Goal: Task Accomplishment & Management: Complete application form

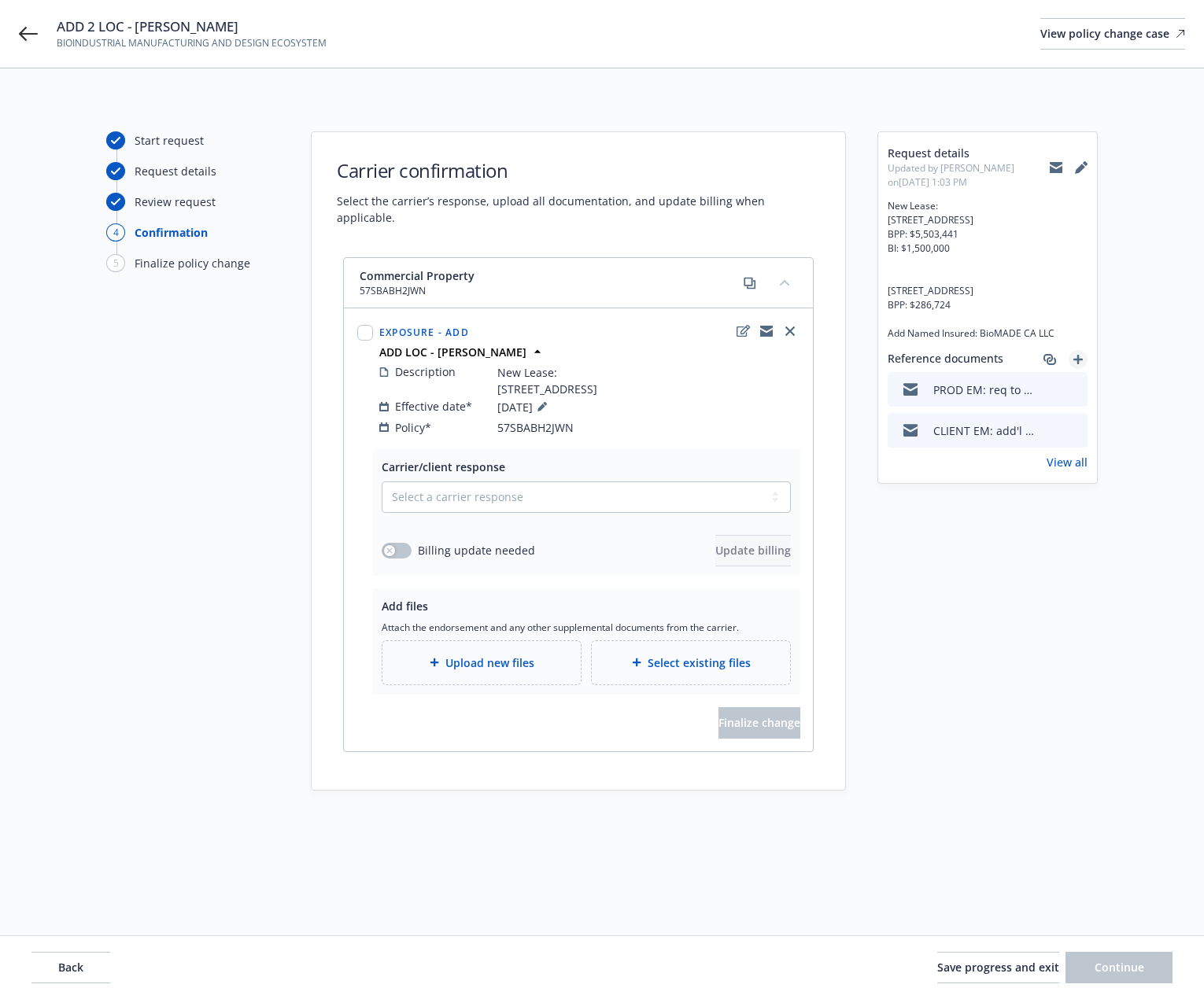
click at [1080, 364] on icon "add" at bounding box center [1078, 359] width 10 height 10
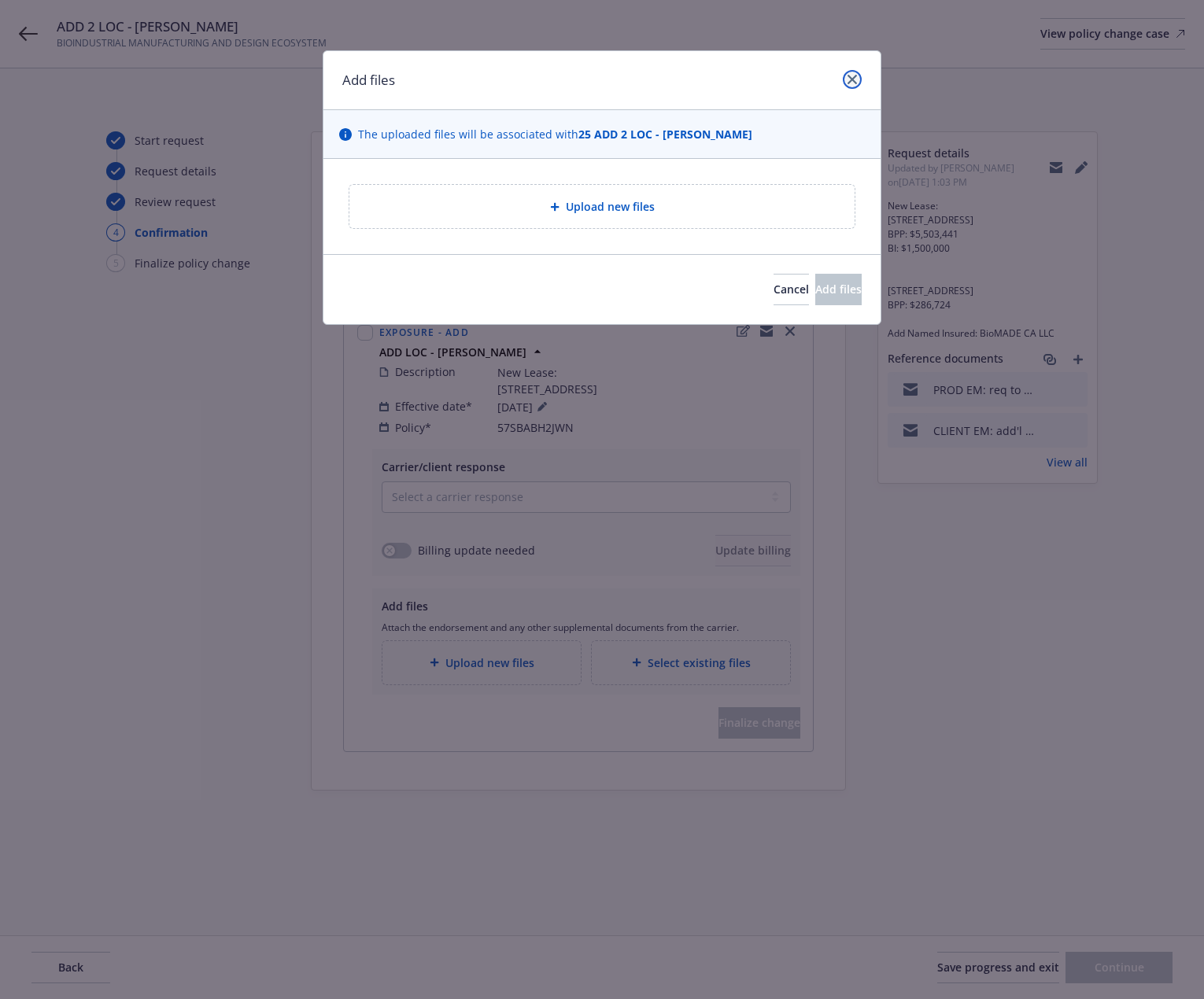
click at [855, 81] on icon "close" at bounding box center [852, 79] width 10 height 10
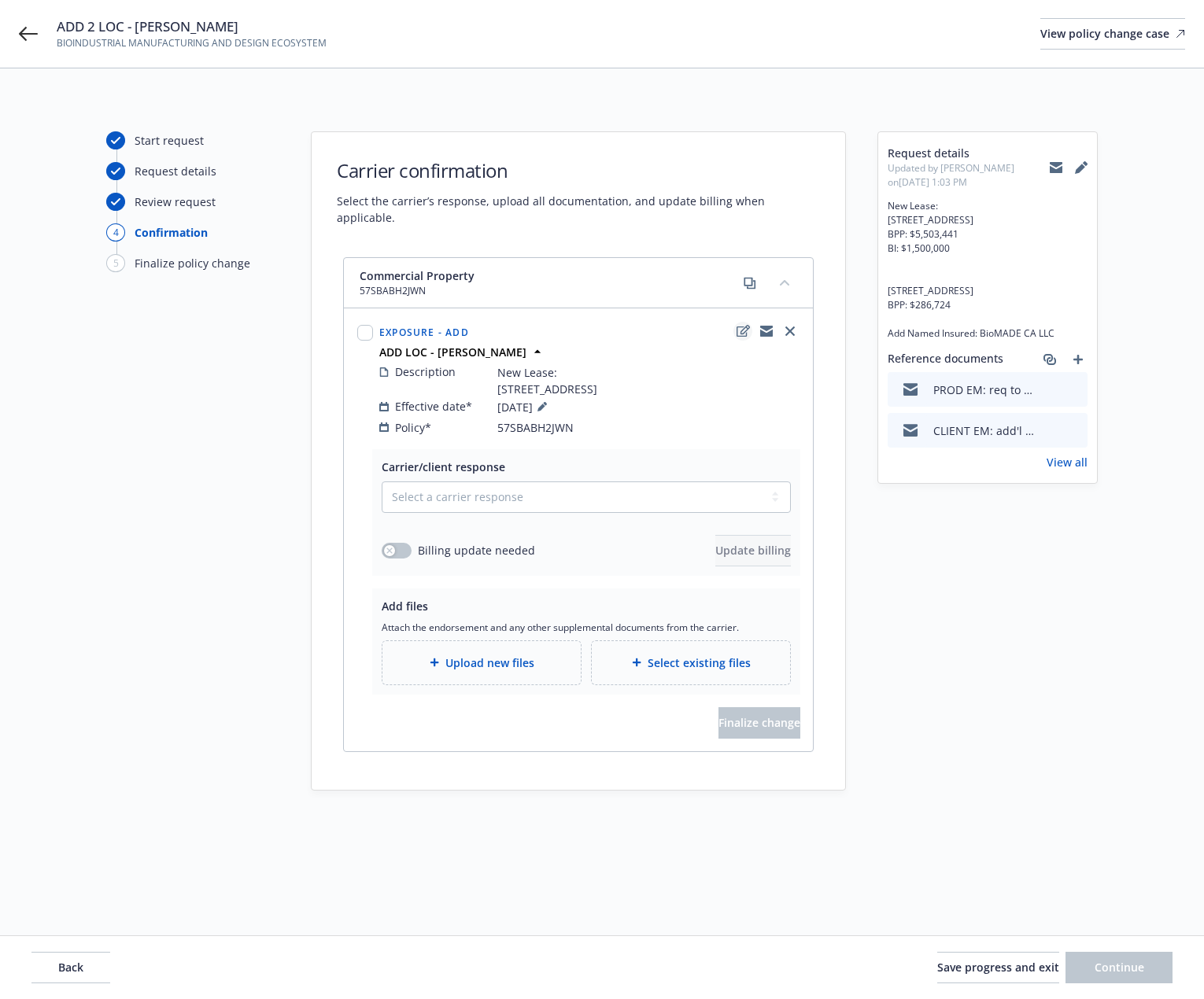
click at [745, 325] on icon "edit" at bounding box center [743, 330] width 14 height 13
type textarea "x"
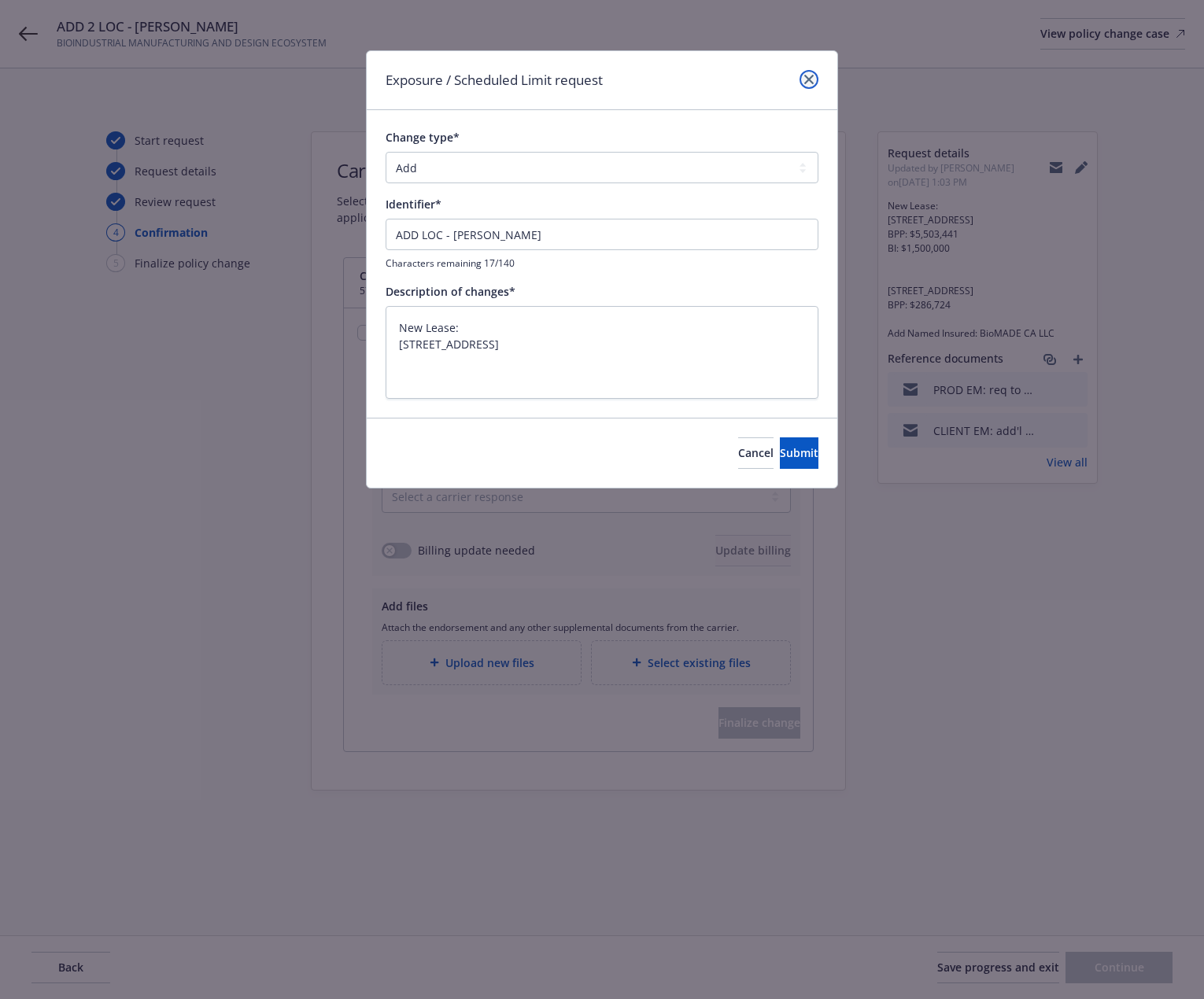
click at [808, 79] on icon "close" at bounding box center [809, 79] width 10 height 10
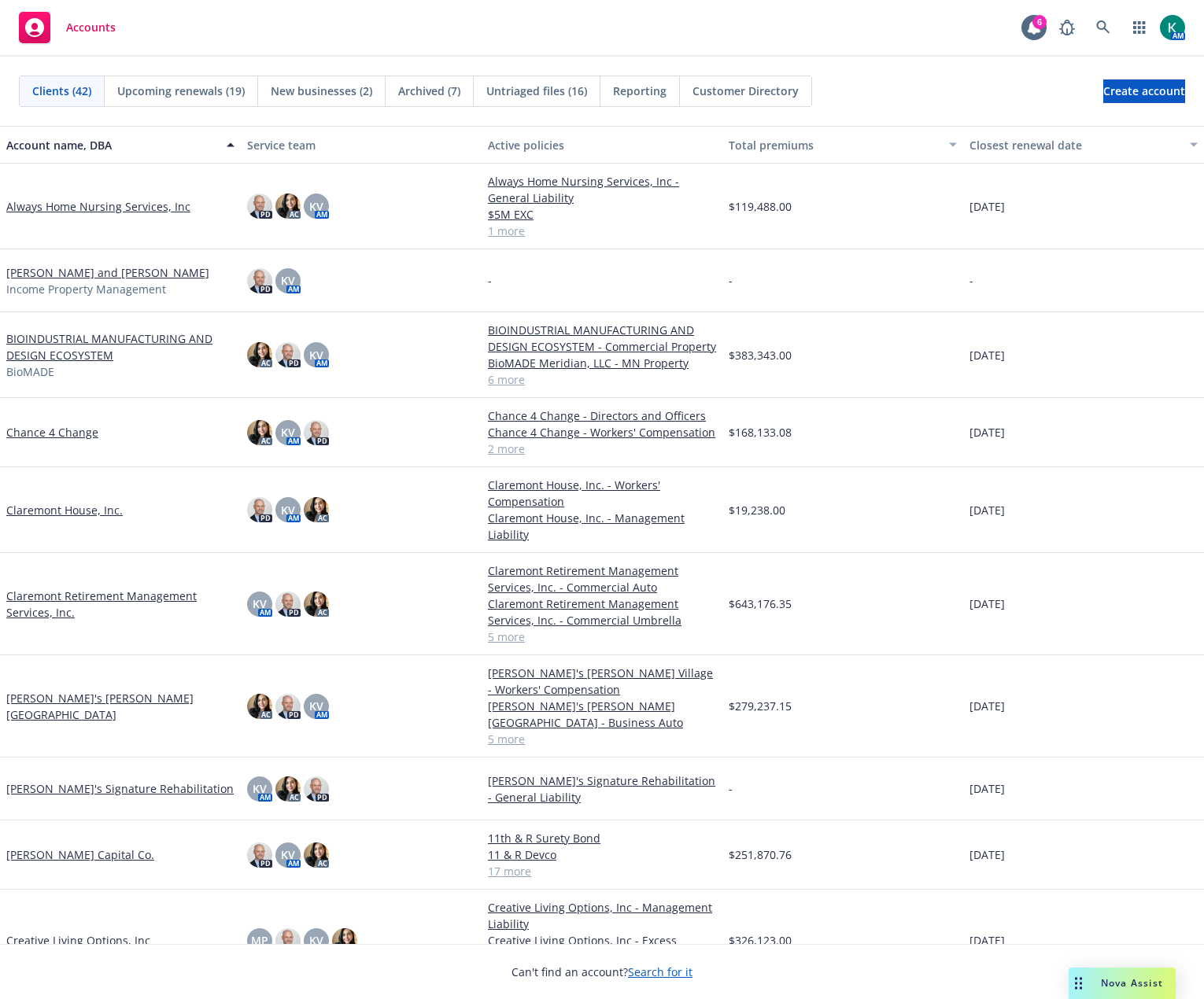
click at [75, 932] on link "Creative Living Options, Inc" at bounding box center [78, 940] width 144 height 16
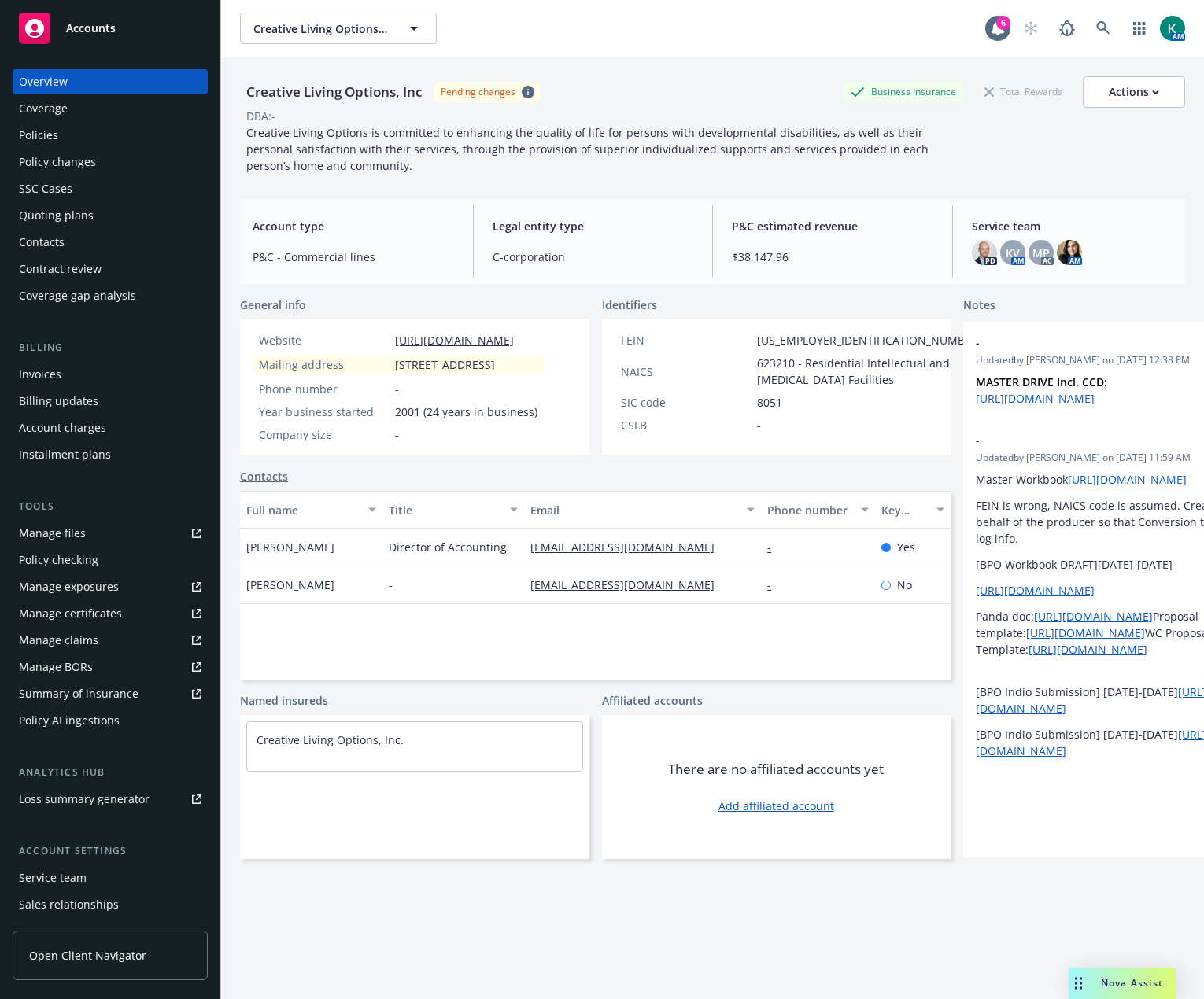
click at [48, 143] on div "Policies" at bounding box center [39, 135] width 40 height 25
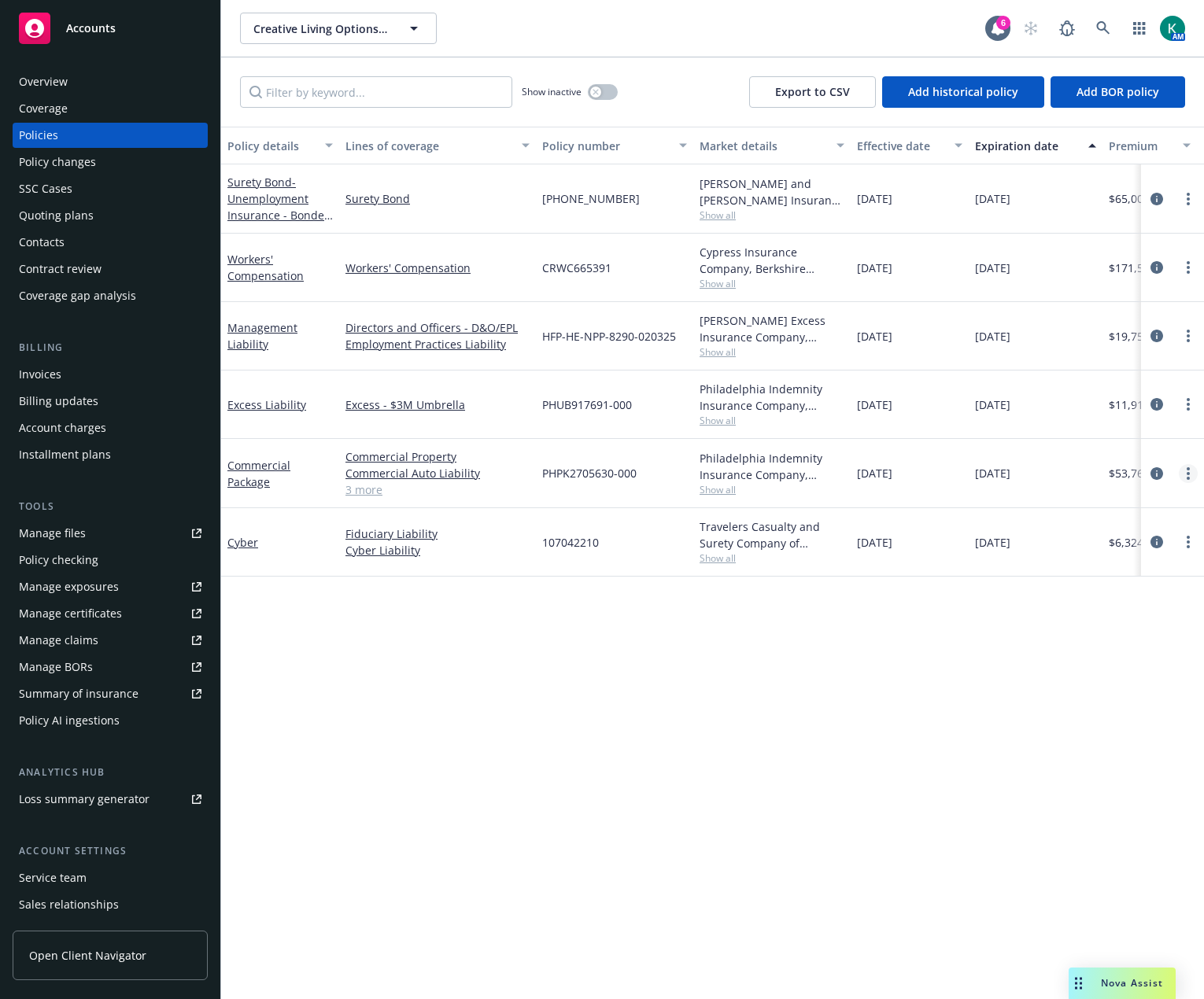
click at [1189, 473] on circle "more" at bounding box center [1188, 473] width 3 height 3
click at [1122, 698] on link "Copy logging email" at bounding box center [1104, 695] width 185 height 32
click at [731, 665] on div "Policy details Lines of coverage Policy number Market details Effective date Ex…" at bounding box center [712, 562] width 983 height 872
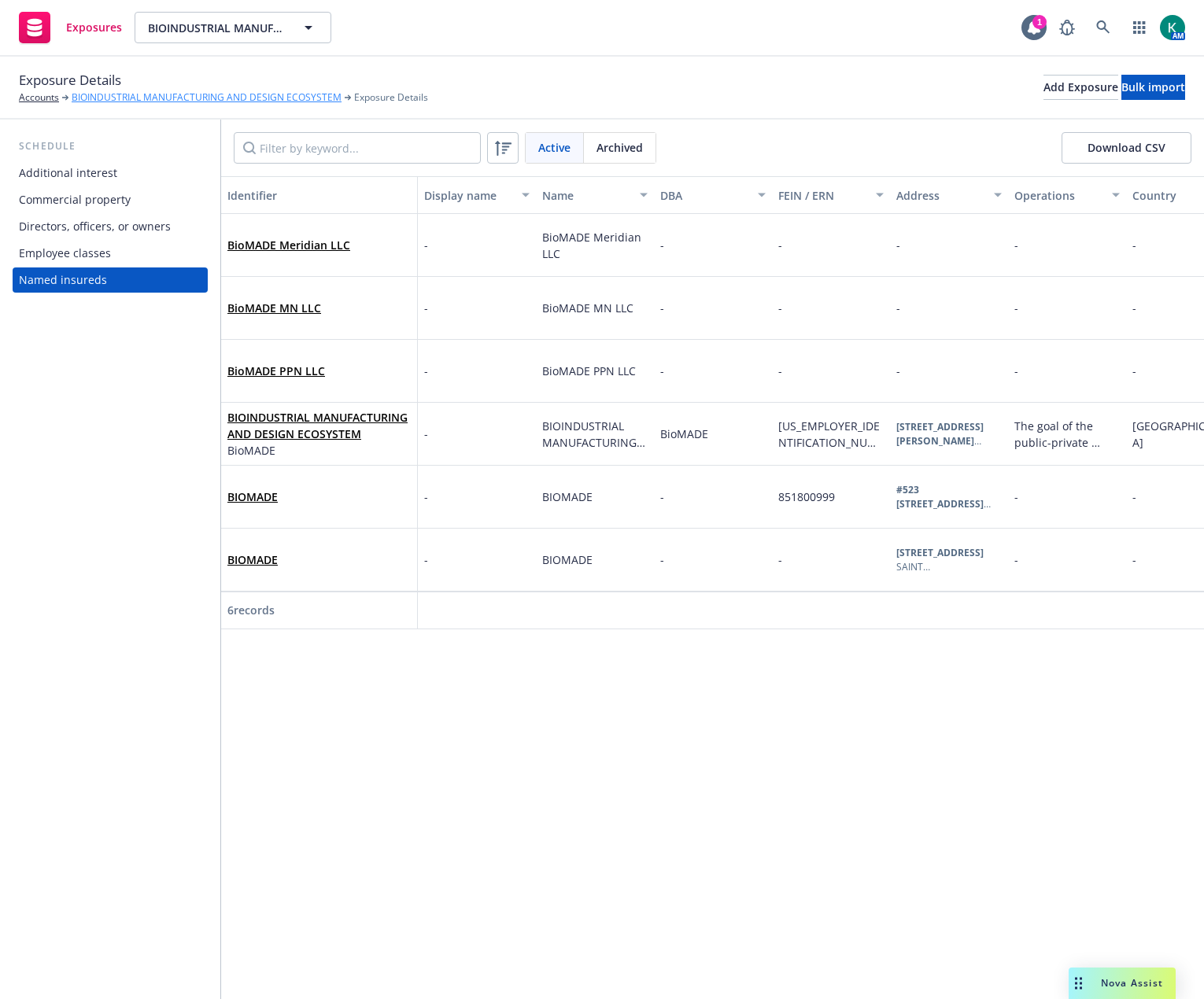
click at [100, 93] on link "BIOINDUSTRIAL MANUFACTURING AND DESIGN ECOSYSTEM" at bounding box center [206, 98] width 270 height 14
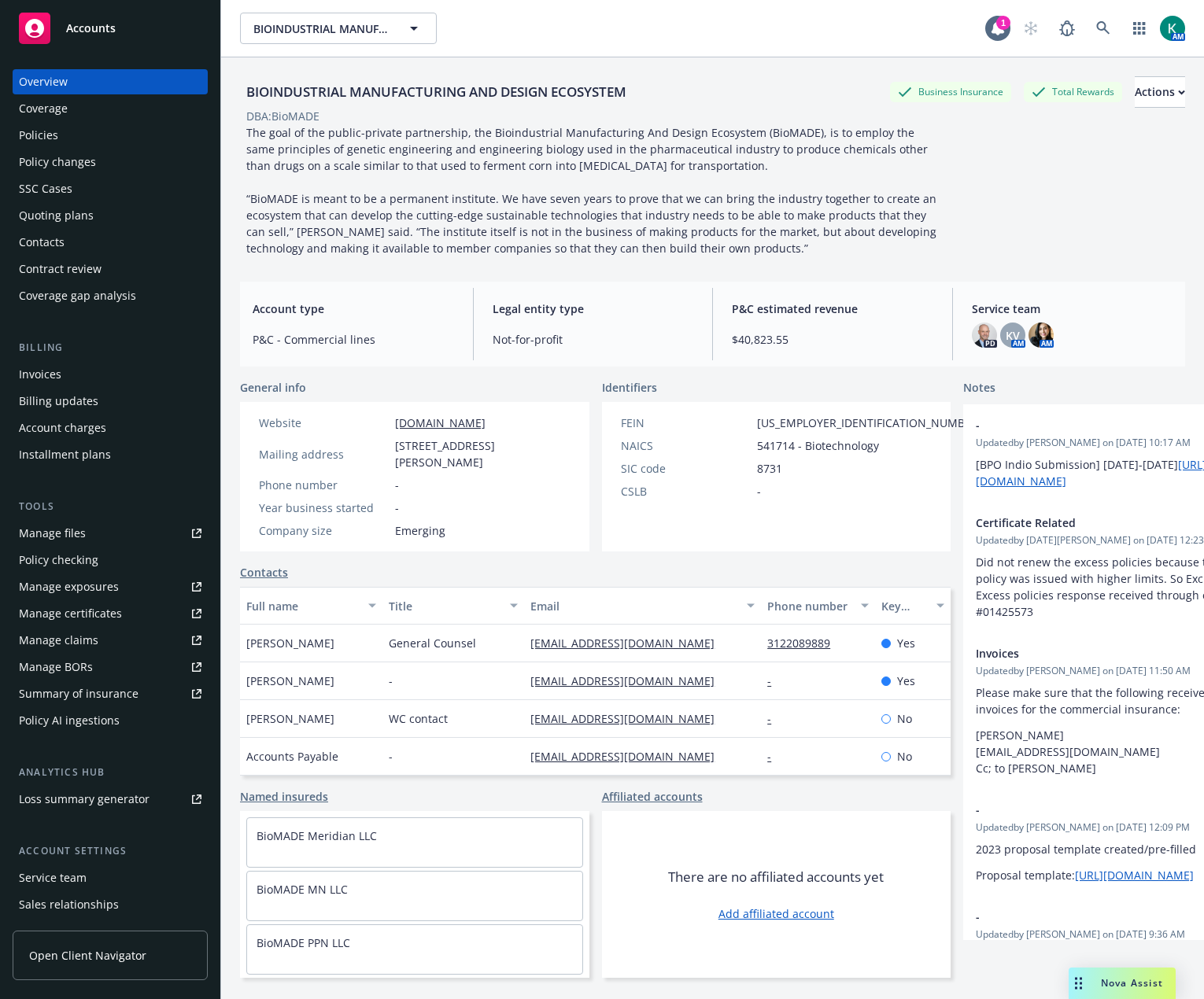
click at [55, 135] on div "Policies" at bounding box center [39, 135] width 40 height 25
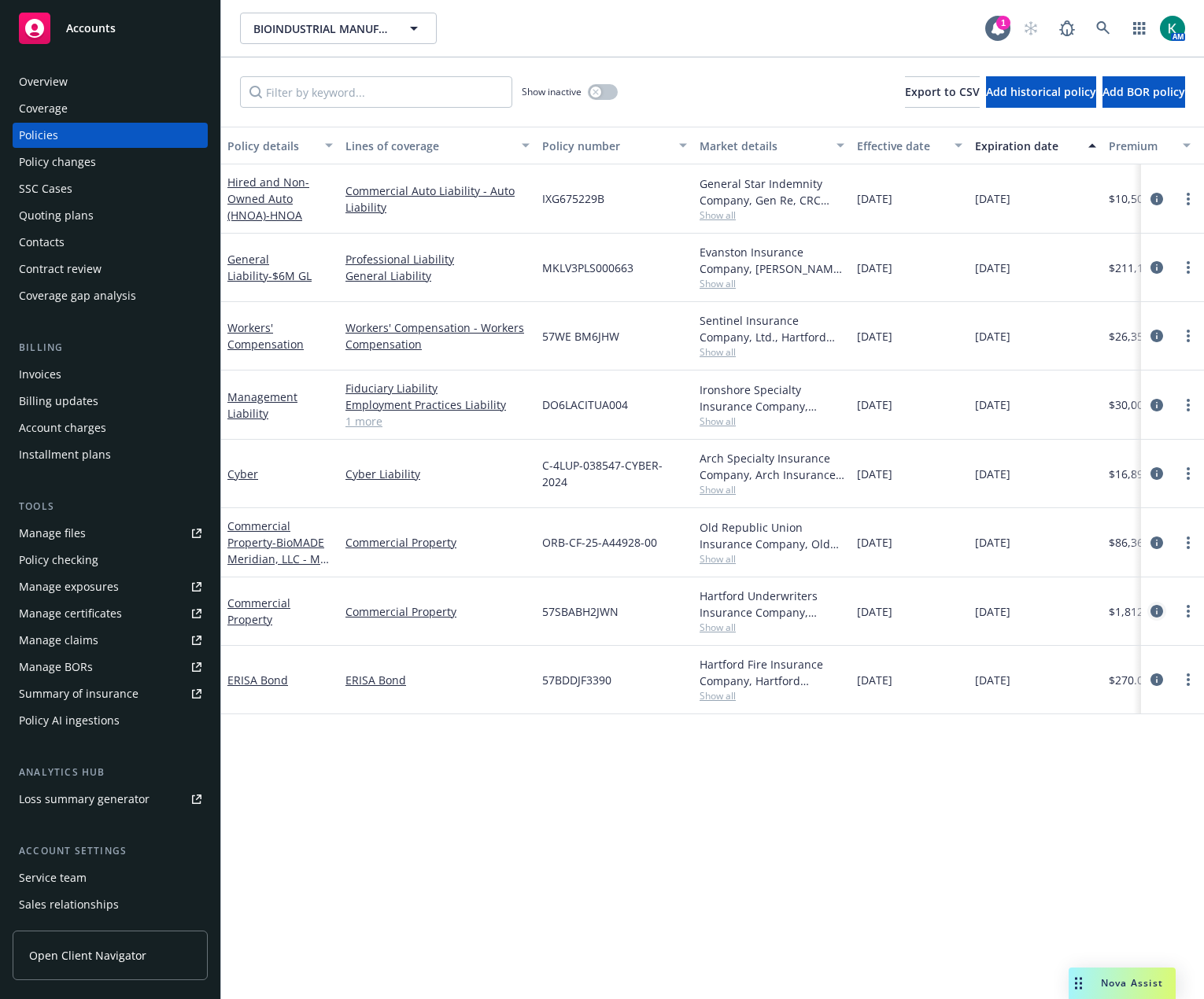
click at [1148, 614] on link "circleInformation" at bounding box center [1158, 612] width 19 height 19
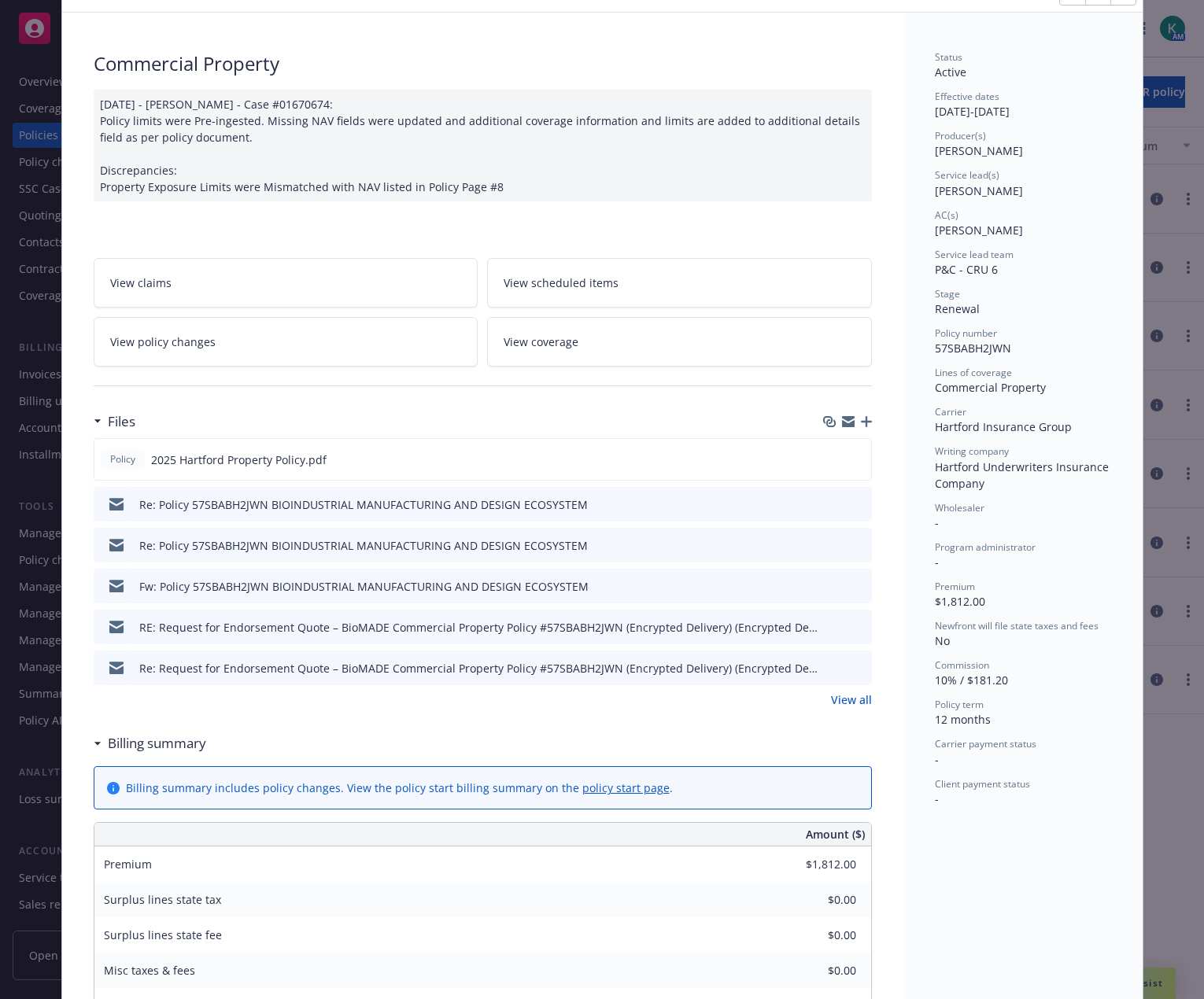
scroll to position [157, 0]
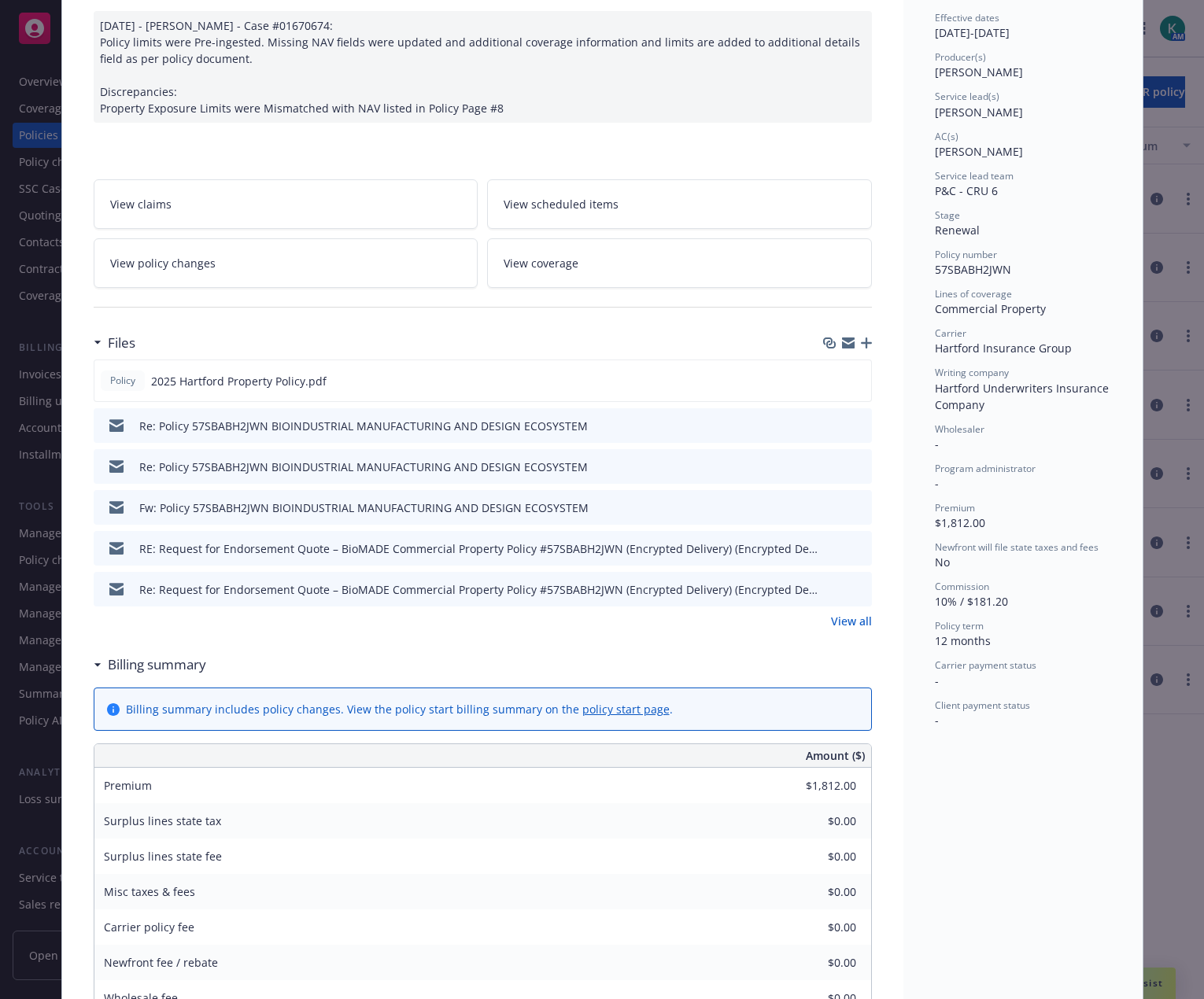
click at [855, 421] on icon "preview file" at bounding box center [857, 424] width 14 height 11
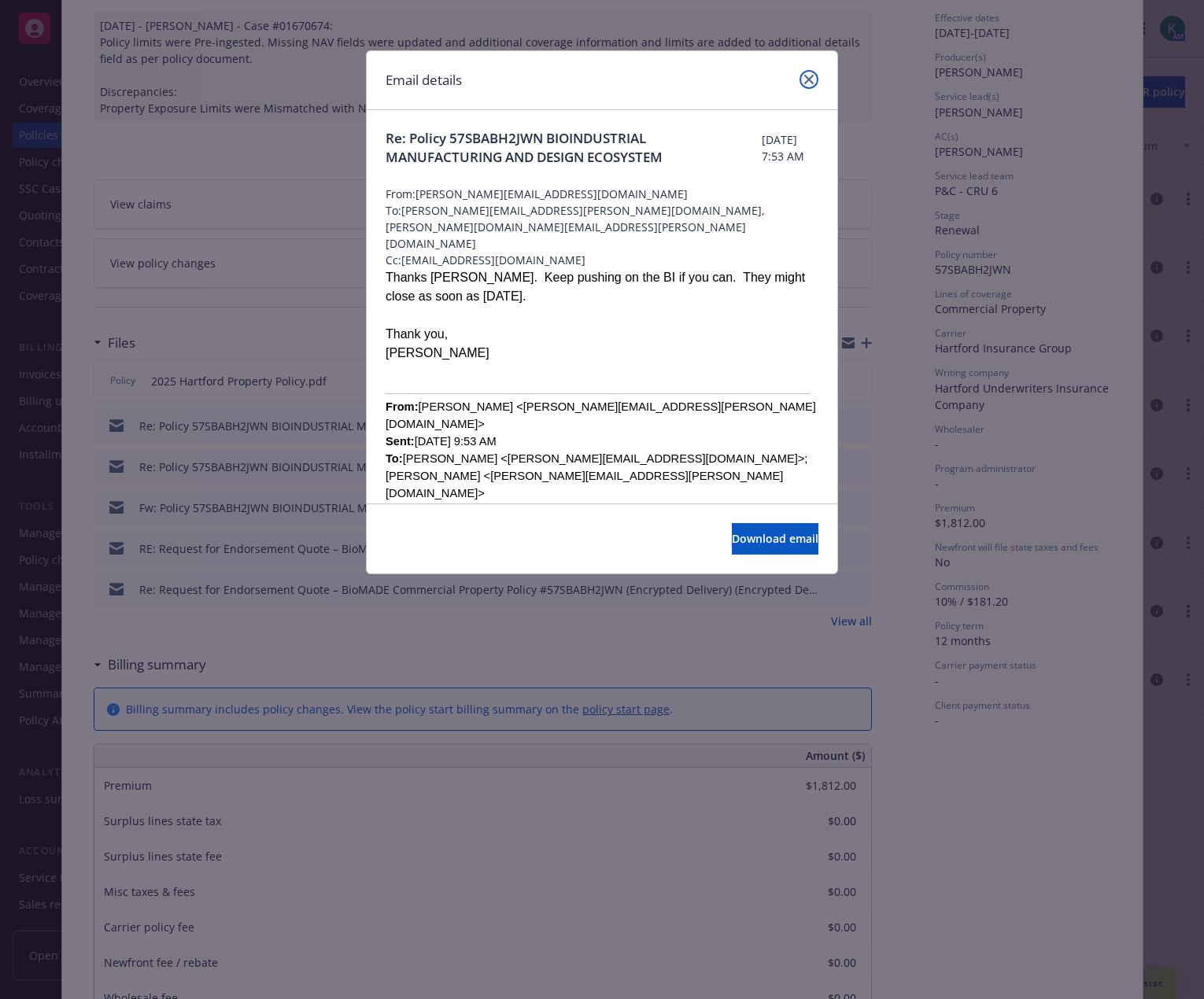
click at [804, 84] on link "close" at bounding box center [810, 79] width 19 height 19
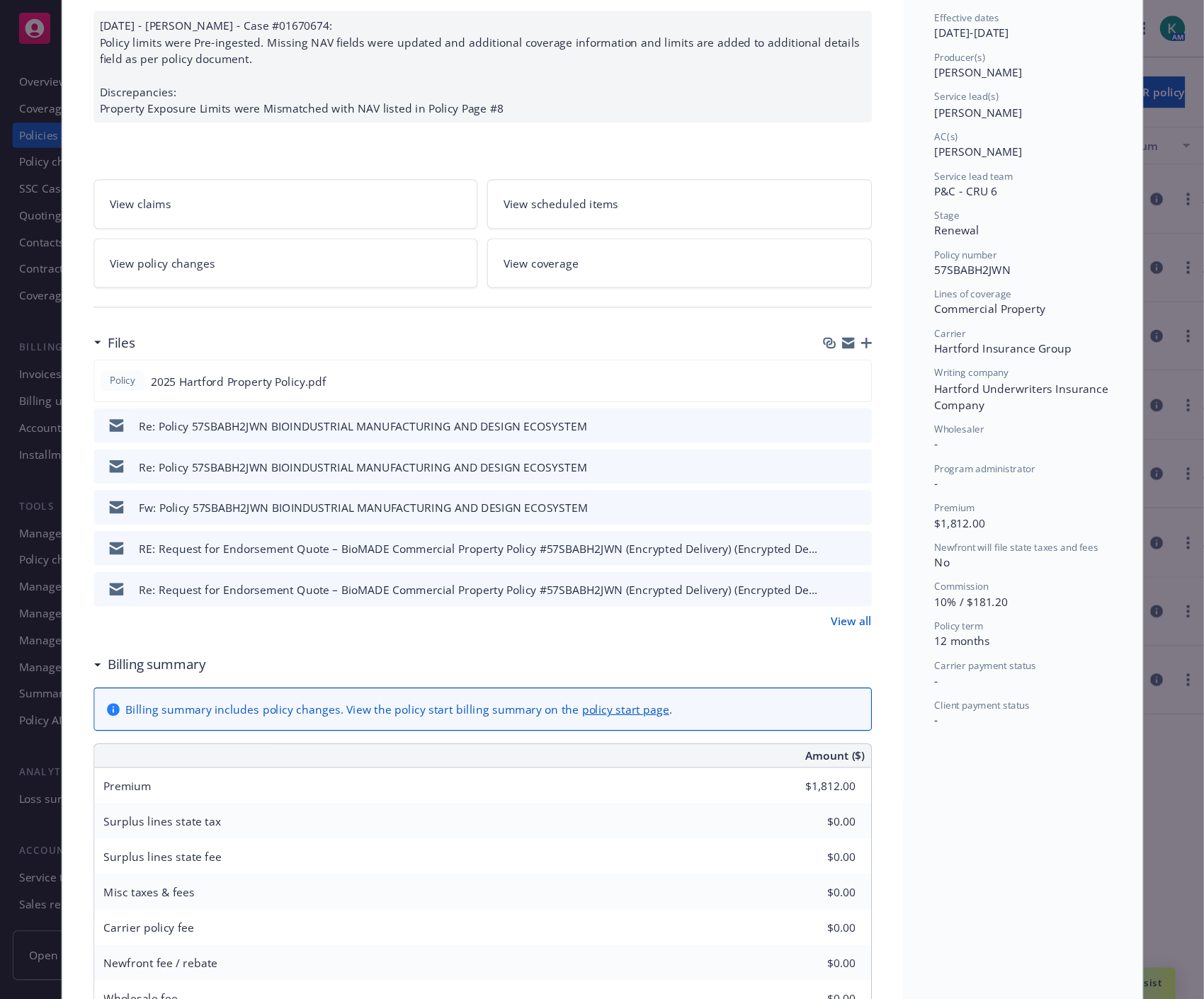
scroll to position [0, 0]
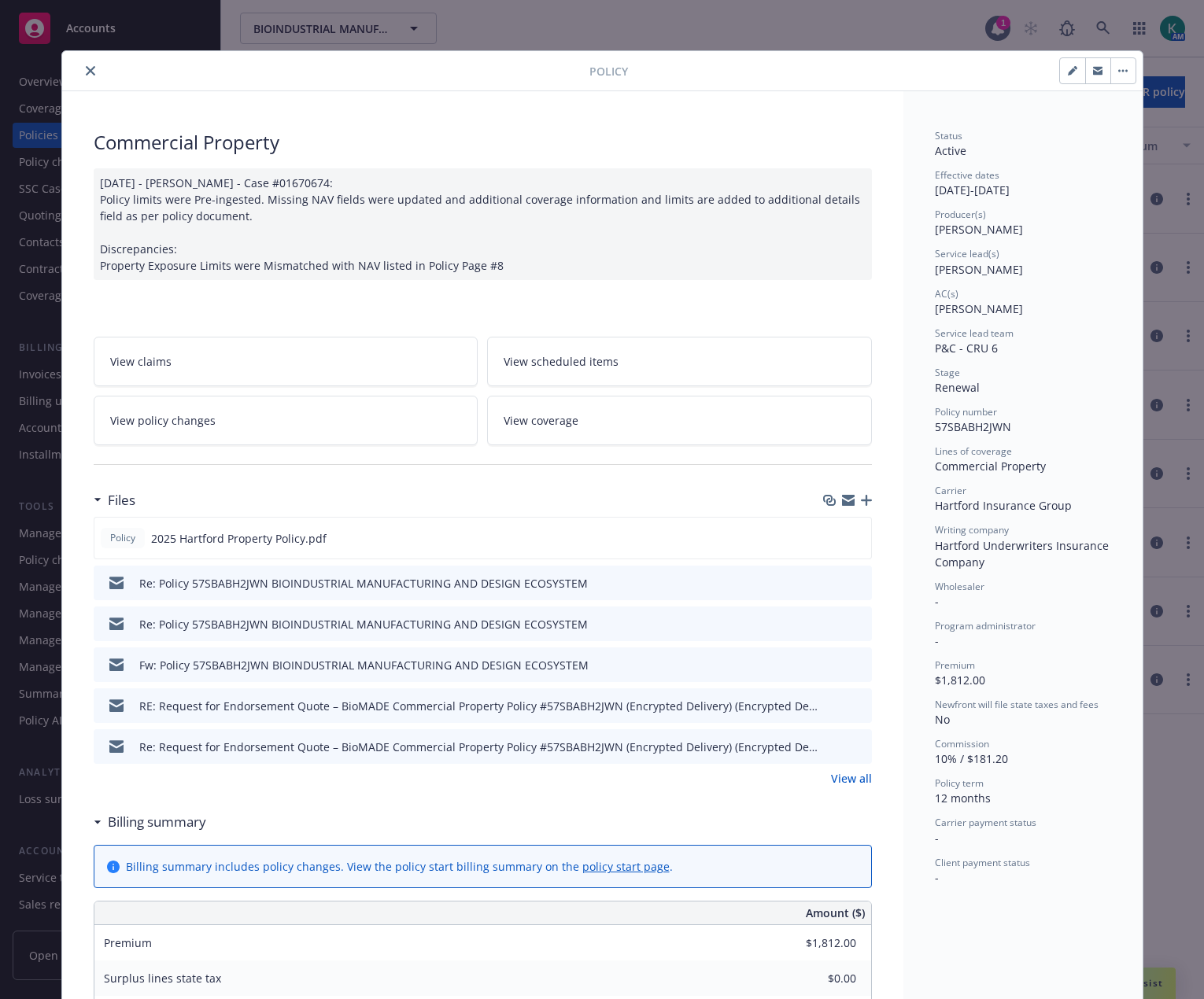
drag, startPoint x: 1093, startPoint y: 70, endPoint x: 1050, endPoint y: 196, distance: 133.1
click at [1093, 70] on icon "button" at bounding box center [1098, 69] width 10 height 4
click at [86, 70] on icon "close" at bounding box center [91, 71] width 10 height 10
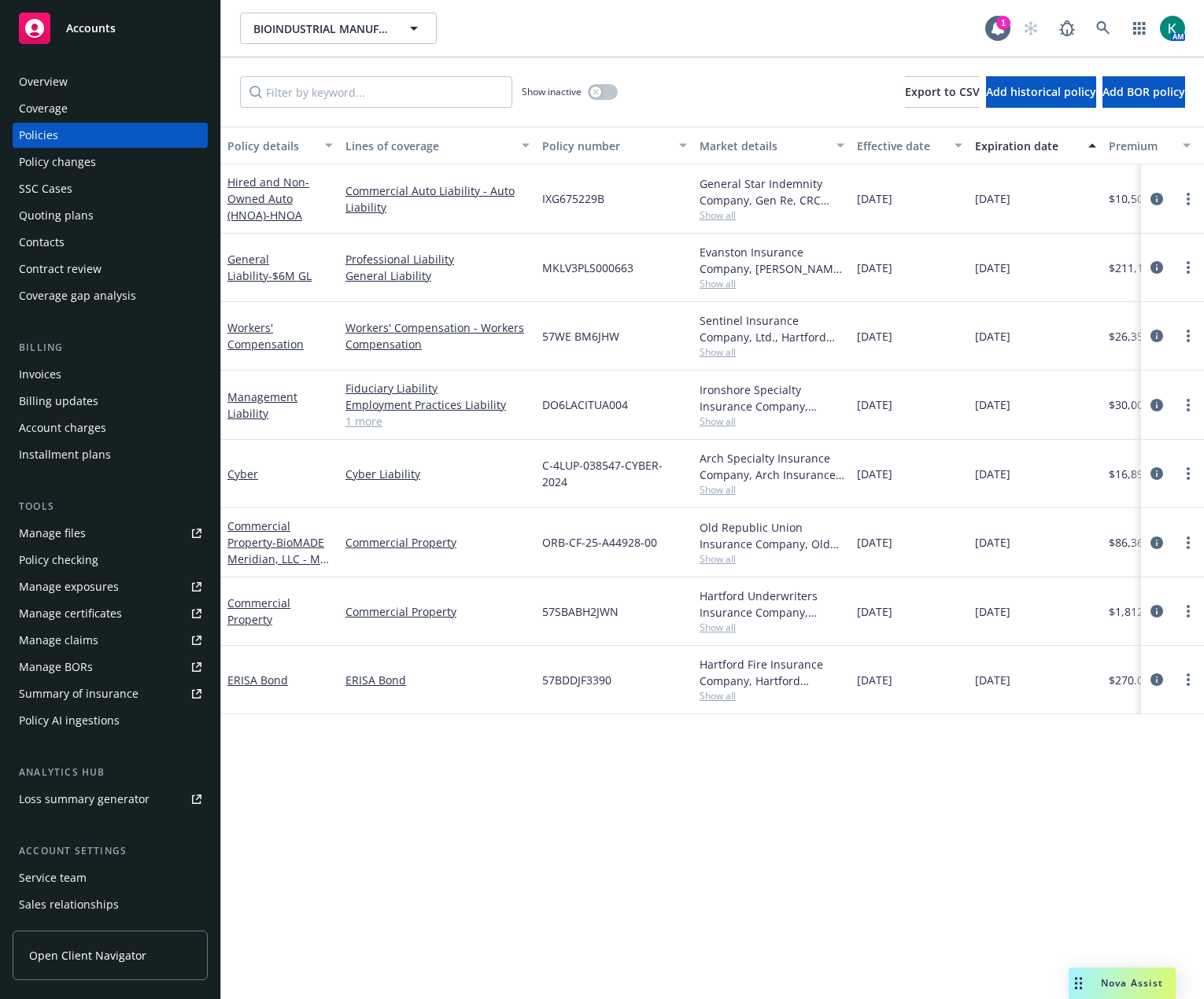
click at [43, 157] on div "Policy changes" at bounding box center [58, 162] width 77 height 25
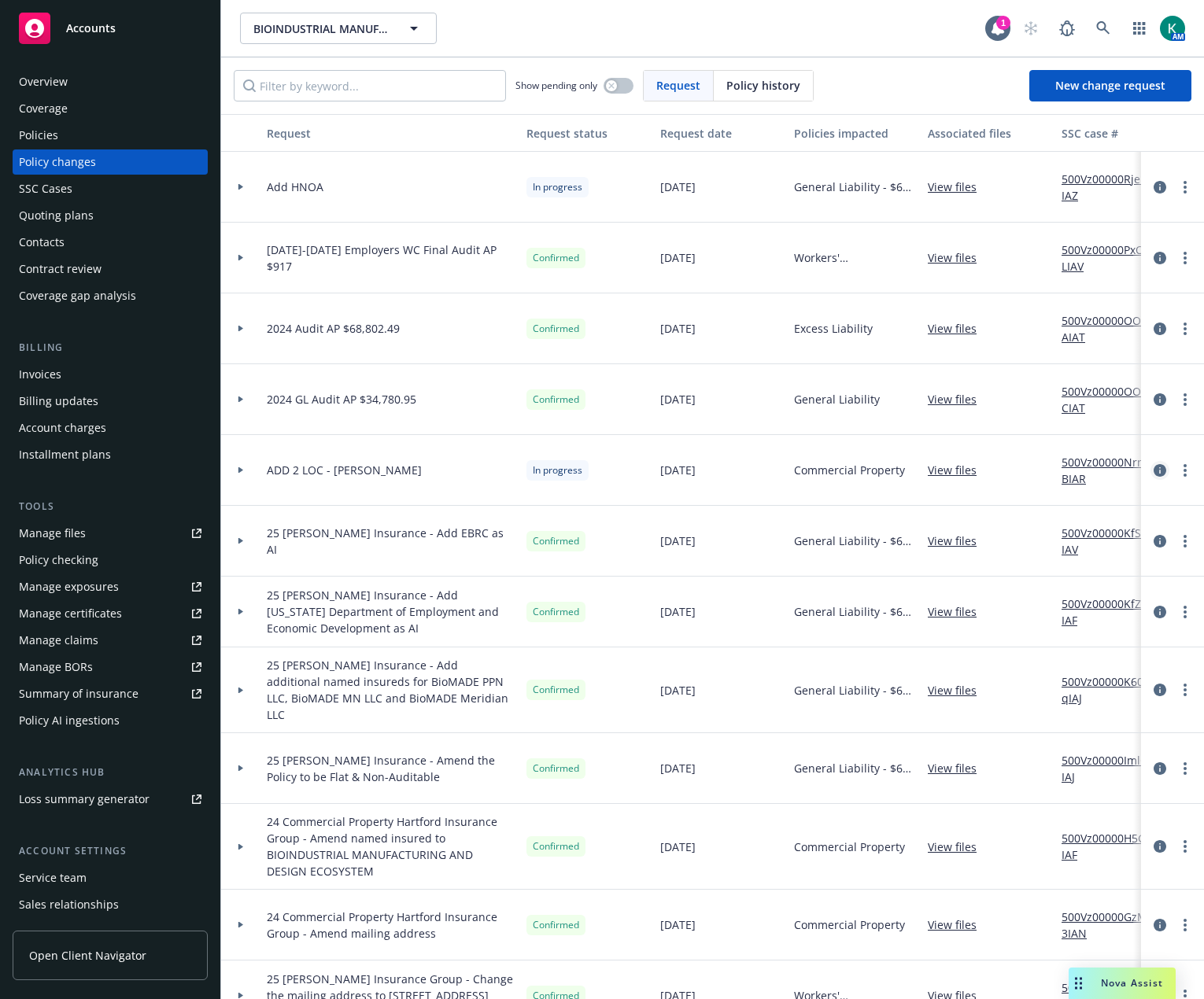
click at [1155, 475] on link "circleInformation" at bounding box center [1161, 471] width 19 height 19
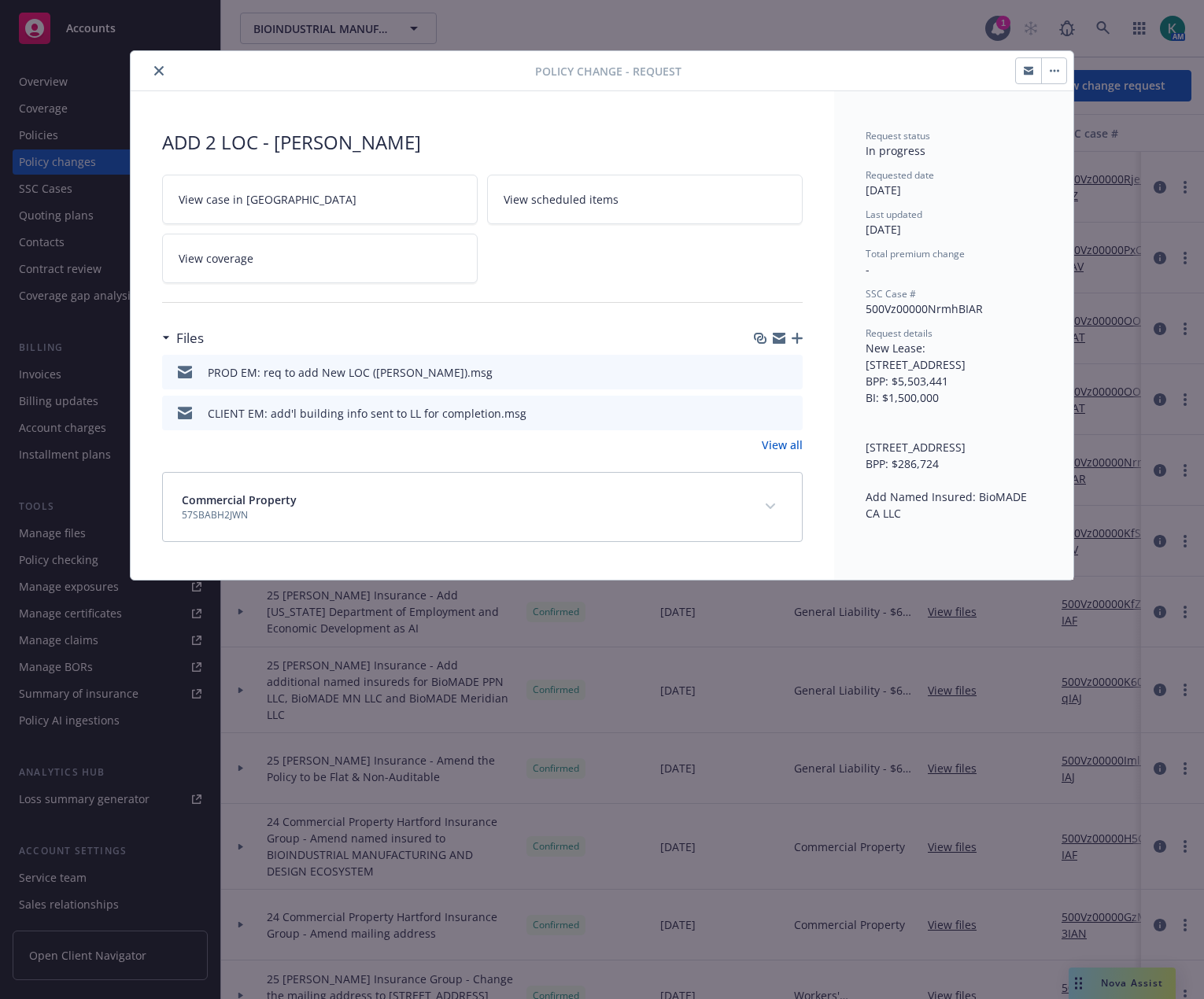
click at [778, 337] on icon "button" at bounding box center [779, 338] width 13 height 13
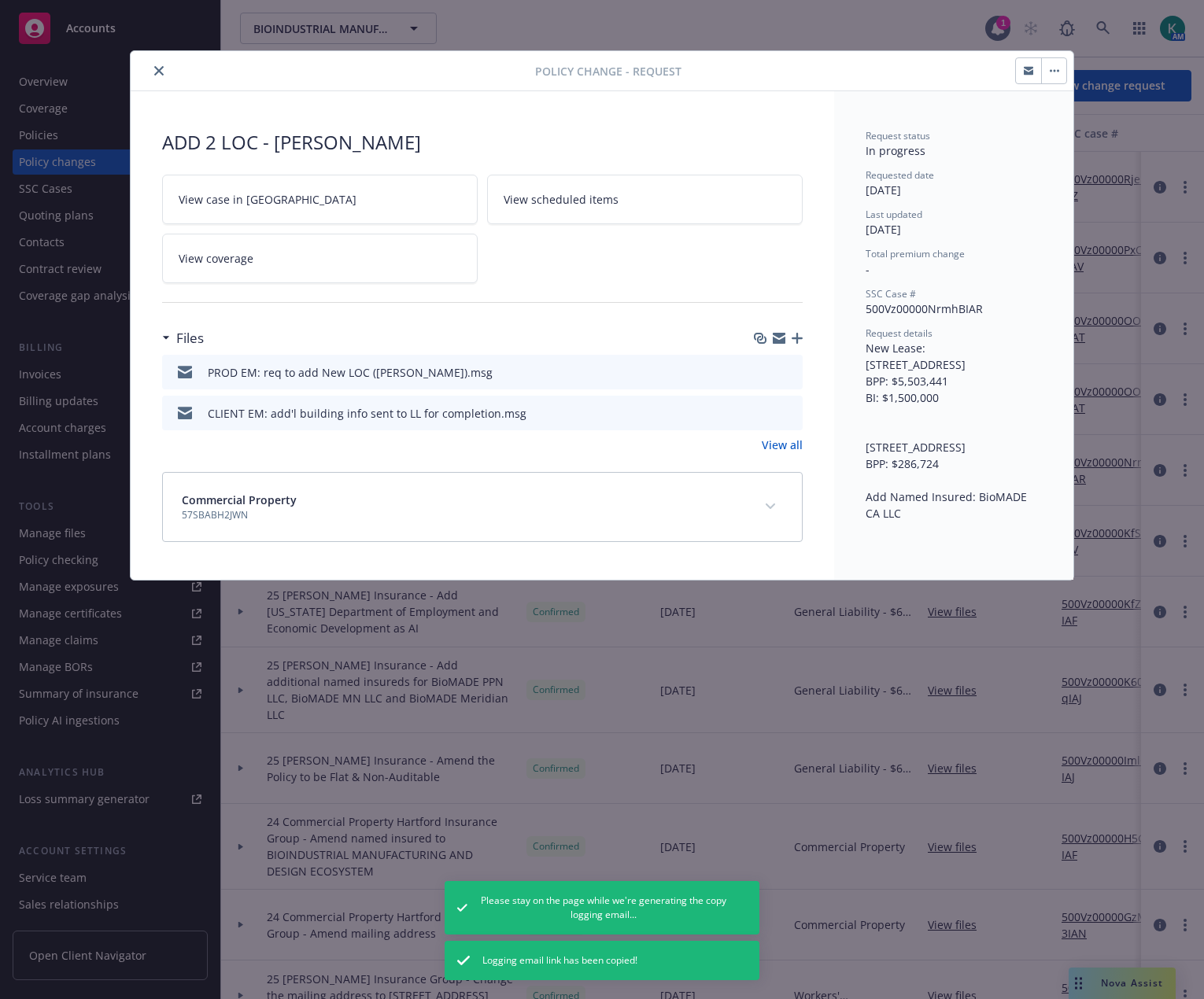
click at [167, 73] on div at bounding box center [336, 71] width 398 height 19
click at [160, 70] on icon "close" at bounding box center [159, 71] width 10 height 10
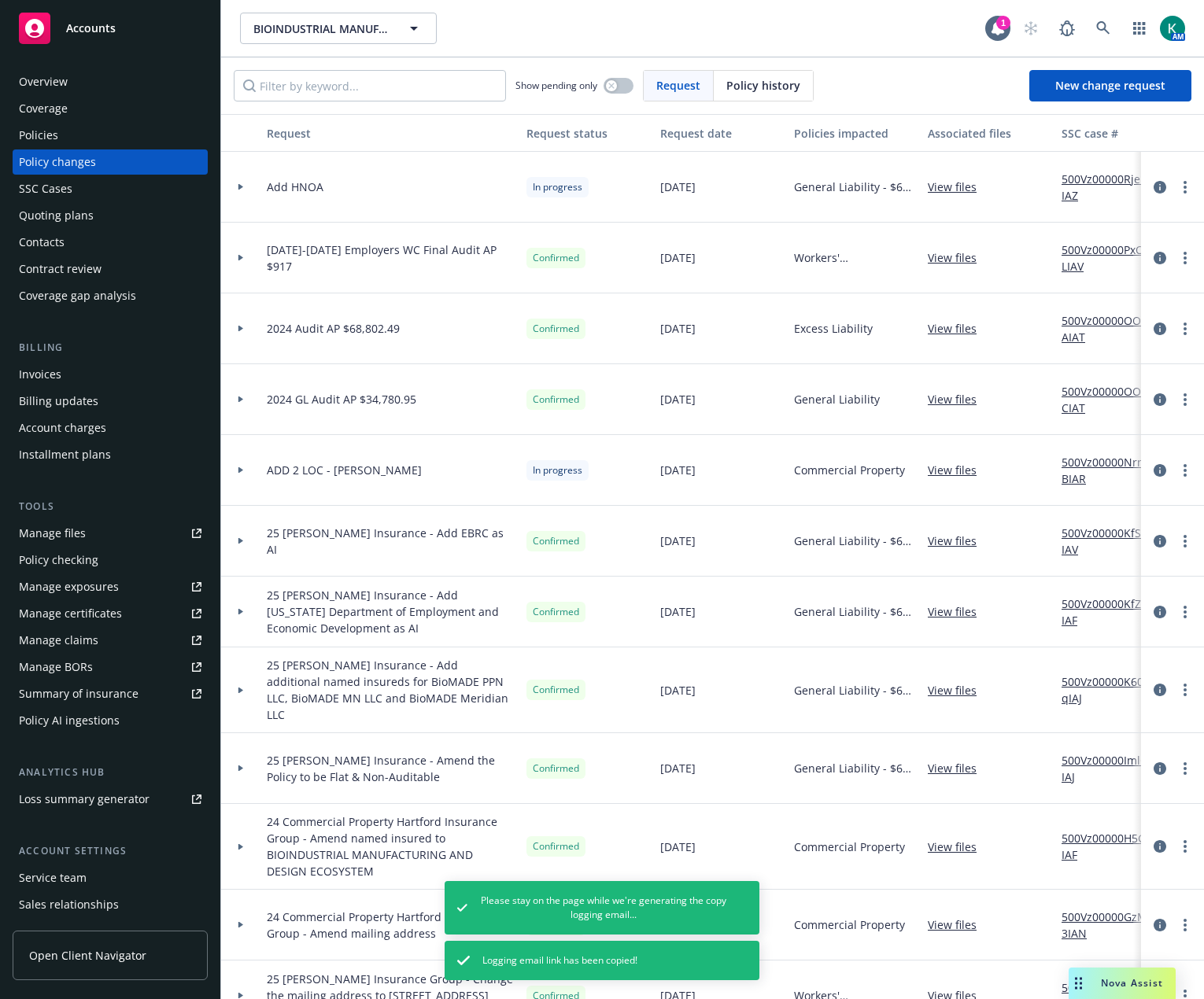
click at [89, 534] on link "Manage files" at bounding box center [110, 533] width 195 height 25
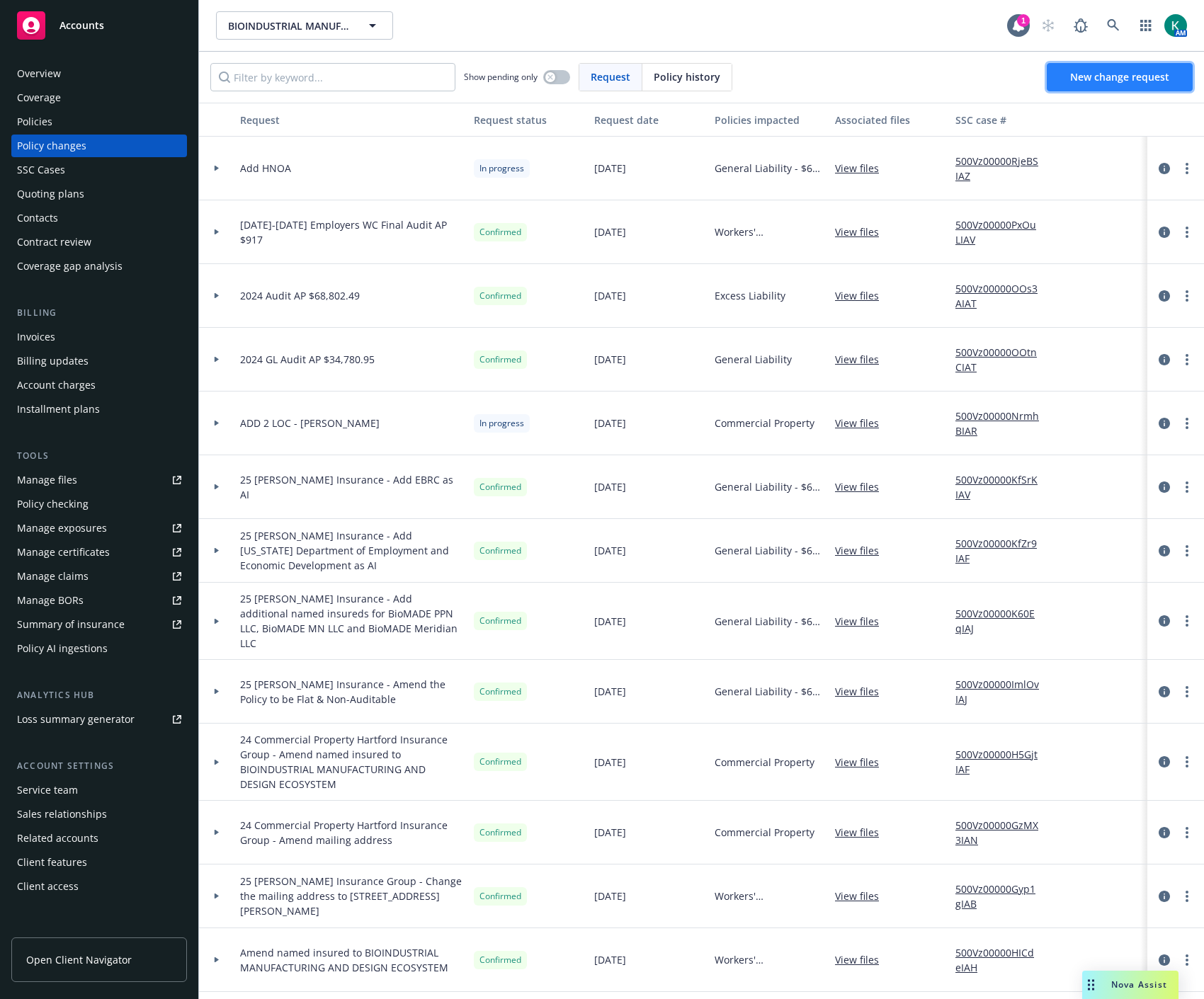
drag, startPoint x: 1094, startPoint y: 75, endPoint x: 1077, endPoint y: 82, distance: 18.4
click at [1082, 75] on span "New change request" at bounding box center [1120, 77] width 99 height 13
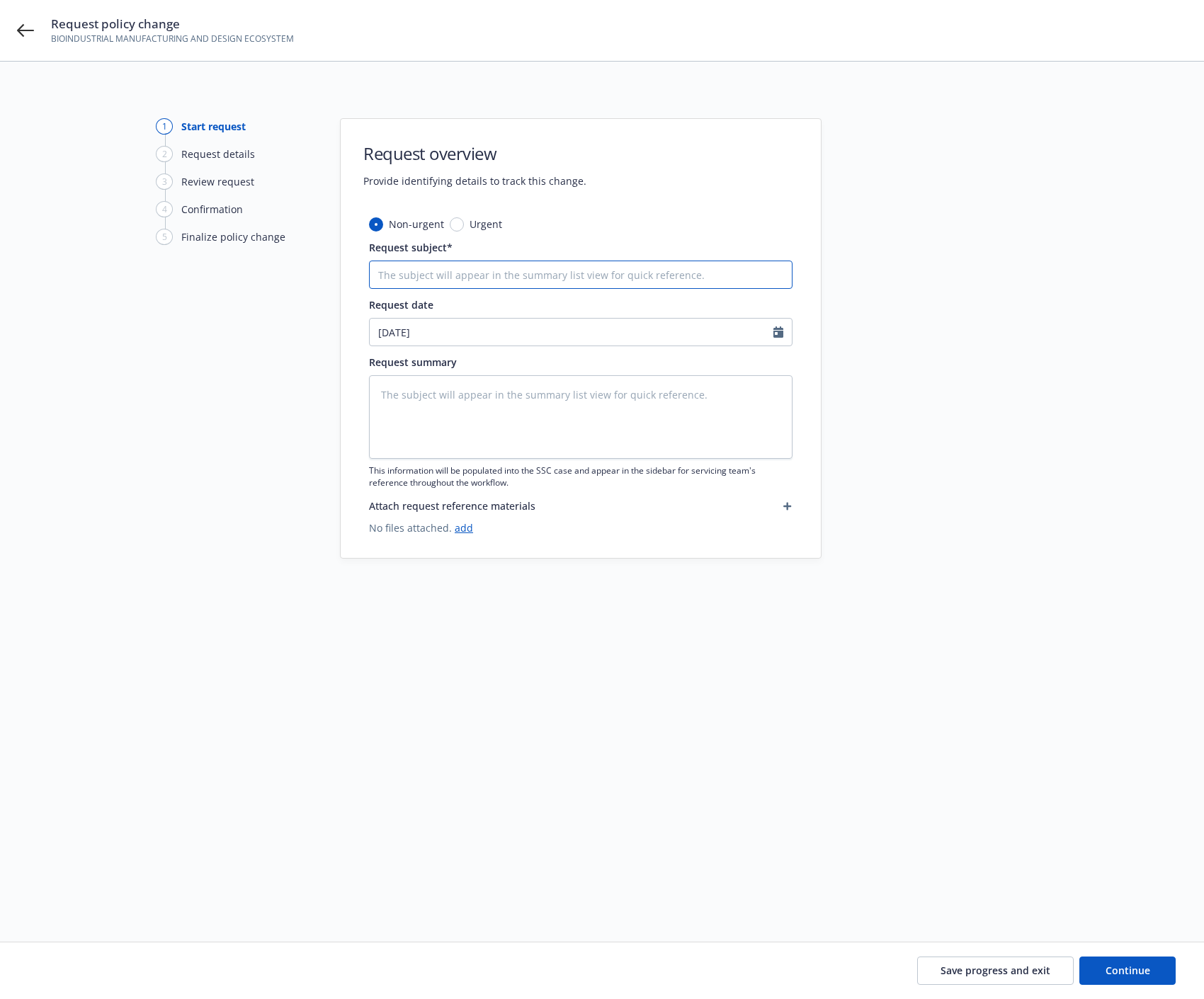
click at [429, 278] on input "Request subject*" at bounding box center [580, 275] width 423 height 29
type textarea "x"
type input "A"
type textarea "x"
type input "Ad"
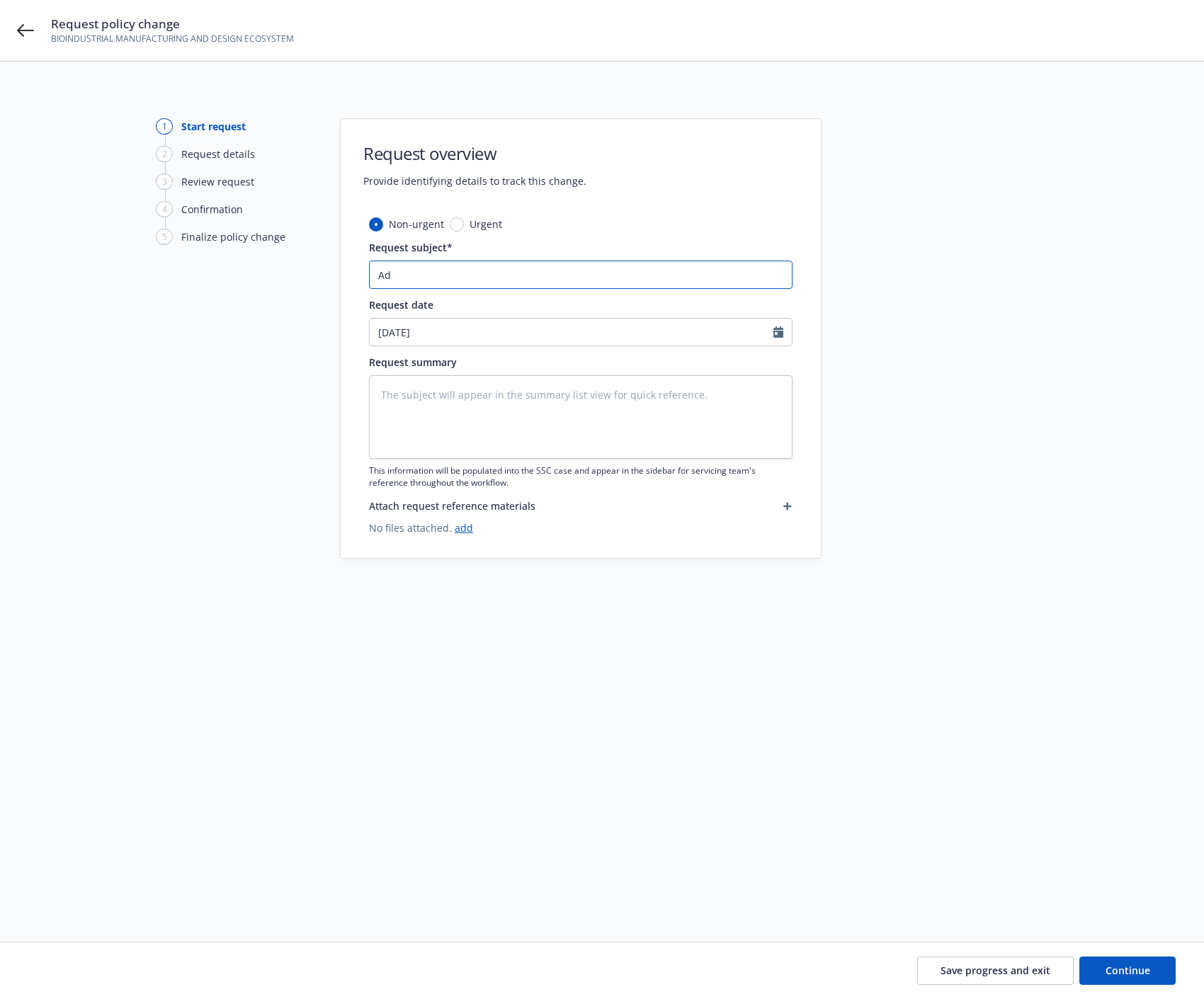
type textarea "x"
type input "Add"
type textarea "x"
type input "Add"
type textarea "x"
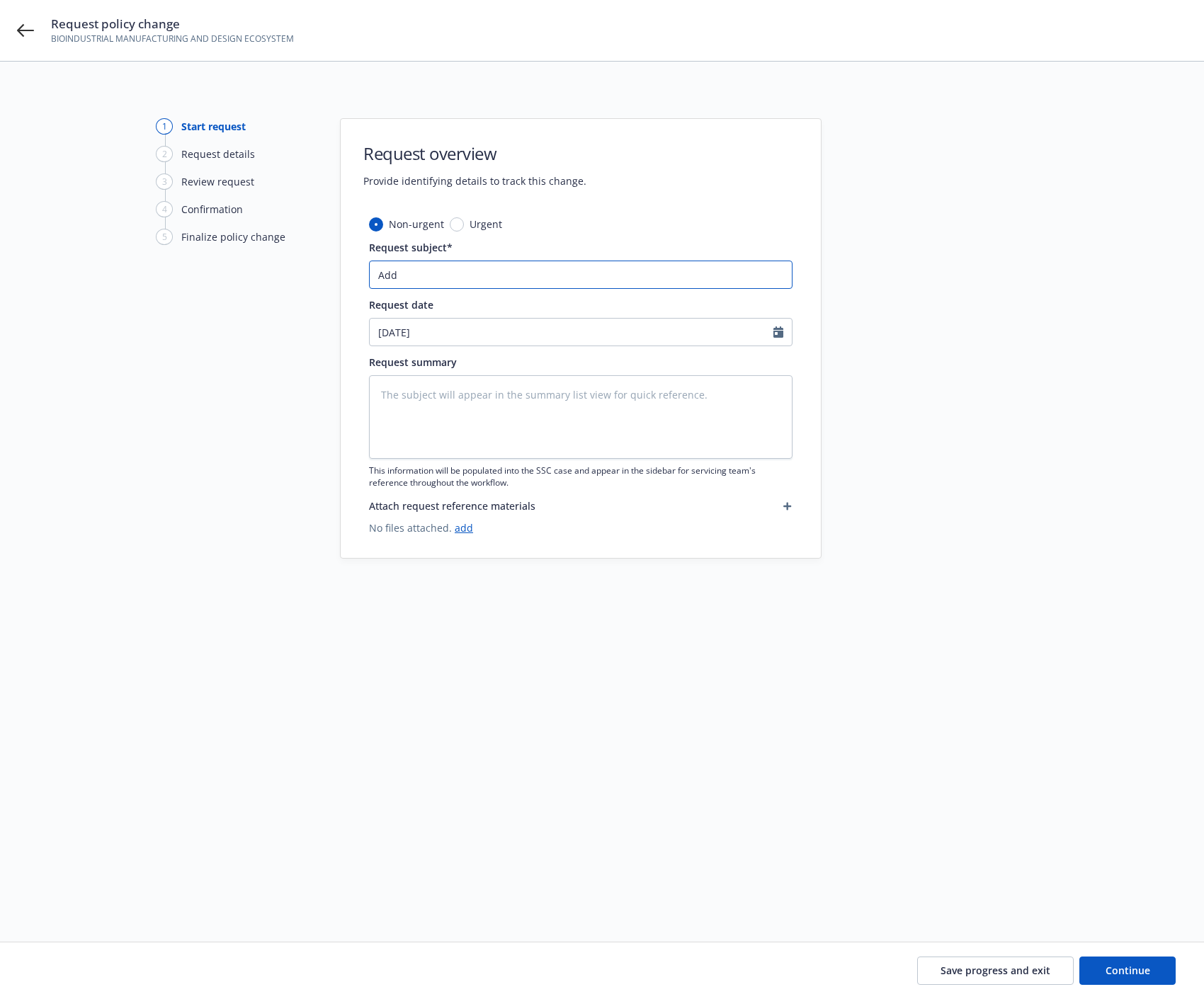
type input "Add N"
type textarea "x"
type input "Add Ne"
type textarea "x"
type input "Add New"
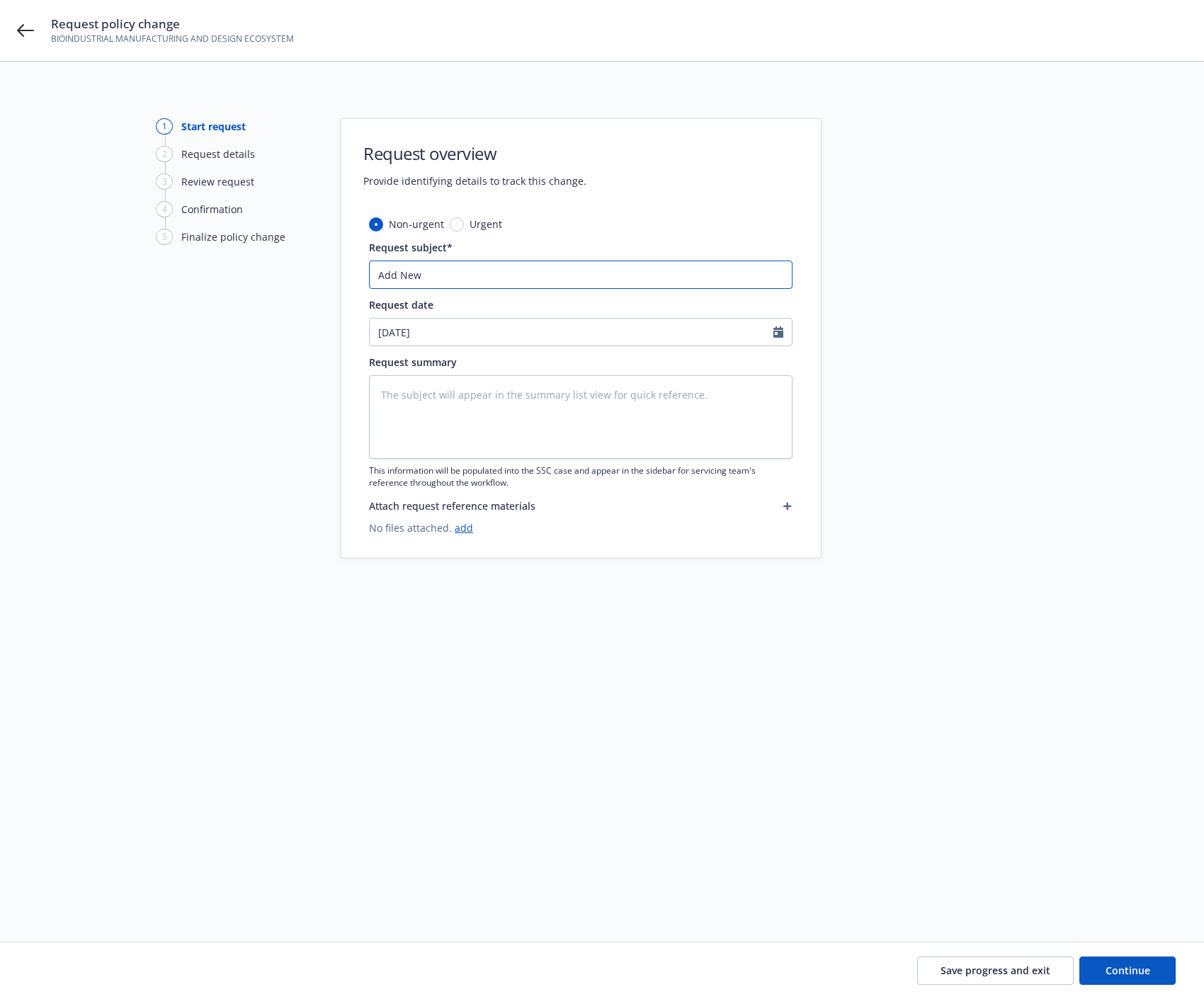
type textarea "x"
type input "Add New"
type textarea "x"
type input "Add New H"
type textarea "x"
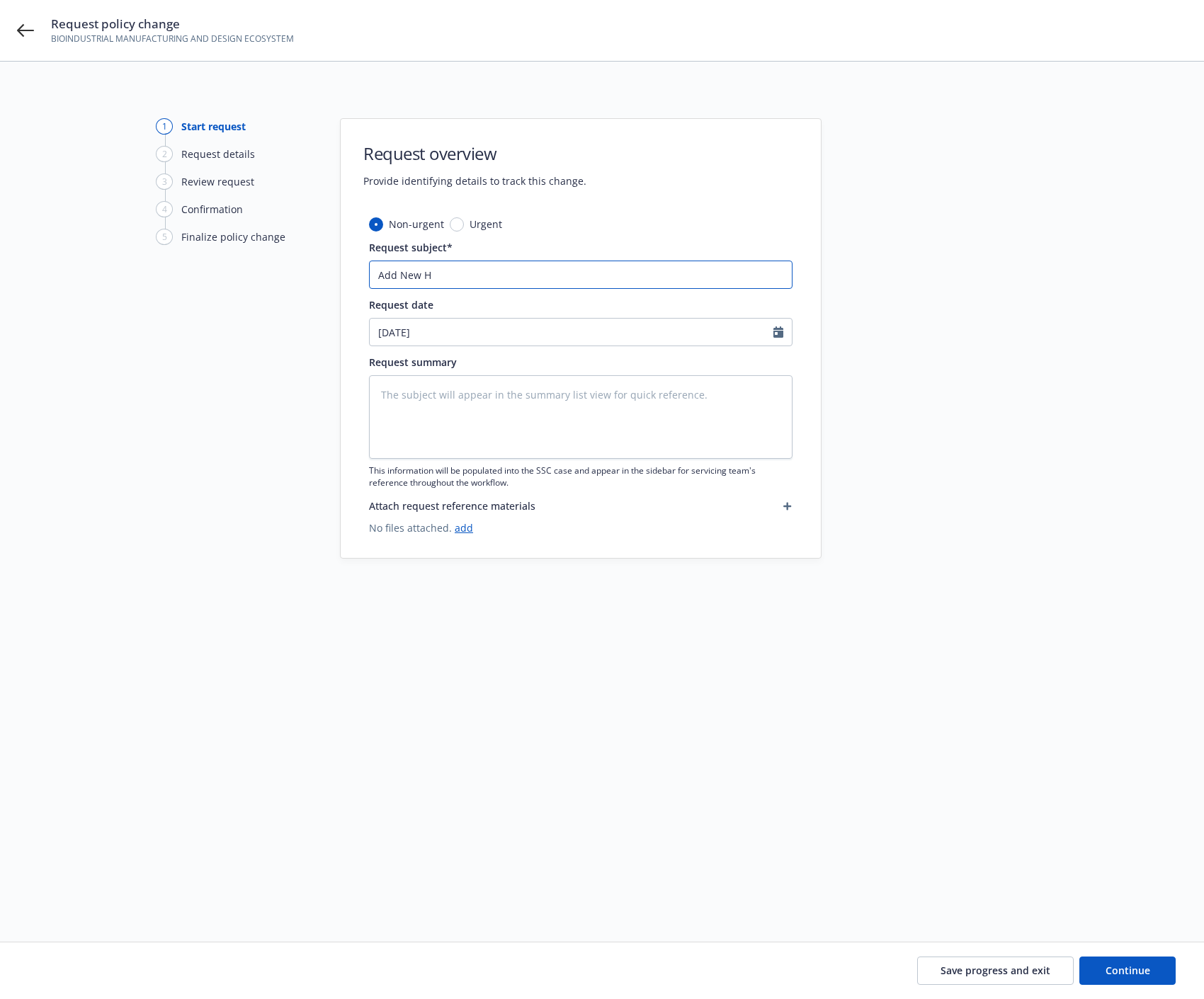
type input "Add New Ha"
type textarea "x"
type input "Add New Hay"
type textarea "x"
type input "Add New Hayw"
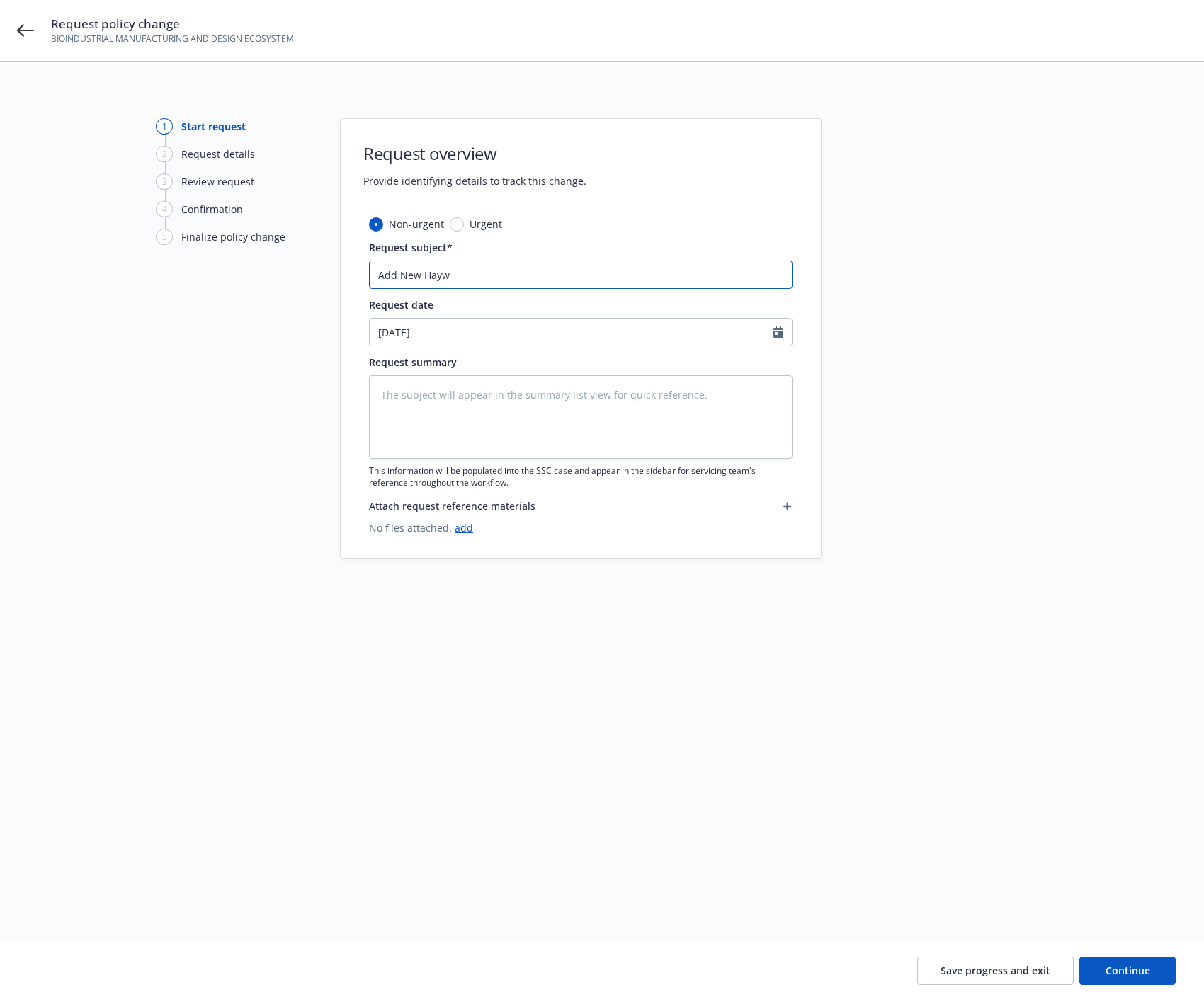
type textarea "x"
type input "Add New Haywa"
type textarea "x"
type input "Add New Haywar"
type textarea "x"
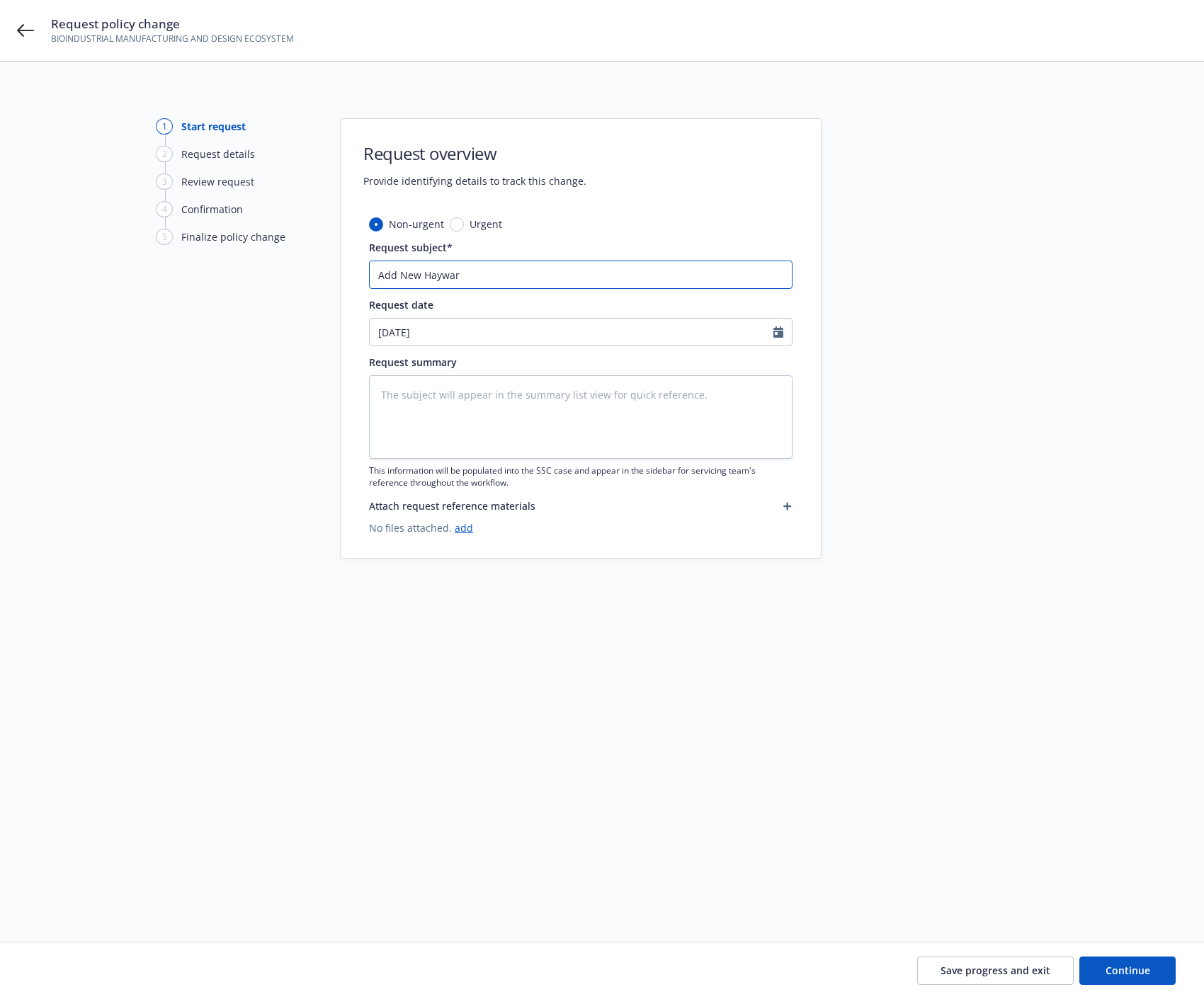
type input "Add New Hayward"
type textarea "x"
type input "Add New Hayward"
type textarea "x"
type input "Add New Hayward l"
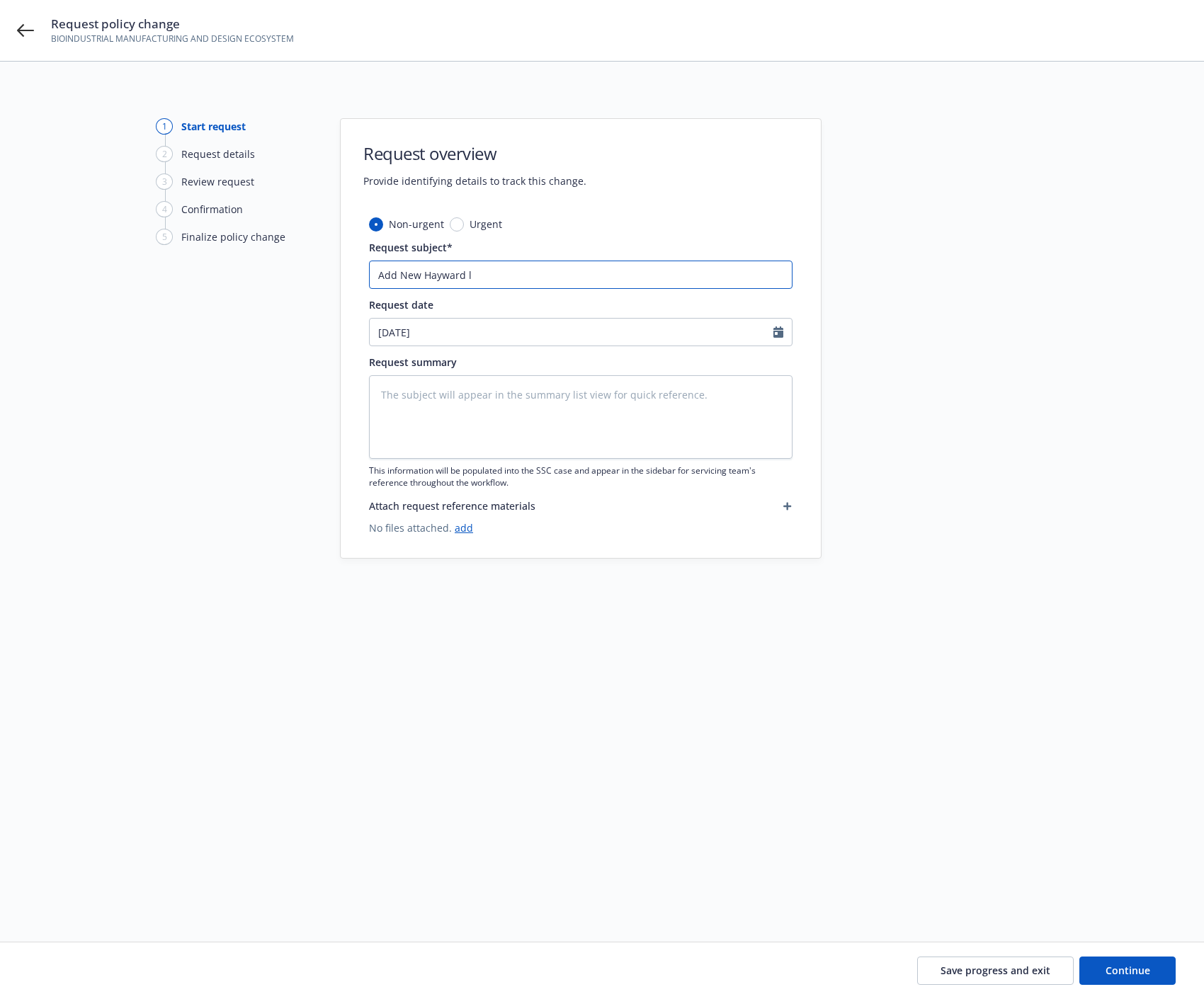
type textarea "x"
type input "Add New Hayward lo"
type textarea "x"
type input "Add New Hayward loc"
type textarea "x"
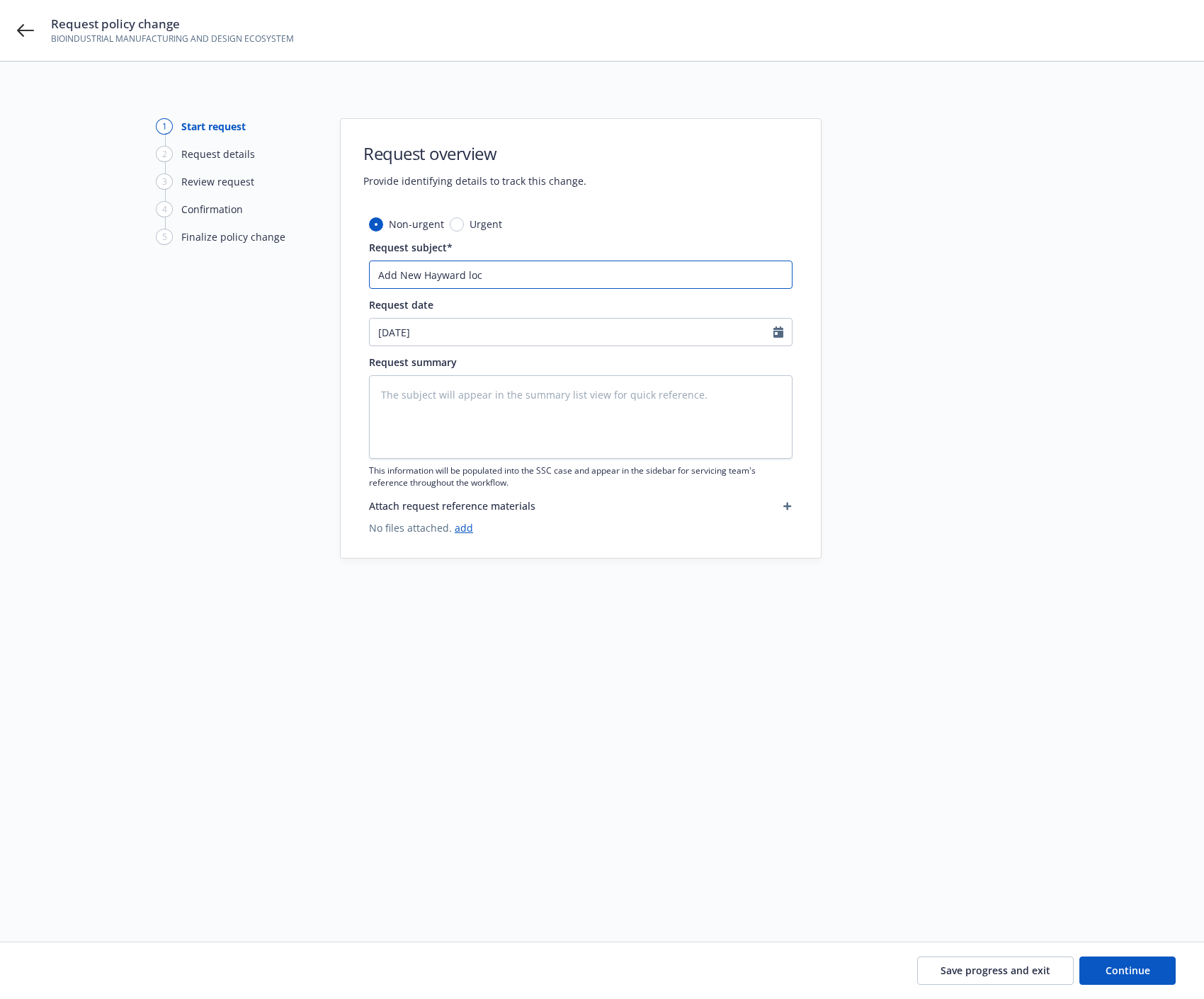
type input "Add New Hayward loc"
type textarea "x"
type input "Add New Hayward loc a"
type textarea "x"
type input "Add New Hayward loc and"
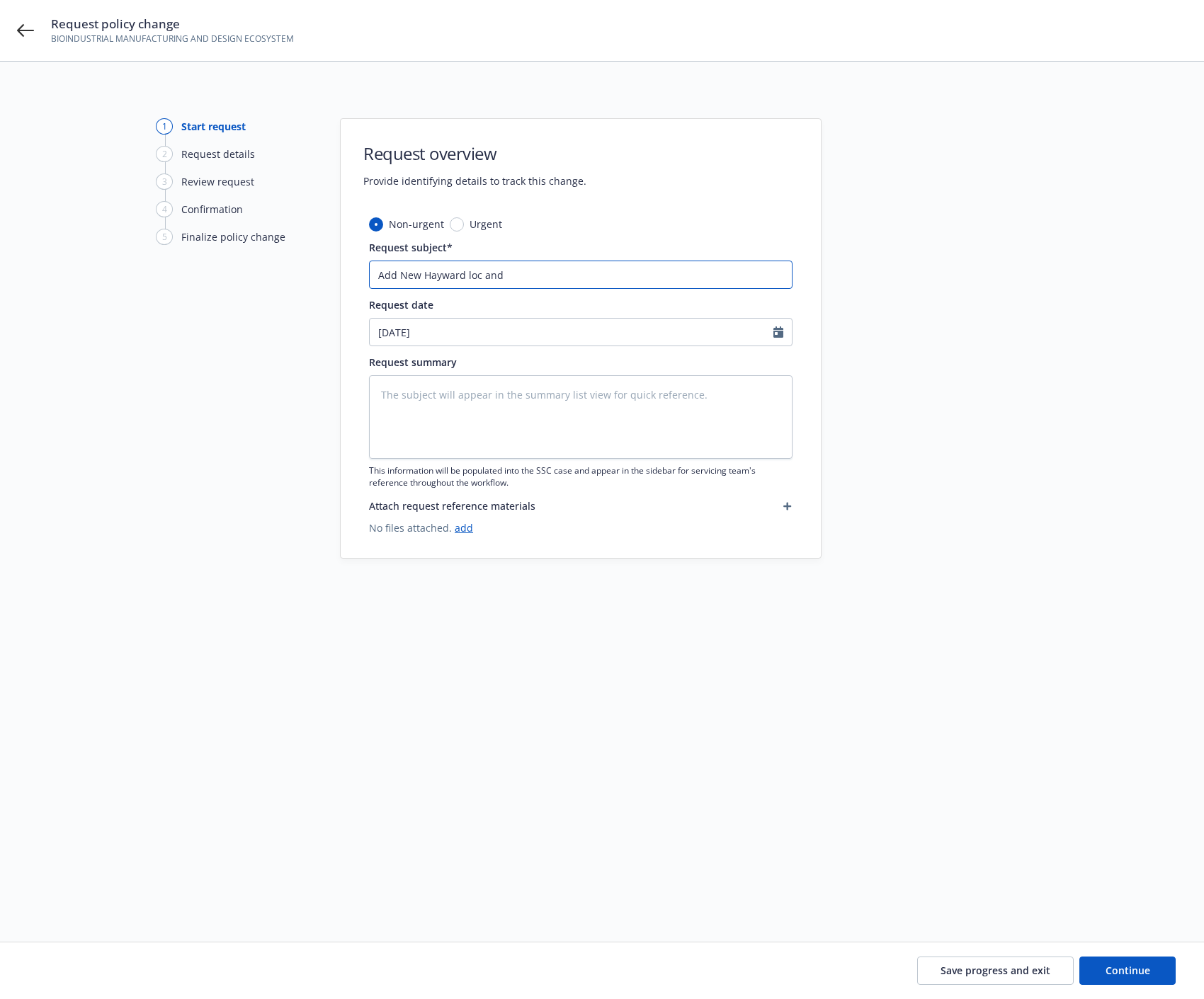
type textarea "x"
type input "Add New Hayward loc and"
type textarea "x"
type input "Add New Hayward loc and L"
type textarea "x"
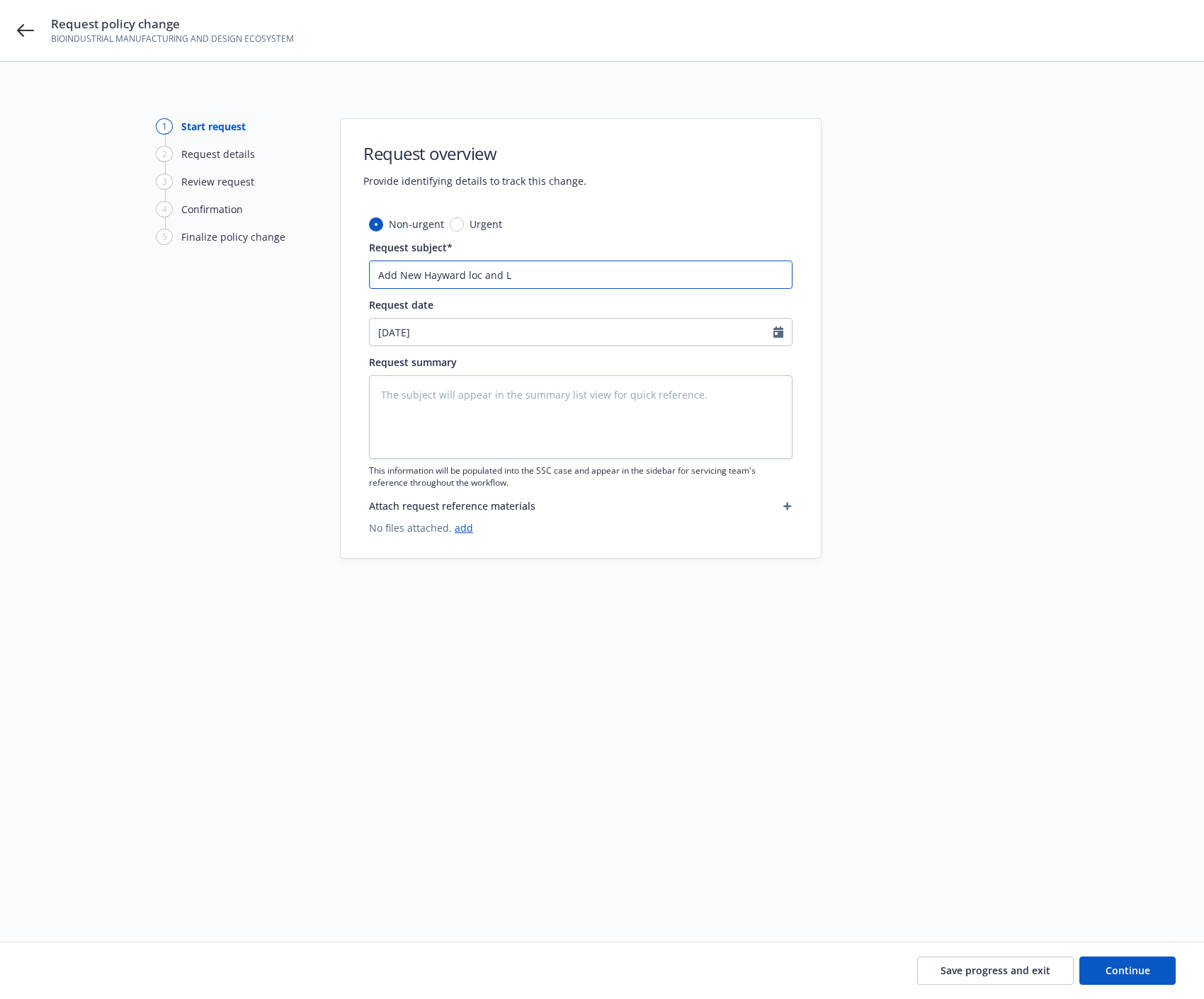
type input "Add New Hayward loc and LL"
type textarea "x"
type input "Add New Hayward loc and LLC"
type textarea "x"
type input "Add New Hayward loc and LLC"
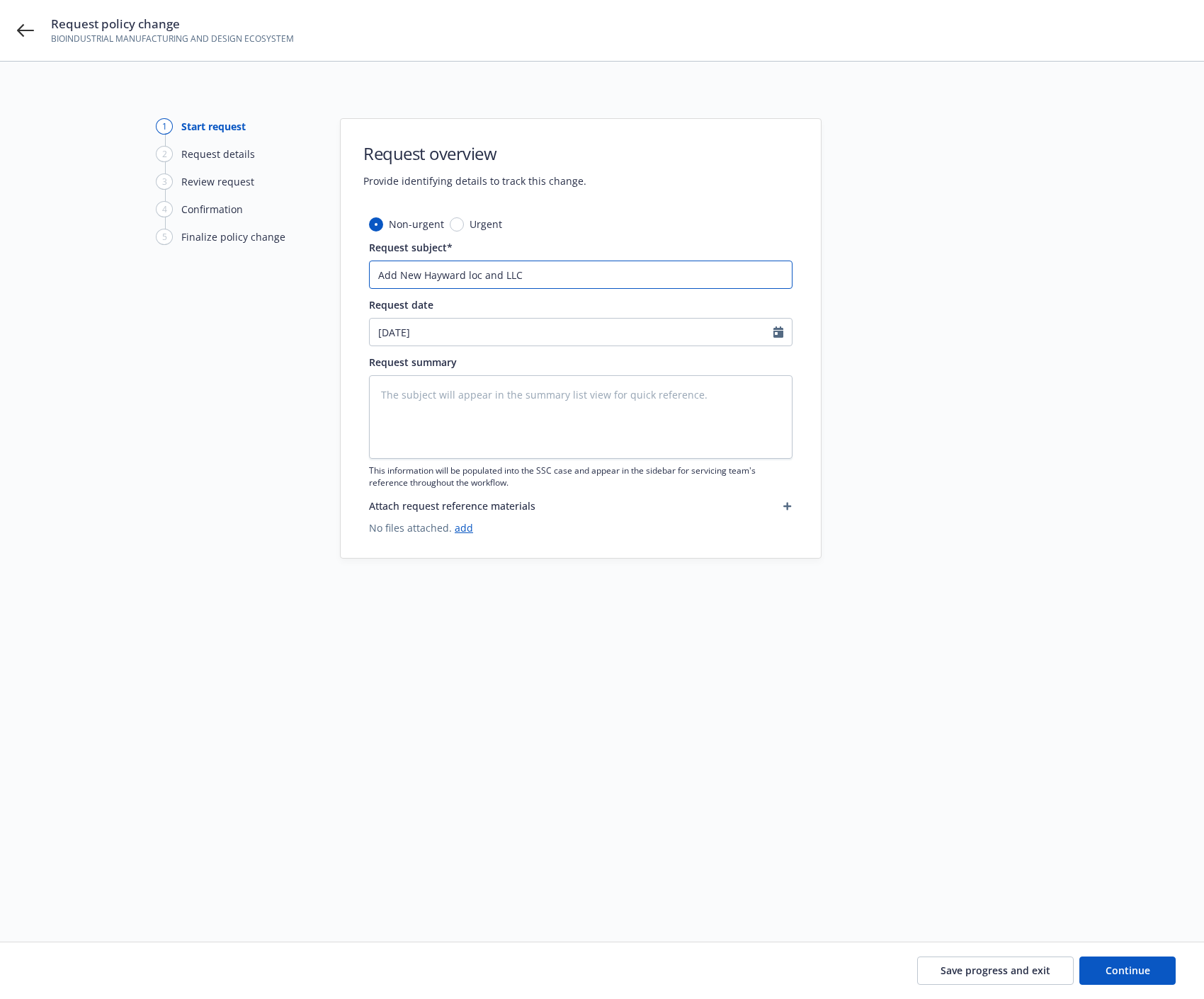
type textarea "x"
type input "Add New Hayward loc and LLC t"
type textarea "x"
type input "Add New Hayward loc and LLC to"
type textarea "x"
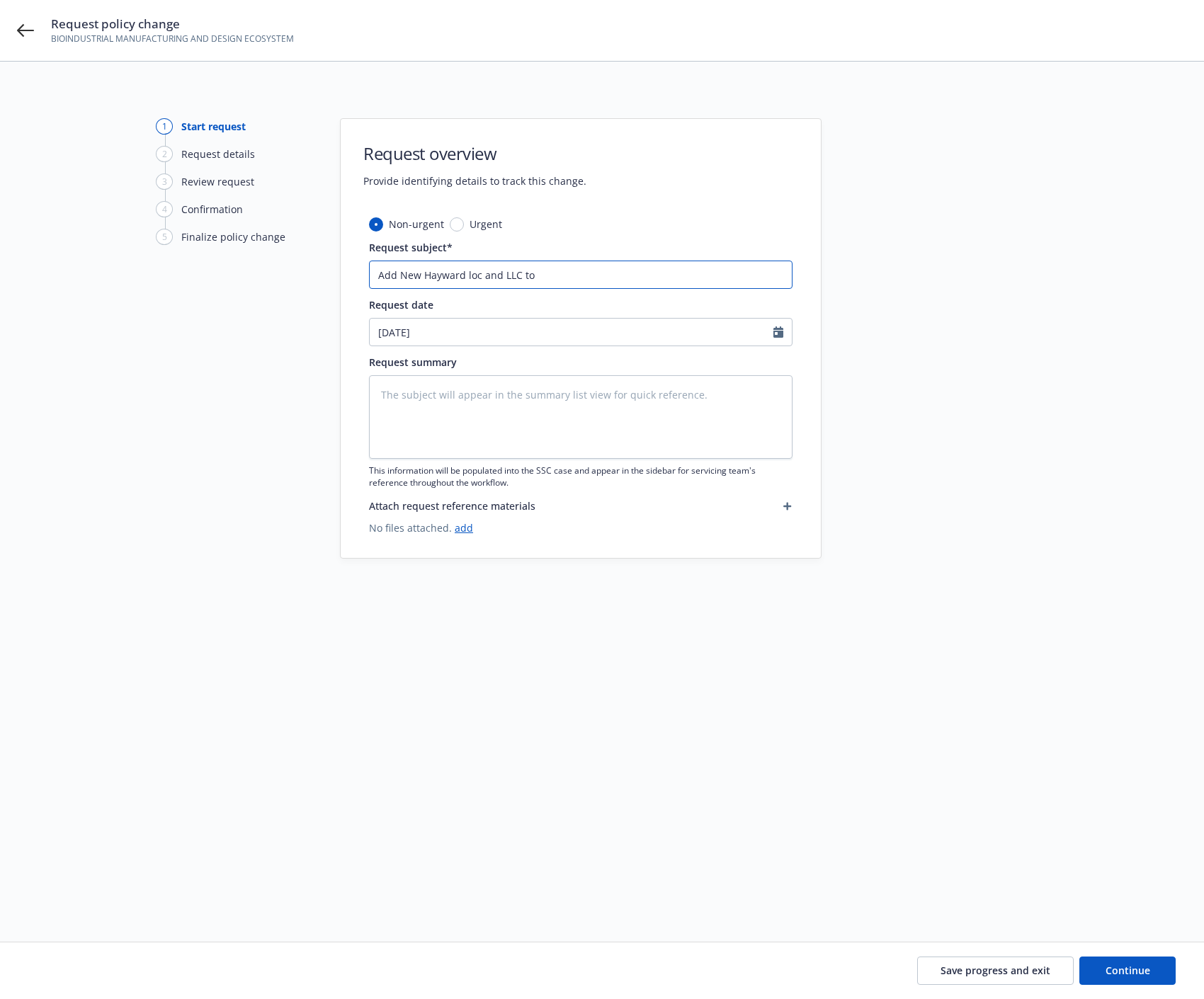
type input "Add New Hayward loc and LLC to"
type textarea "x"
type input "Add New Hayward loc and LLC to G"
type textarea "x"
type input "Add New Hayward loc and LLC to GL"
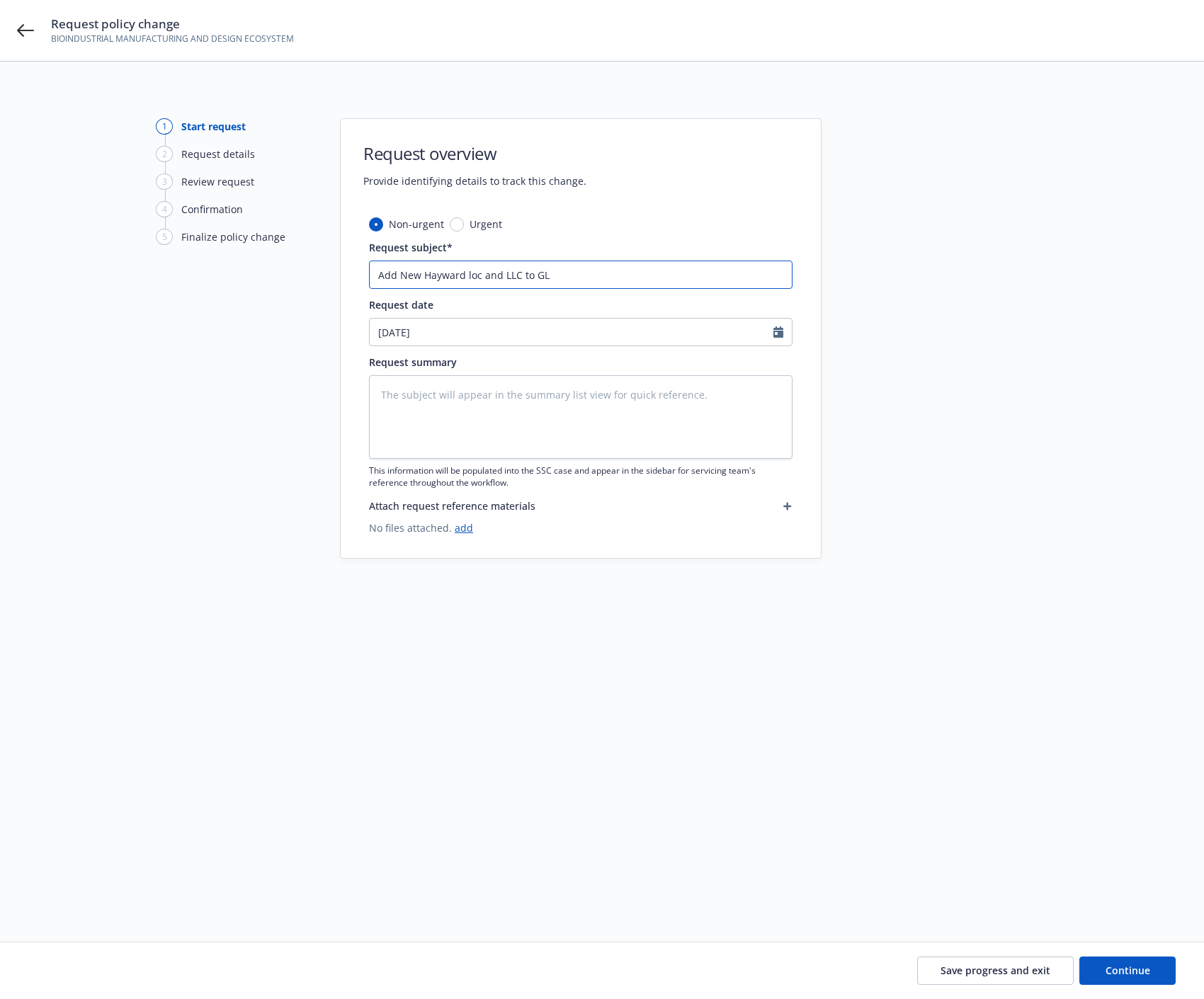
type textarea "x"
type input "Add New Hayward loc and LLC to GL"
type textarea "x"
type input "Add New Hayward loc and LLC to GL p"
type textarea "x"
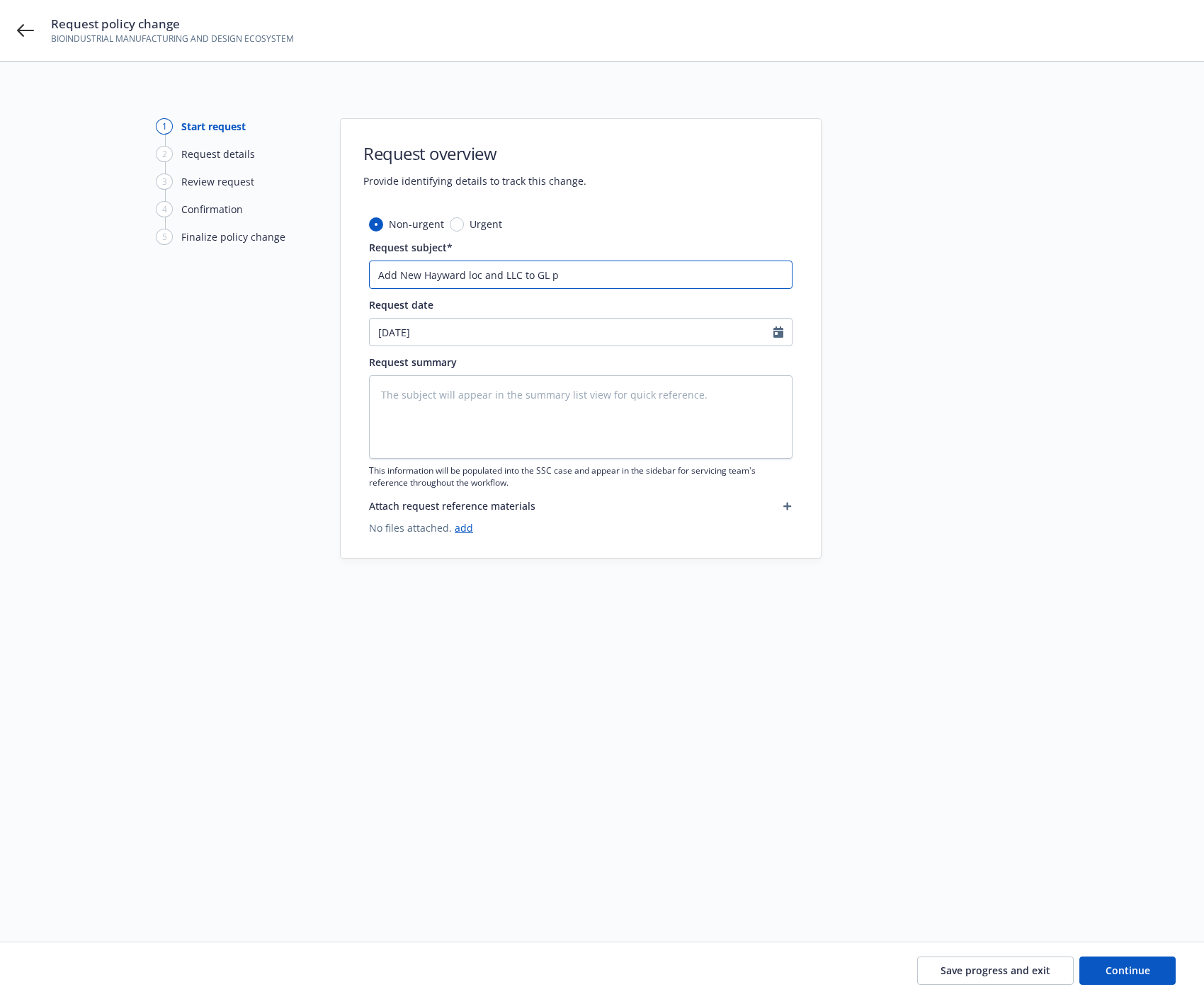
type input "Add New Hayward loc and LLC to GL po"
type textarea "x"
type input "Add New Hayward loc and LLC to GL pol"
type textarea "x"
type input "Add New Hayward loc and LLC to GL poli"
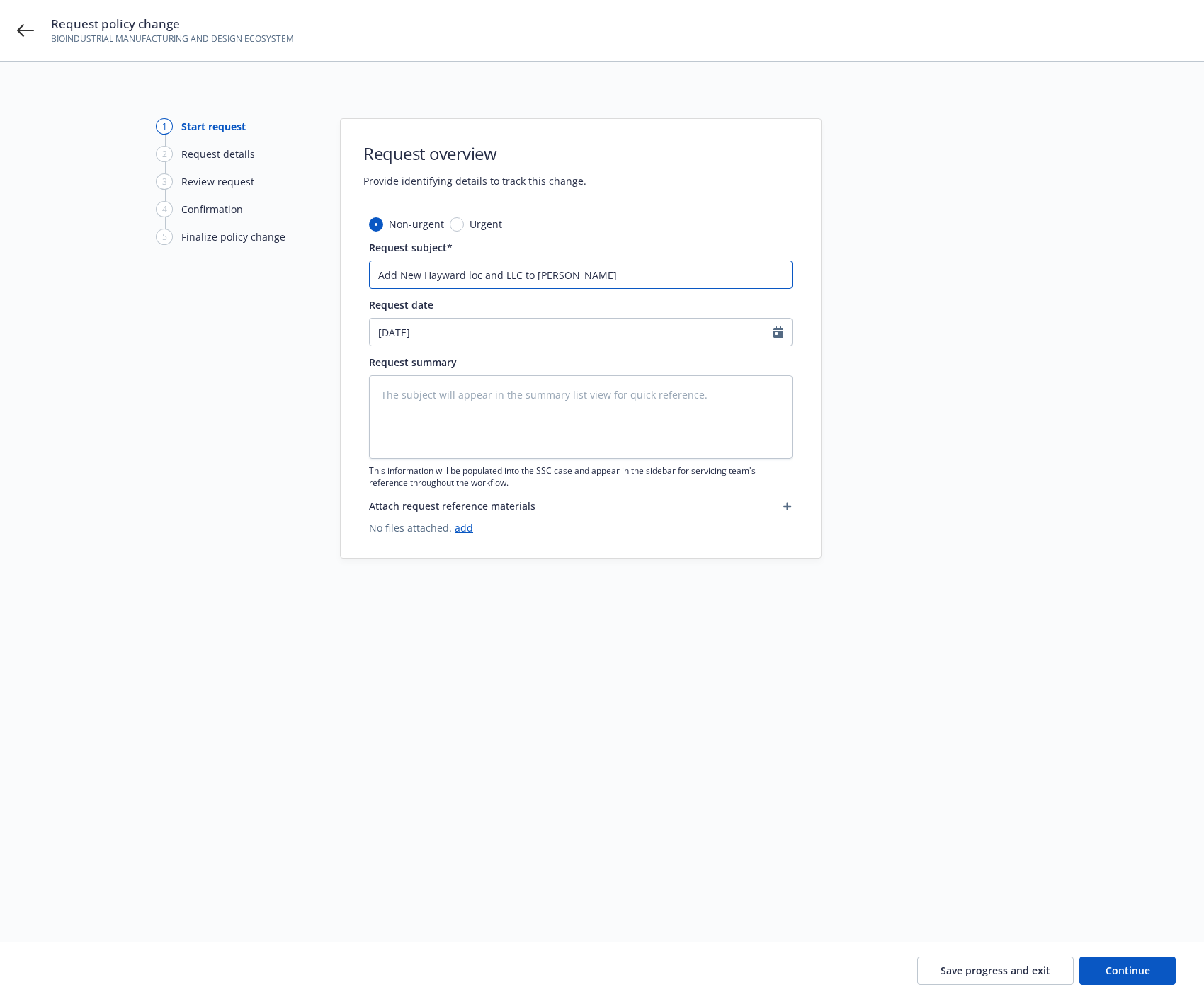
type textarea "x"
type input "Add New Hayward loc and LLC to GL poliy"
type textarea "x"
type input "Add New Hayward loc and LLC to GL poli"
type textarea "x"
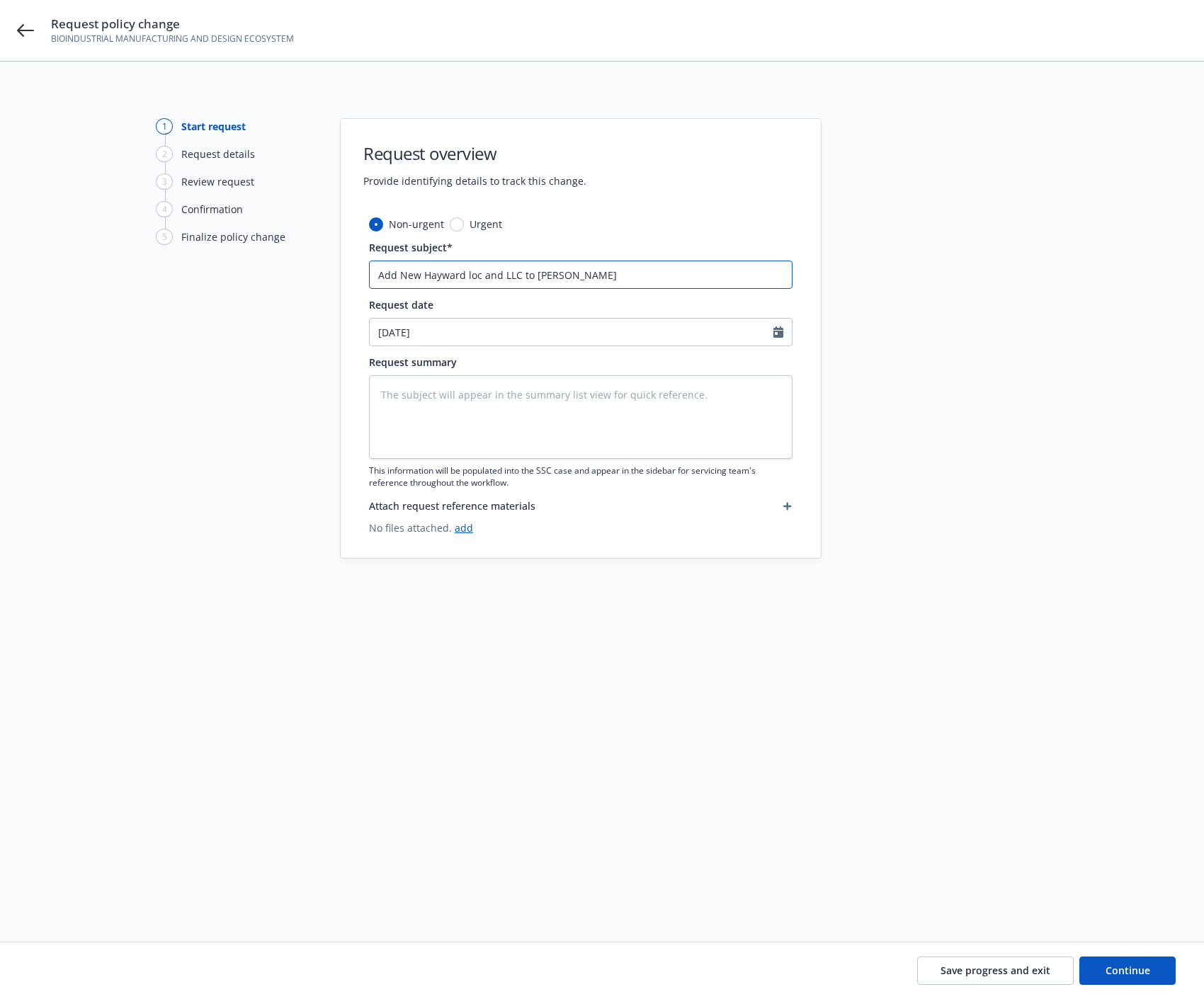
type input "Add New Hayward loc and LLC to GL polic"
type textarea "x"
type input "Add New Hayward loc and LLC to GL policy"
click at [416, 396] on textarea at bounding box center [580, 417] width 423 height 83
select select "9"
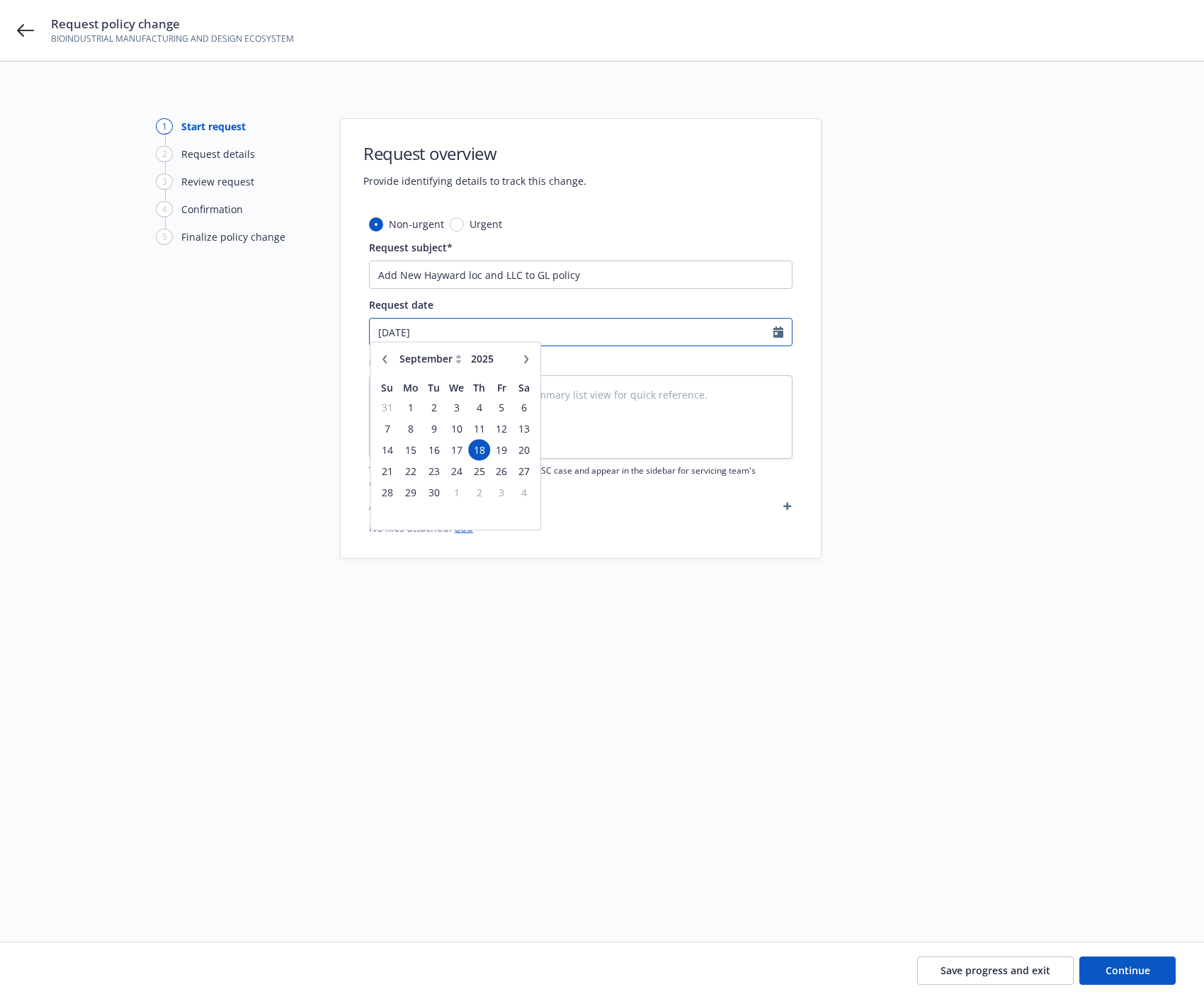
click at [769, 334] on input "09/18/2025" at bounding box center [571, 332] width 403 height 27
click at [504, 437] on span "12" at bounding box center [502, 436] width 19 height 17
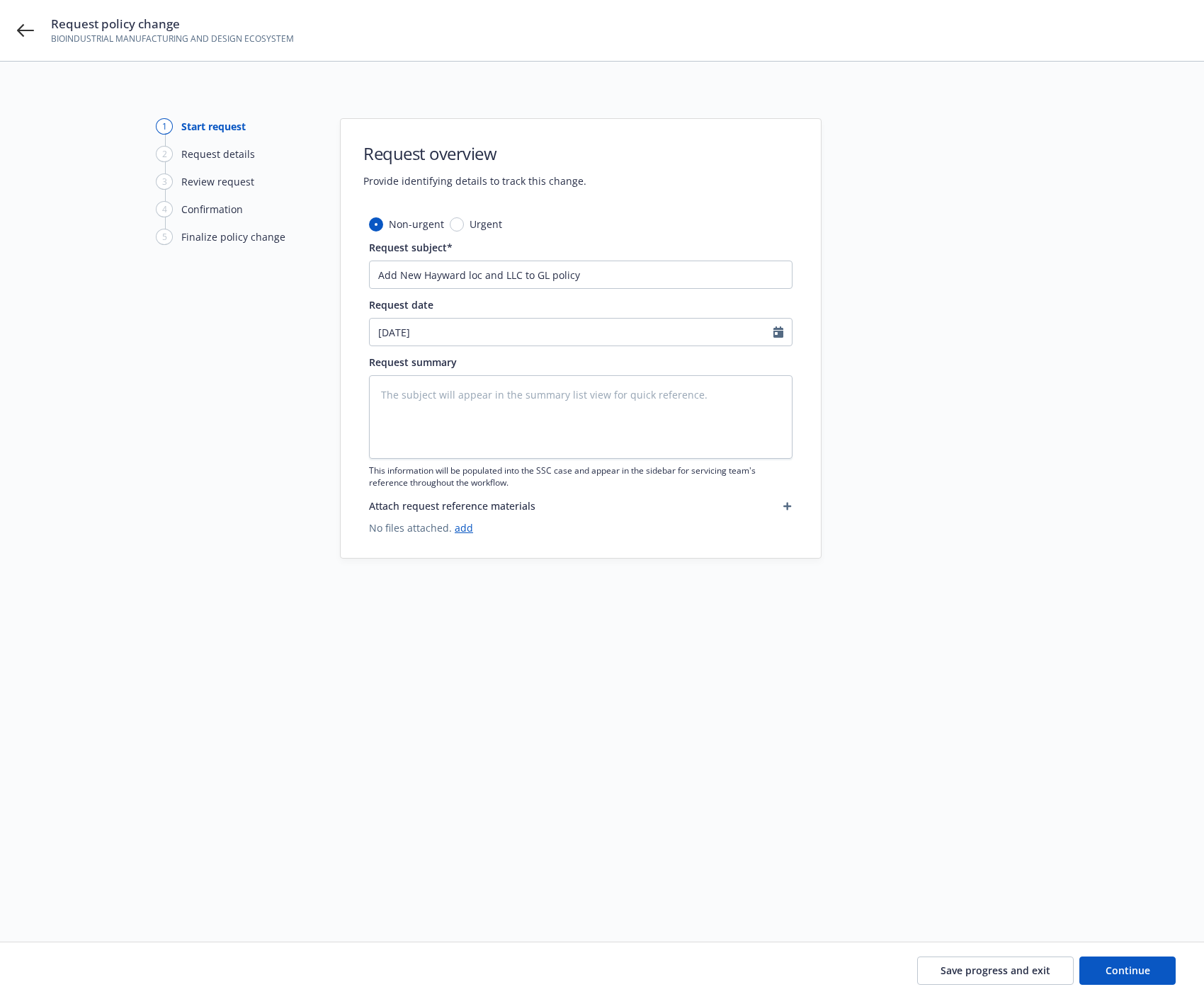
type textarea "x"
type input "09/12/2025"
click at [426, 398] on textarea at bounding box center [580, 417] width 423 height 83
type textarea "x"
type textarea "A"
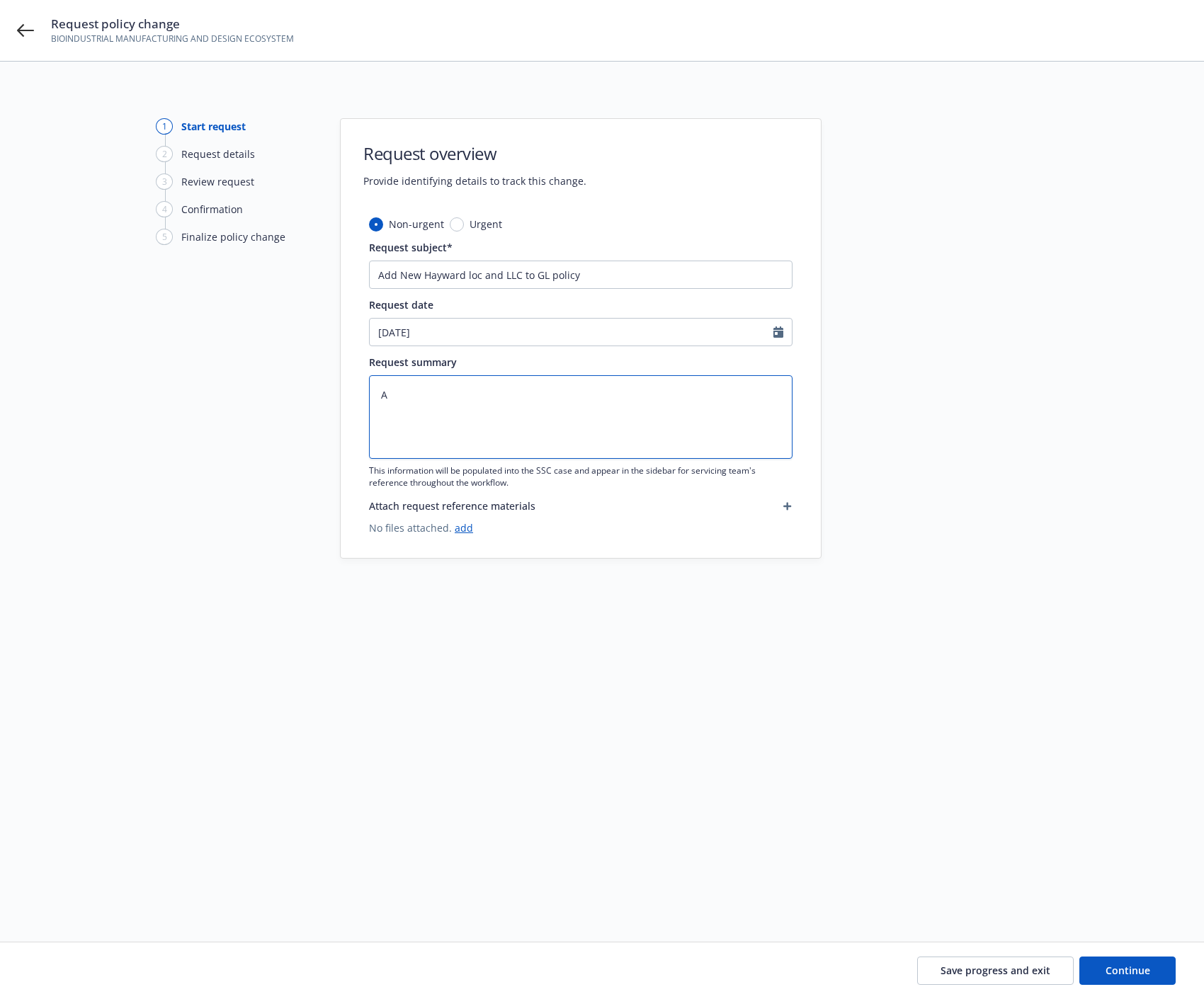
type textarea "x"
type textarea "Ad"
type textarea "x"
type textarea "Add"
type textarea "x"
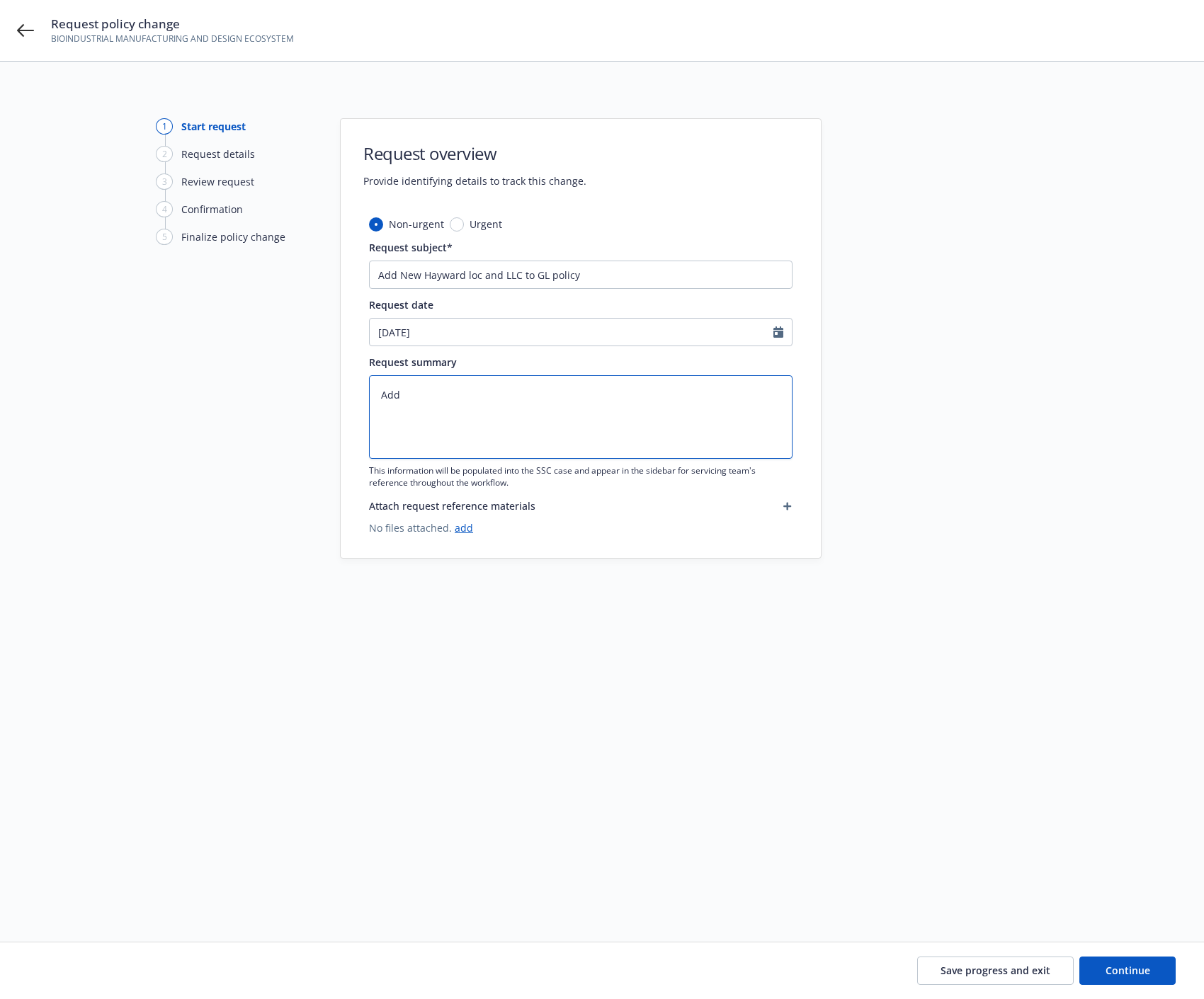
type textarea "Add"
type textarea "x"
type textarea "Add n"
type textarea "x"
type textarea "Add ne"
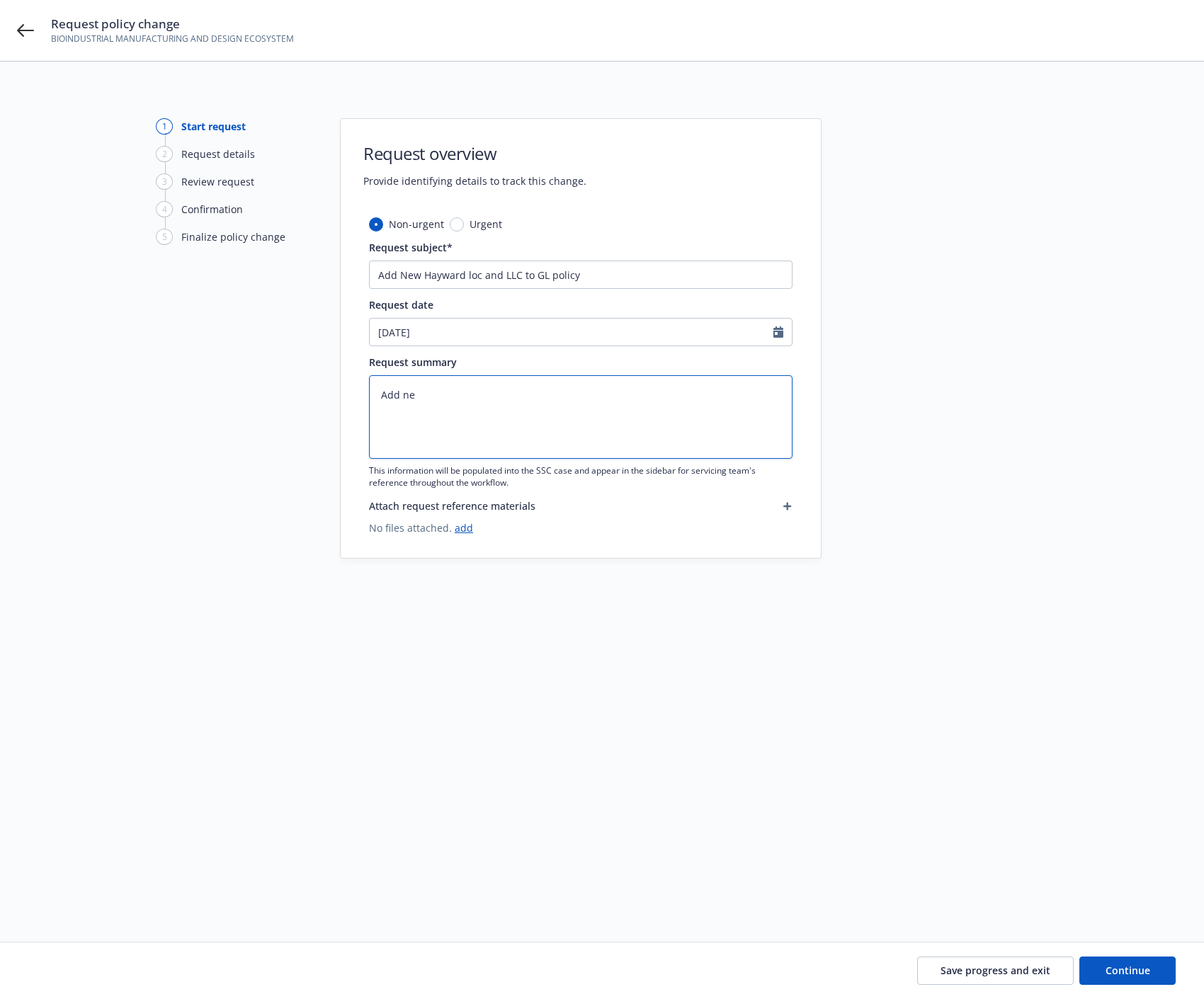
type textarea "x"
type textarea "Add new"
type textarea "x"
type textarea "Add new"
type textarea "x"
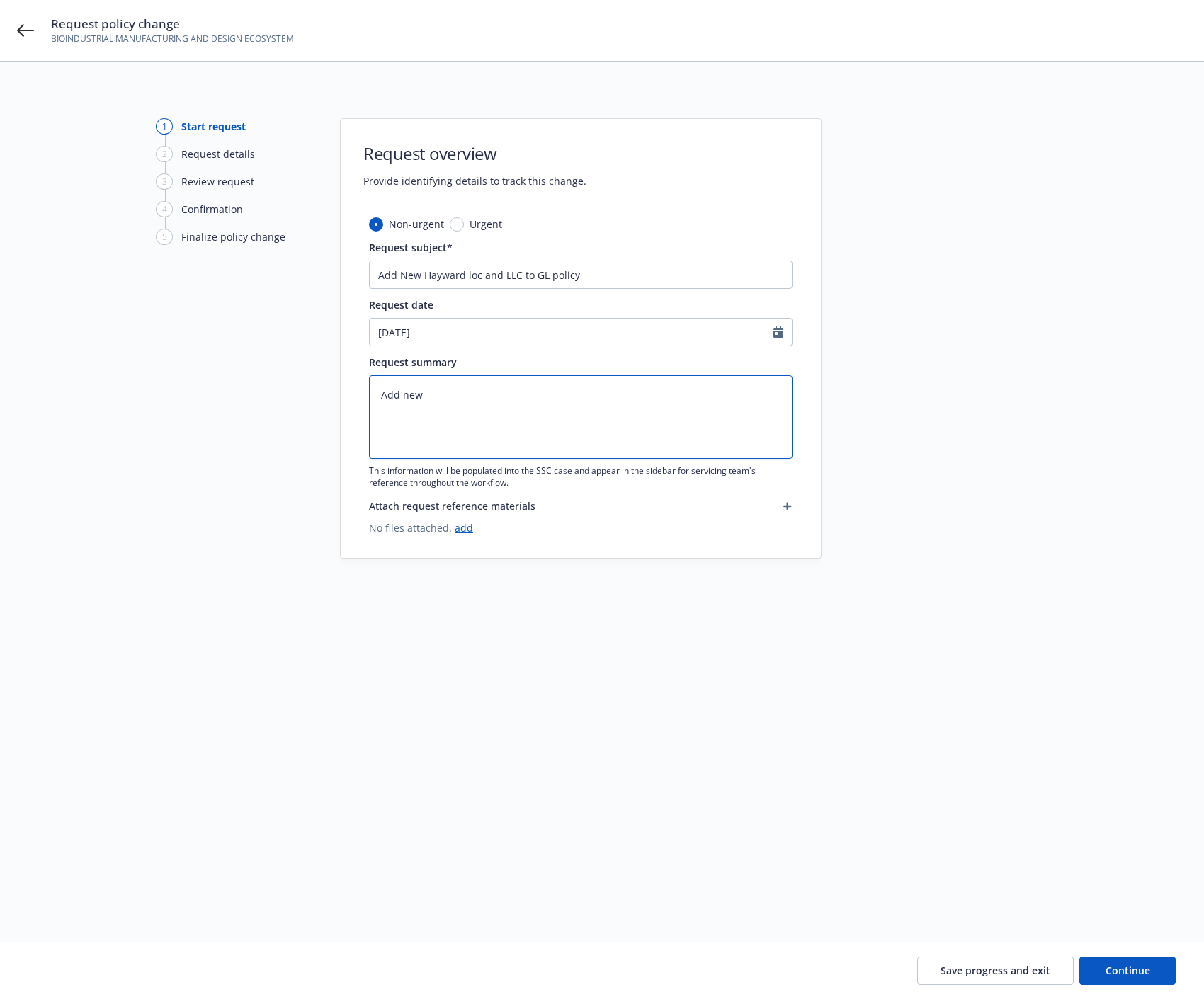
type textarea "Add new H"
type textarea "x"
type textarea "Add new Ha"
type textarea "x"
type textarea "Add new Hay"
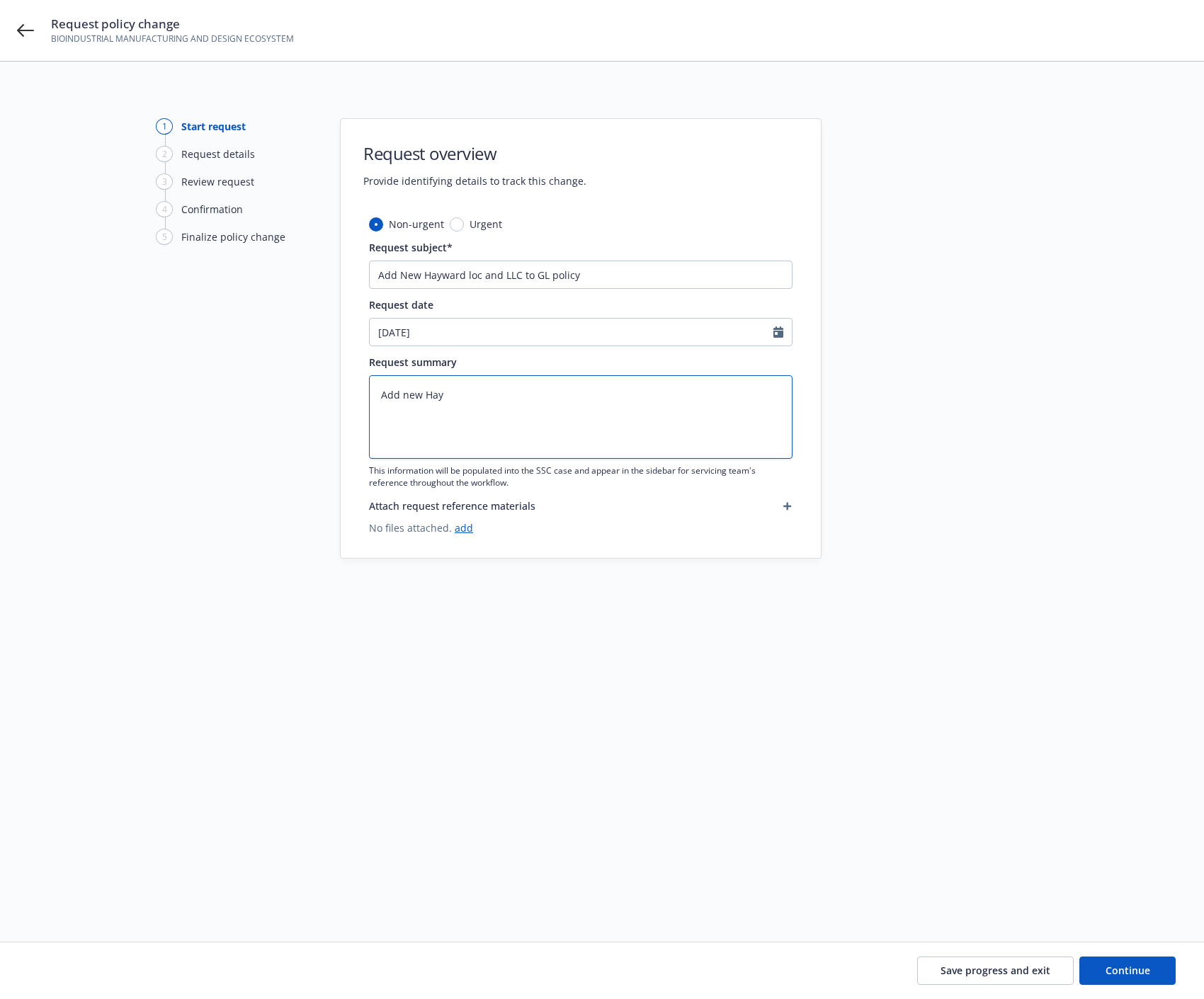
type textarea "x"
type textarea "Add new Hayw"
type textarea "x"
type textarea "Add new Haywa"
type textarea "x"
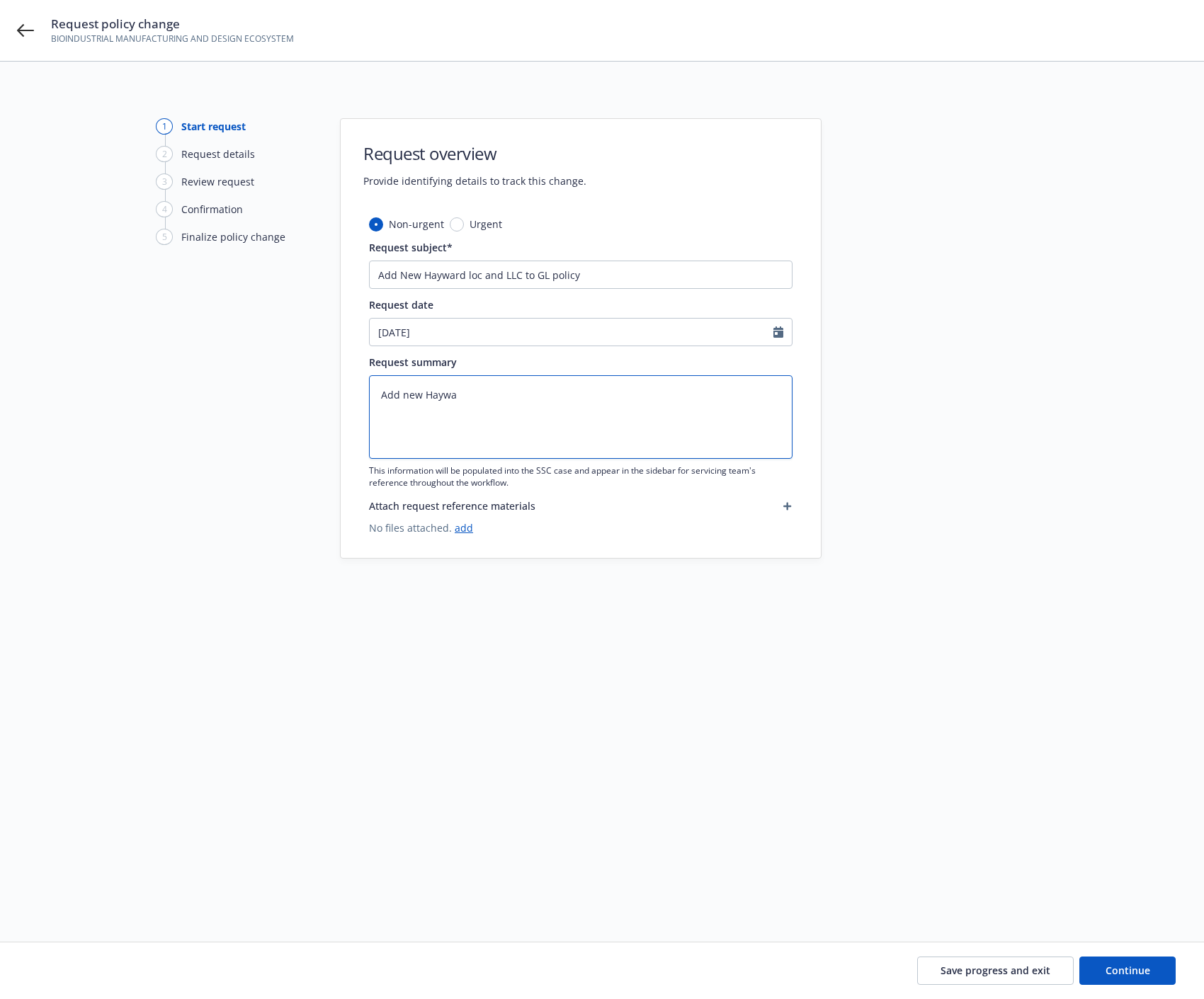
type textarea "Add new Haywad"
type textarea "x"
type textarea "Add new Haywa"
type textarea "x"
type textarea "Add new Haywar"
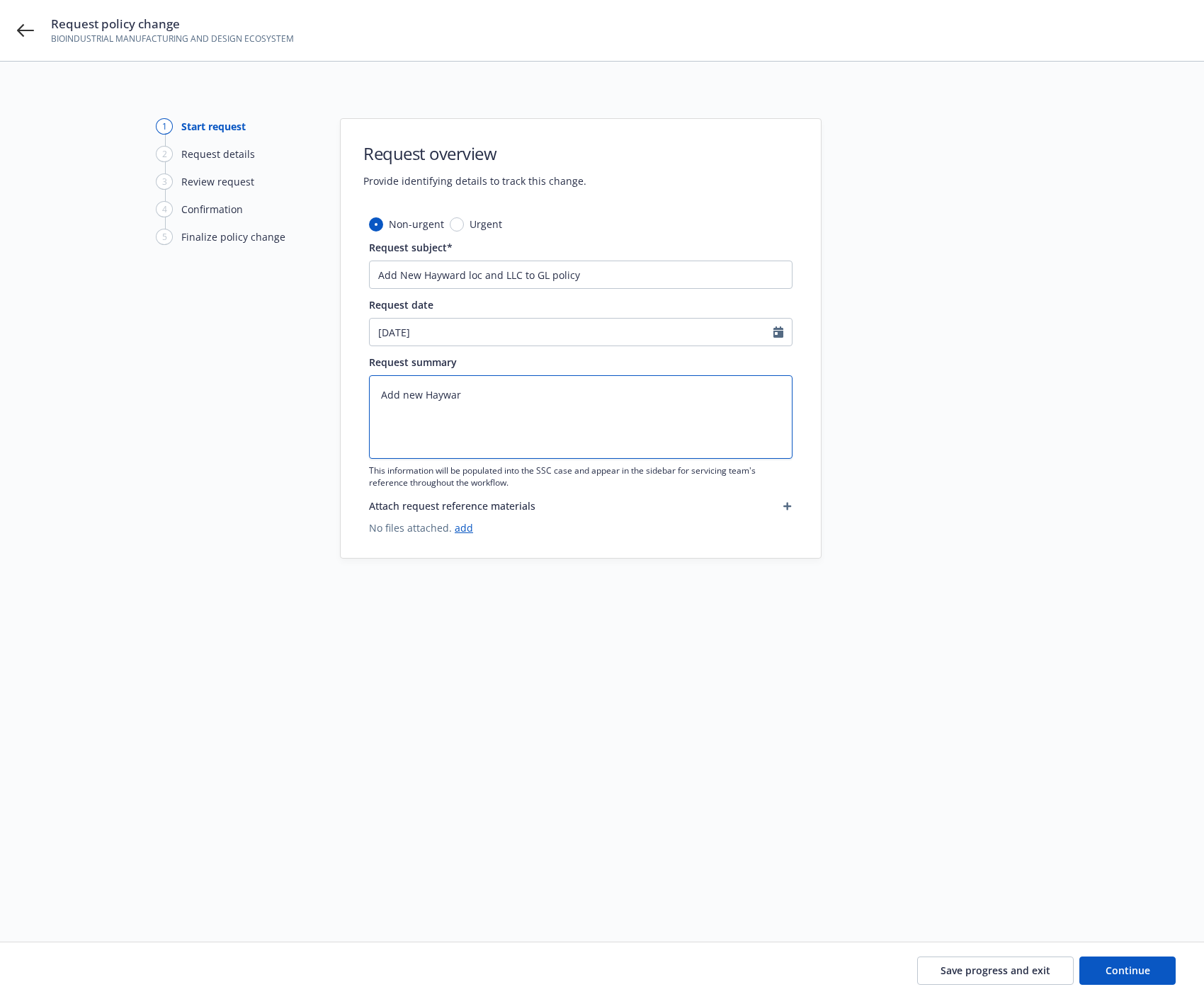
type textarea "x"
type textarea "Add new Hayward"
type textarea "x"
type textarea "Add new Hayward"
type textarea "x"
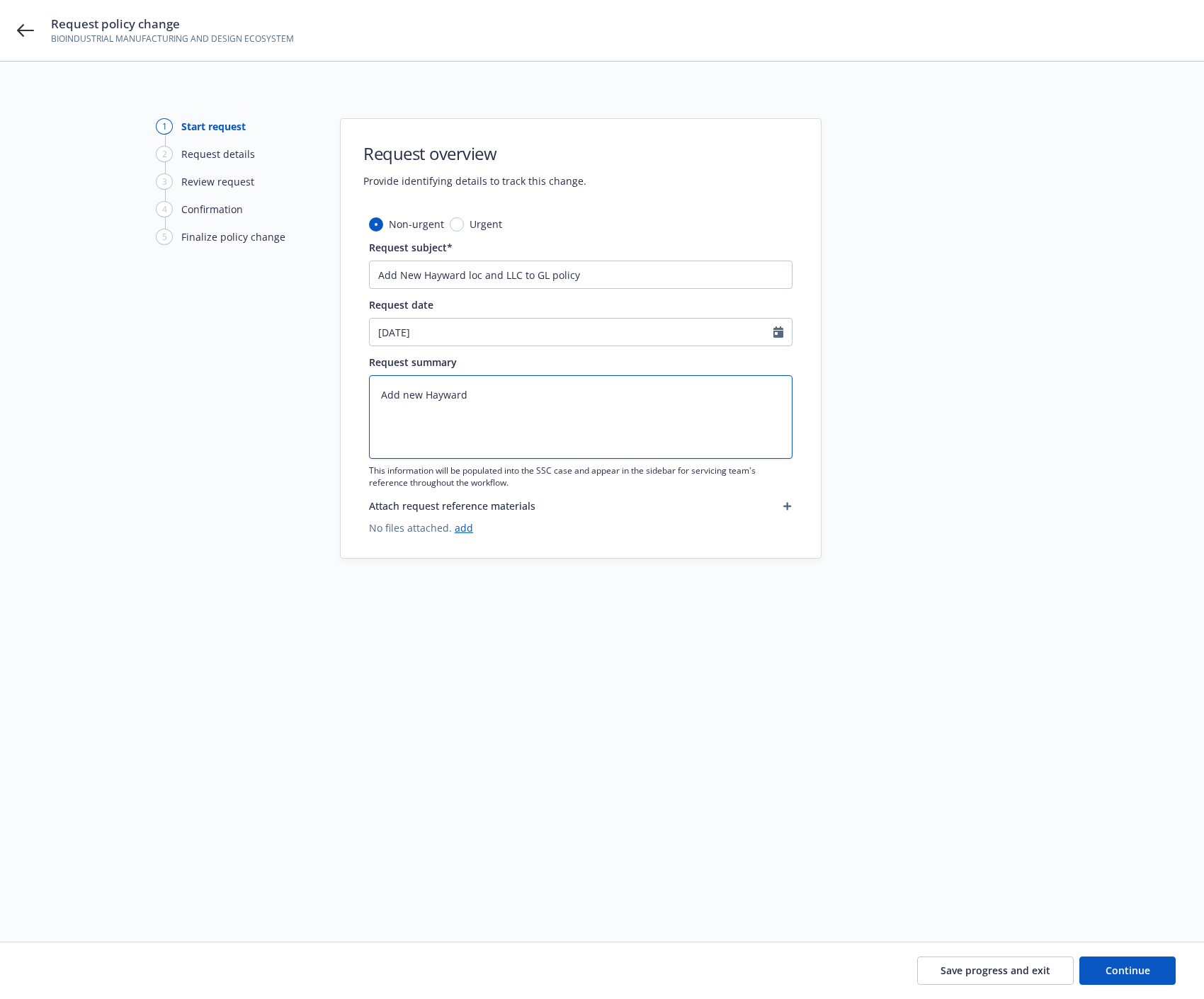
type textarea "Add new Hayward l"
type textarea "x"
type textarea "Add new Hayward lo"
type textarea "x"
type textarea "Add new Hayward loc"
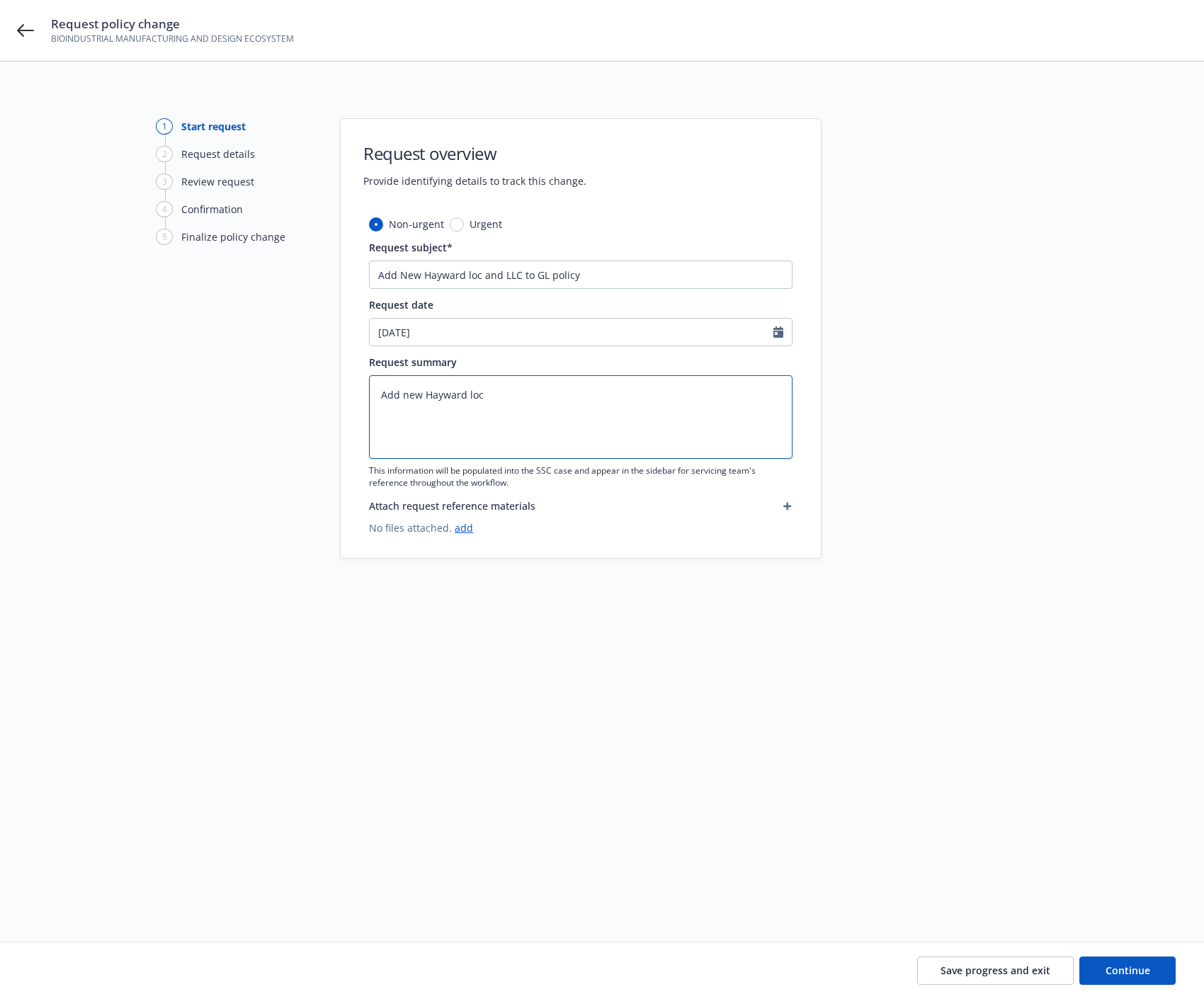
type textarea "x"
type textarea "Add new Hayward loca"
type textarea "x"
type textarea "Add new Hayward locat"
type textarea "x"
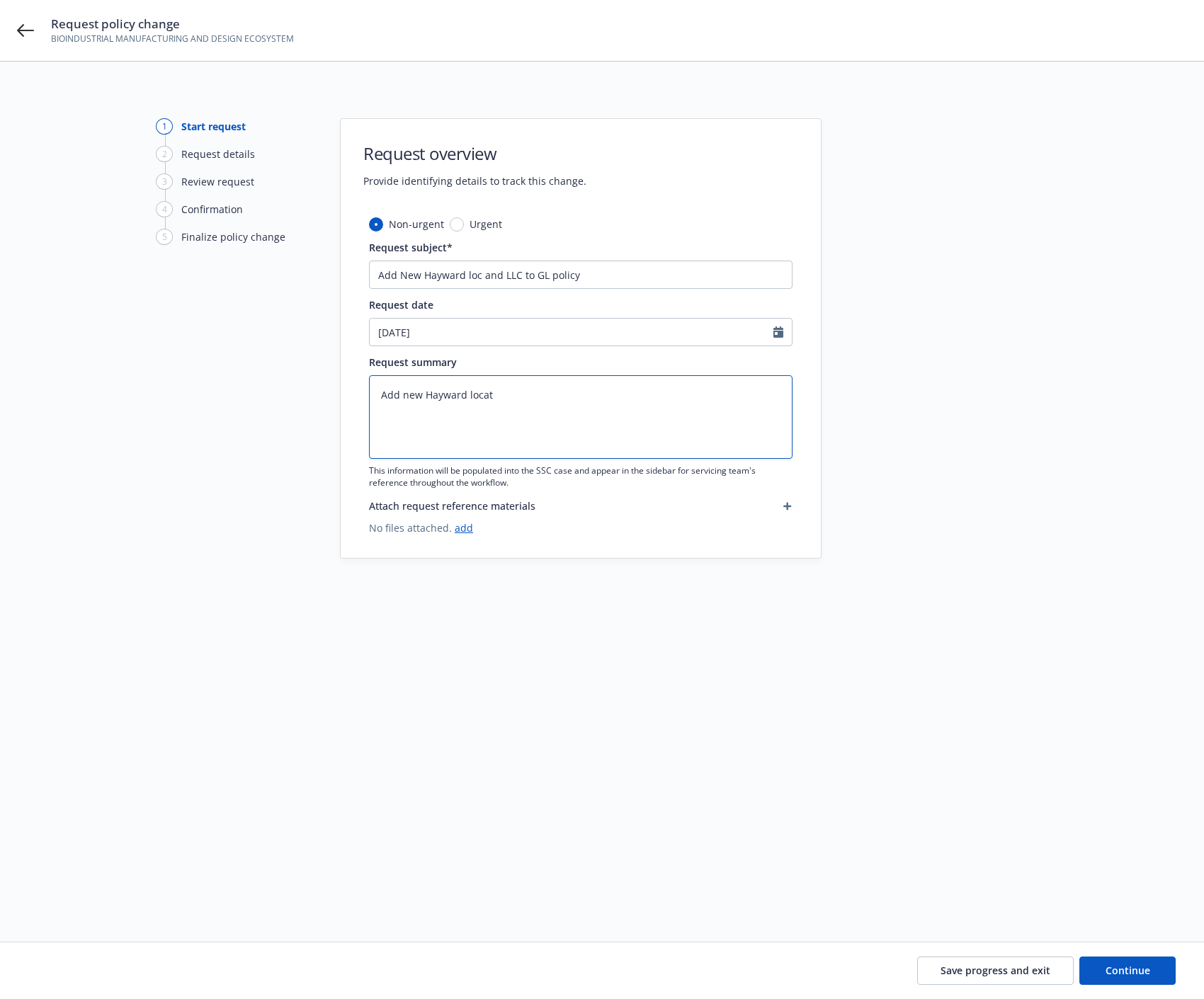
type textarea "Add new Hayward locati"
type textarea "x"
type textarea "Add new Hayward locatio"
type textarea "x"
type textarea "Add new Hayward location"
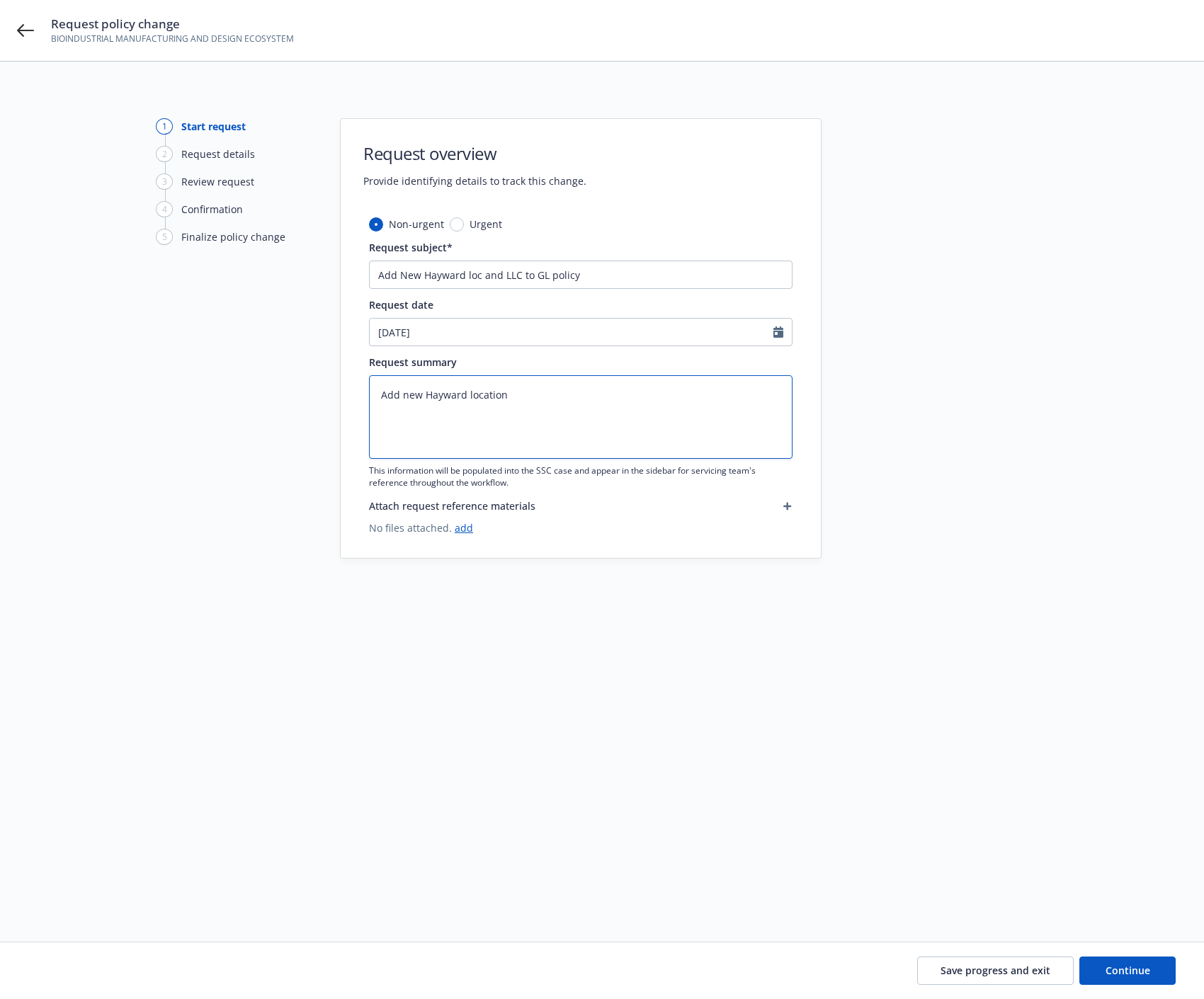
type textarea "x"
type textarea "Add new Hayward location"
type textarea "x"
type textarea "Add new Hayward location ad"
type textarea "x"
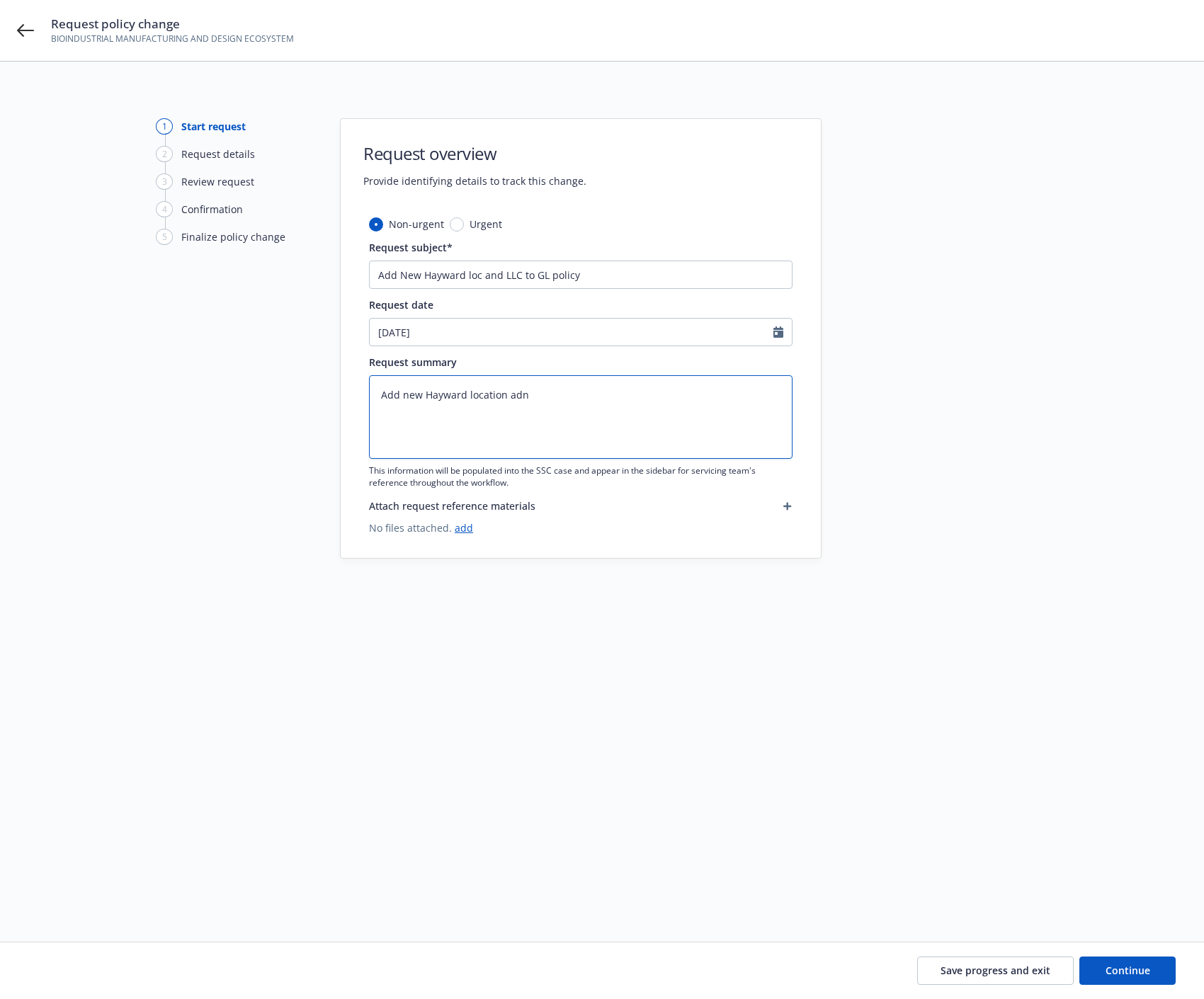
paste textarea "nd"
type textarea "Add new Hayward location and"
type textarea "x"
type textarea "Add new Hayward location and"
type textarea "x"
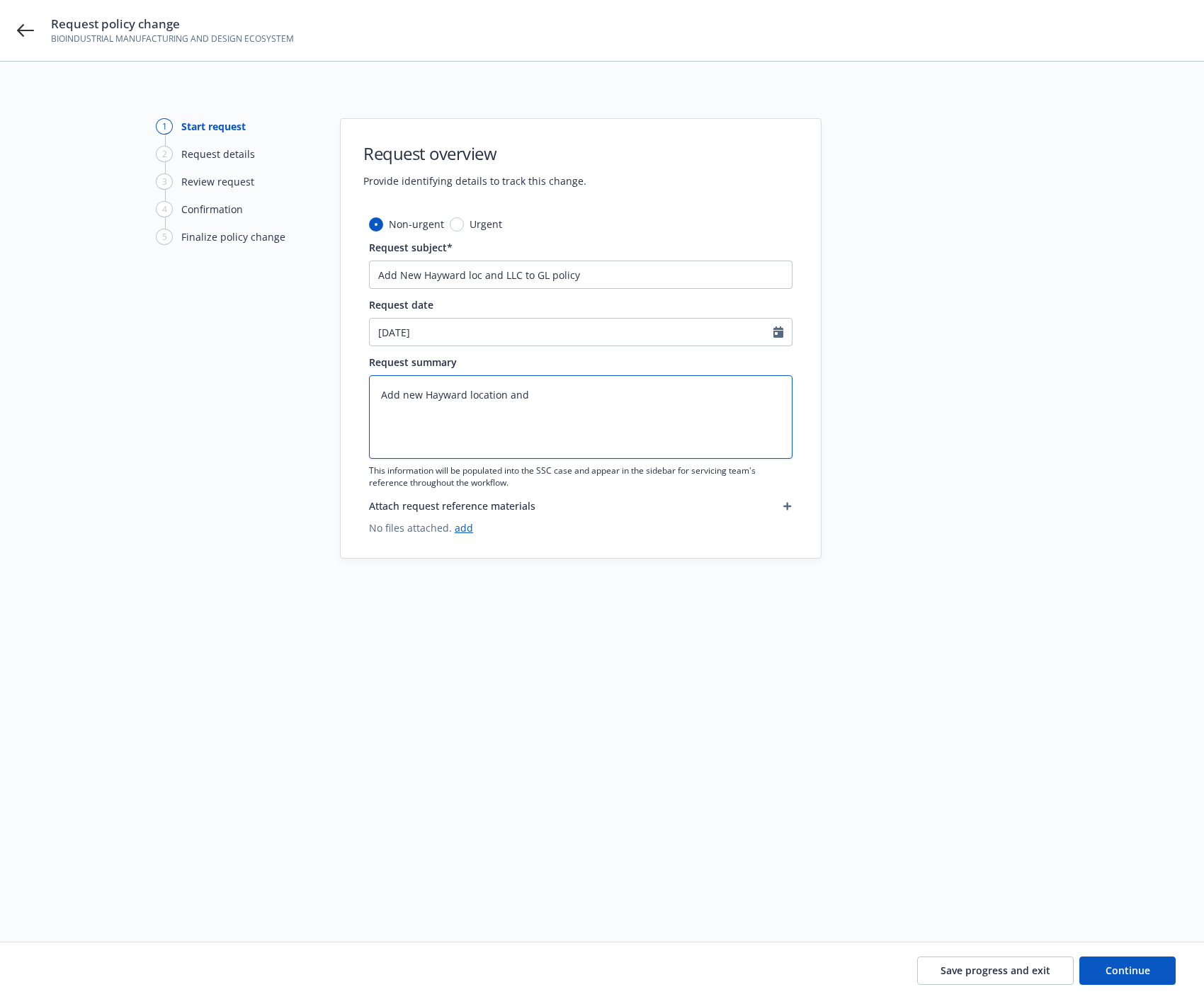
type textarea "Add new Hayward location and L"
type textarea "x"
type textarea "Add new Hayward location and LL"
type textarea "x"
type textarea "Add new Hayward location and LLC"
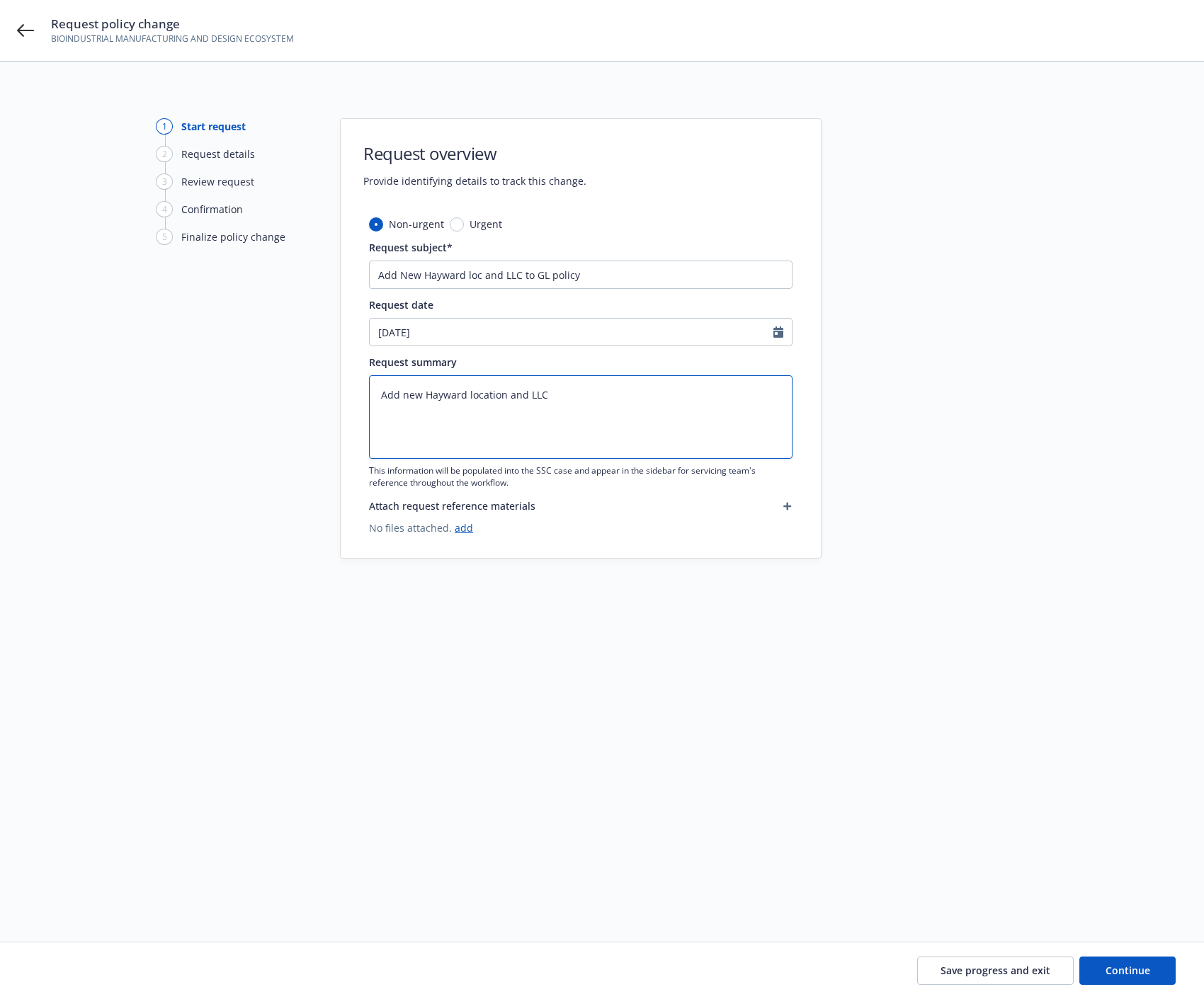
type textarea "x"
type textarea "Add new Hayward location and LLC."
type textarea "x"
type textarea "Add new Hayward location and LLC."
type textarea "x"
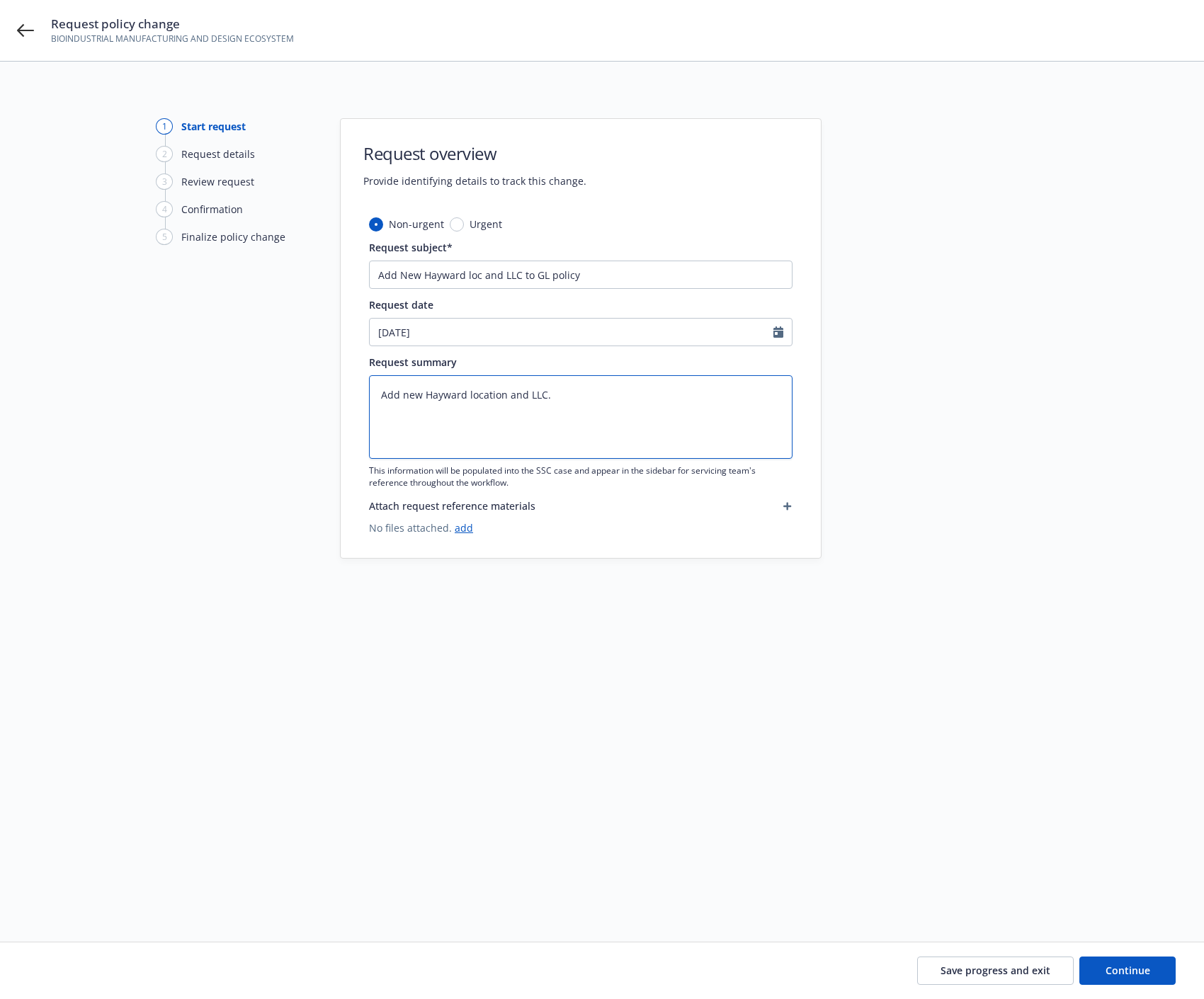
type textarea "Add new Hayward location and LLC."
type textarea "x"
type textarea "Add new Hayward location and LLC."
click at [422, 437] on textarea "Add new Hayward location and LLC." at bounding box center [580, 417] width 423 height 83
paste textarea "25821 Industrial Blvd, Bldg D Hayward, CA 94545"
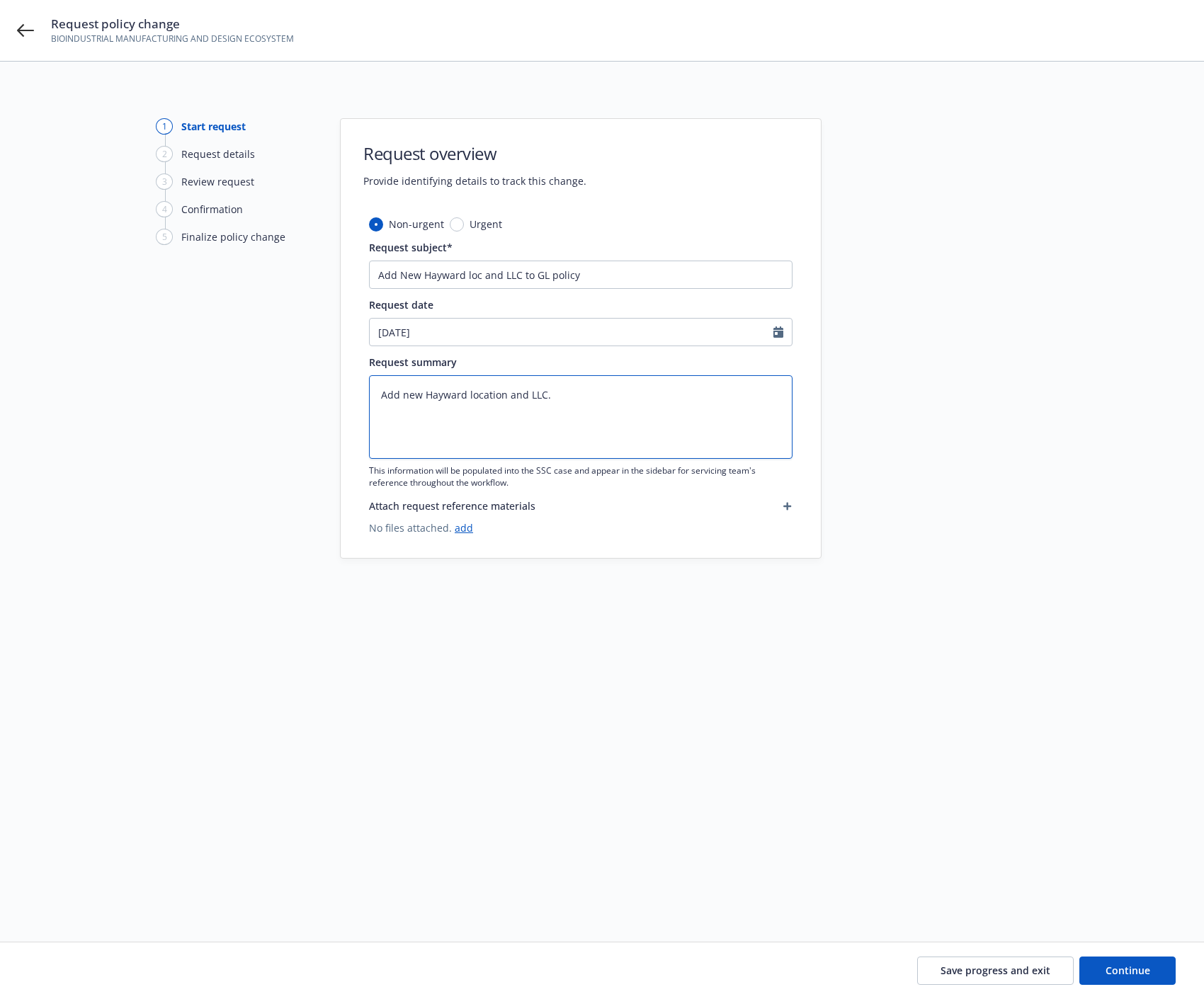
type textarea "x"
type textarea "Add new Hayward location and LLC. 25821 Industrial Blvd, Bldg D Hayward, CA 945…"
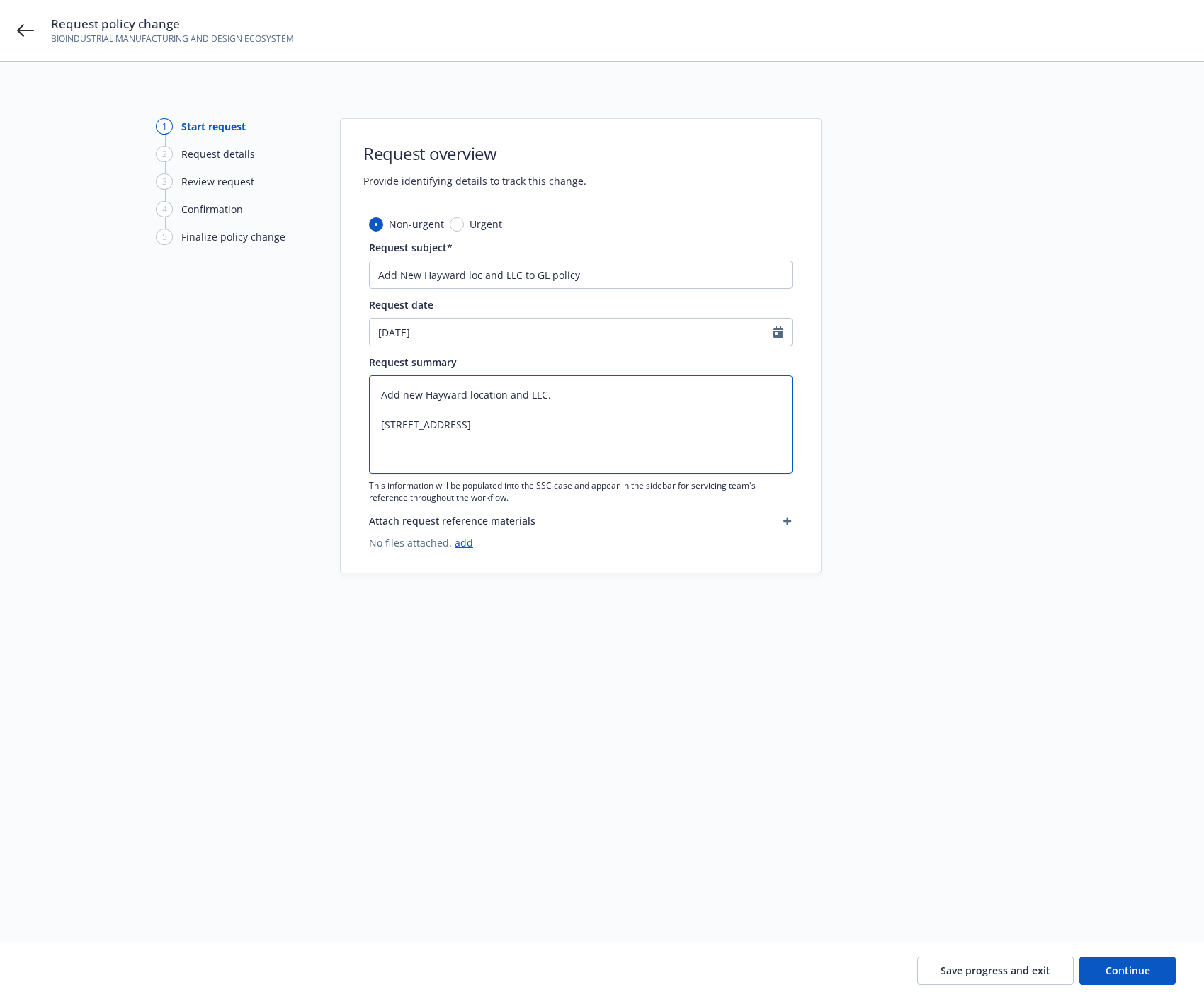
type textarea "x"
type textarea "Add new Hayward location and LLC. 25821 Industrial Blvd, Bldg D Hayward, CA 945…"
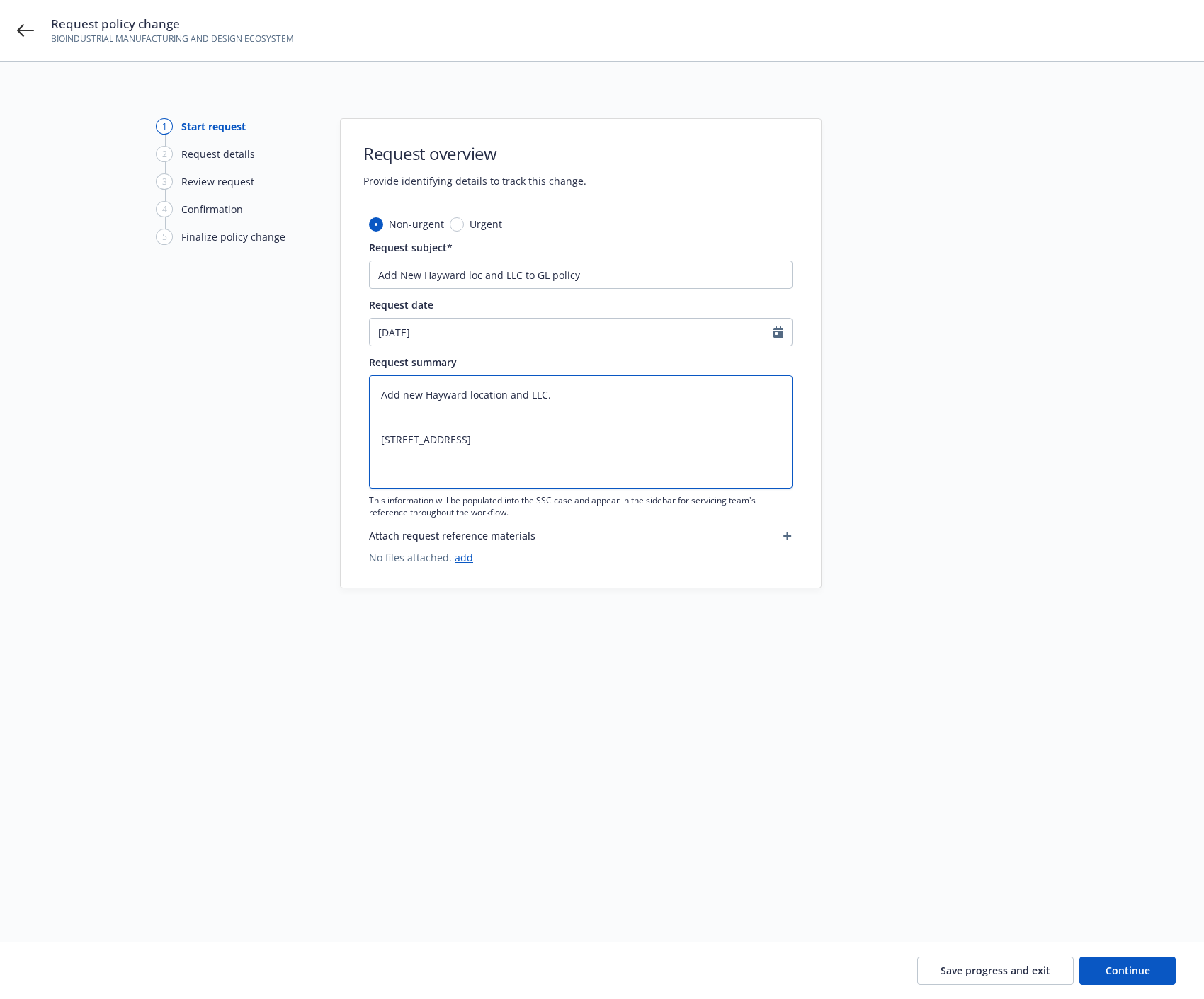
type textarea "x"
type textarea "Add new Hayward location and LLC. 25821 Industrial Blvd, Bldg D Hayward, CA 945…"
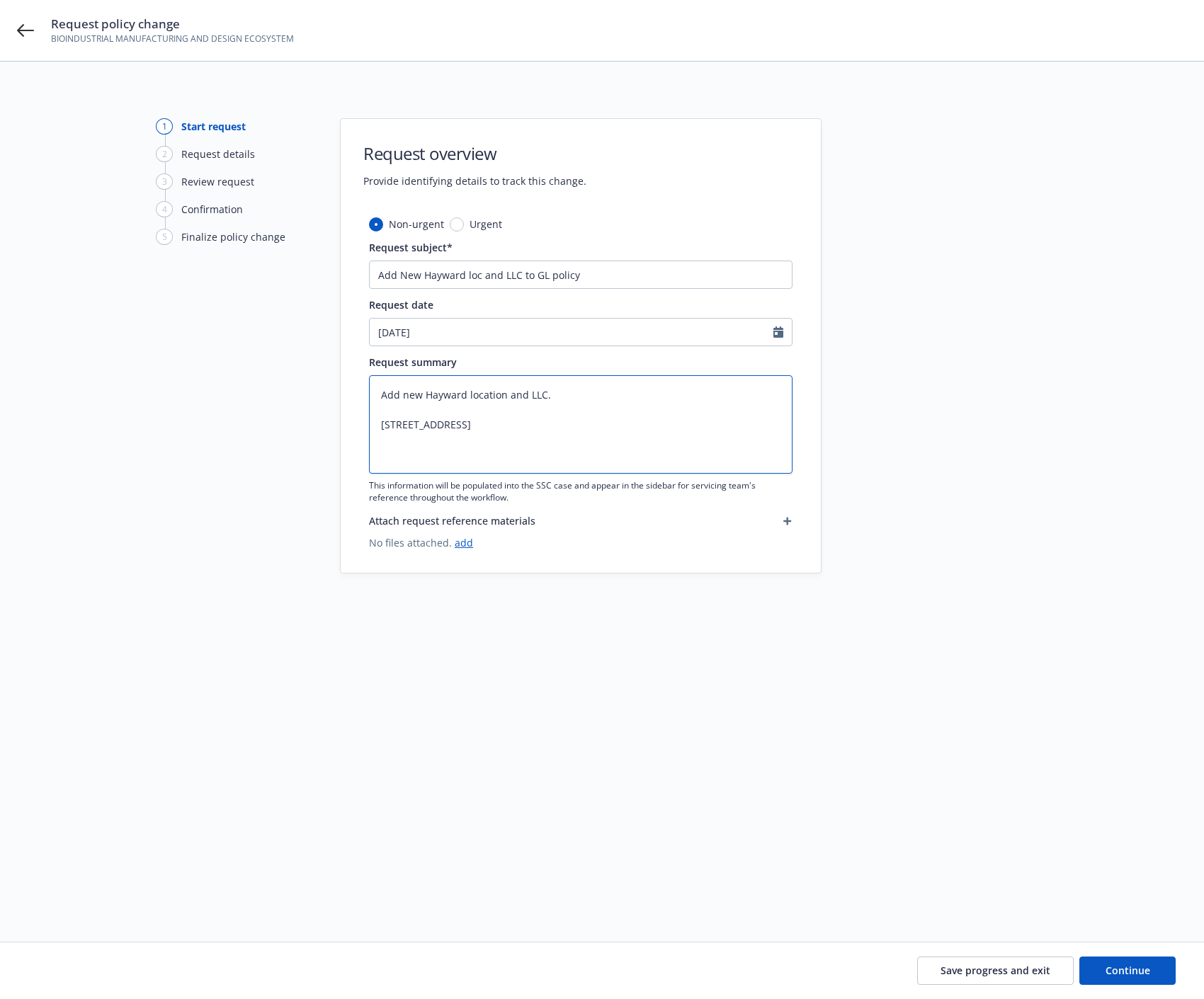
click at [508, 430] on textarea "Add new Hayward location and LLC. 25821 Industrial Blvd, Bldg D Hayward, CA 945…" at bounding box center [580, 424] width 423 height 98
type textarea "x"
type textarea "Add new Hayward location and LLC. 25821 Industrial Blvd, Bldg D Hayward, CA 945…"
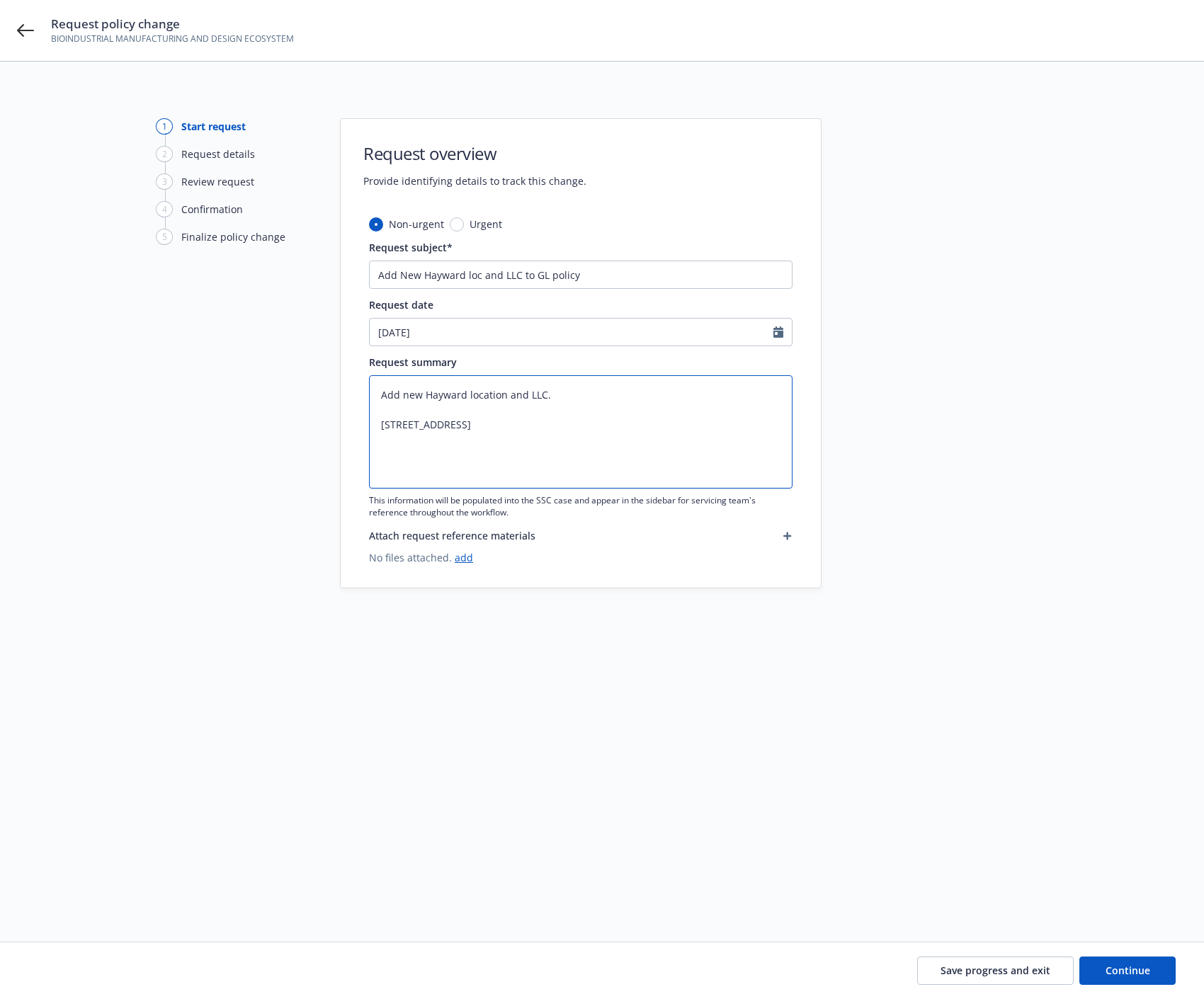
type textarea "x"
type textarea "Add new Hayward location and LLC. 25821 Industrial Blvd, Bldg D Hayward, CA 945…"
click at [388, 479] on textarea "Add new Hayward location and LLC. 25821 Industrial Blvd, Bldg D Hayward, CA 945…" at bounding box center [580, 439] width 423 height 128
click at [393, 463] on textarea "Add new Hayward location and LLC. 25821 Industrial Blvd, Bldg D Hayward, CA 945…" at bounding box center [580, 439] width 423 height 128
paste textarea "BioMADE CA LLC"
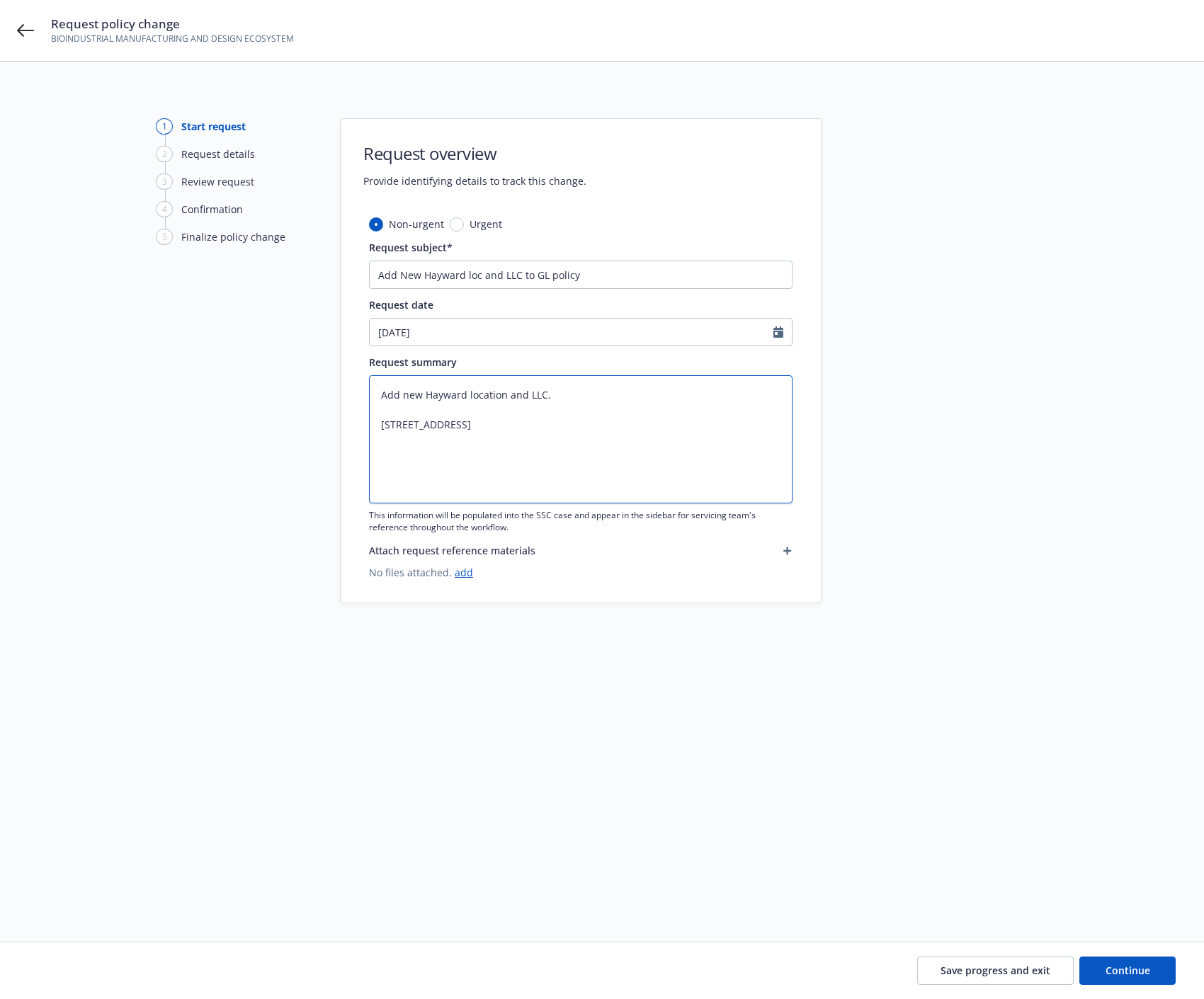
type textarea "x"
type textarea "Add new Hayward location and LLC. 25821 Industrial Blvd, Bldg D Hayward, CA 945…"
drag, startPoint x: 1155, startPoint y: 964, endPoint x: 754, endPoint y: 605, distance: 538.2
click at [819, 681] on div "1 Start request 2 Request details 3 Review request 4 Confirmation 5 Finalize po…" at bounding box center [602, 530] width 1204 height 937
click at [786, 547] on icon "button" at bounding box center [788, 551] width 9 height 9
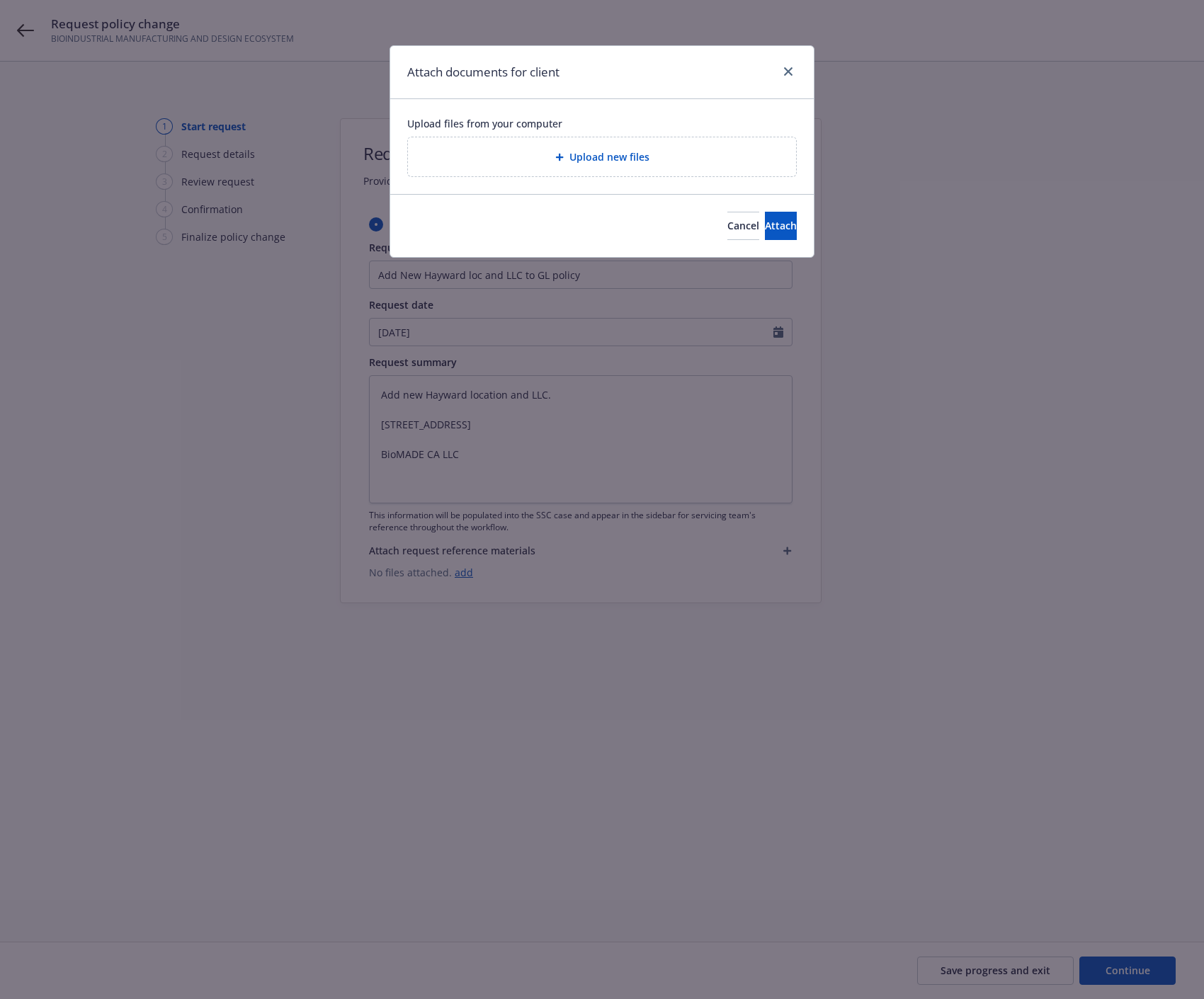
type textarea "x"
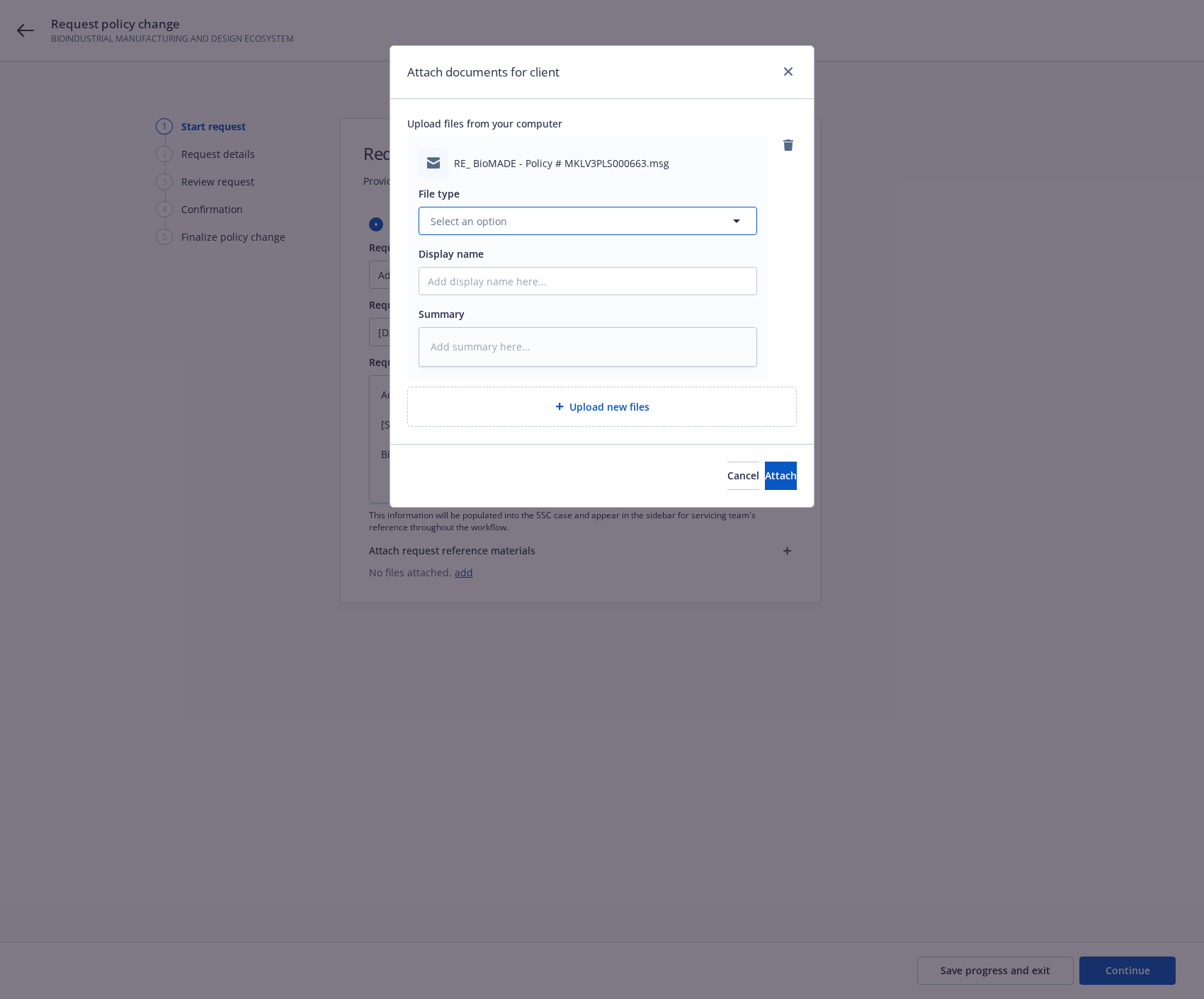
click at [533, 220] on button "Select an option" at bounding box center [587, 221] width 338 height 29
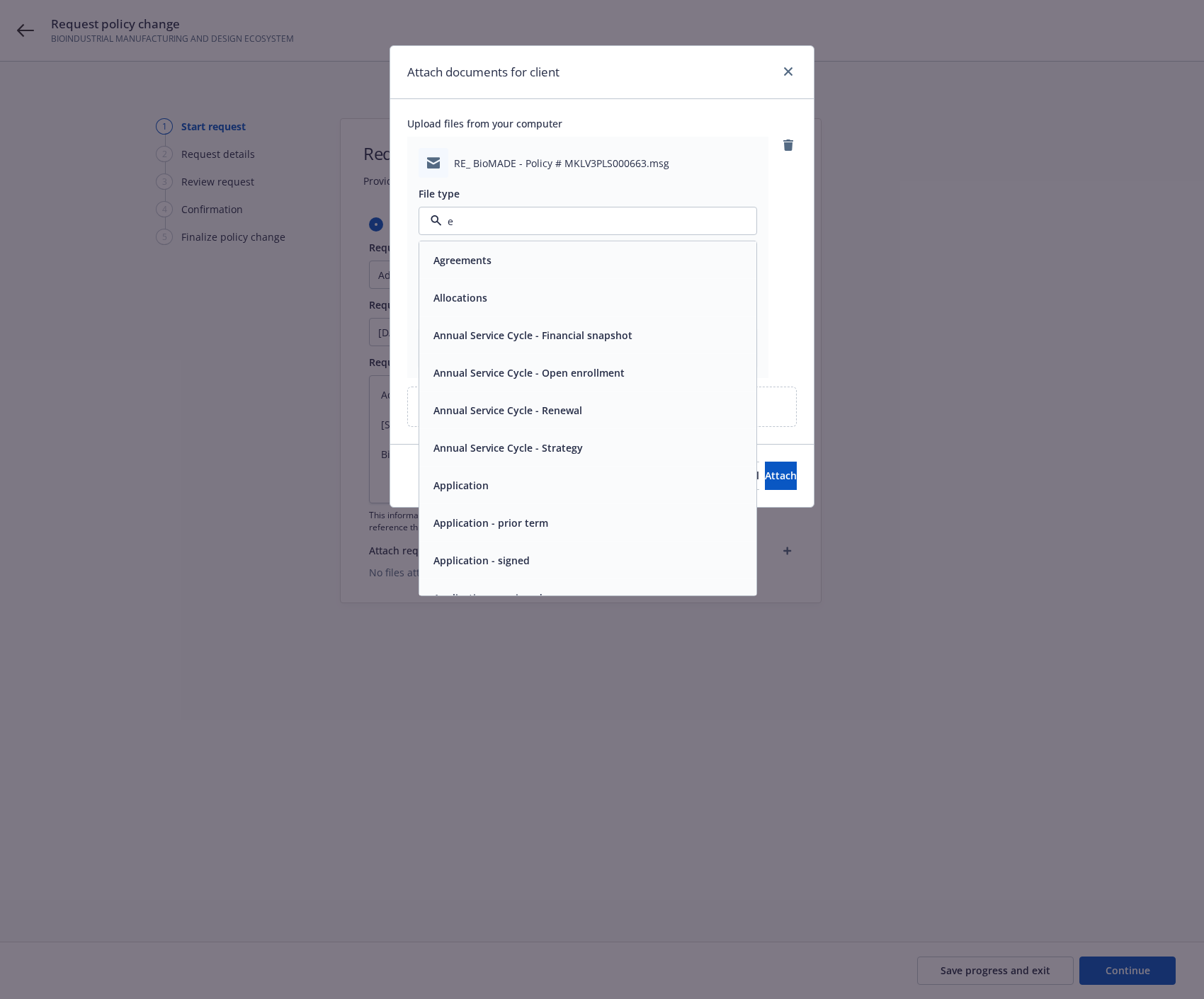
type input "em"
click at [526, 280] on div "Email" at bounding box center [588, 297] width 337 height 37
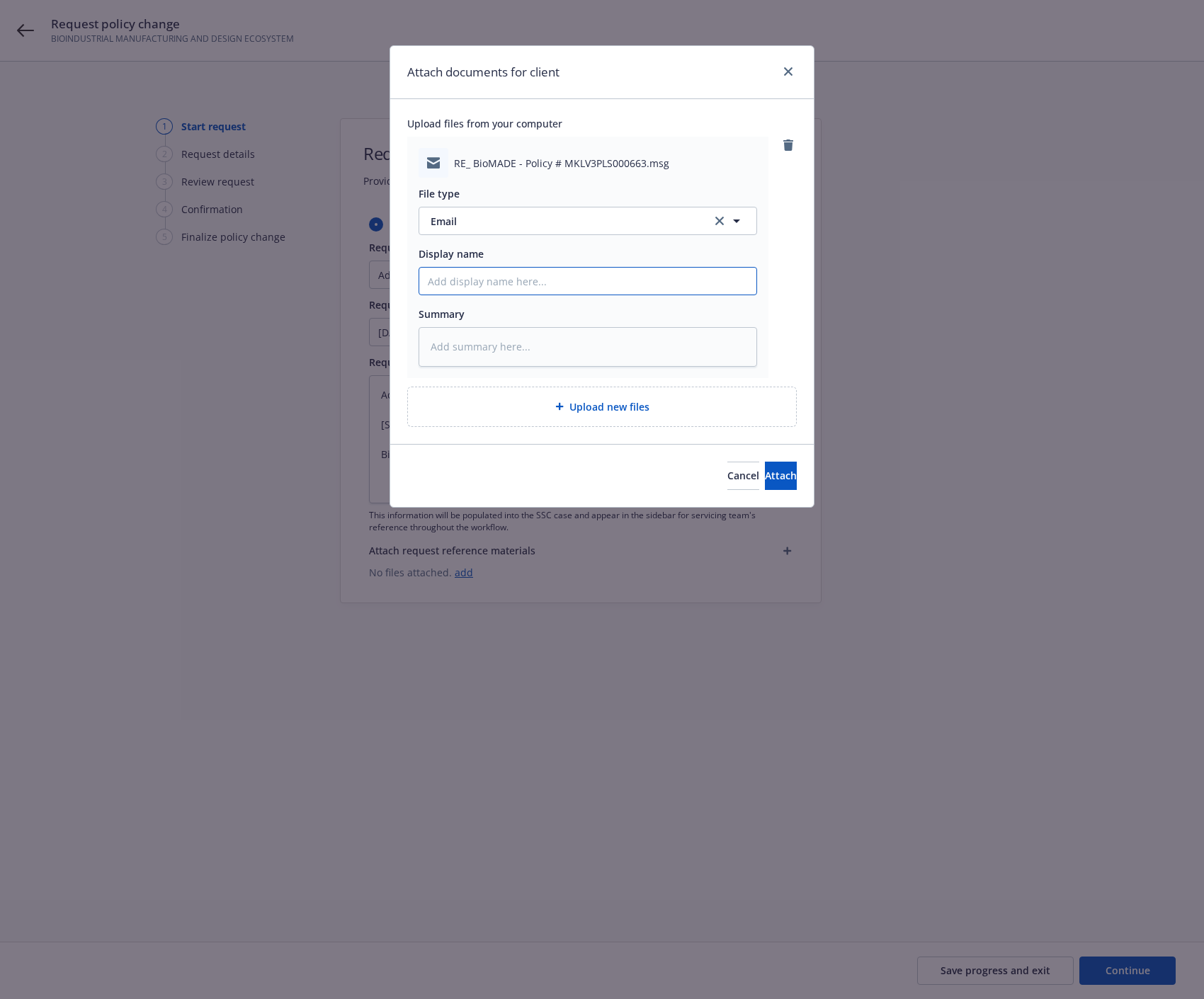
click at [506, 270] on input "Display name" at bounding box center [588, 281] width 337 height 27
type textarea "x"
type input "20"
type textarea "x"
type input "202"
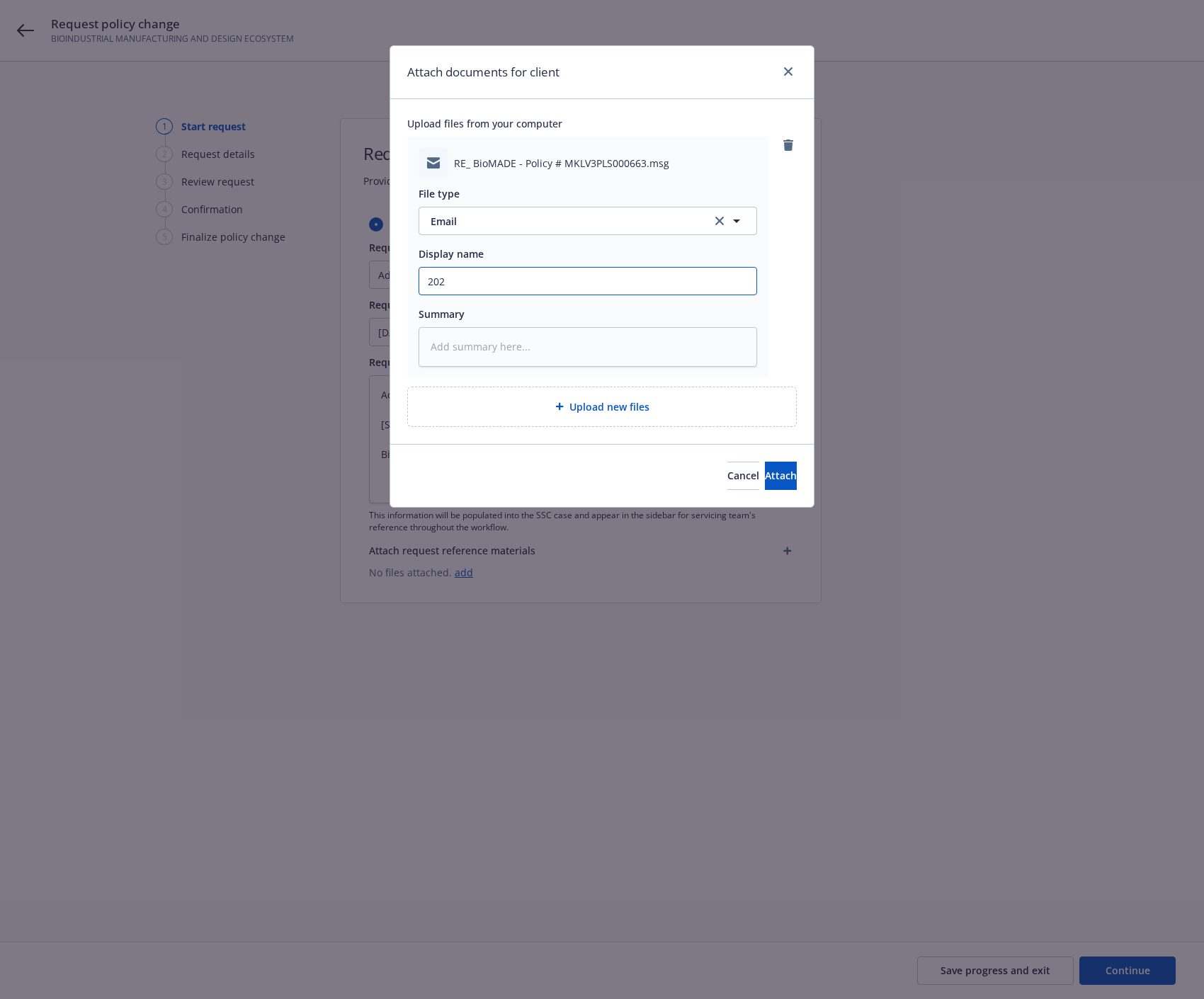
type textarea "x"
type input "2025"
type textarea "x"
type input "2025"
type textarea "x"
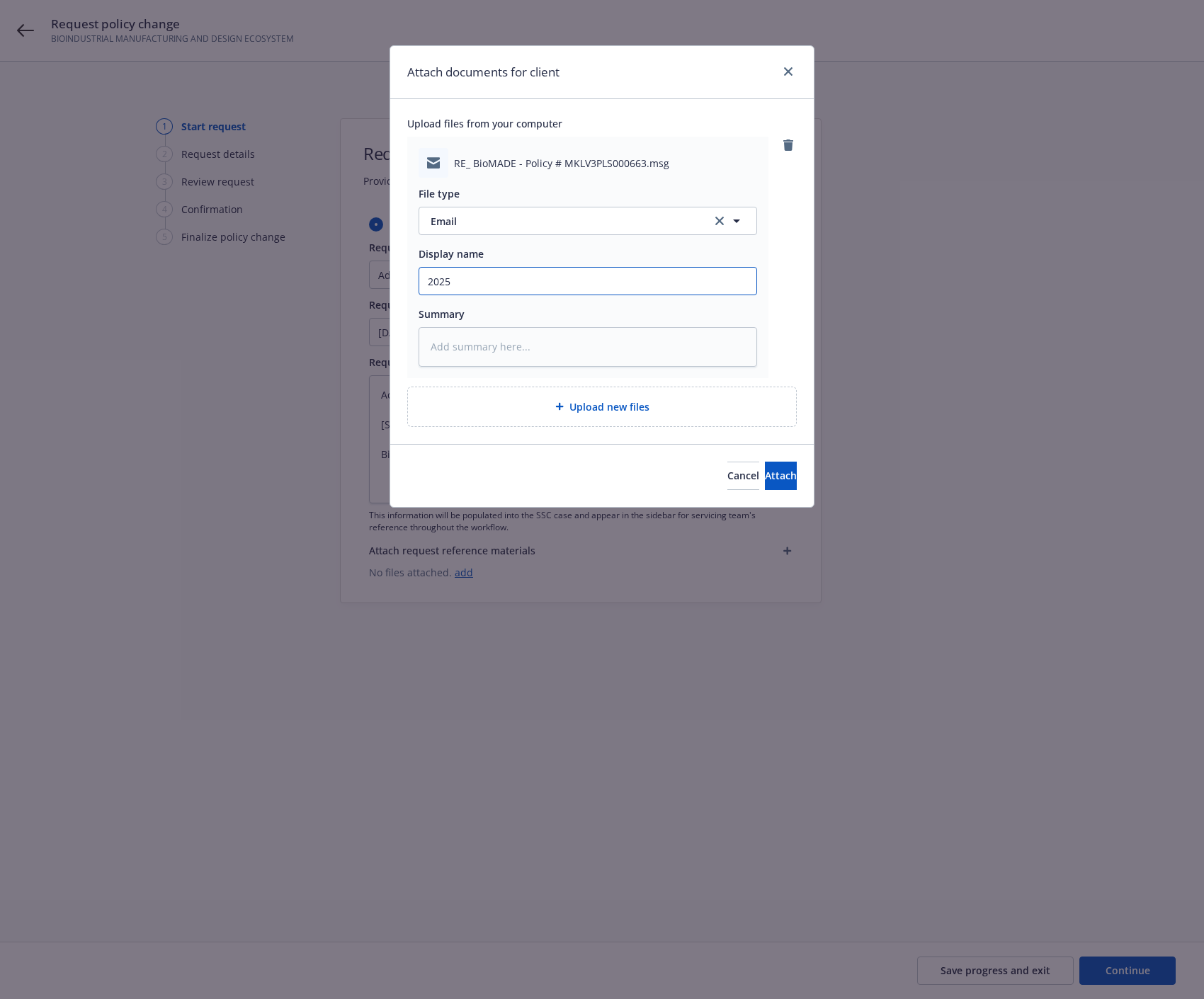
type input "2025 G"
type textarea "x"
type input "2025 GL"
type textarea "x"
type input "2025 GL/"
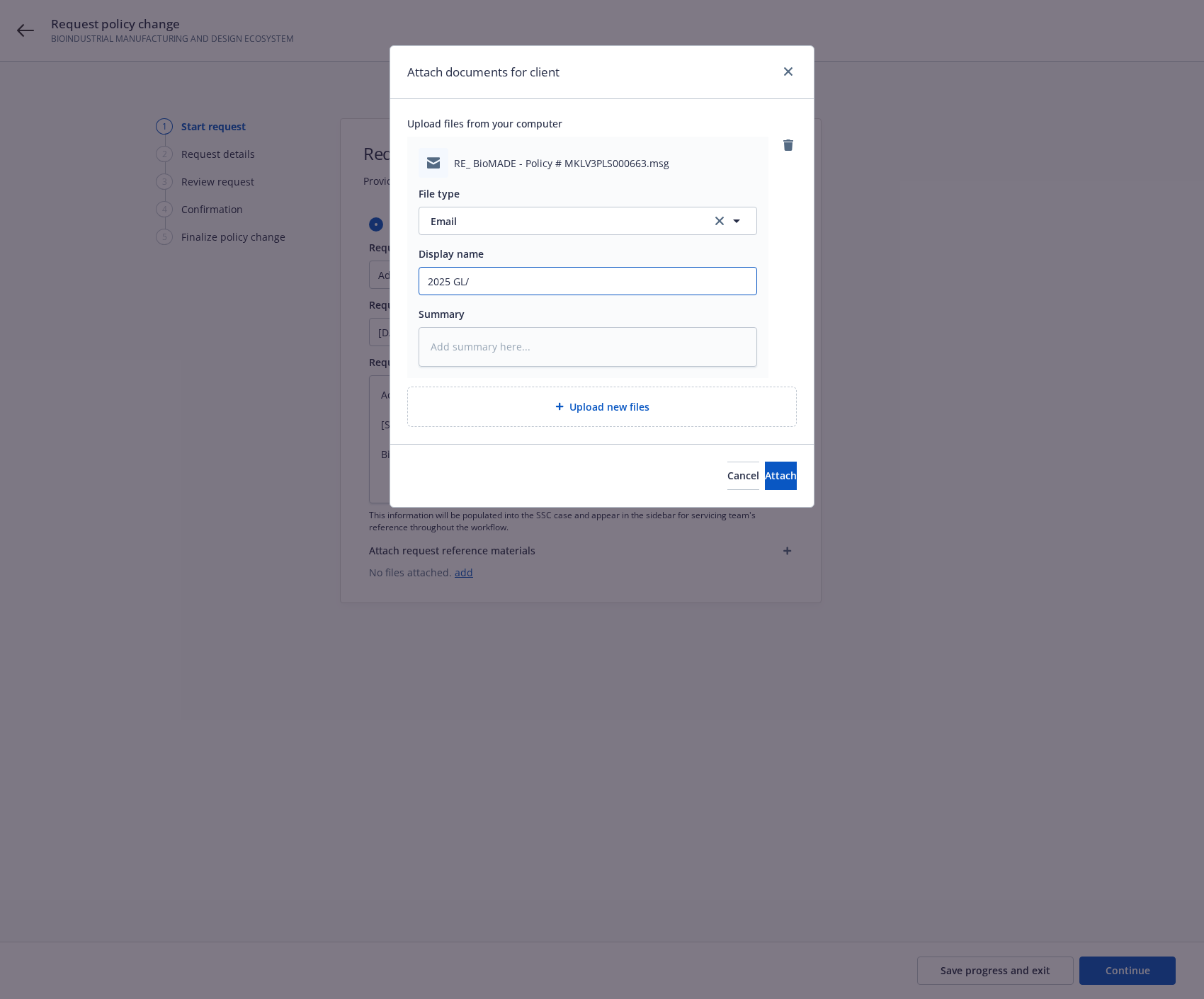
type textarea "x"
type input "2025 GL"
type textarea "x"
type input "2025 GL"
type textarea "x"
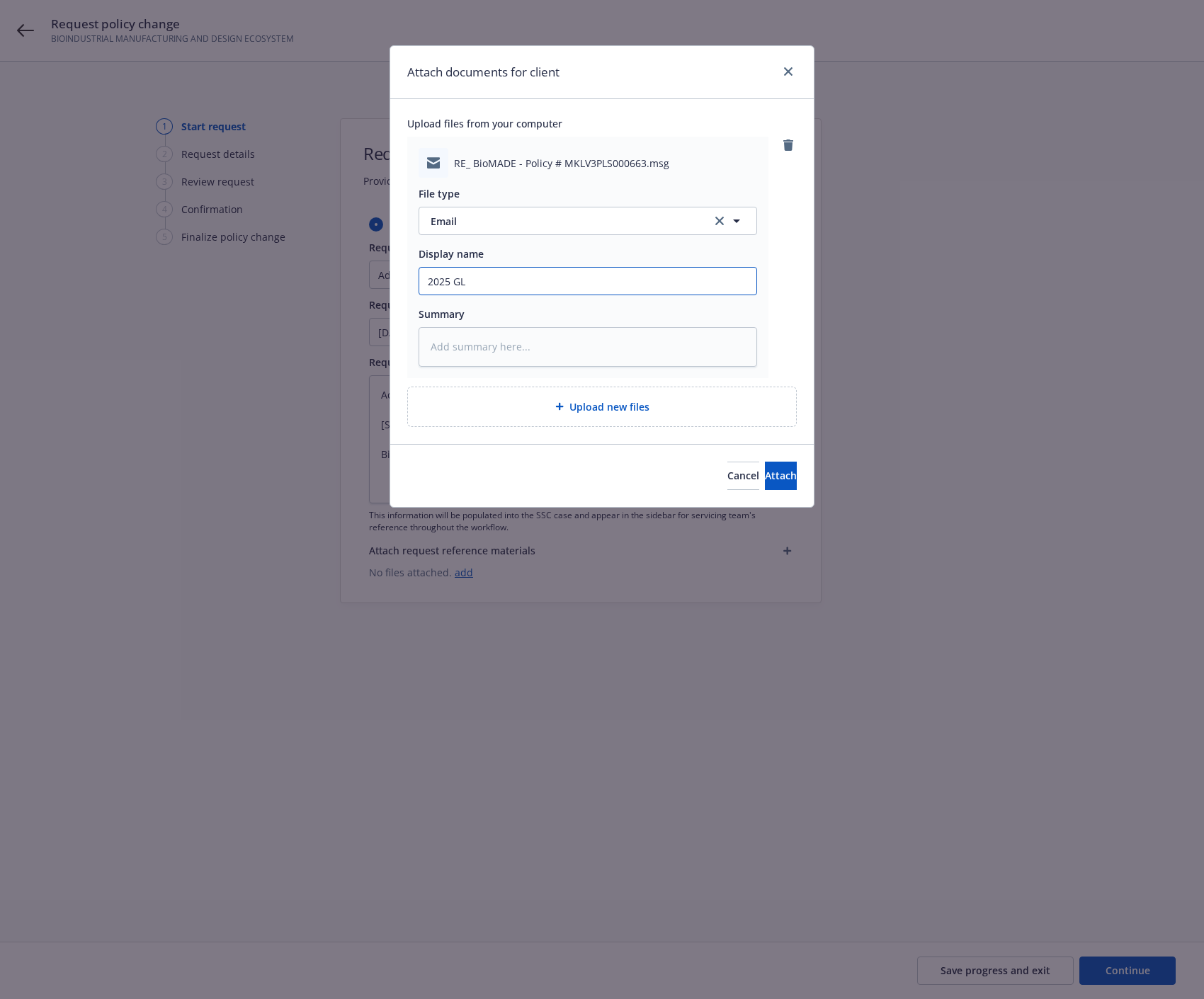
type input "2025 GL -"
type textarea "x"
type input "2025 GL -"
type textarea "x"
type input "2025 GL - e"
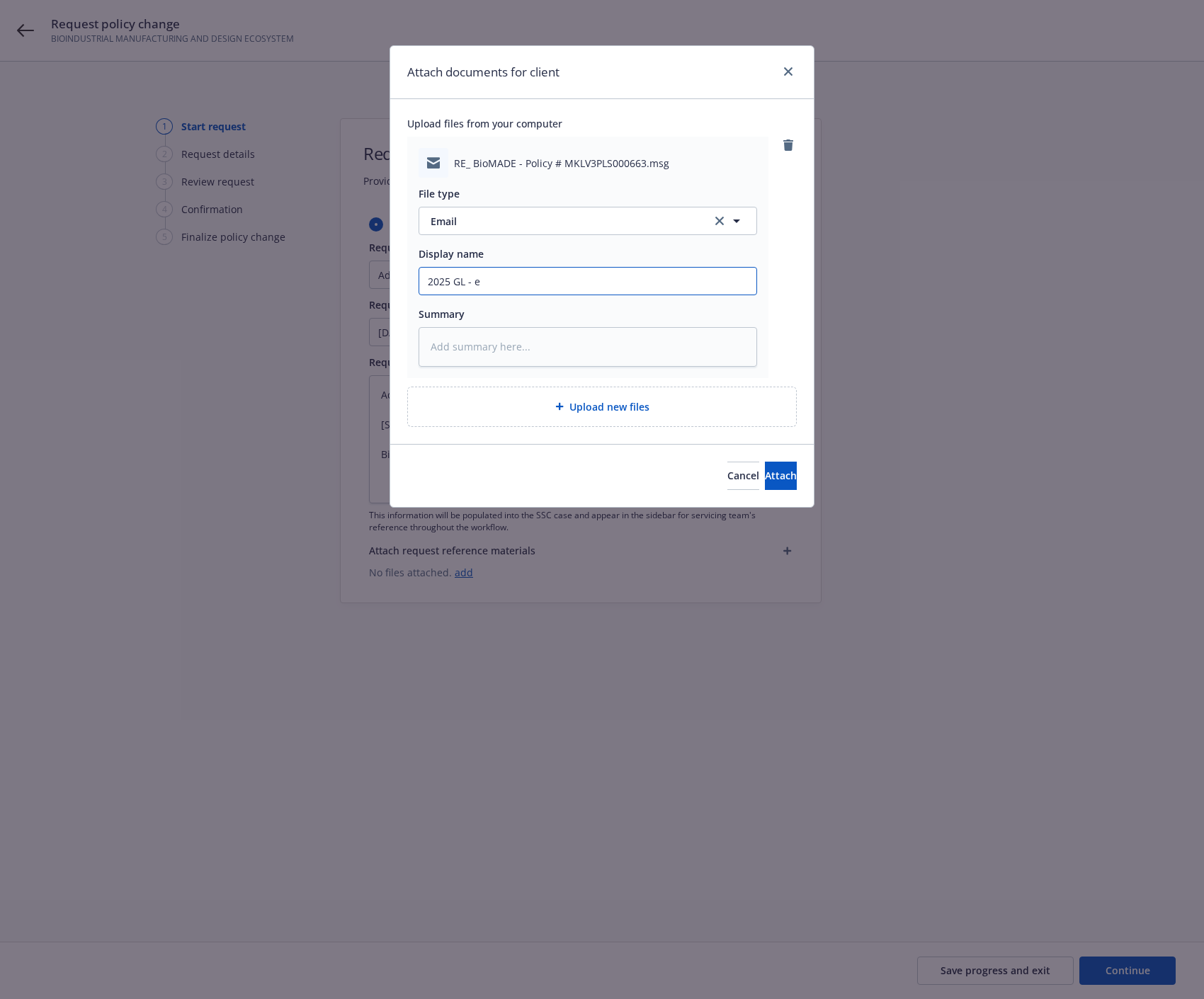
type textarea "x"
type input "2025 GL - em"
type textarea "x"
click at [765, 479] on button "Attach" at bounding box center [781, 476] width 32 height 29
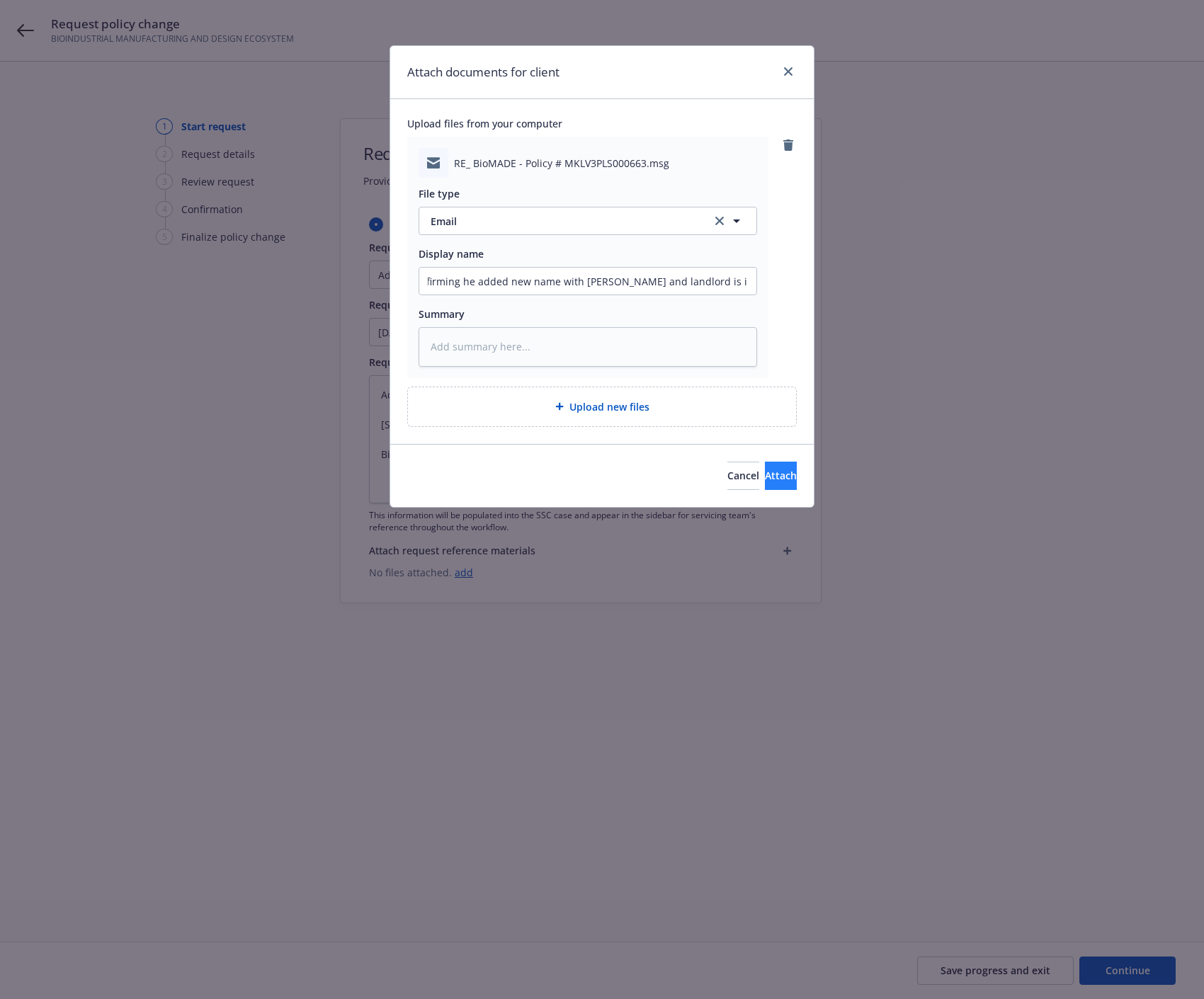
scroll to position [0, 0]
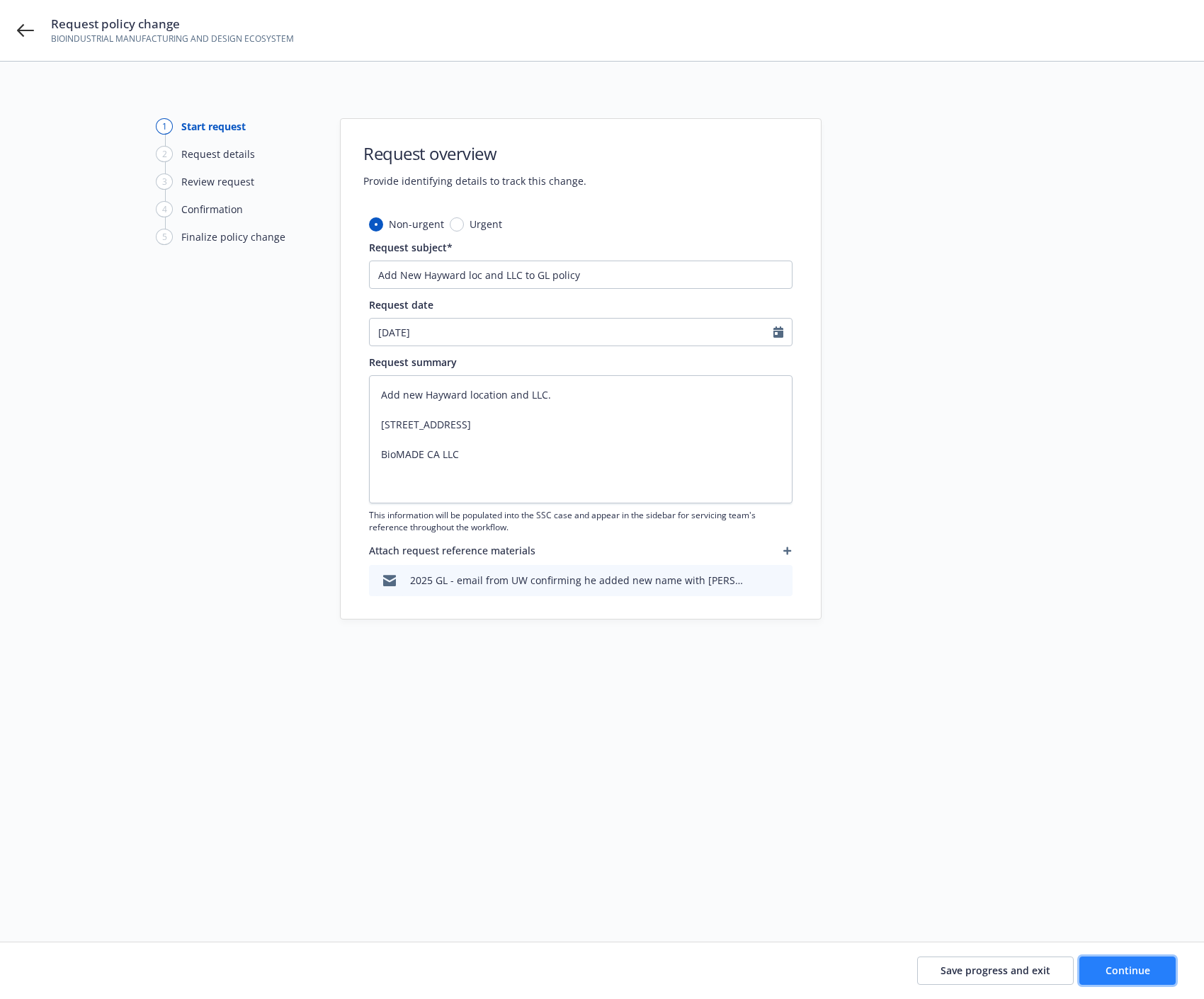
click at [1082, 899] on span "Continue" at bounding box center [1127, 970] width 44 height 13
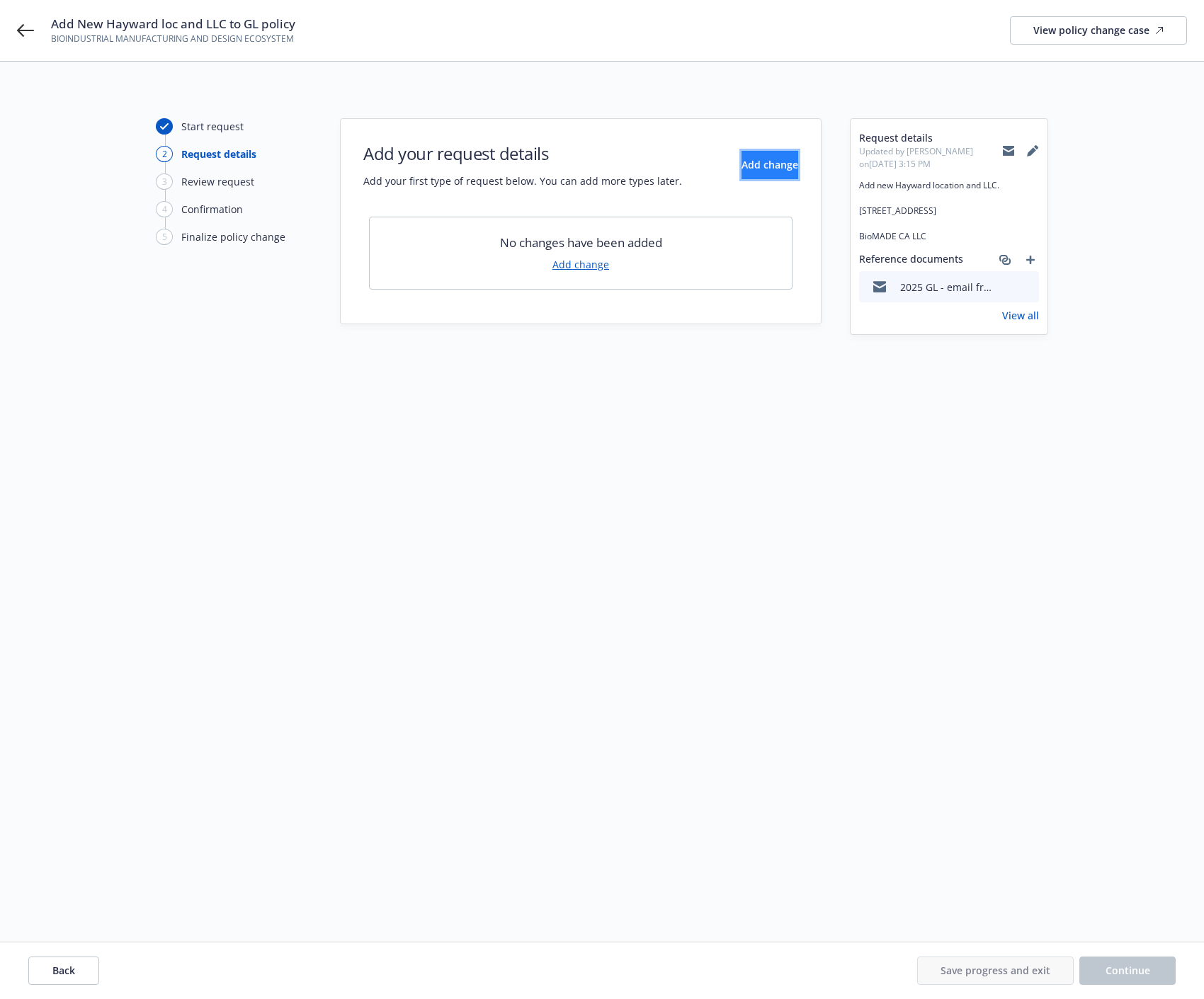
click at [750, 168] on span "Add change" at bounding box center [769, 164] width 57 height 13
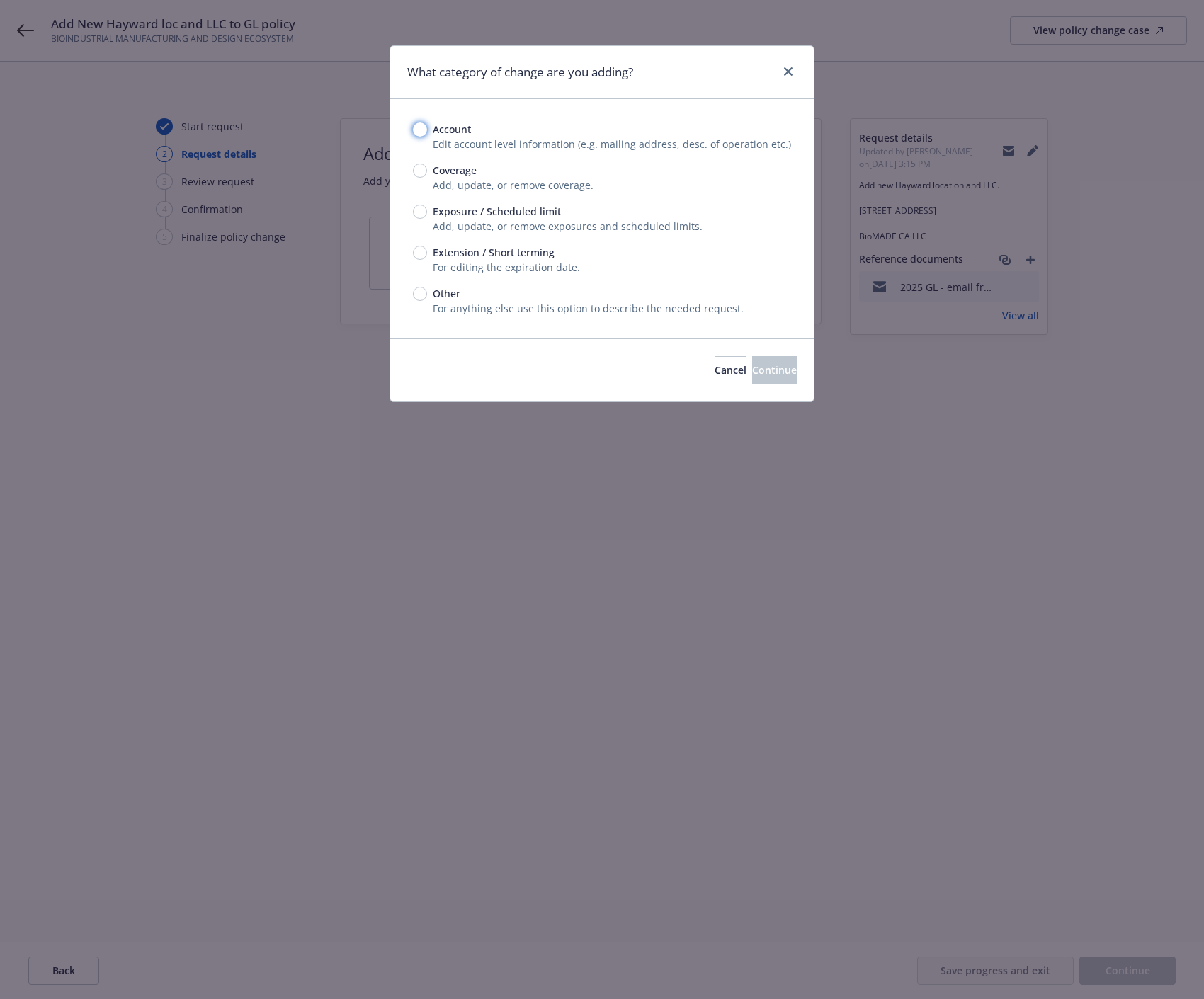
click at [423, 128] on input "Account" at bounding box center [420, 130] width 14 height 14
click at [777, 364] on button "Continue" at bounding box center [774, 370] width 44 height 29
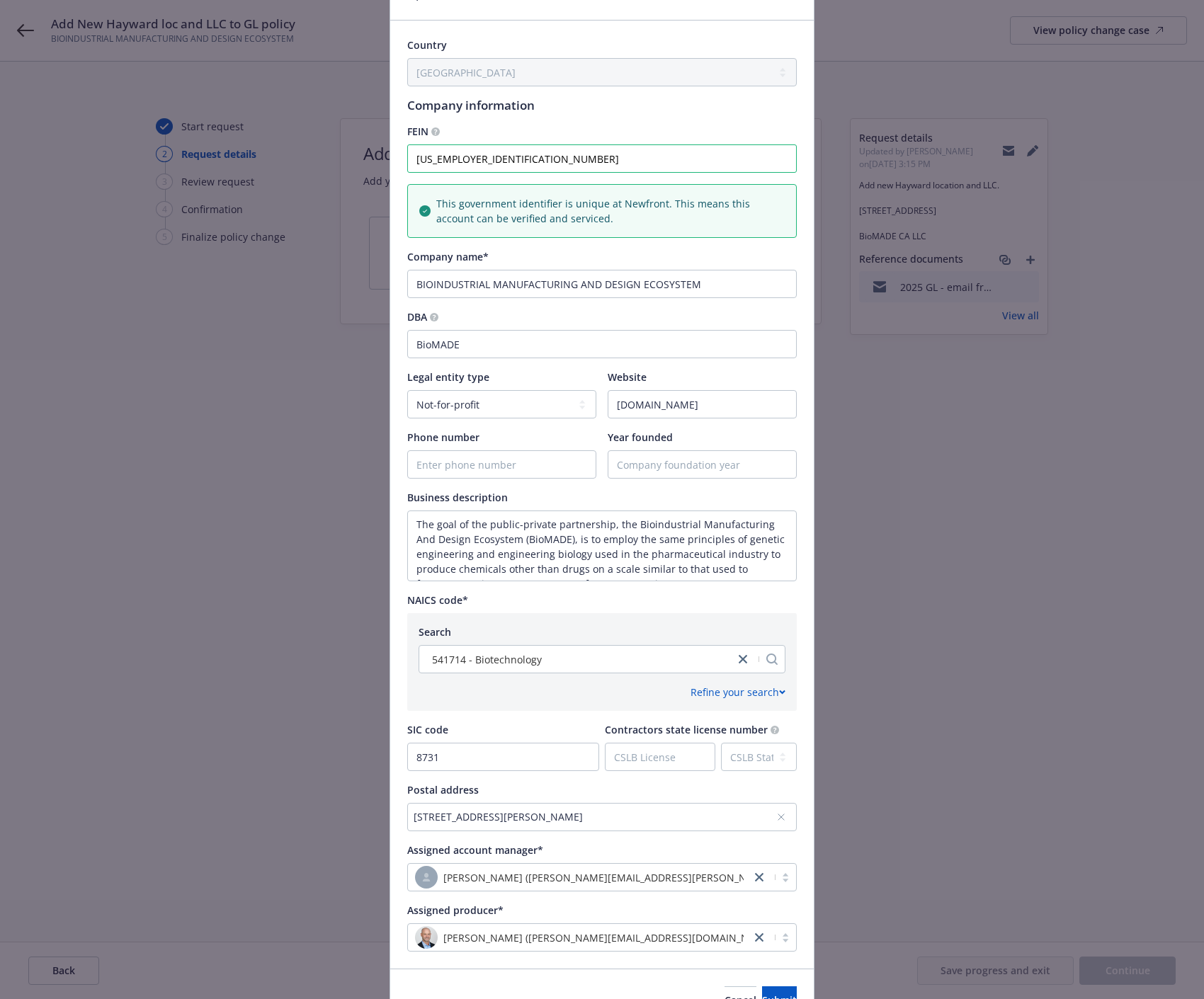
scroll to position [157, 0]
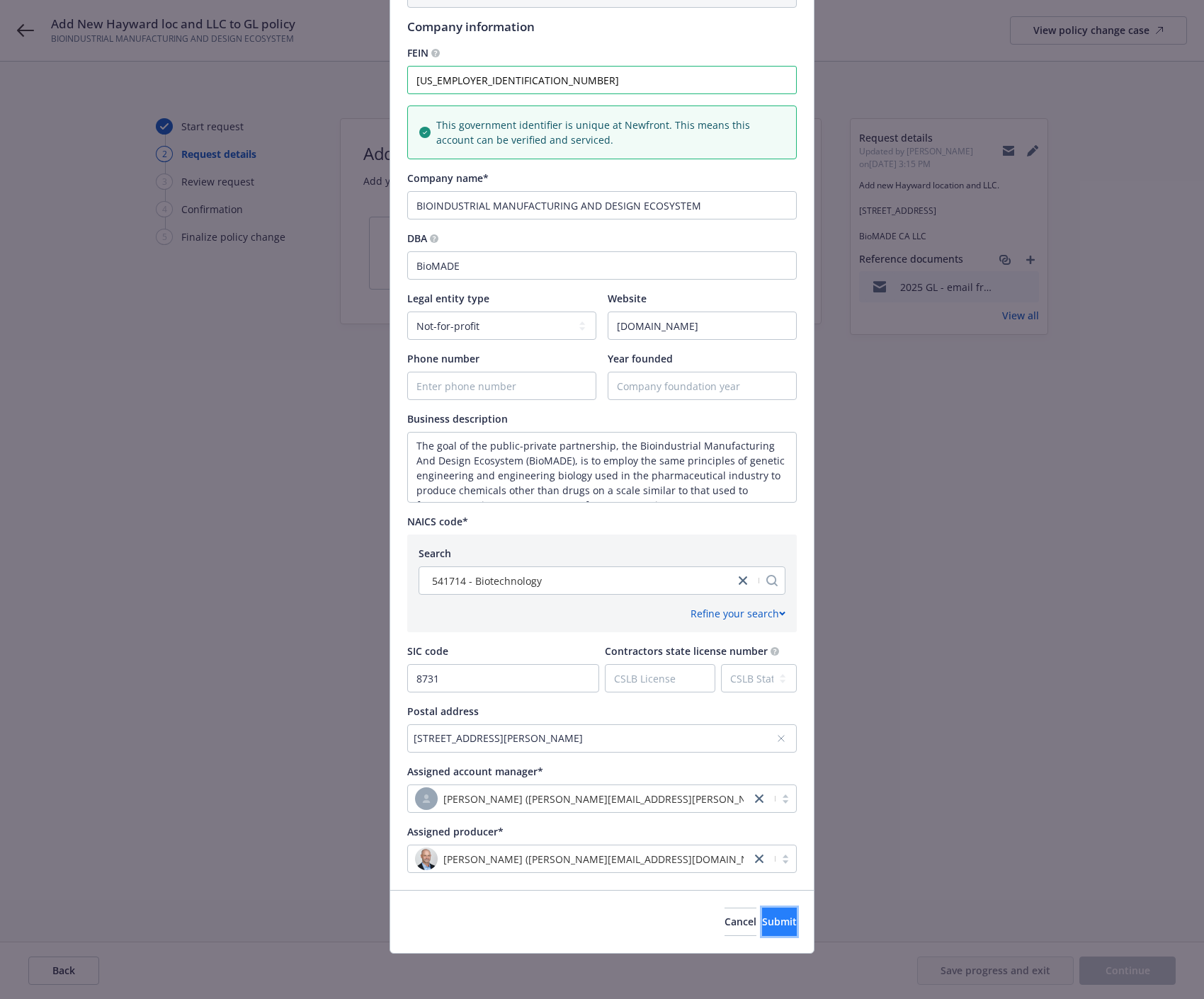
click at [762, 899] on span "Submit" at bounding box center [779, 921] width 35 height 13
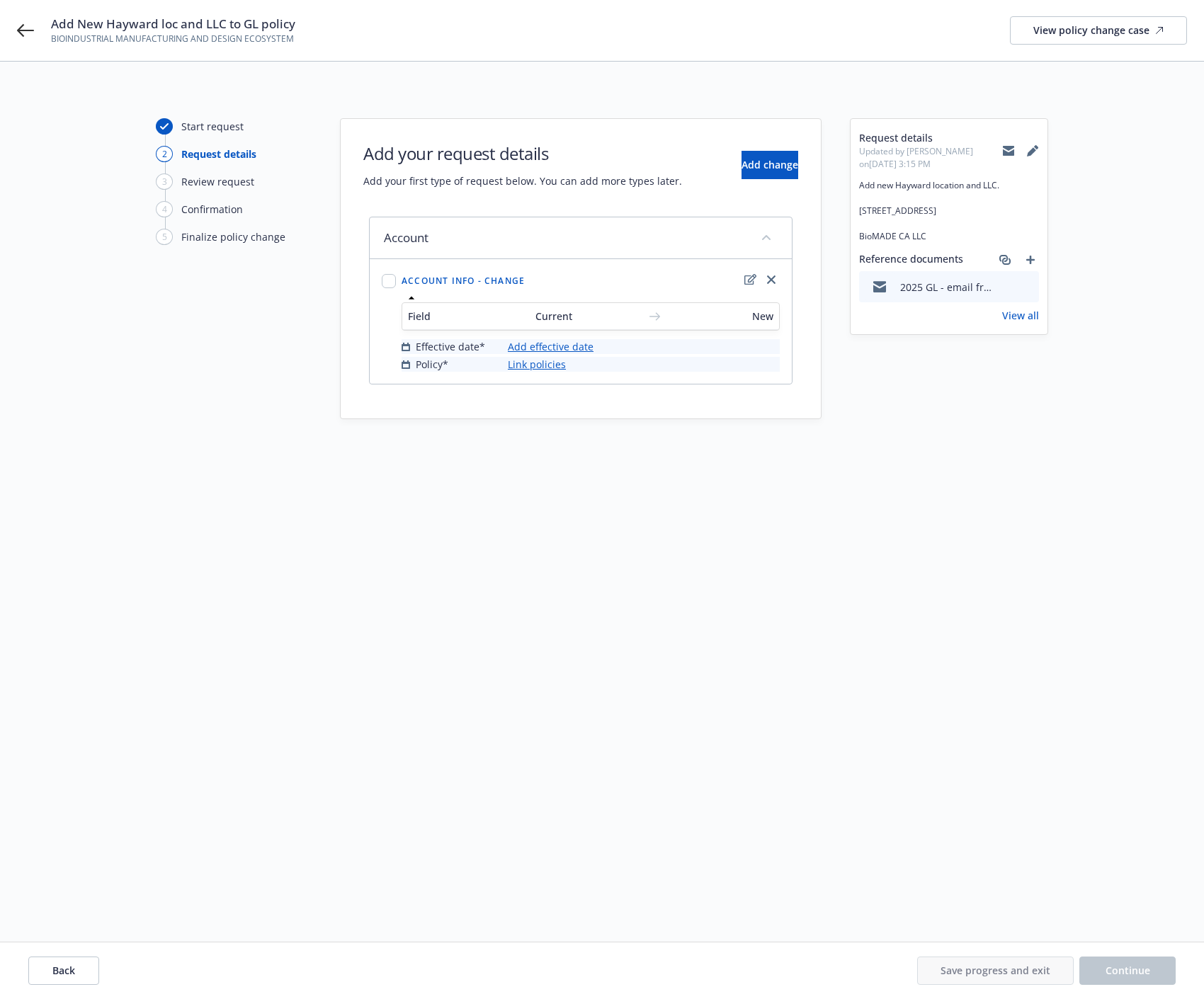
click at [583, 342] on link "Add effective date" at bounding box center [550, 346] width 86 height 15
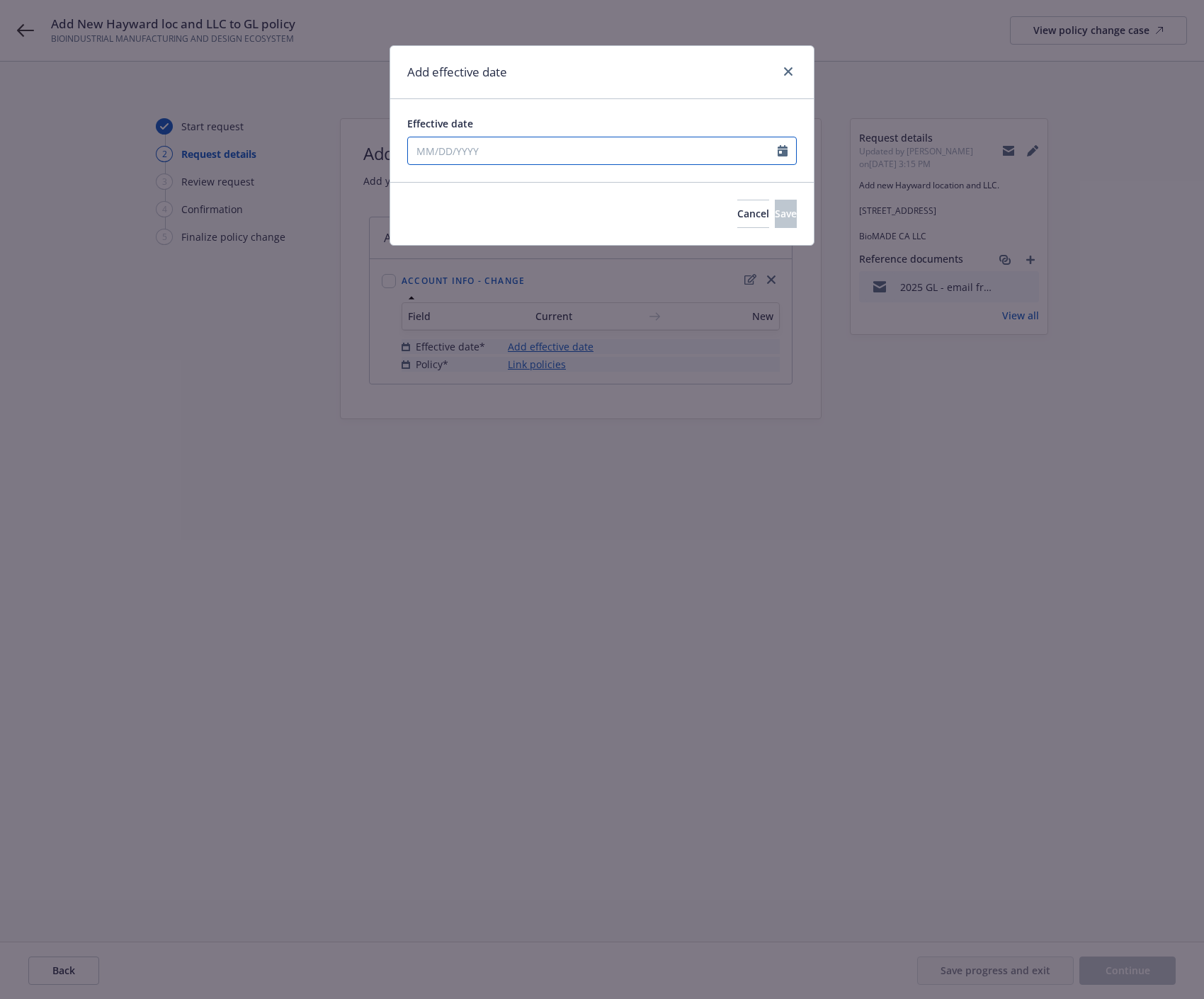
click at [549, 160] on input "Effective date" at bounding box center [592, 150] width 369 height 27
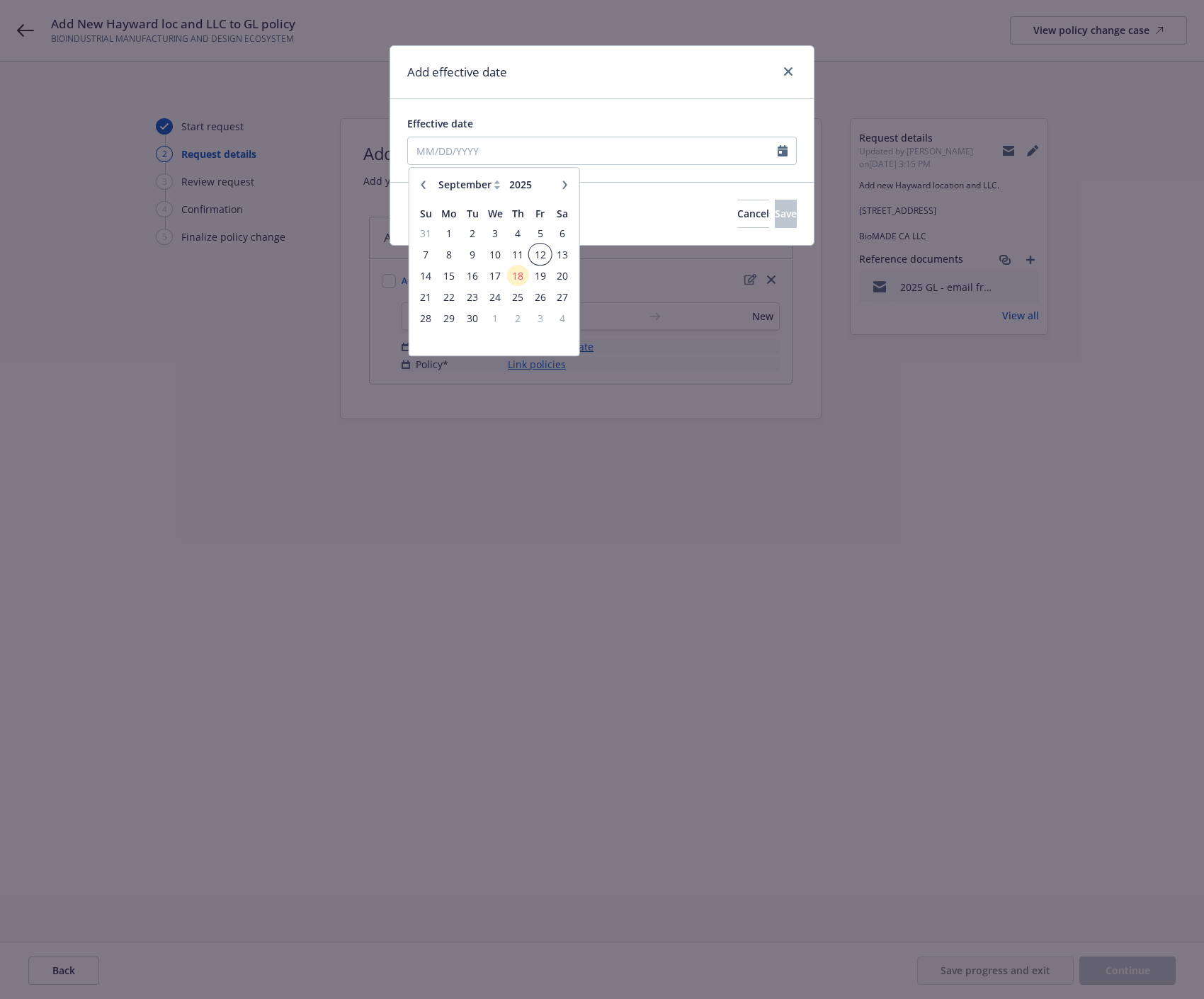
click at [543, 258] on span "12" at bounding box center [540, 255] width 19 height 17
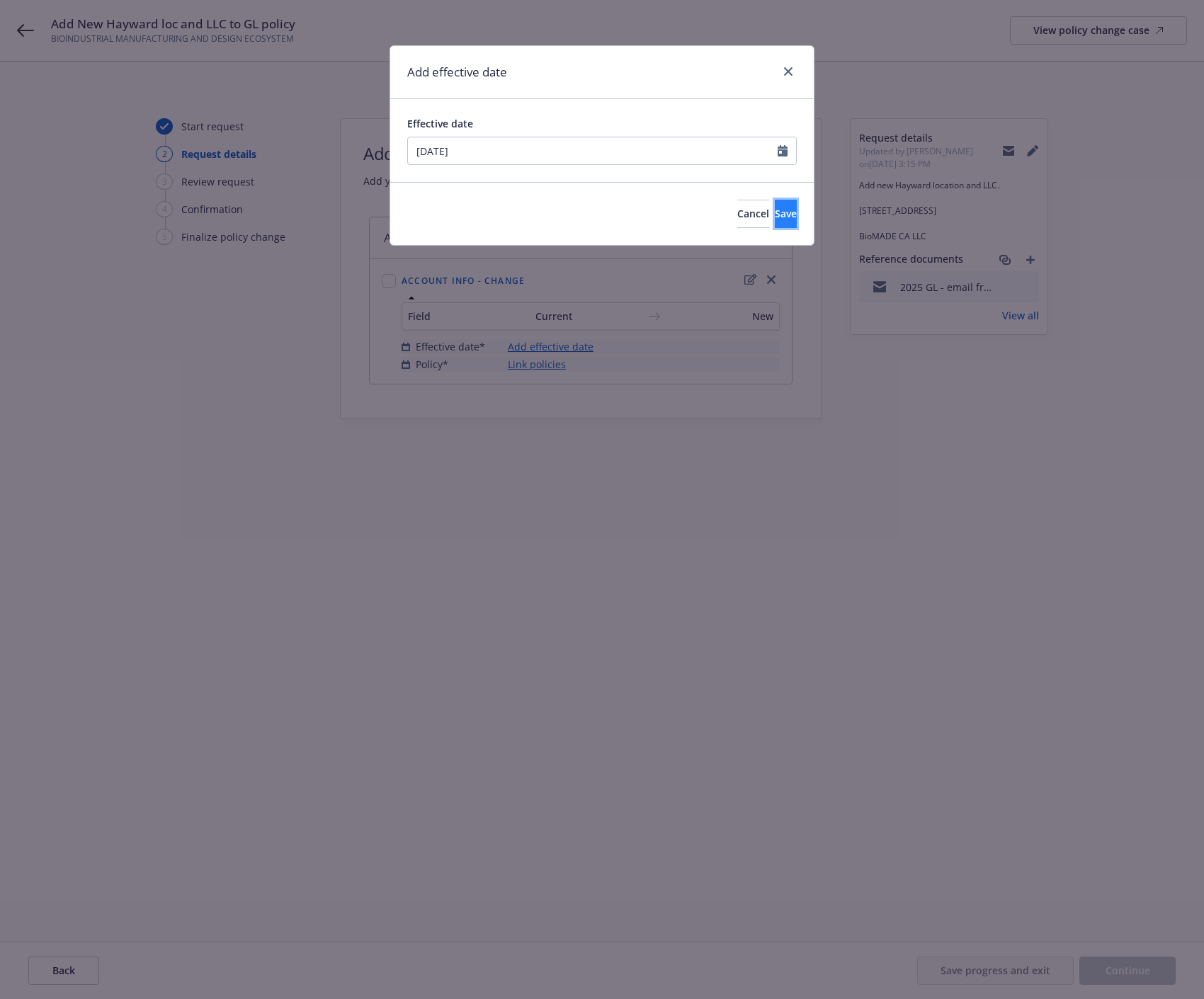
click at [775, 216] on span "Save" at bounding box center [785, 213] width 22 height 13
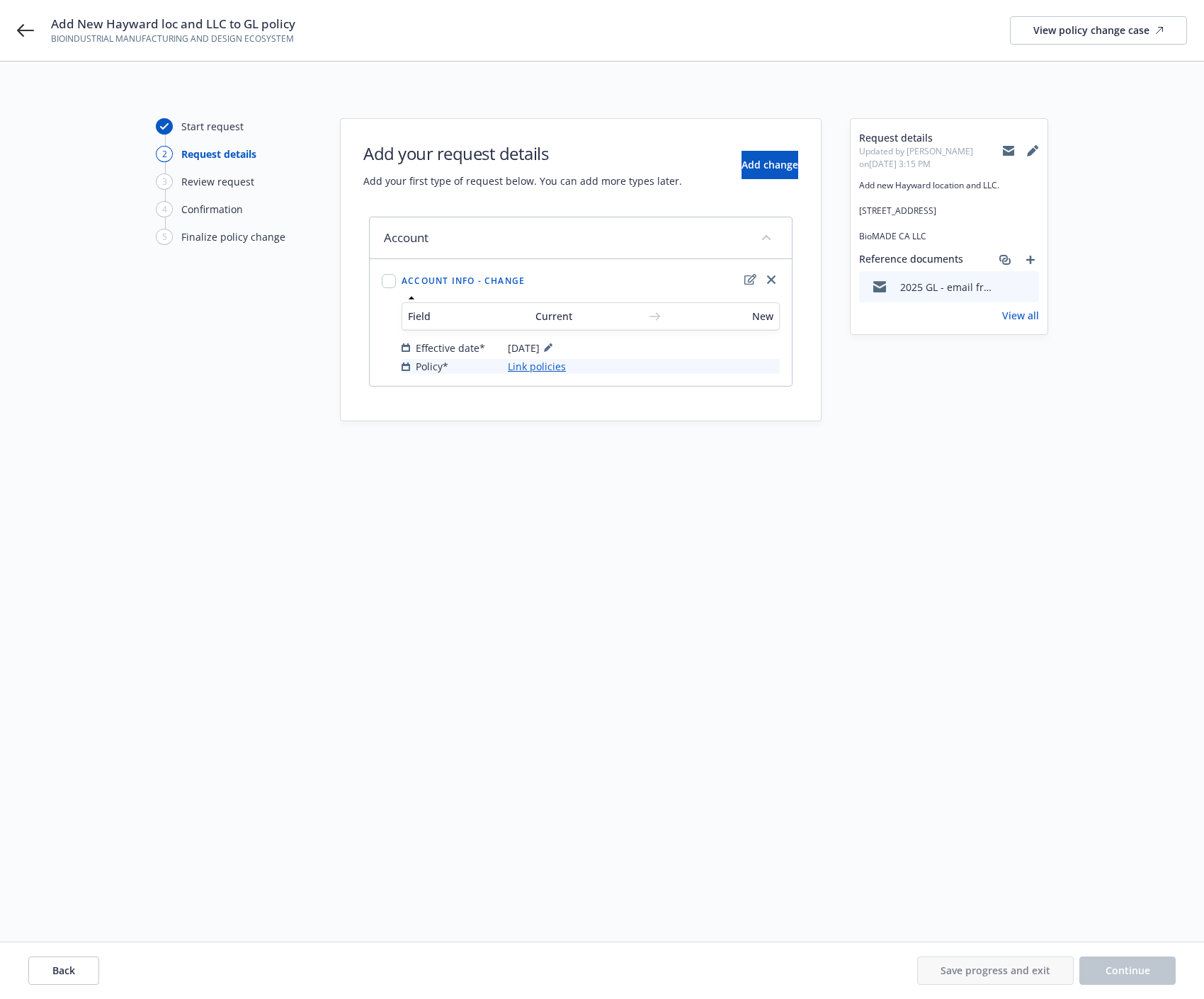
click at [540, 369] on link "Link policies" at bounding box center [536, 366] width 58 height 15
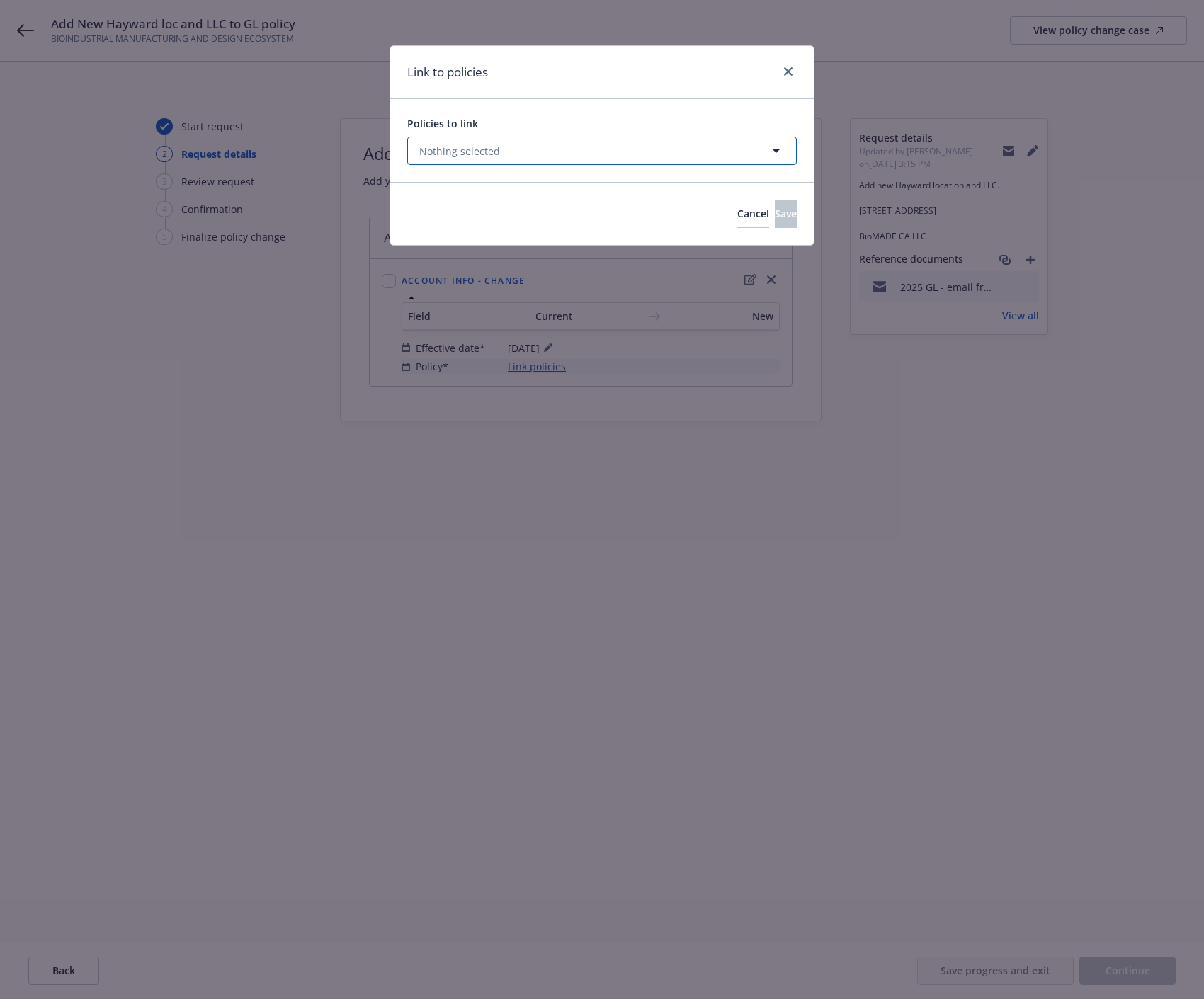
click at [500, 143] on button "Nothing selected" at bounding box center [602, 150] width 389 height 29
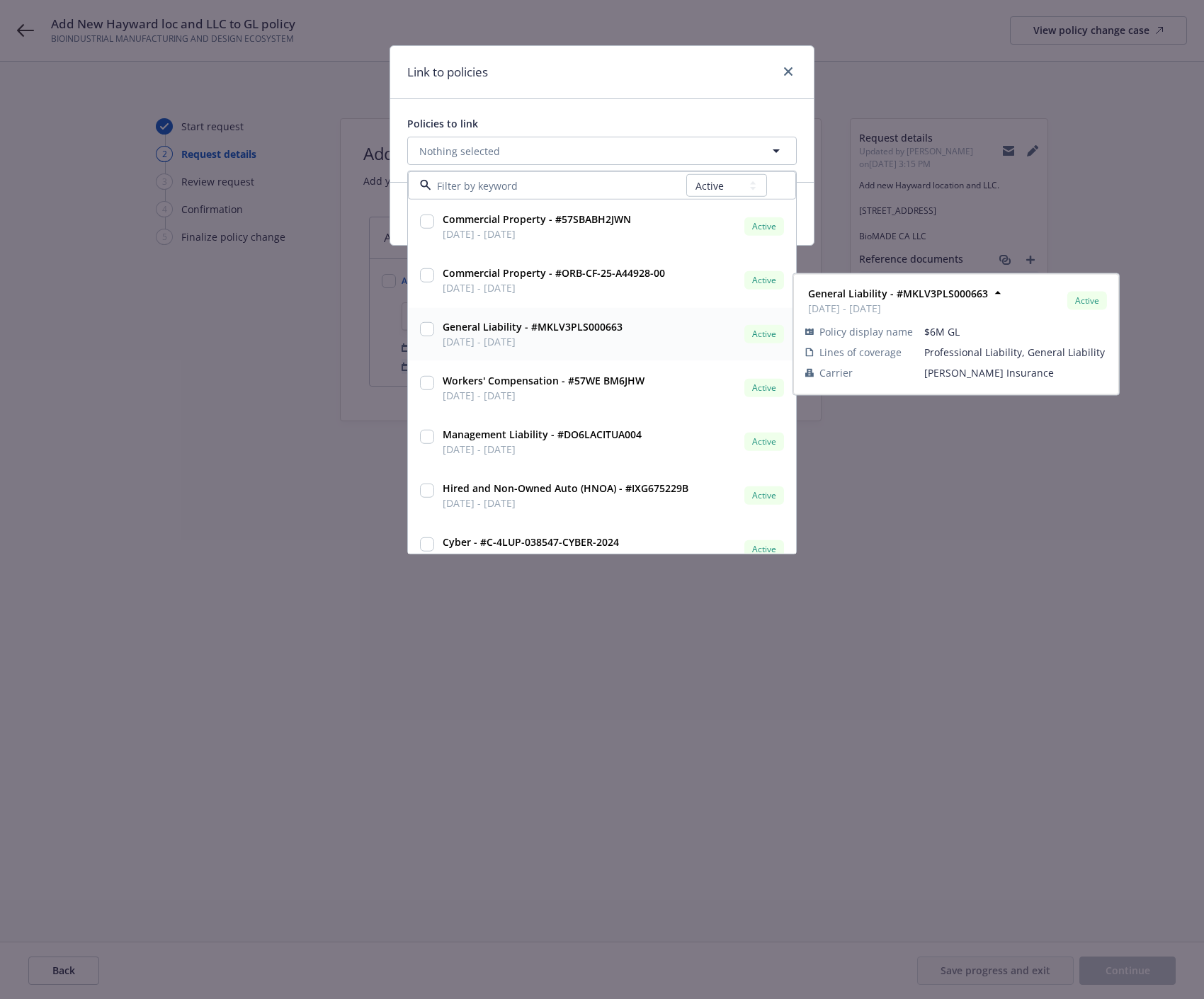
click at [430, 330] on input "checkbox" at bounding box center [427, 330] width 14 height 14
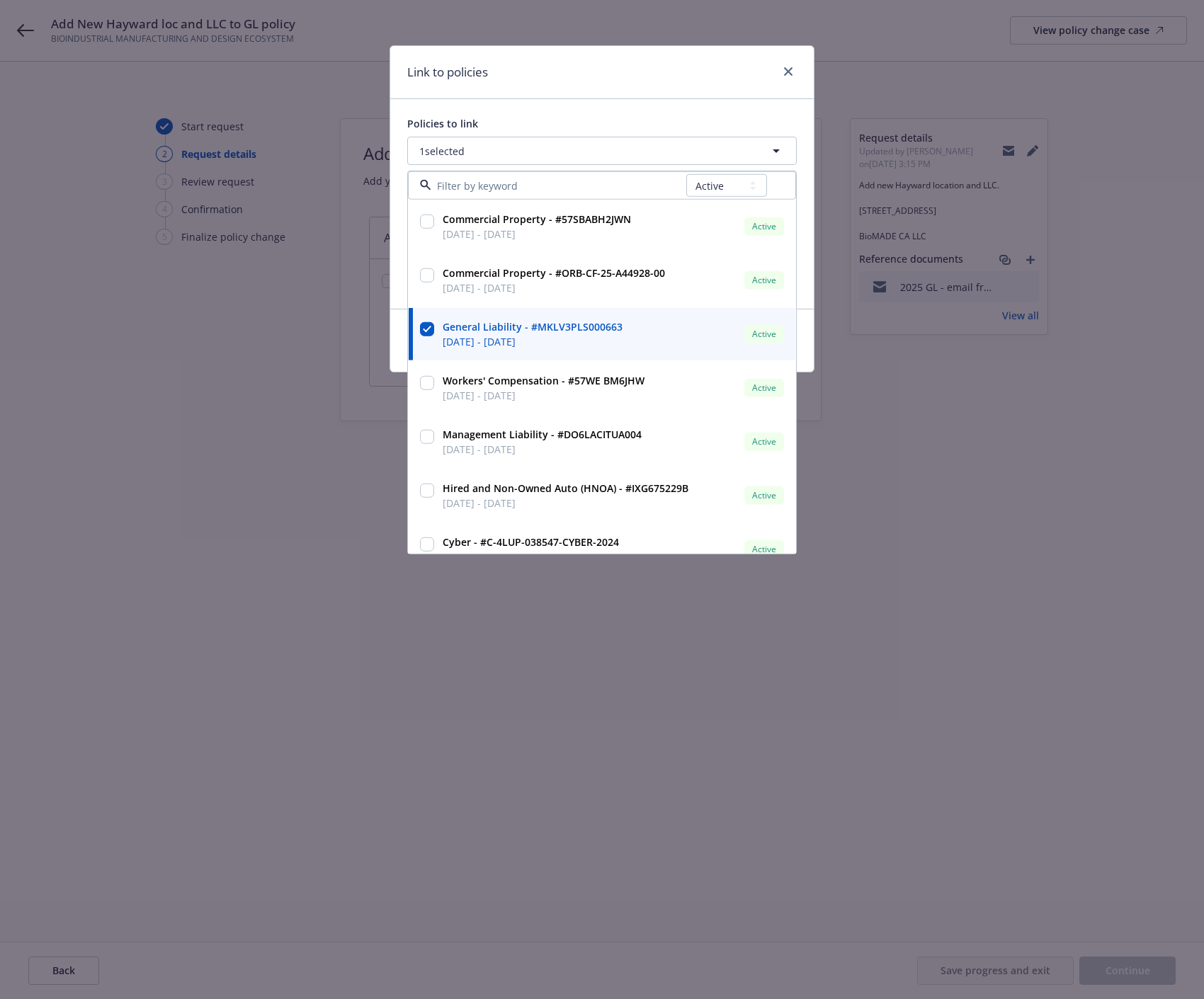
click at [549, 115] on div "Policies to link 1 selected All Active Upcoming Expired Cancelled Commercial Pr…" at bounding box center [602, 203] width 423 height 210
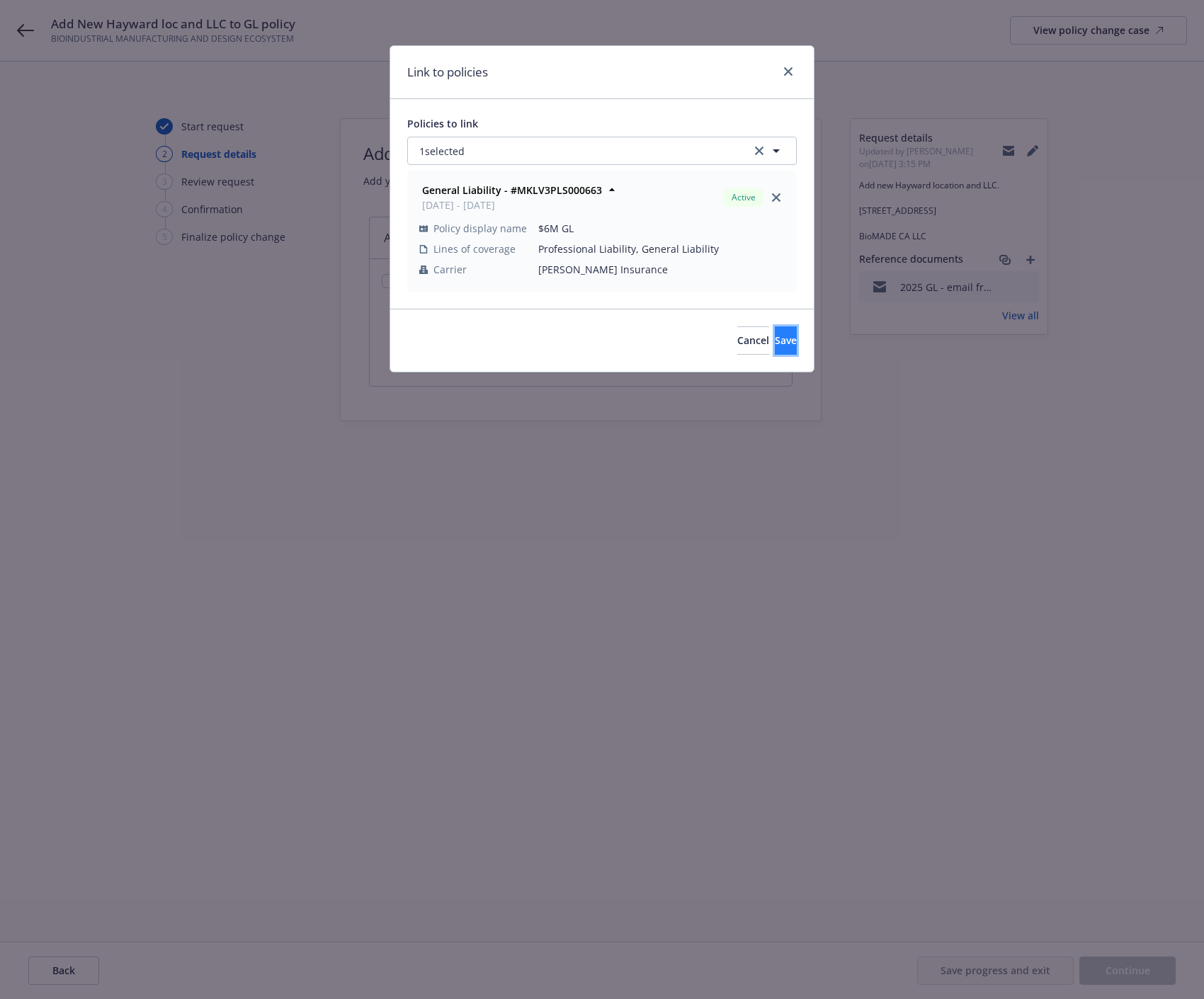
click at [775, 340] on span "Save" at bounding box center [785, 340] width 22 height 13
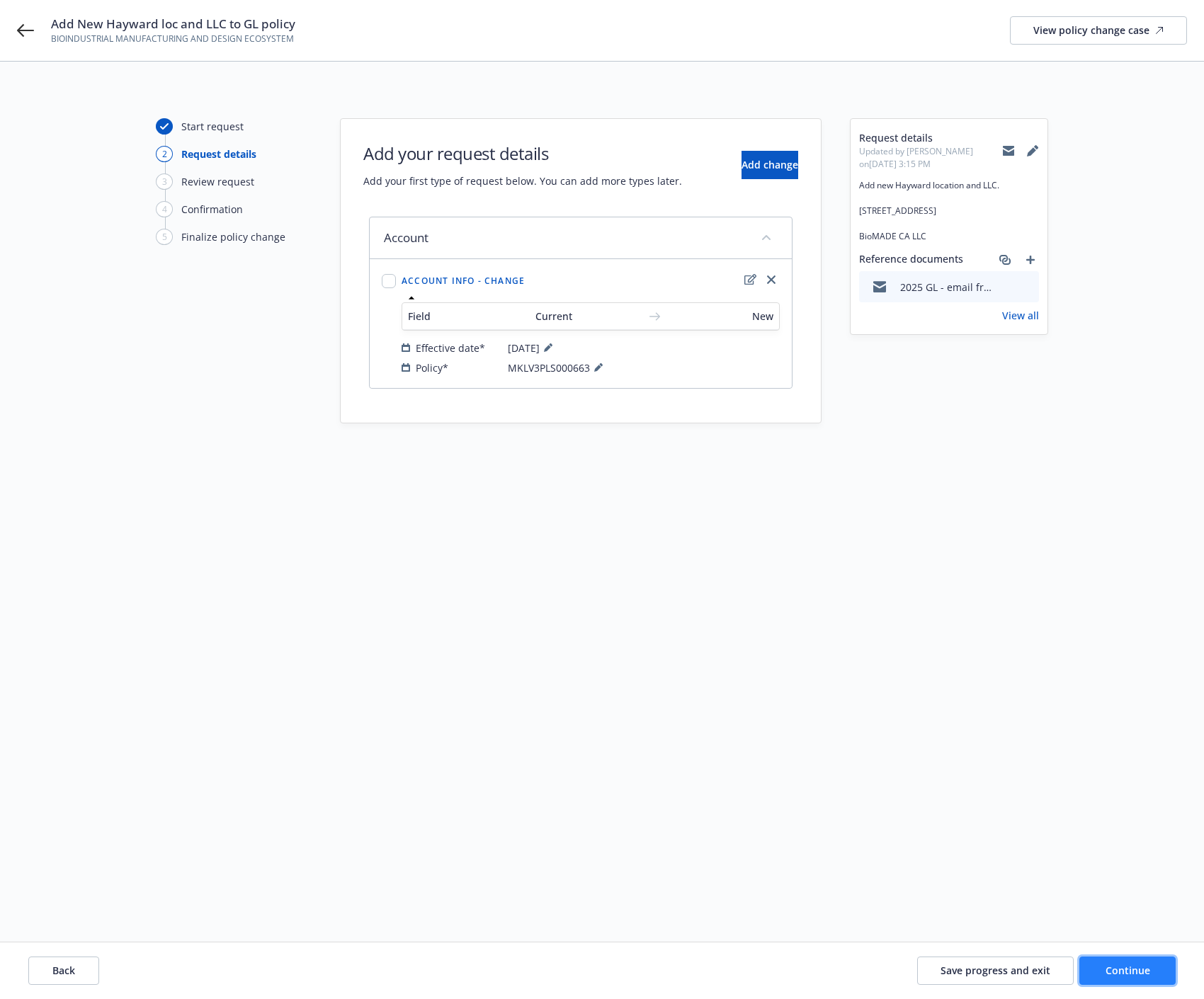
click at [1082, 899] on button "Continue" at bounding box center [1127, 970] width 96 height 29
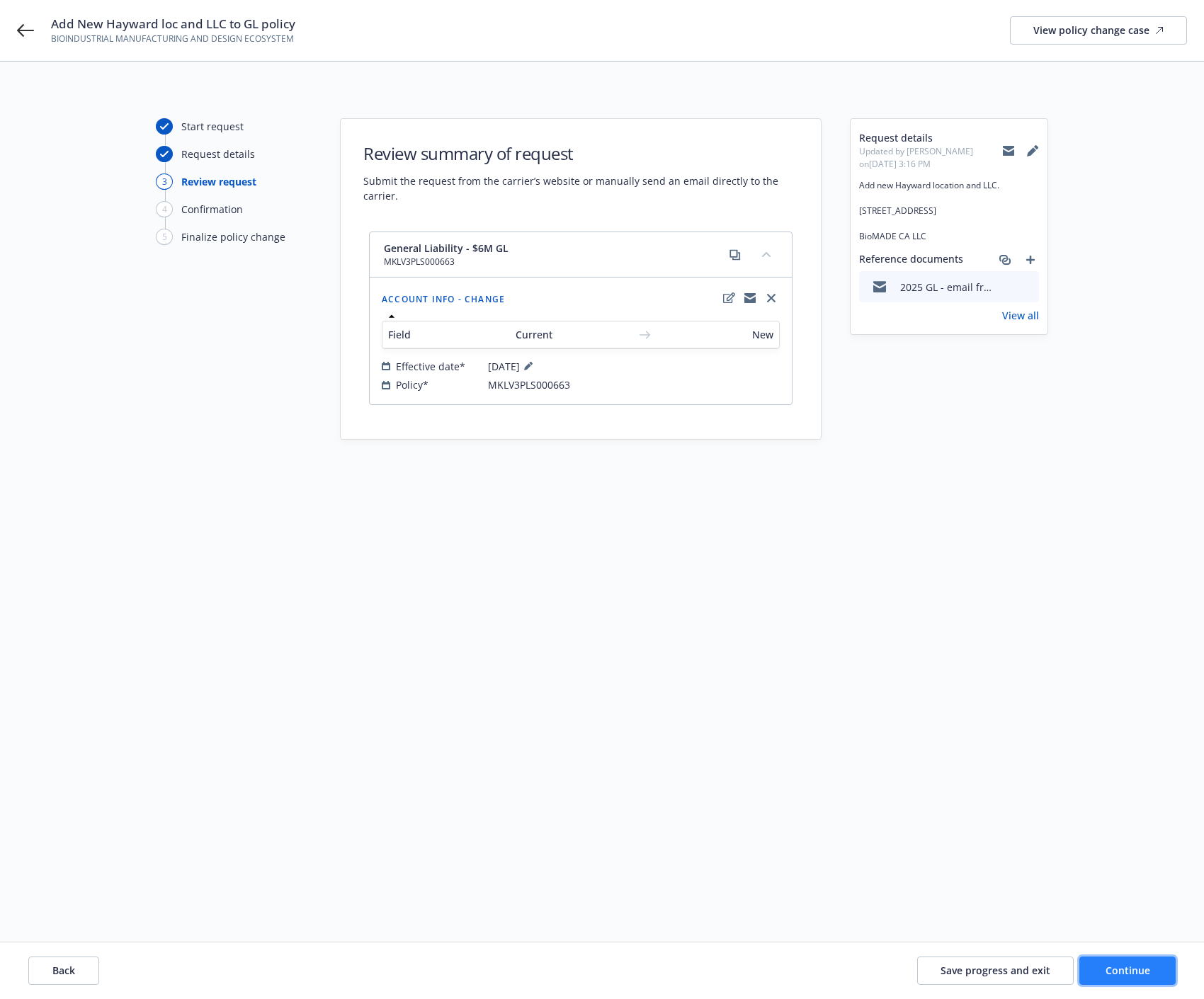
click at [1082, 899] on button "Continue" at bounding box center [1127, 970] width 96 height 29
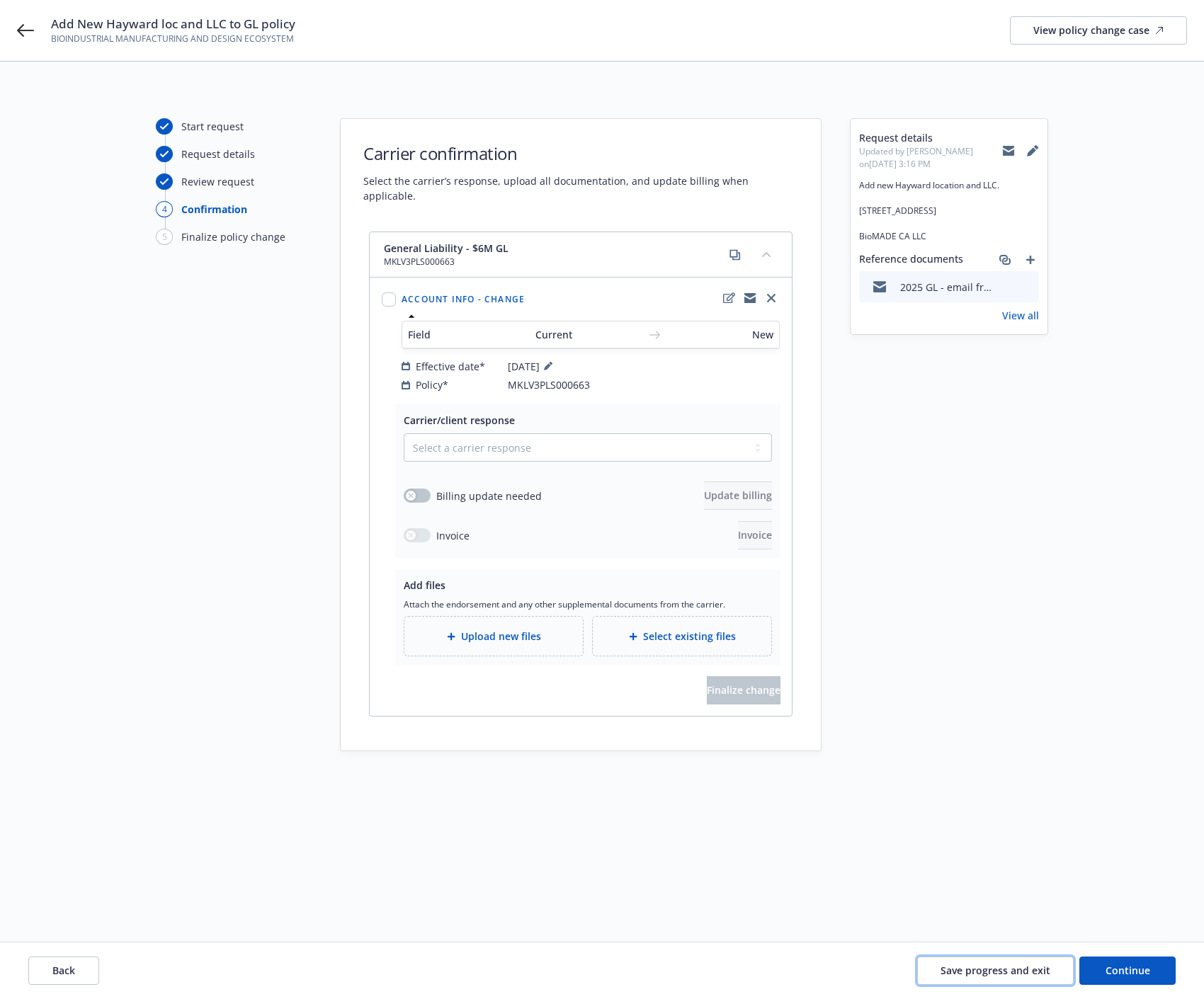
drag, startPoint x: 1048, startPoint y: 979, endPoint x: 936, endPoint y: 709, distance: 292.3
click at [933, 717] on div "Start request Request details Review request 4 Confirmation 5 Finalize policy c…" at bounding box center [602, 530] width 1204 height 937
click at [1082, 22] on div "View policy change case" at bounding box center [1098, 30] width 130 height 27
drag, startPoint x: 979, startPoint y: 964, endPoint x: 827, endPoint y: 575, distance: 417.6
click at [979, 899] on button "Save progress and exit" at bounding box center [995, 970] width 156 height 29
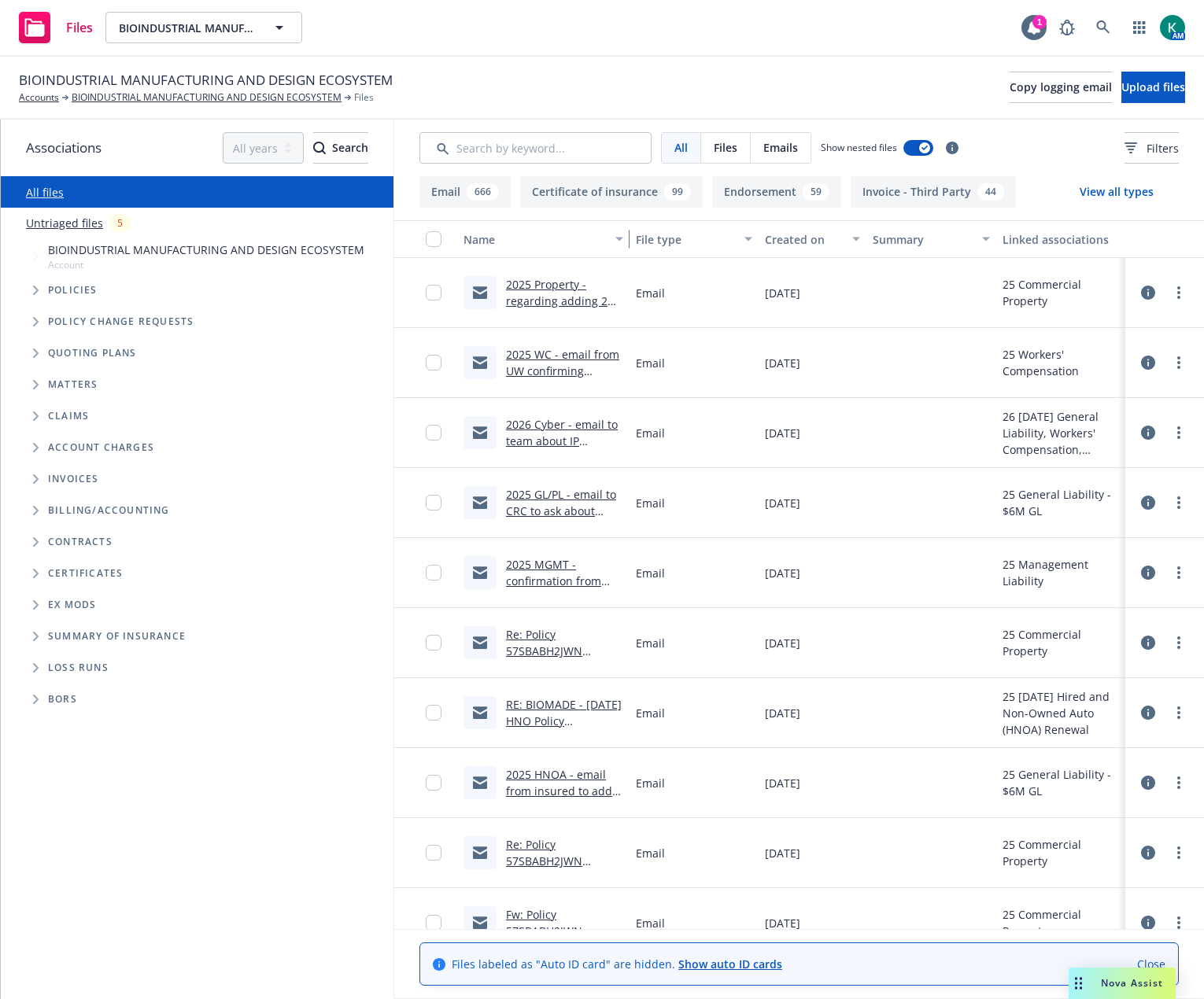
drag, startPoint x: 590, startPoint y: 241, endPoint x: 630, endPoint y: 236, distance: 40.3
click at [630, 236] on div "Name File type Created on Summary Linked associations" at bounding box center [799, 239] width 810 height 38
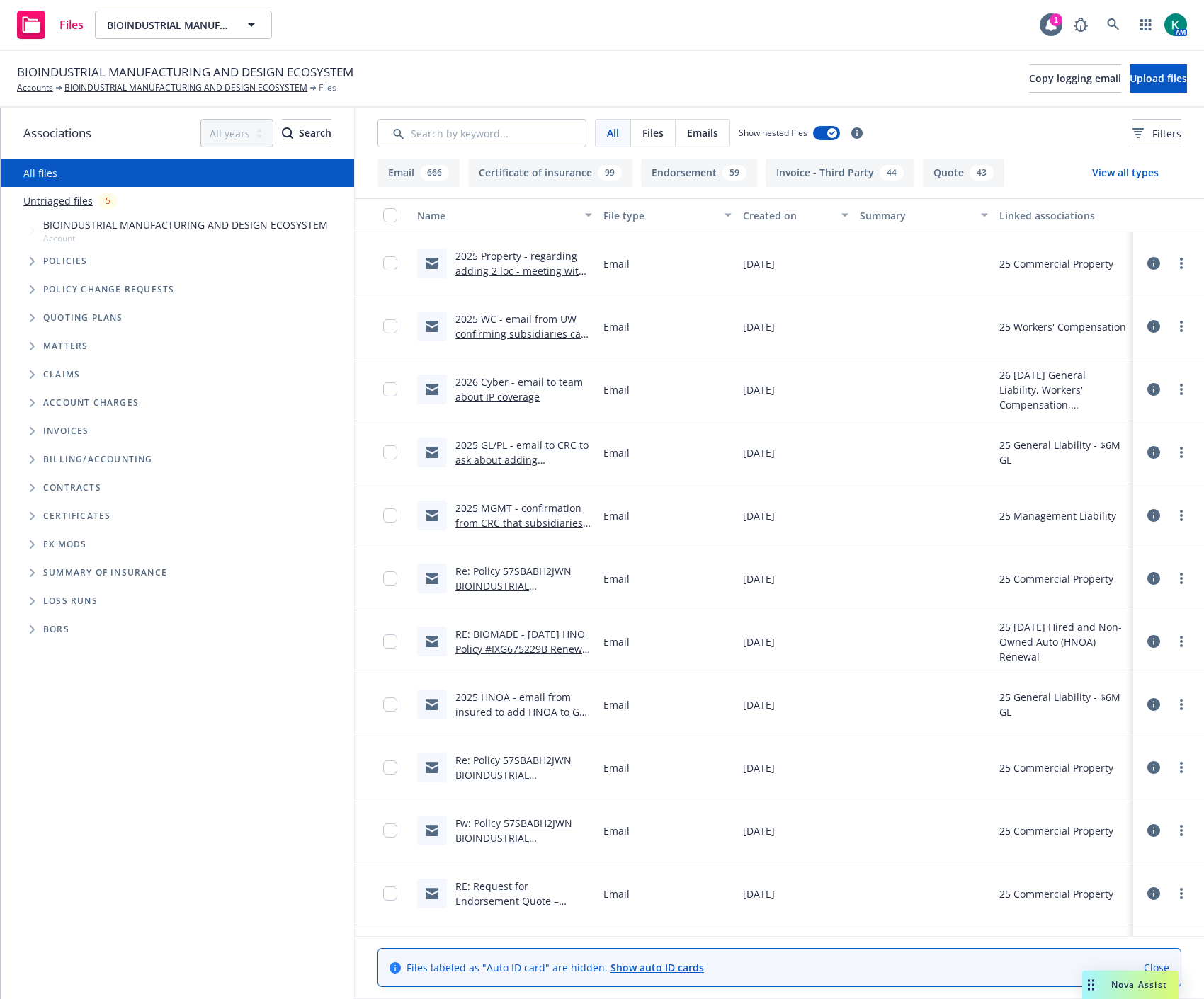
drag, startPoint x: 1049, startPoint y: 2, endPoint x: 781, endPoint y: 321, distance: 416.6
click at [775, 321] on span "09/16/2025" at bounding box center [758, 326] width 32 height 15
click at [1082, 264] on icon at bounding box center [1153, 263] width 13 height 13
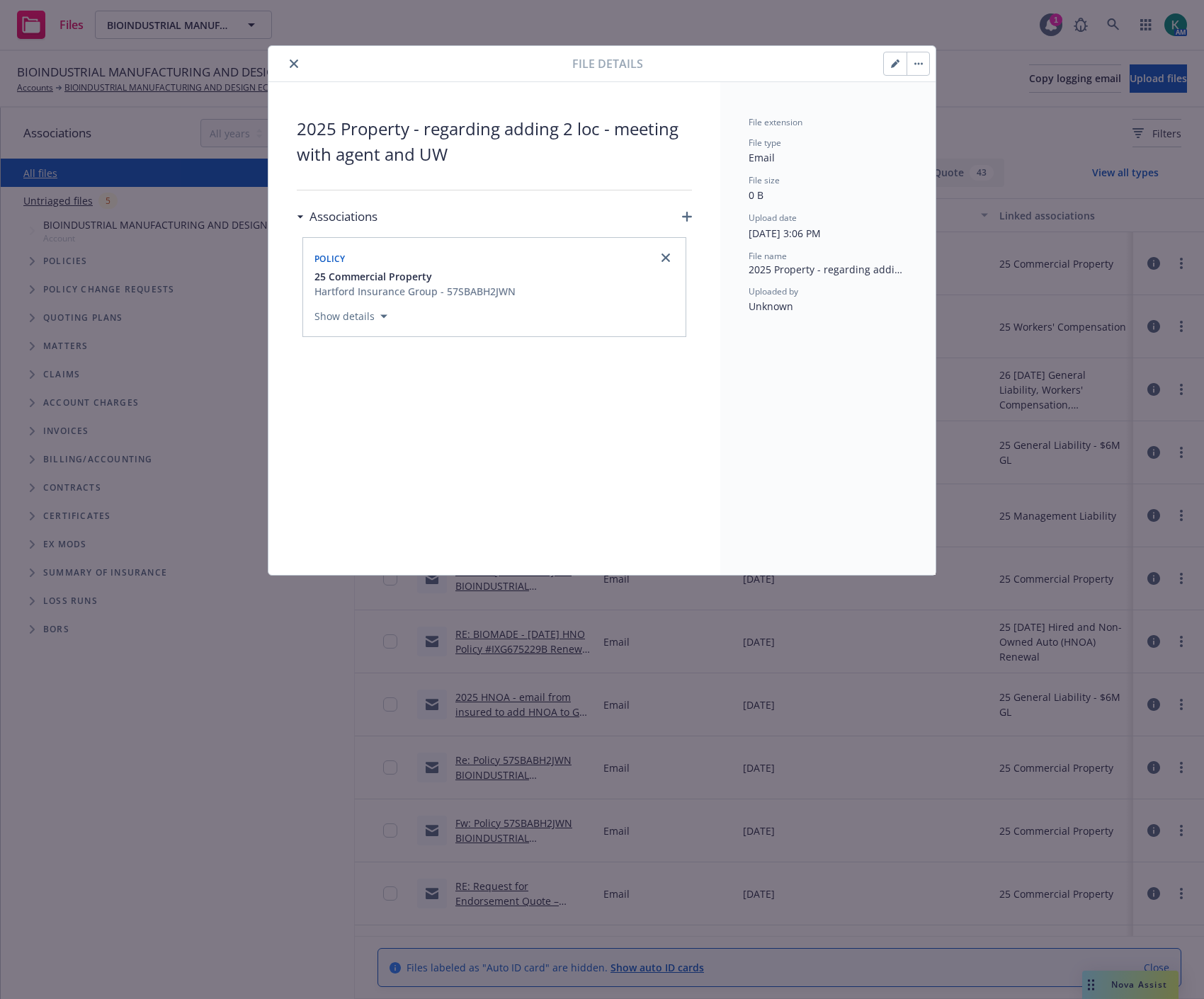
click at [923, 62] on button "button" at bounding box center [918, 63] width 23 height 23
click at [943, 178] on link "Update associations" at bounding box center [977, 188] width 141 height 29
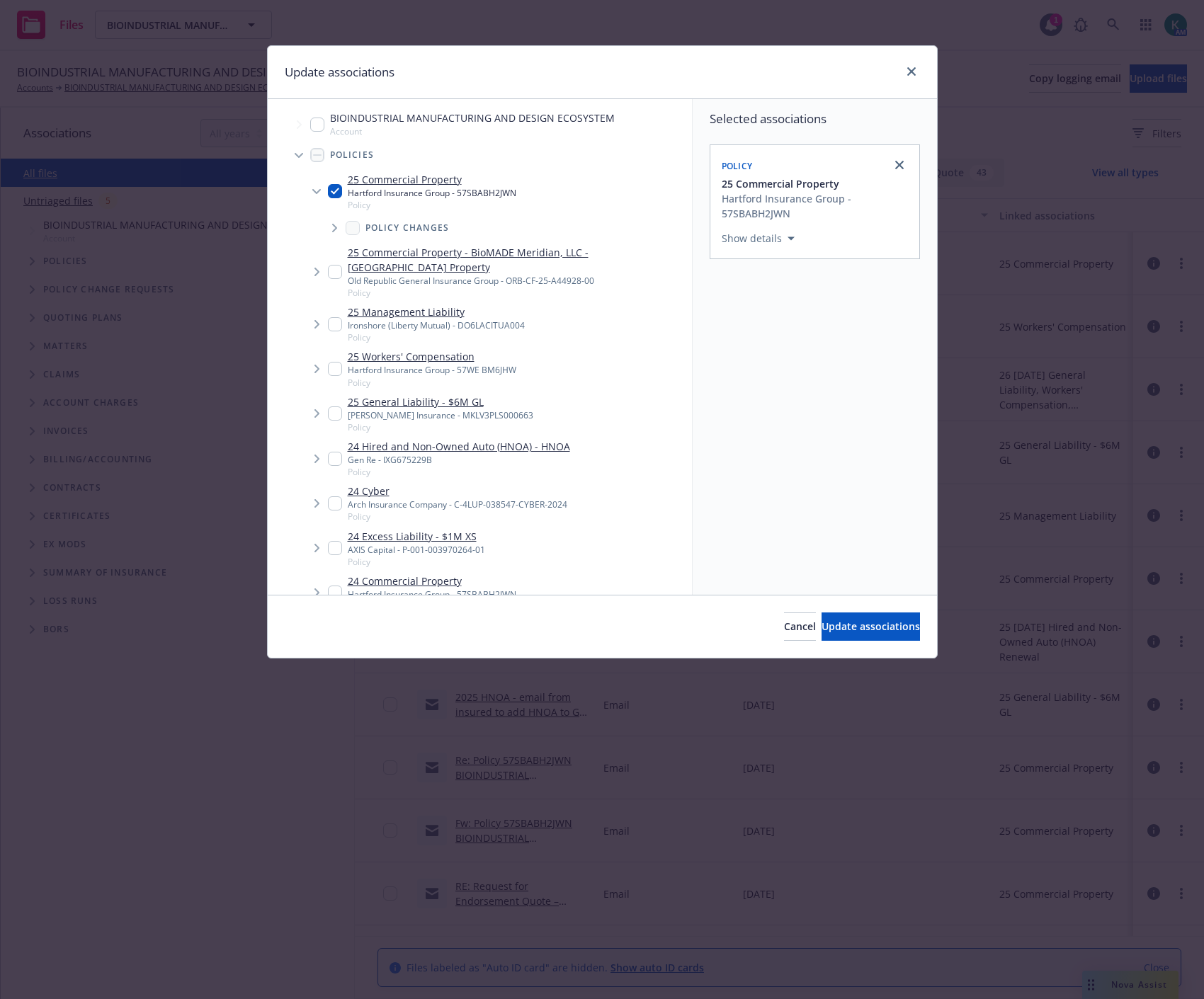
click at [330, 228] on span "Tree Example" at bounding box center [334, 228] width 23 height 23
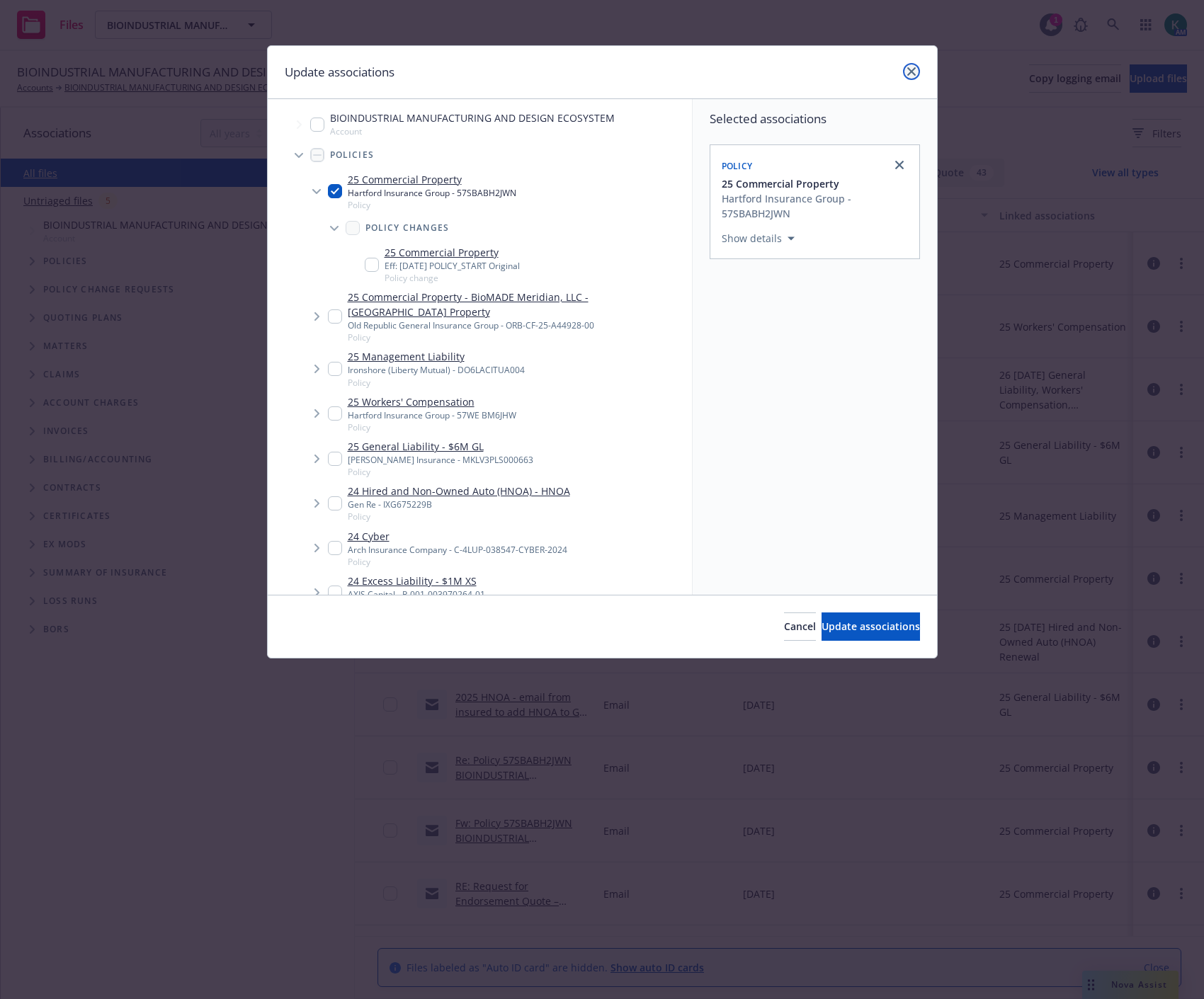
click at [910, 66] on link "close" at bounding box center [911, 71] width 17 height 17
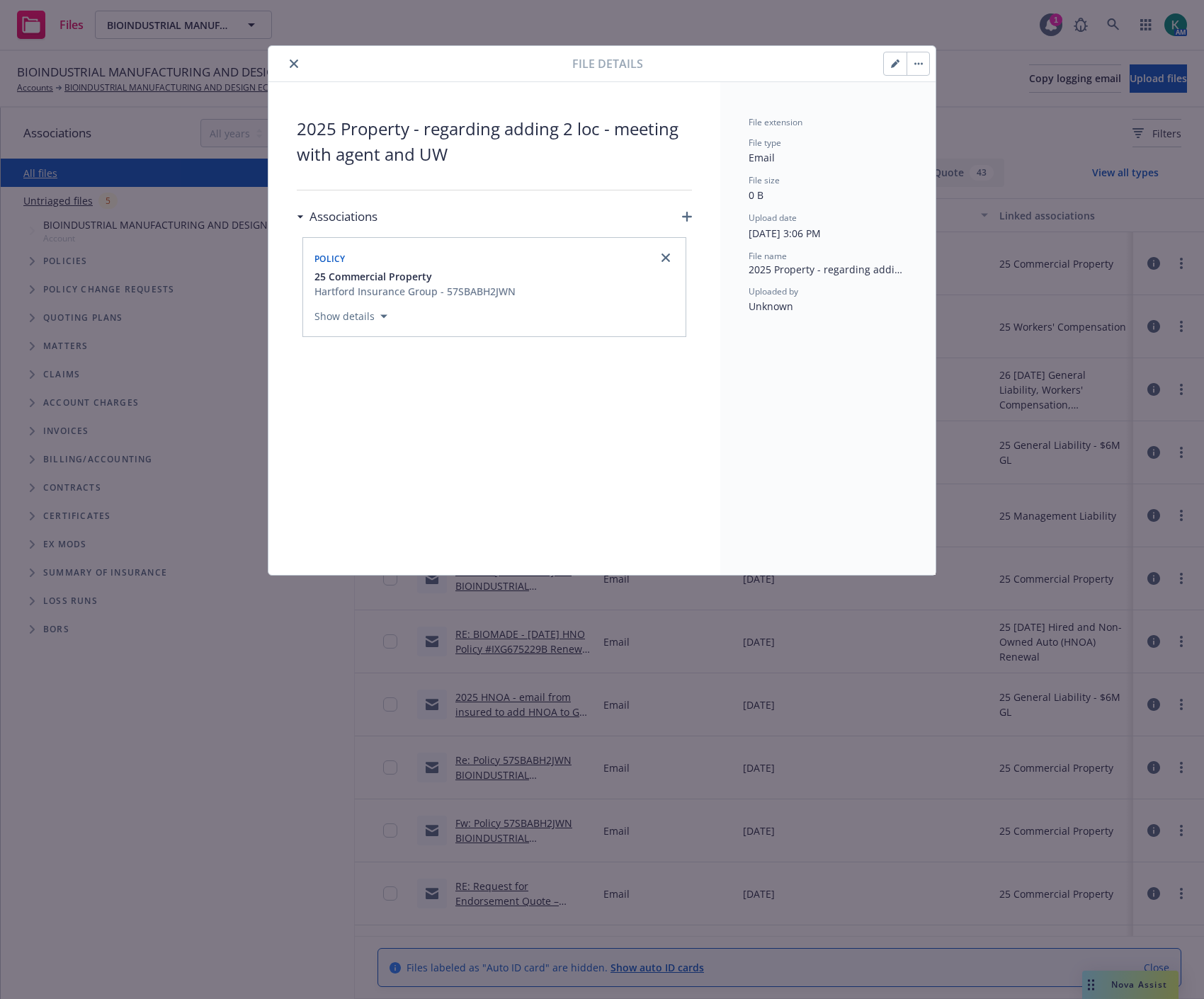
click at [292, 62] on icon "close" at bounding box center [294, 63] width 9 height 9
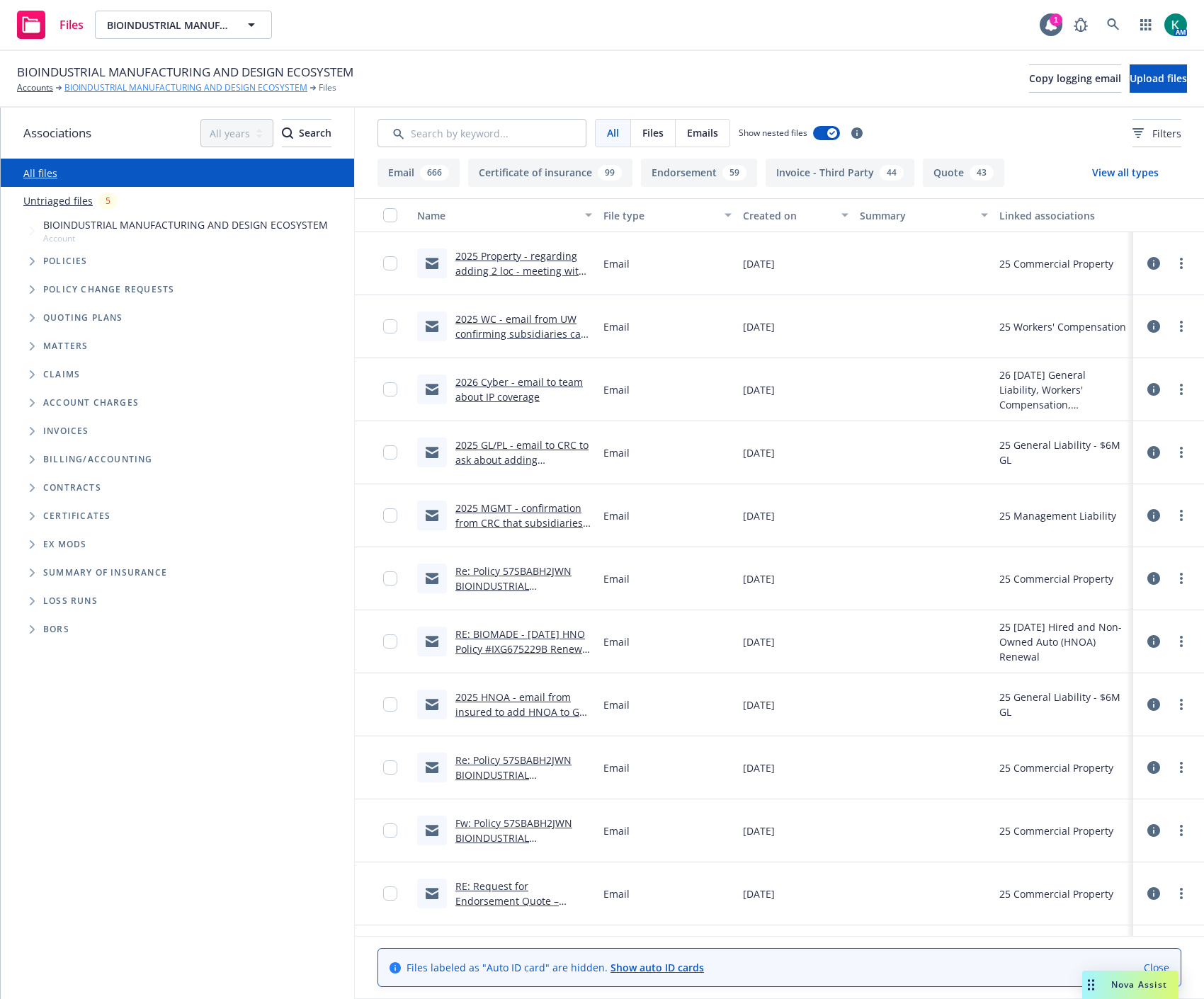
click at [171, 90] on link "BIOINDUSTRIAL MANUFACTURING AND DESIGN ECOSYSTEM" at bounding box center [185, 88] width 243 height 13
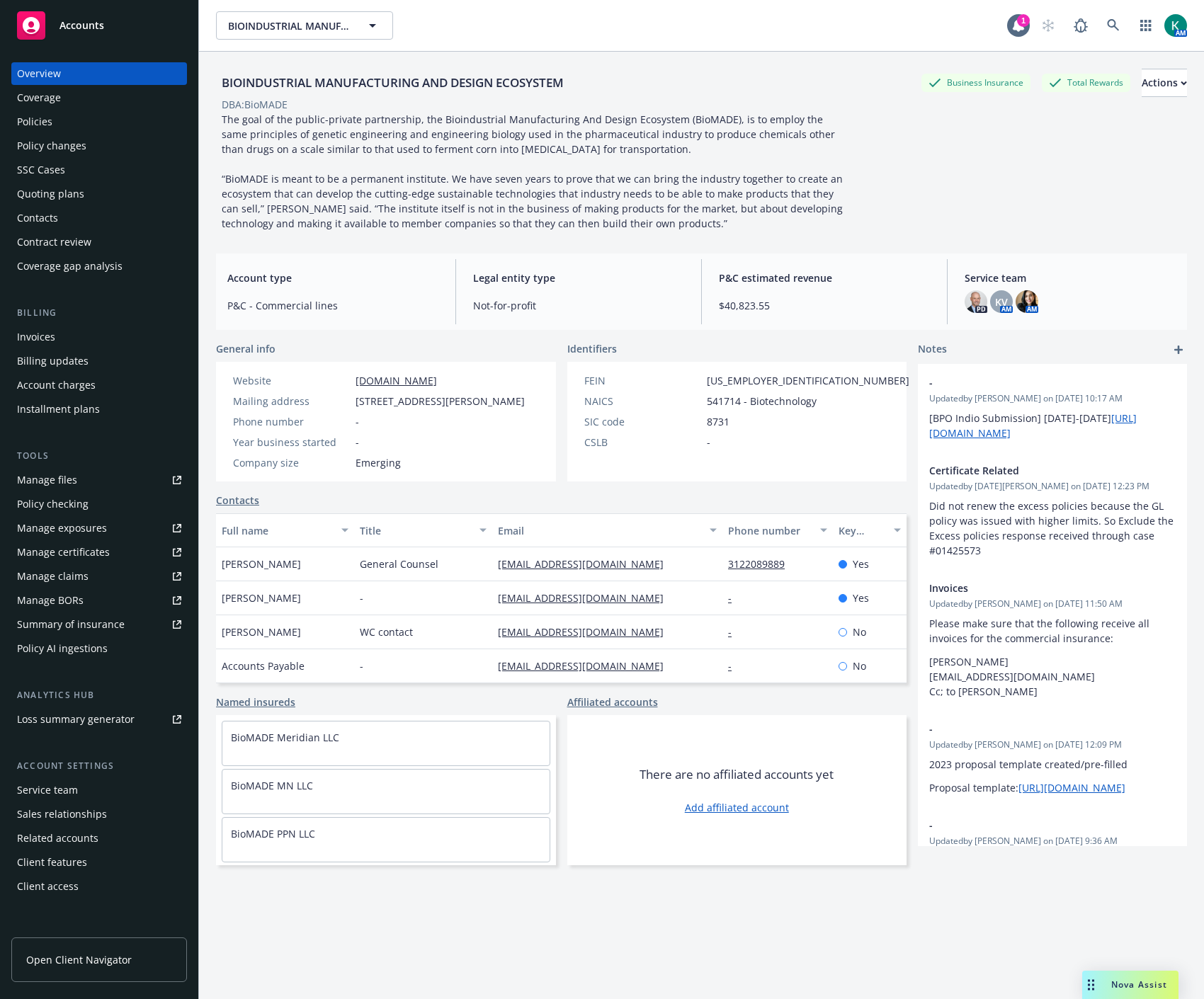
click at [56, 124] on div "Policies" at bounding box center [99, 122] width 164 height 23
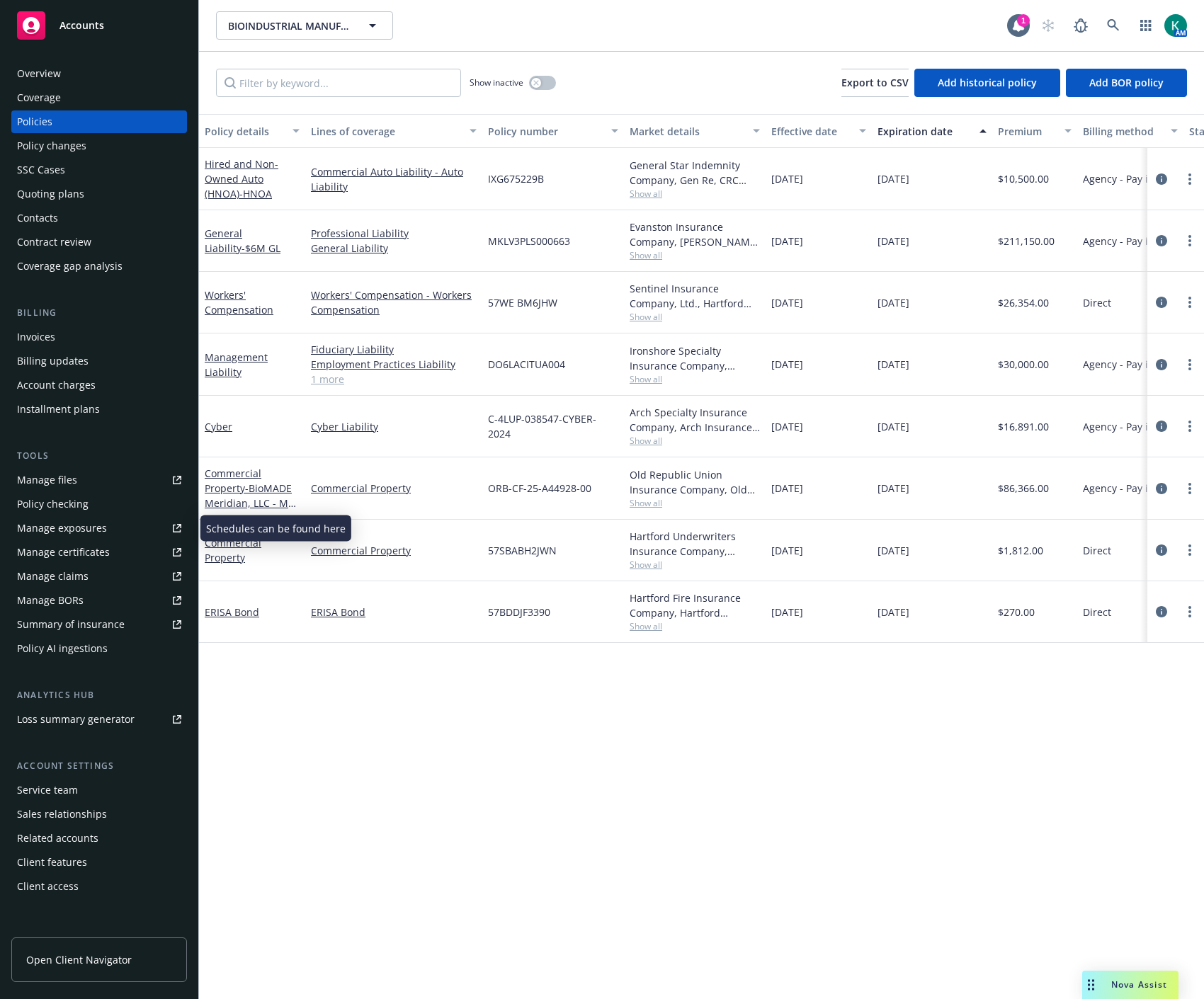
click at [101, 535] on div "Manage exposures" at bounding box center [62, 529] width 90 height 23
click at [1102, 37] on span at bounding box center [1113, 25] width 29 height 29
click at [1121, 20] on link at bounding box center [1113, 25] width 29 height 29
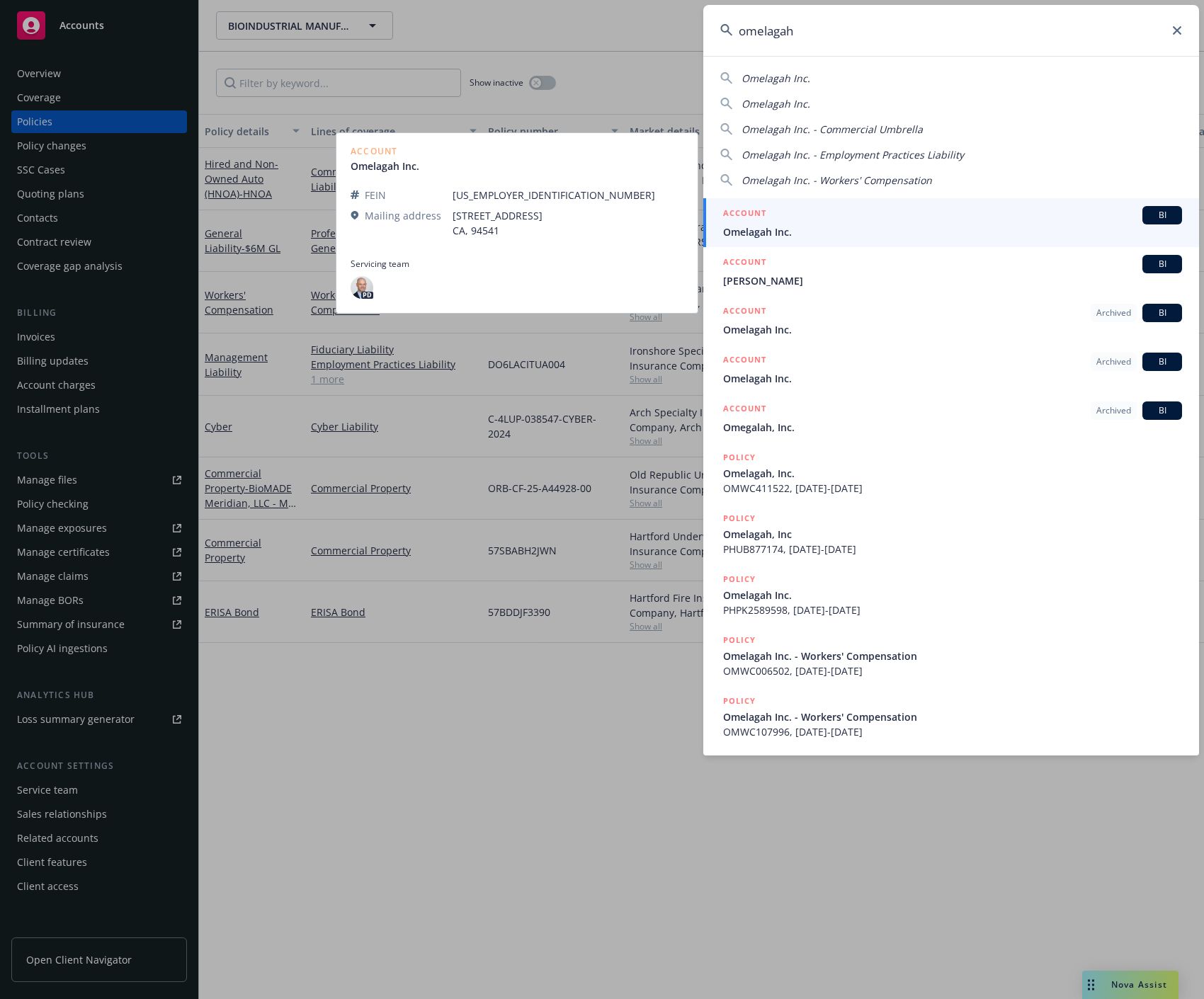
type input "omelagah"
click at [782, 230] on span "Omelagah Inc." at bounding box center [953, 231] width 459 height 15
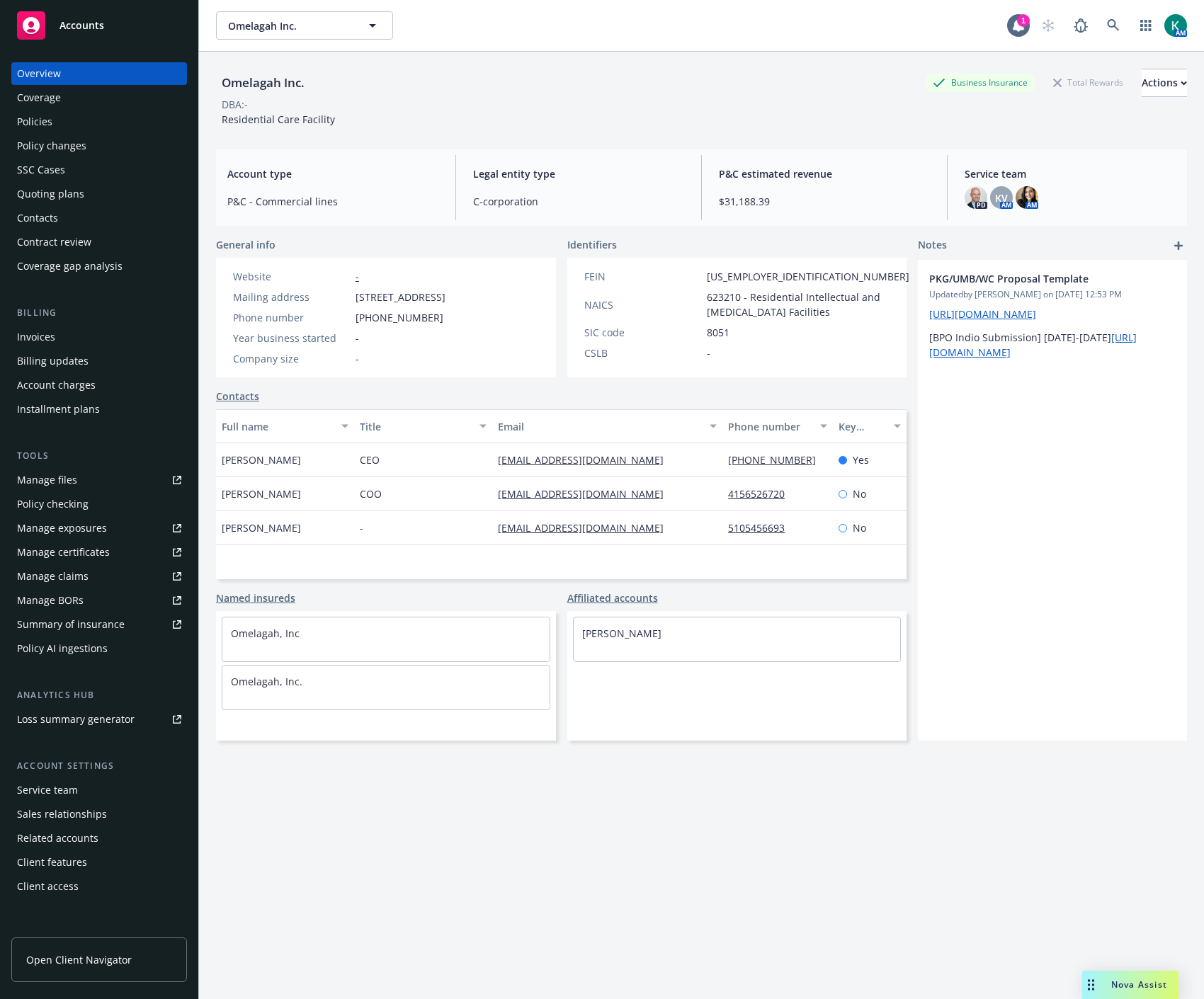
click at [83, 120] on div "Policies" at bounding box center [99, 122] width 164 height 23
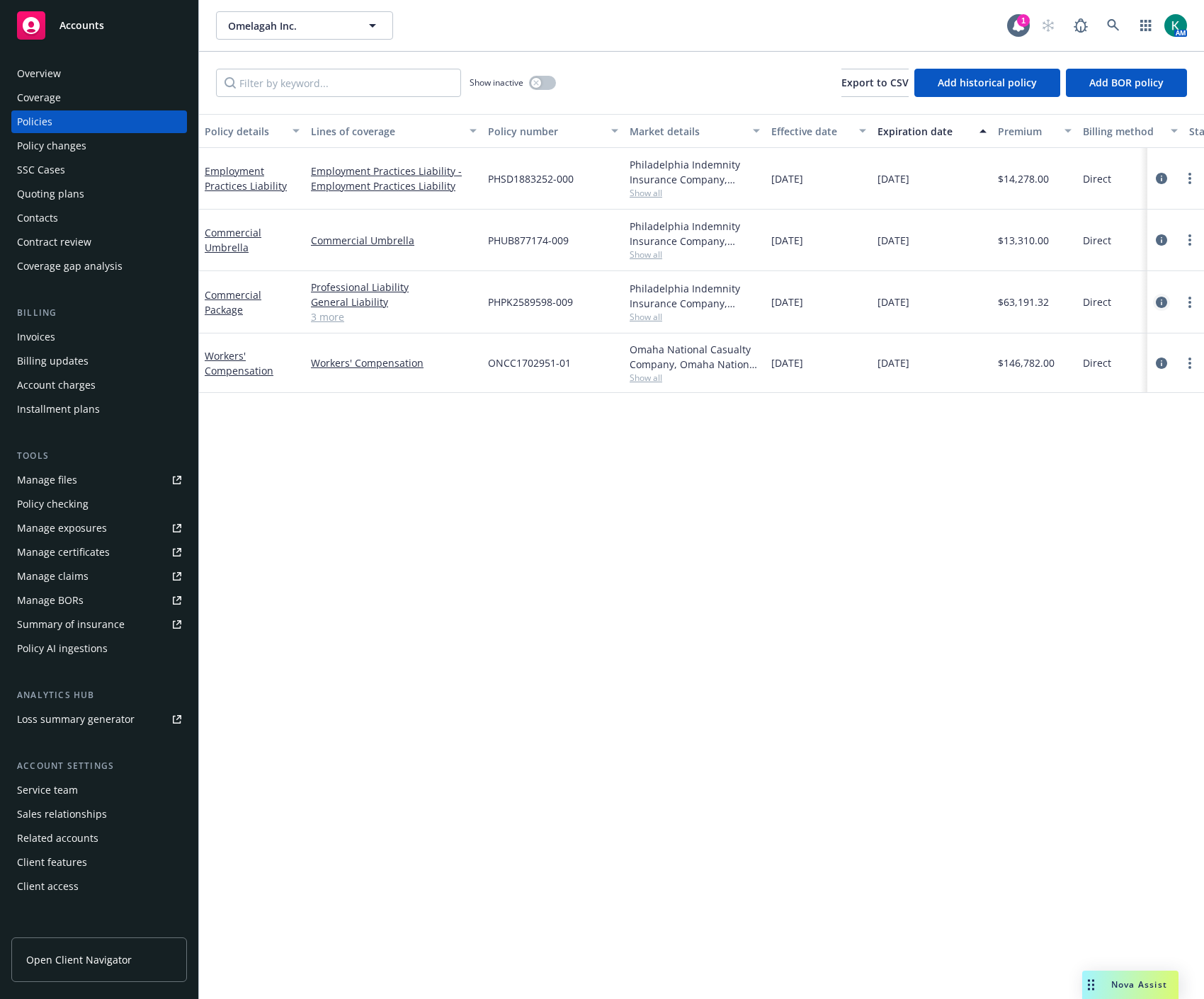
click at [1156, 301] on icon "circleInformation" at bounding box center [1161, 302] width 11 height 11
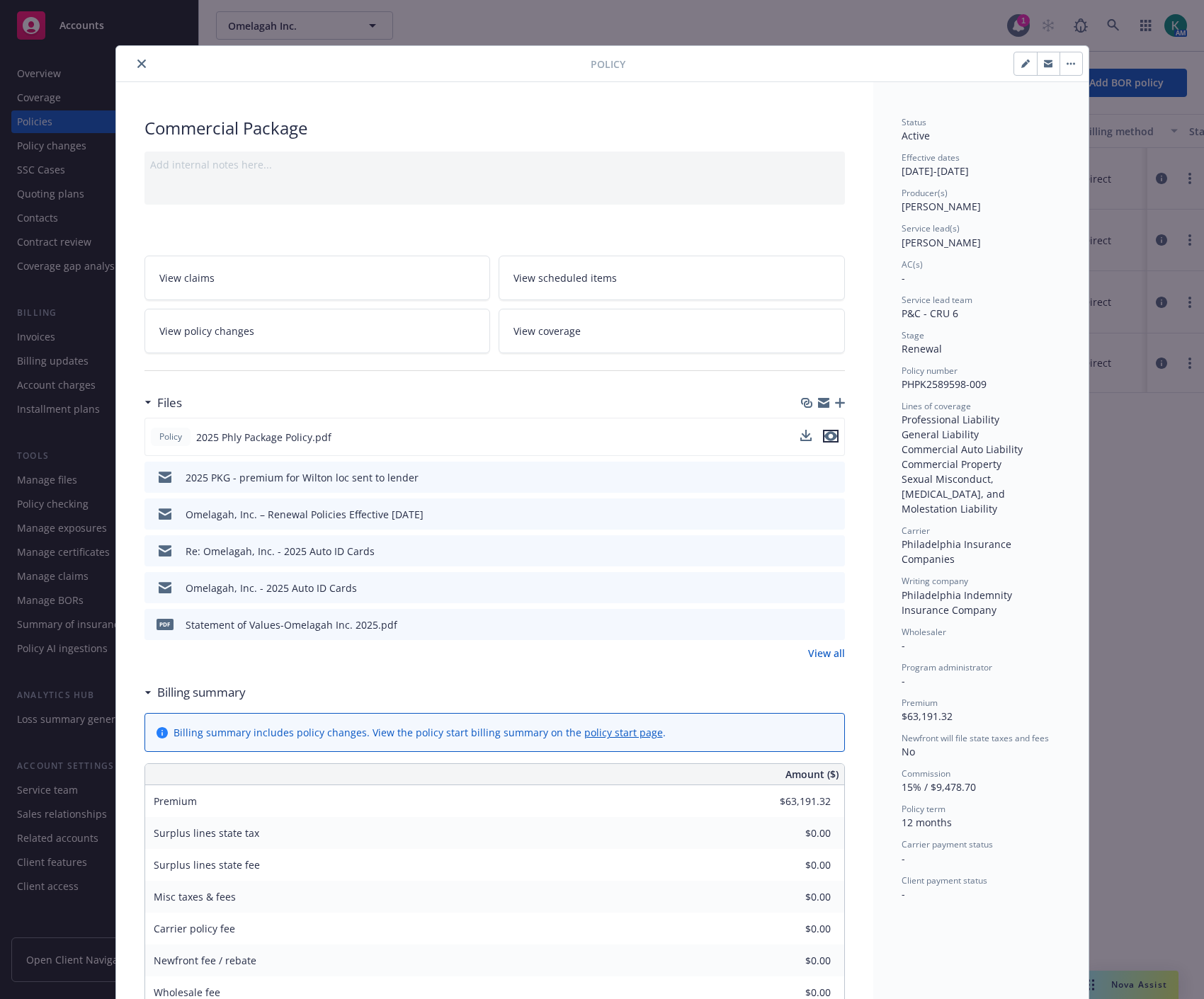
click at [824, 436] on icon "preview file" at bounding box center [830, 436] width 13 height 10
click at [825, 626] on icon "preview file" at bounding box center [831, 623] width 13 height 10
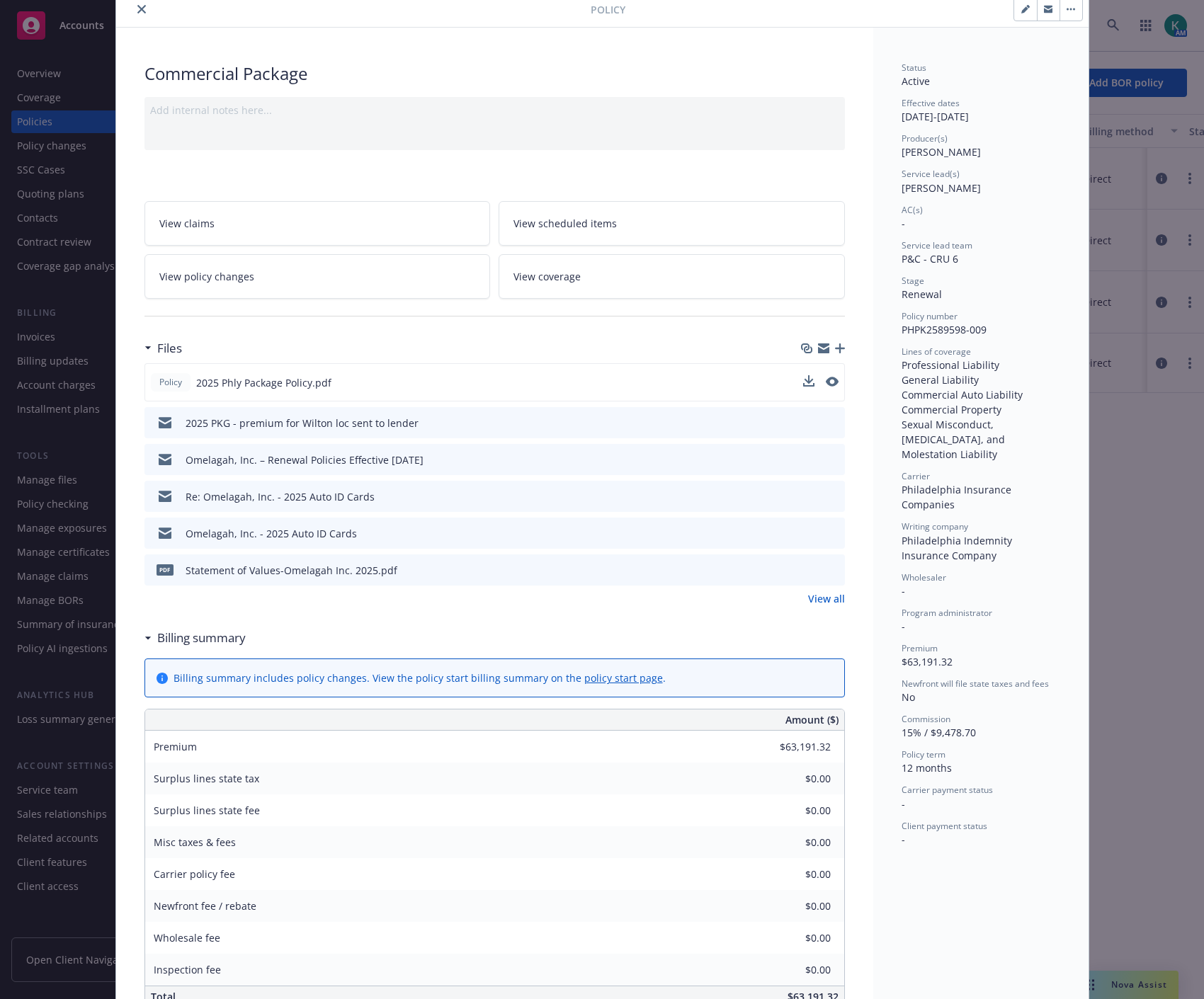
scroll to position [315, 0]
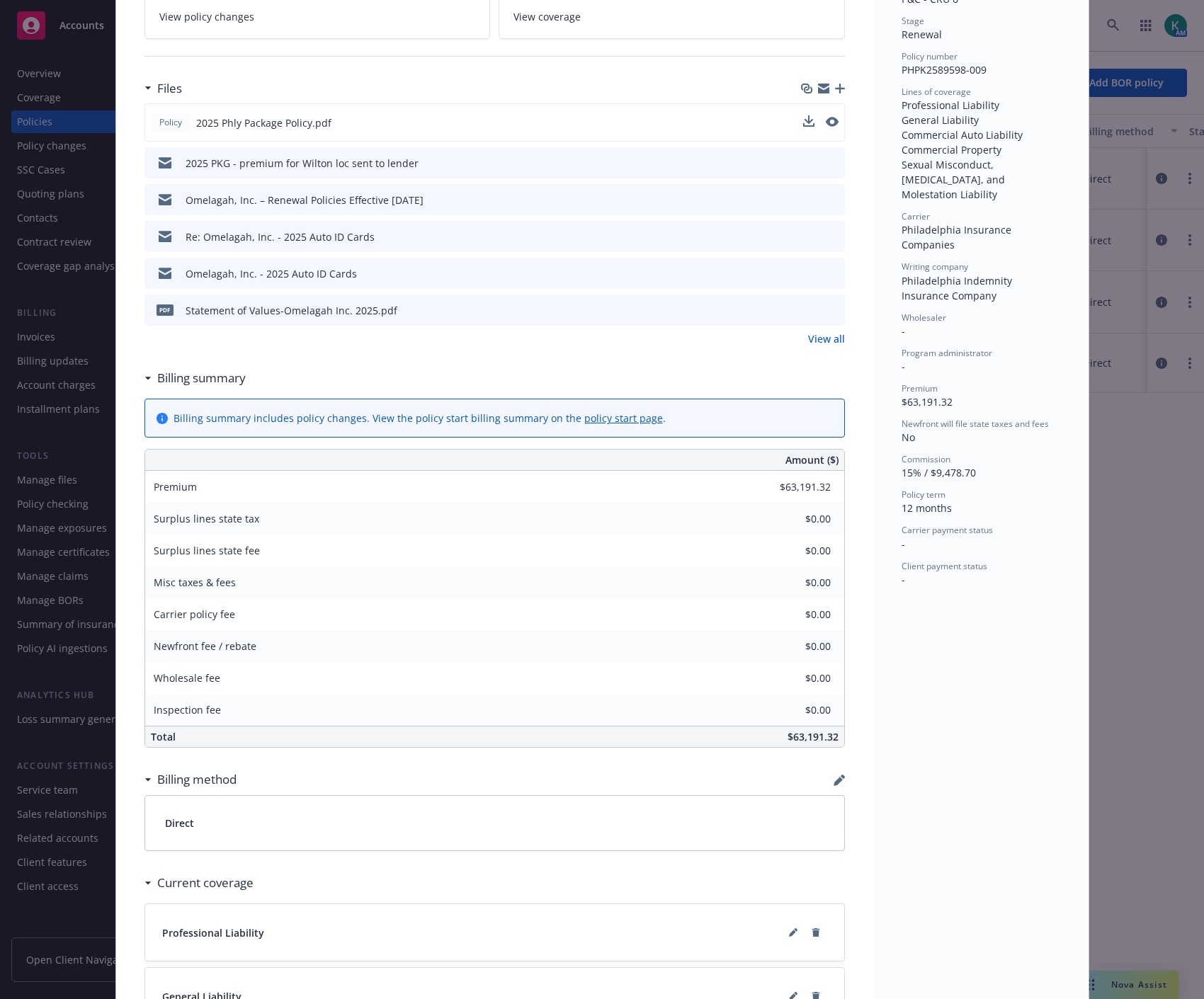
click at [822, 331] on link "View all" at bounding box center [826, 338] width 37 height 15
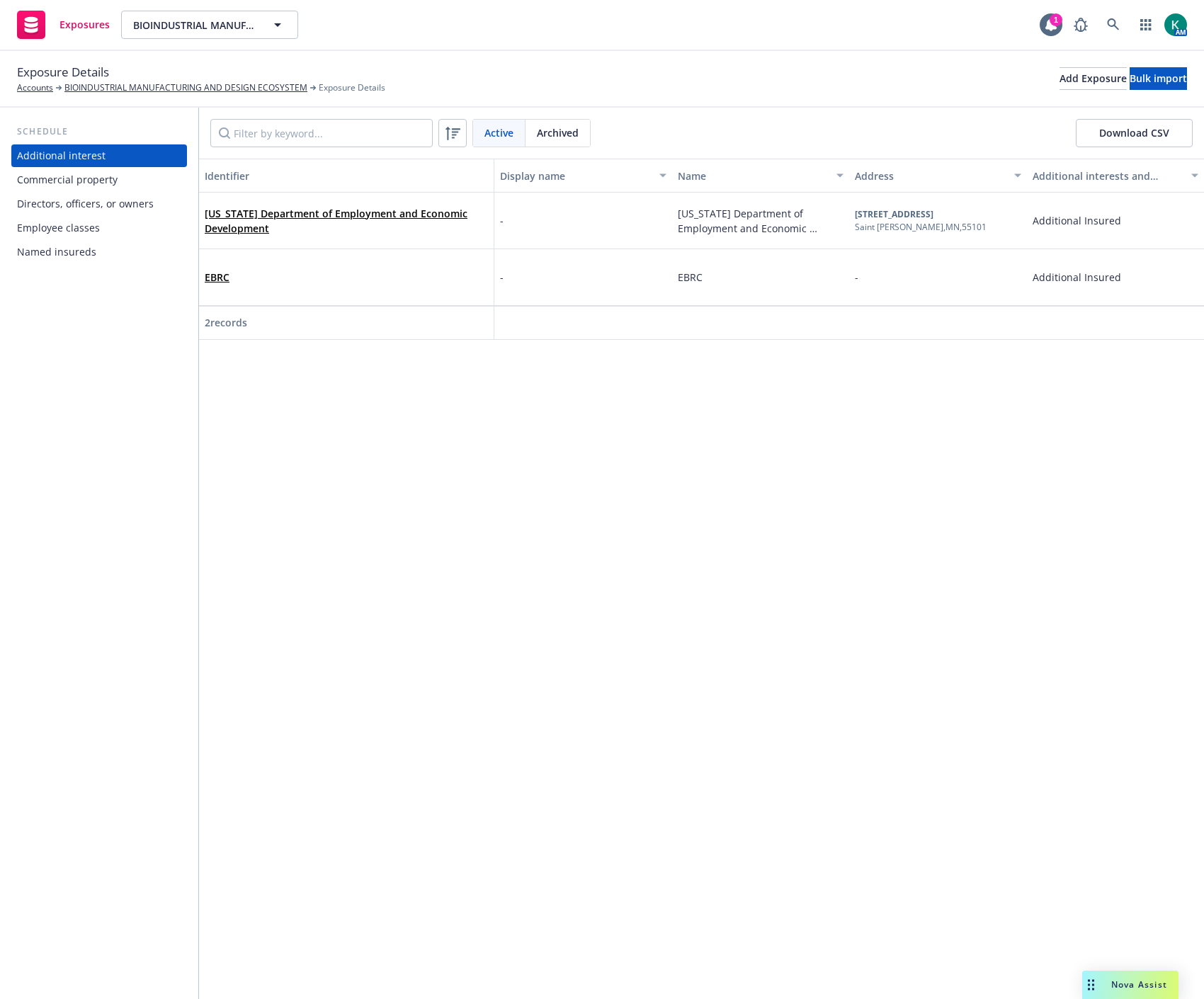
click at [106, 170] on div "Commercial property" at bounding box center [68, 180] width 101 height 23
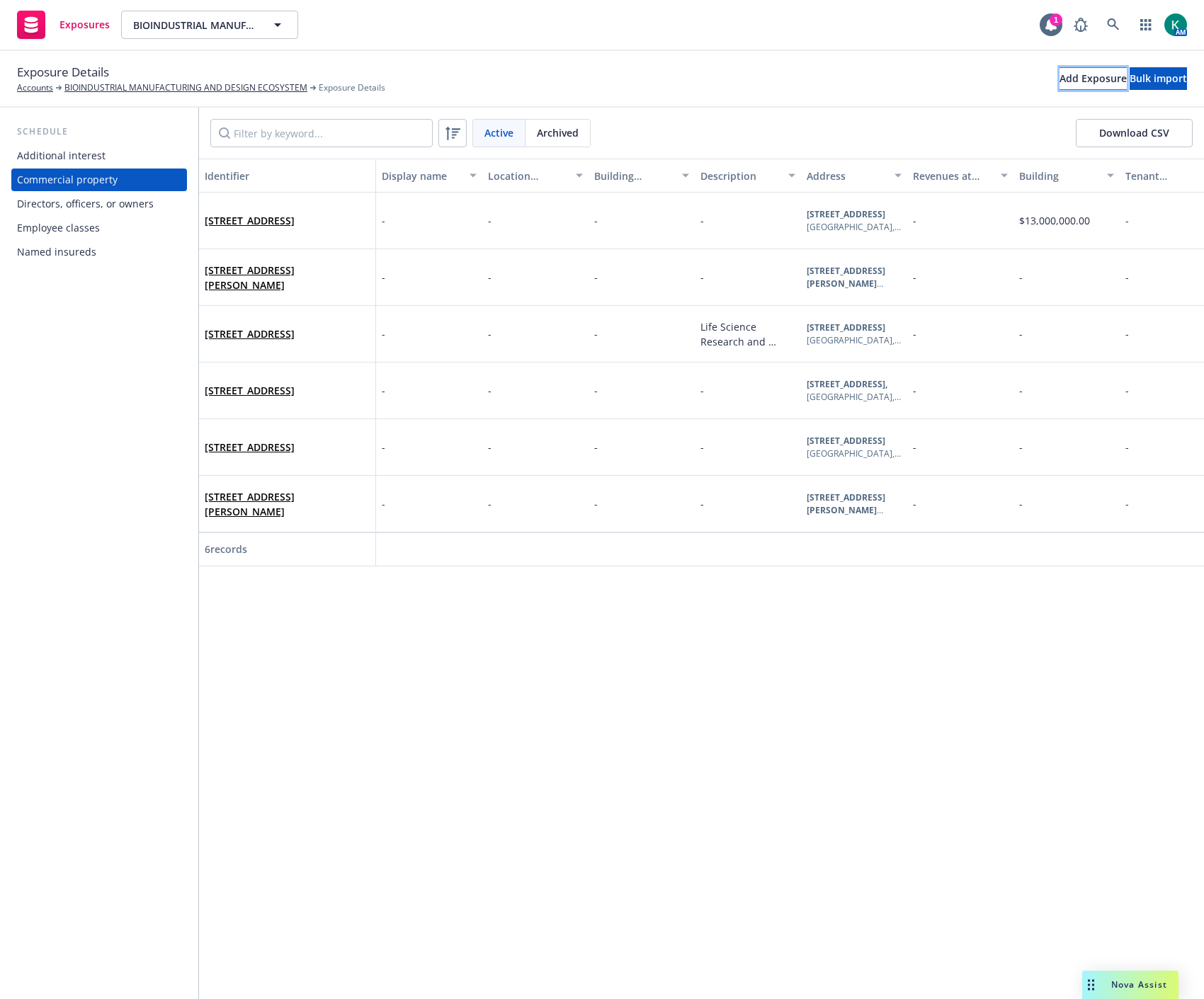
click at [1060, 89] on div "Add Exposure" at bounding box center [1093, 78] width 67 height 21
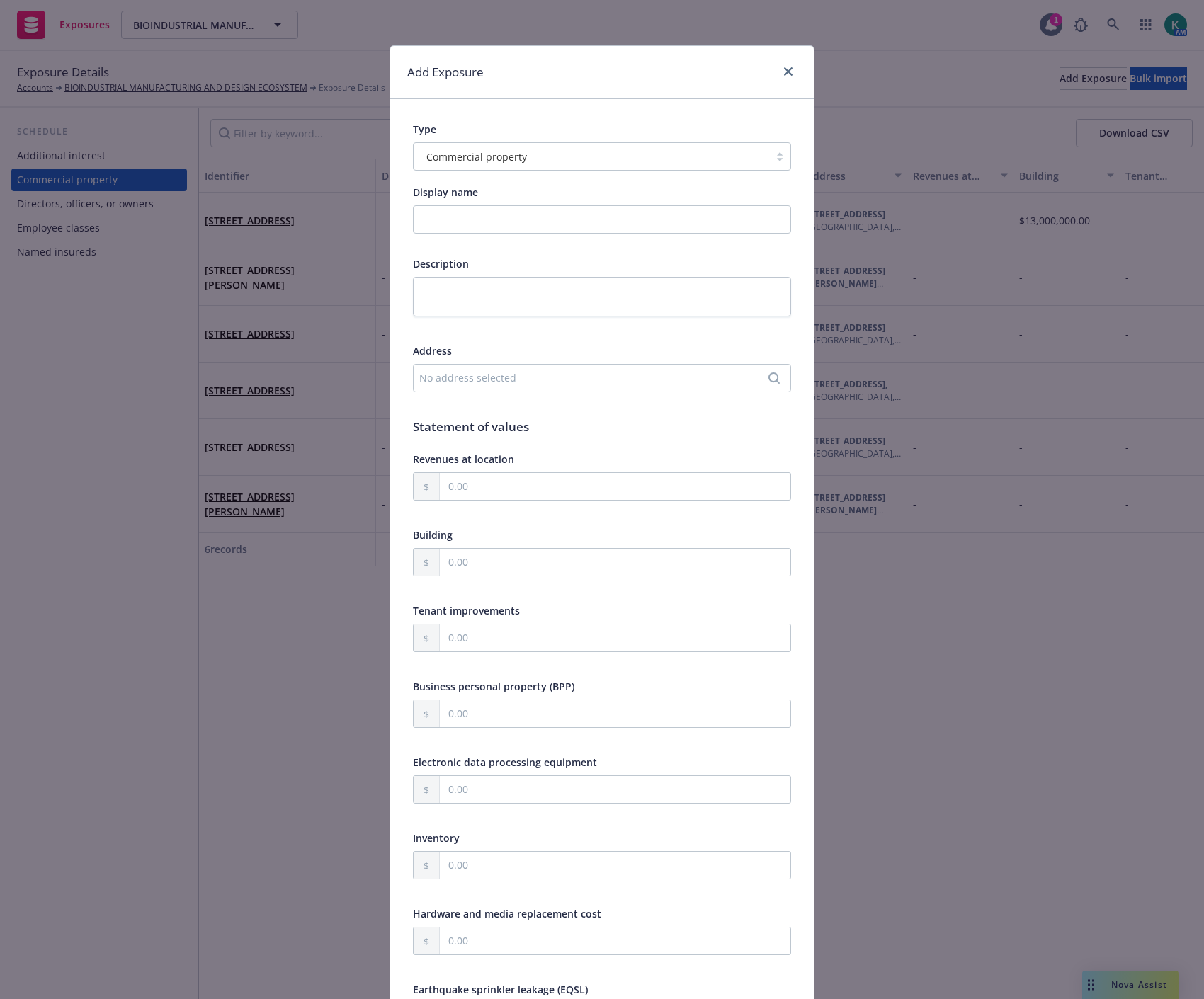
click at [448, 380] on div "No address selected" at bounding box center [595, 377] width 351 height 15
type input "25821 INDUSTRIAL BLVD BLDG 1 HAYWARD"
click at [522, 357] on div "25821 INDUSTRIAL BLVD BLDG 1 HAYWARD" at bounding box center [547, 355] width 78 height 12
click at [548, 351] on div "25821 INDUSTRIAL BLVD BLDG 1 HAYWARD" at bounding box center [547, 355] width 78 height 12
click at [553, 387] on div "Add custom address" at bounding box center [595, 389] width 265 height 29
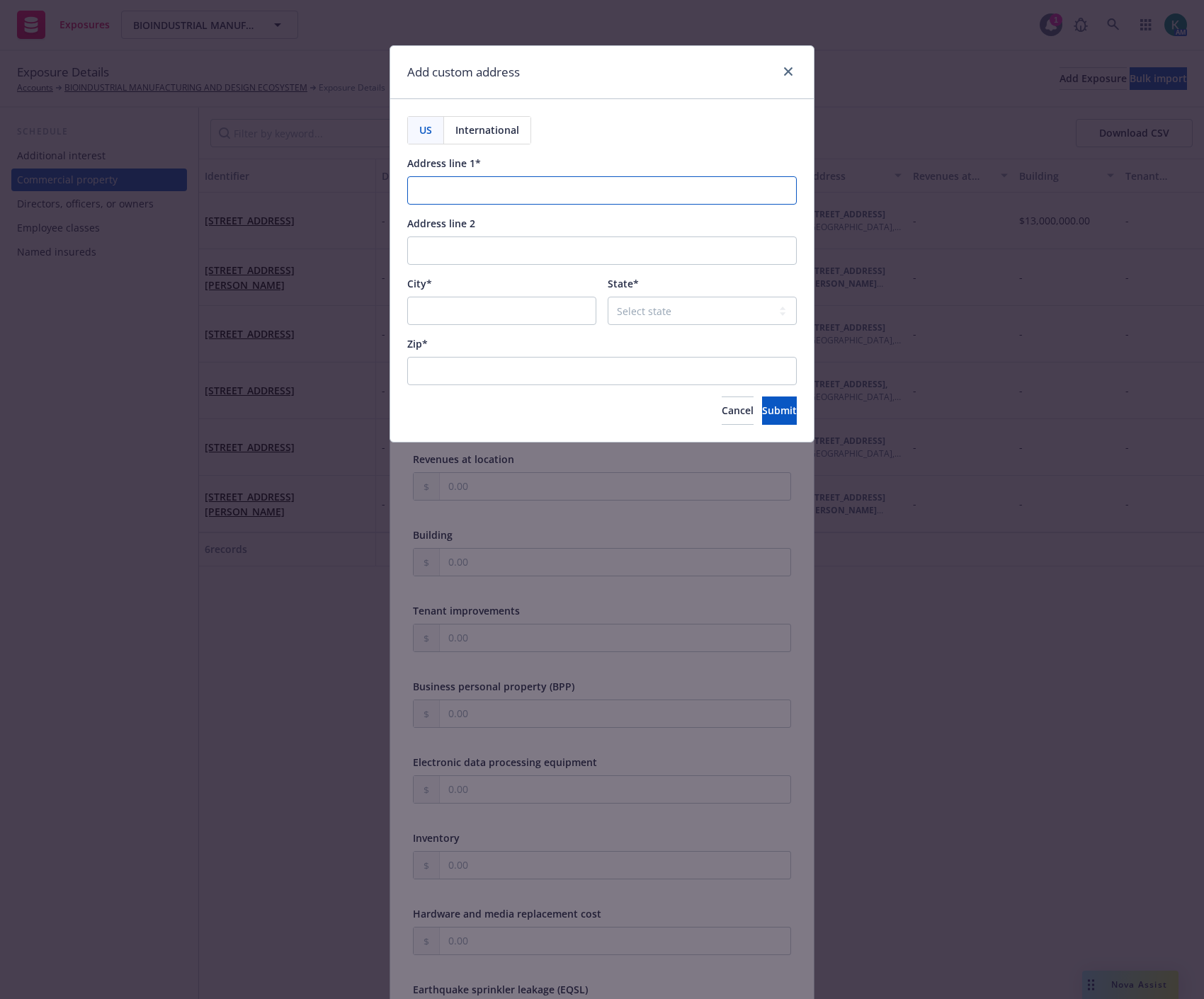
click at [493, 196] on input "Address line 1*" at bounding box center [602, 190] width 389 height 29
paste input "25821 INDUSTRIAL BLVD BLDG 1 HAYWARD"
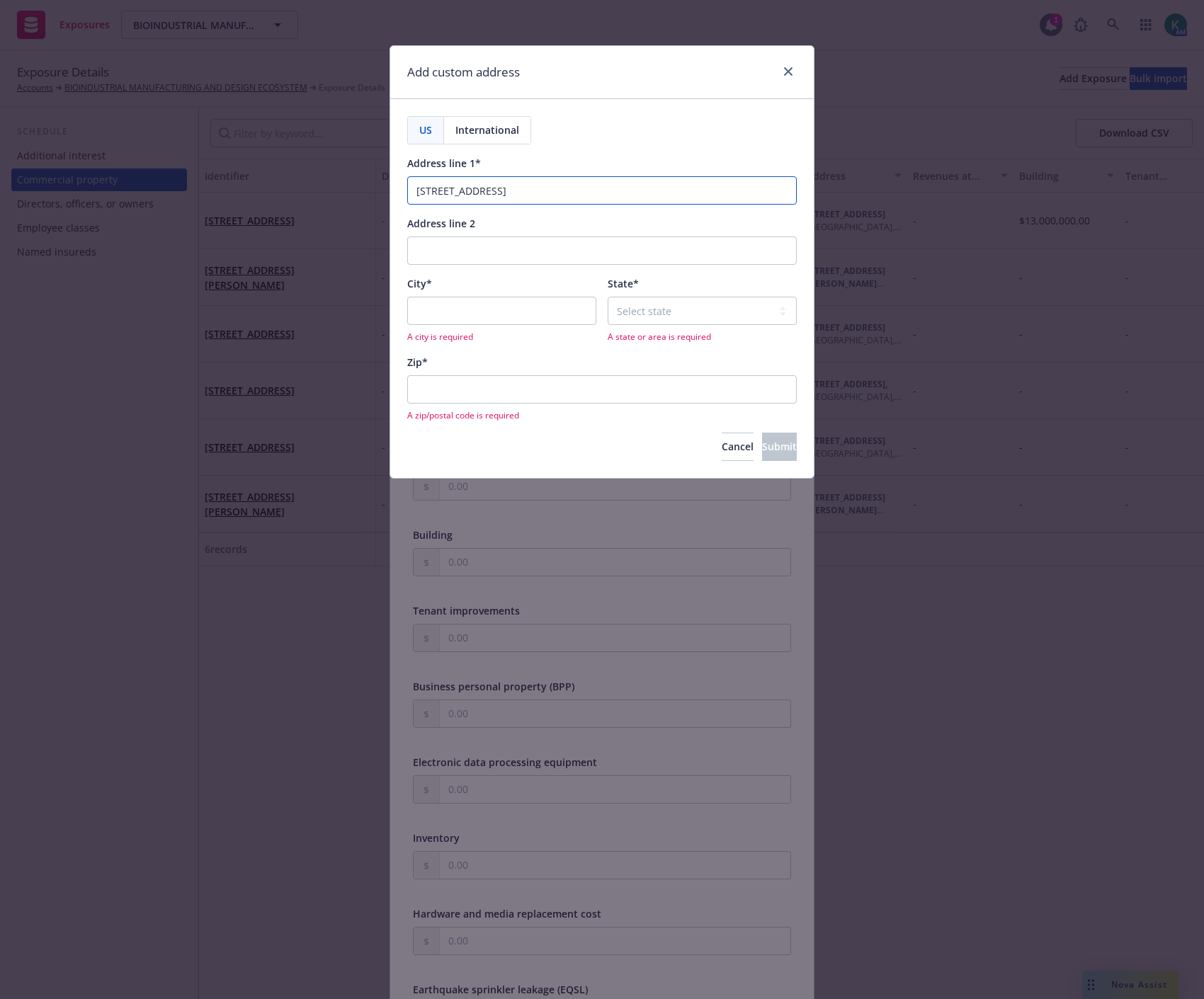
drag, startPoint x: 642, startPoint y: 191, endPoint x: 575, endPoint y: 189, distance: 67.0
click at [575, 189] on input "25821 INDUSTRIAL BLVD BLDG 1 HAYWARD" at bounding box center [602, 190] width 389 height 29
drag, startPoint x: 517, startPoint y: 203, endPoint x: 449, endPoint y: 200, distance: 68.1
click at [449, 200] on input "25821 INDUSTRIAL BLVD BLDG 1" at bounding box center [602, 190] width 389 height 29
type input "[STREET_ADDRESS]"
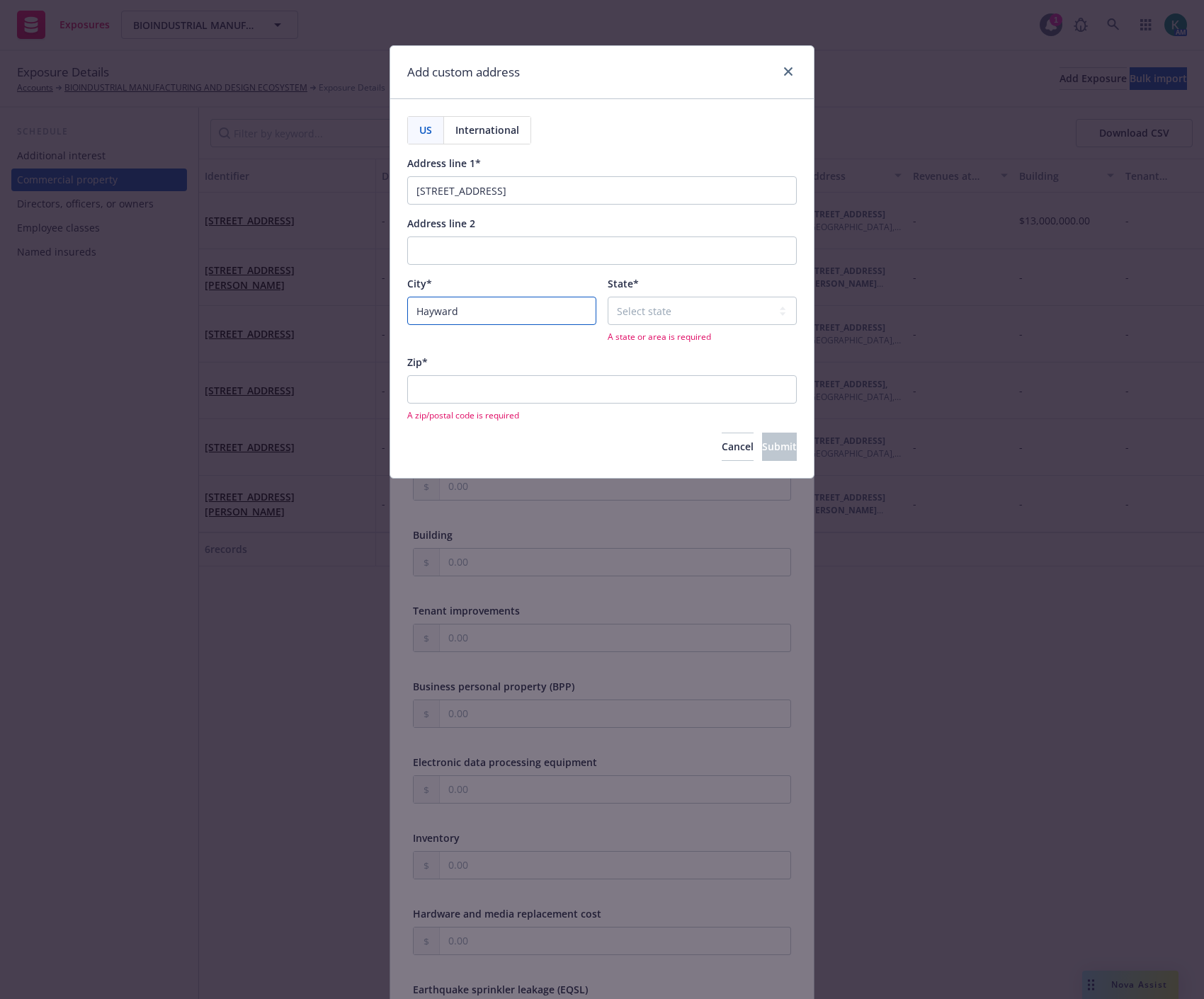
type input "Hayward"
select select "CA"
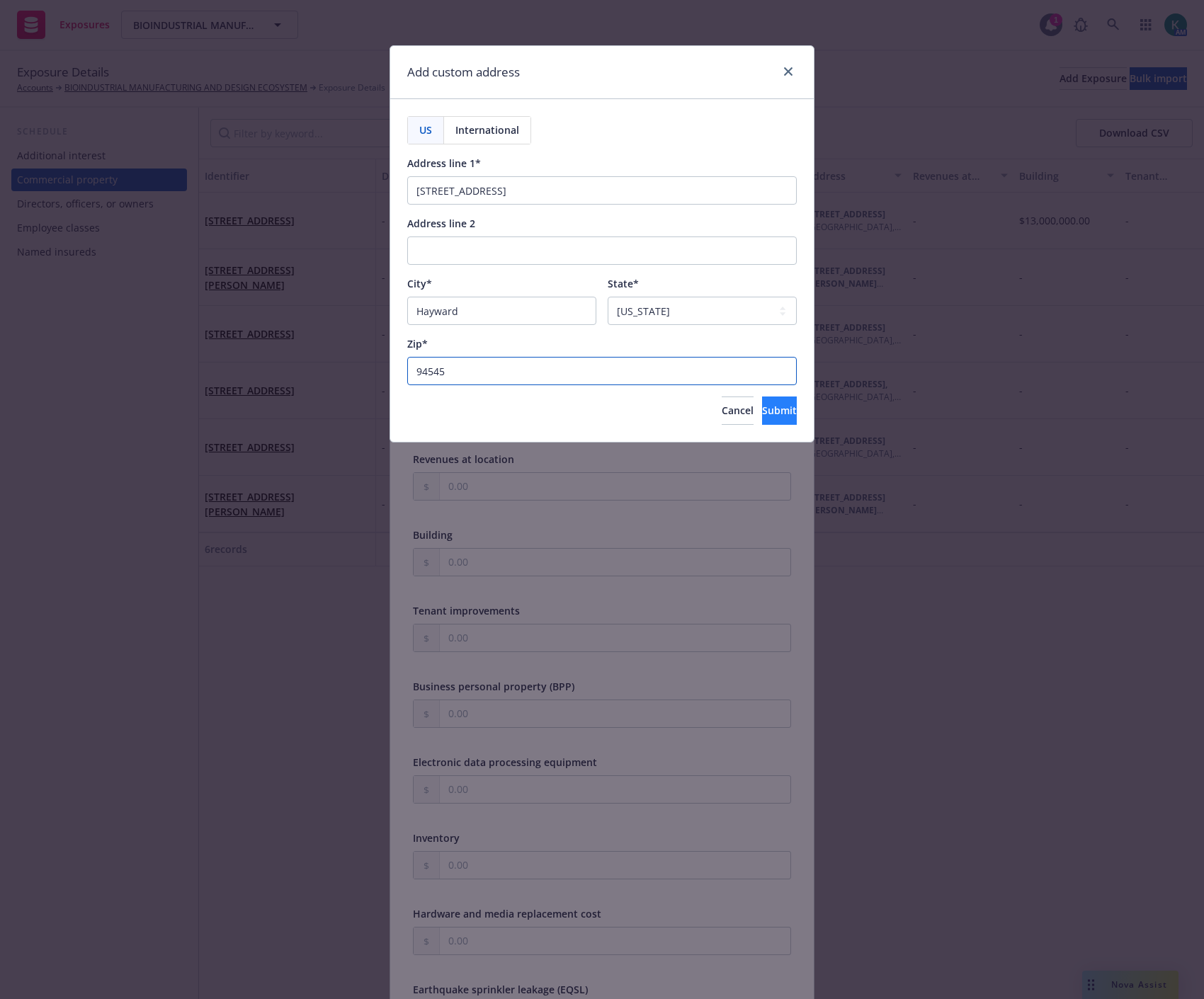
type input "94545"
click at [772, 418] on button "Submit" at bounding box center [779, 410] width 35 height 29
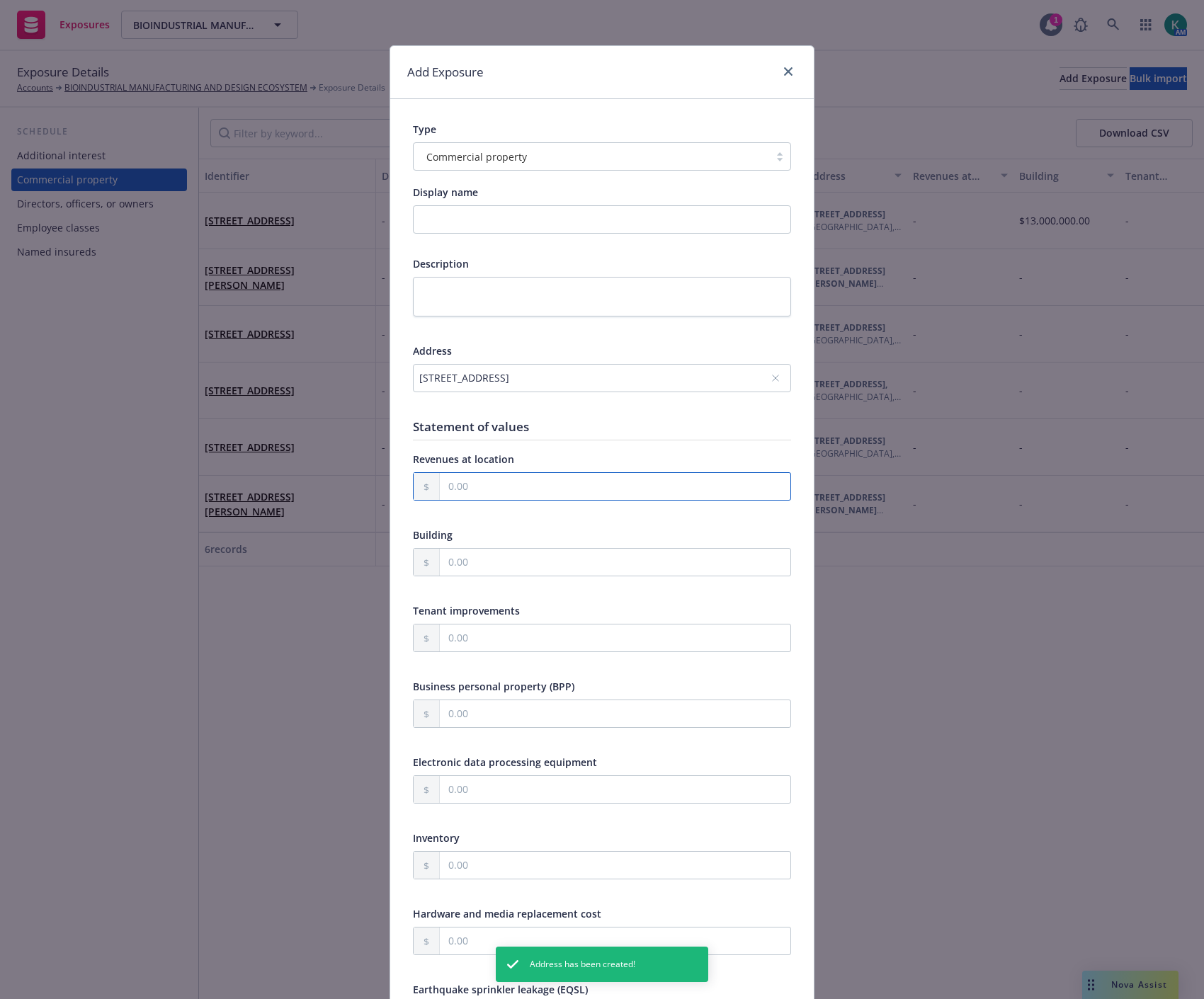
click at [567, 493] on input "text" at bounding box center [615, 486] width 350 height 27
type input "1,500,000.00"
click at [482, 721] on input "text" at bounding box center [615, 714] width 350 height 27
type input "5,503,441.00"
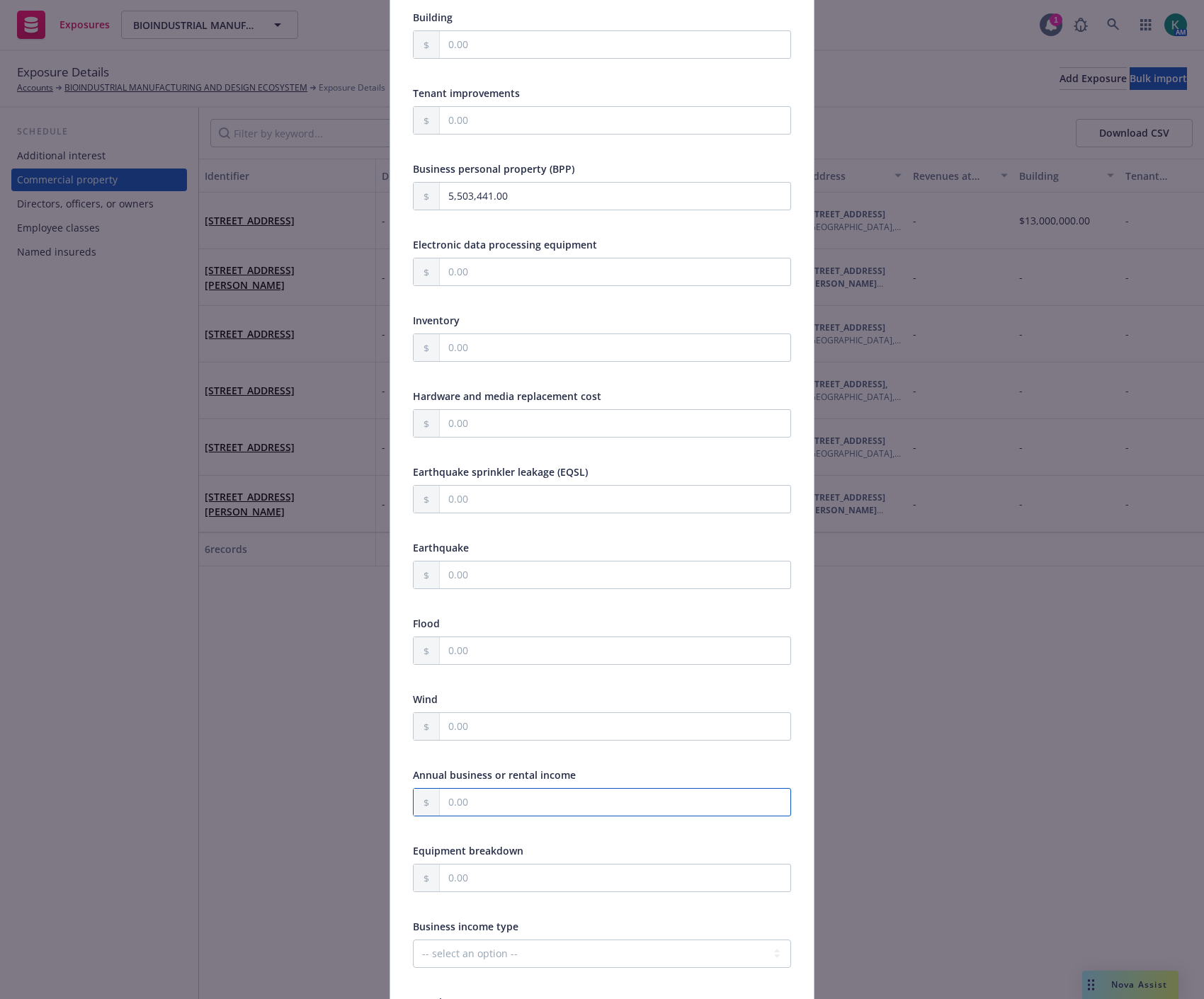
click at [484, 808] on input "text" at bounding box center [615, 802] width 350 height 27
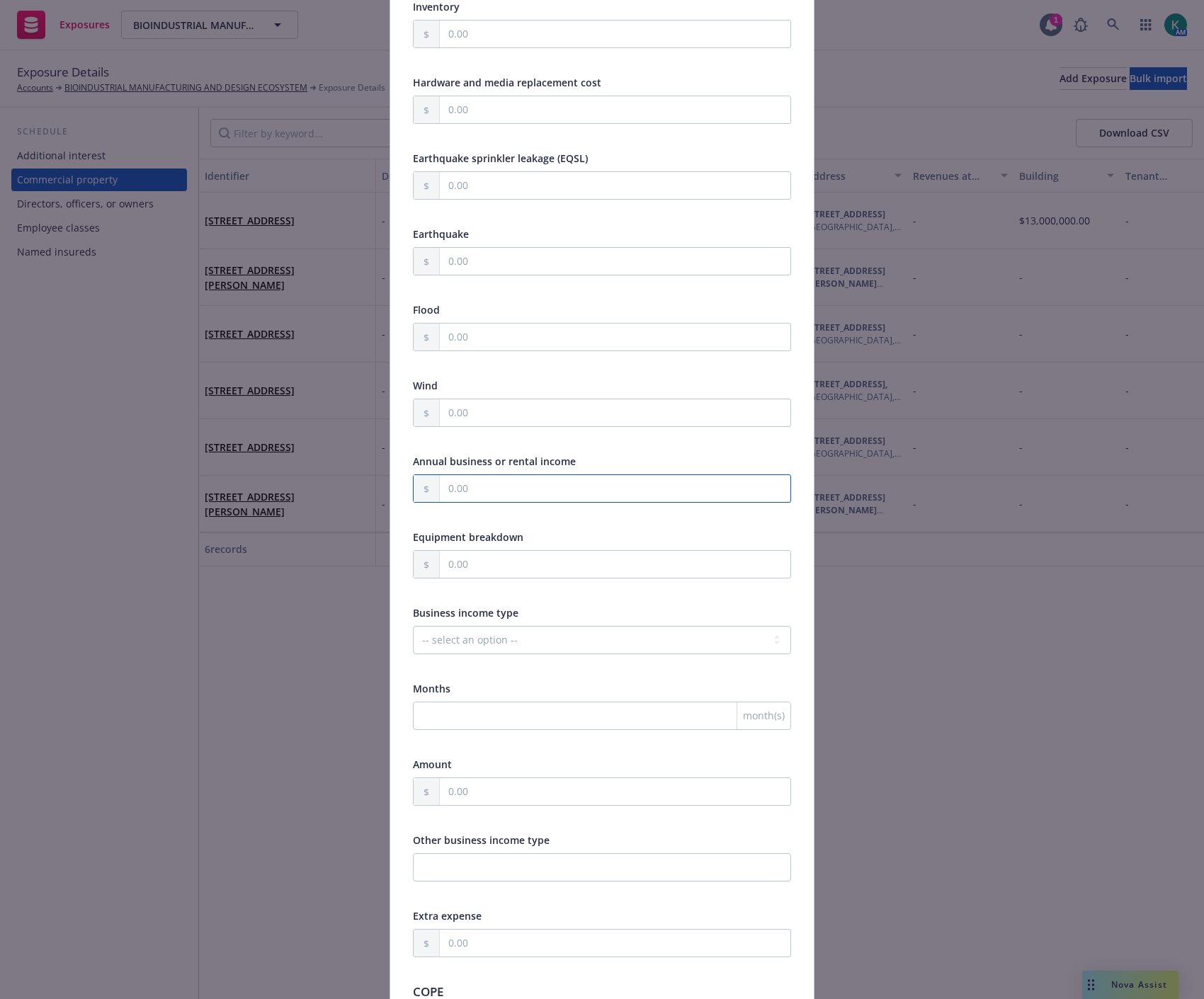
scroll to position [832, 0]
click at [486, 646] on select "-- select an option -- Months actual loss sustained Amount (USD) Other" at bounding box center [602, 639] width 378 height 29
select select "AMOUNT"
click at [413, 625] on select "-- select an option -- Months actual loss sustained Amount (USD) Other" at bounding box center [602, 639] width 378 height 29
click at [452, 790] on input "text" at bounding box center [615, 790] width 350 height 27
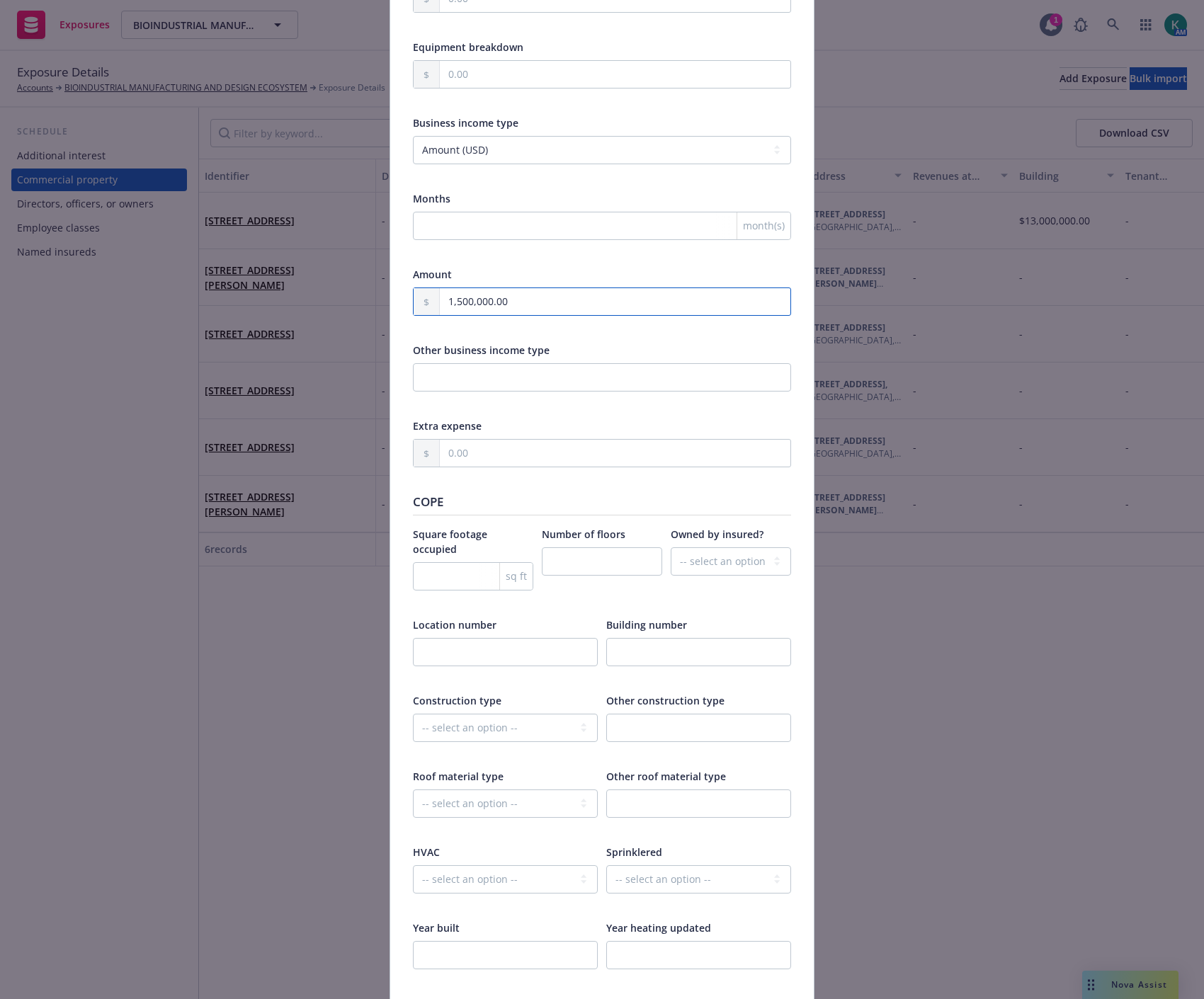
scroll to position [1383, 0]
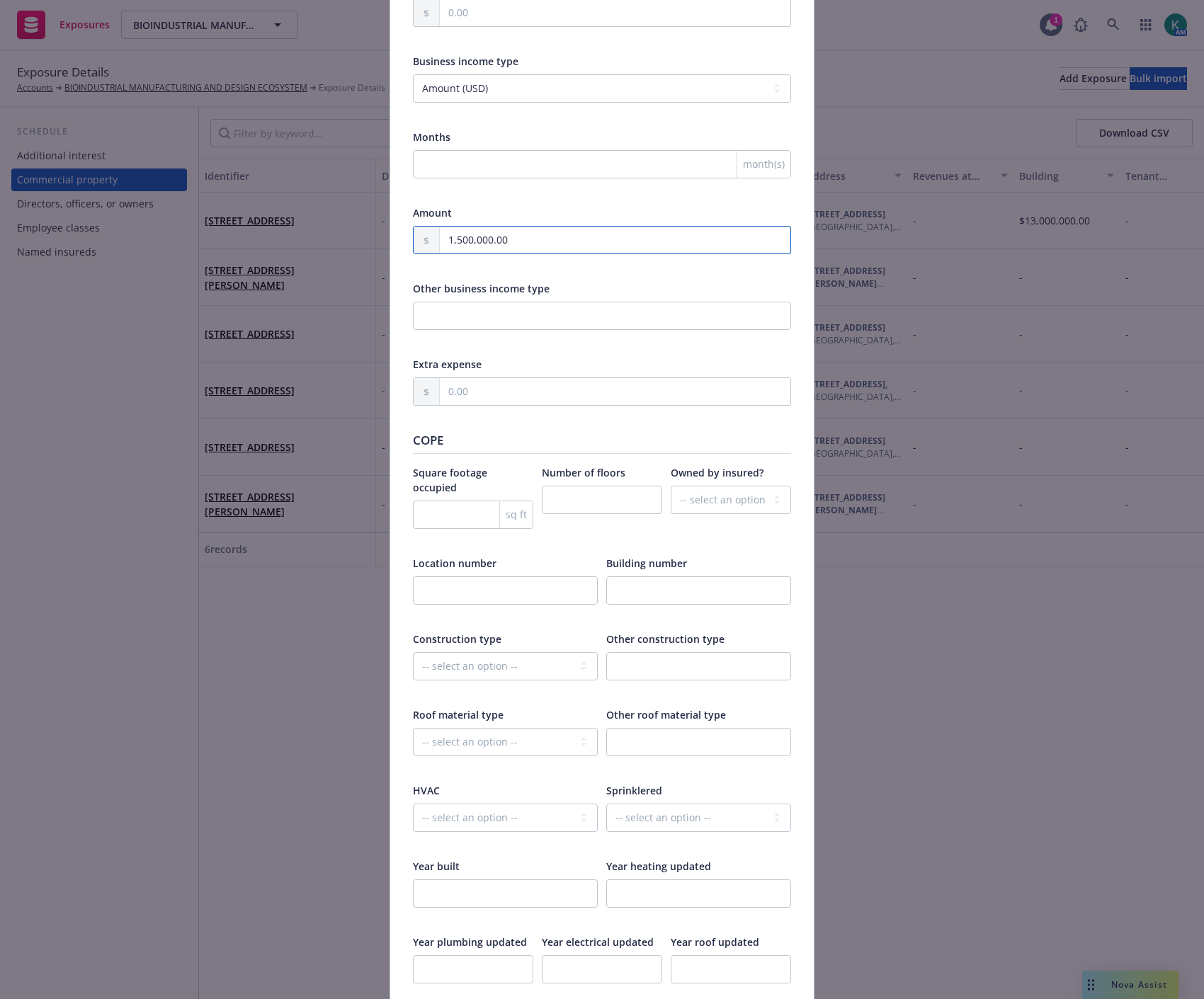
type input "1,500,000.00"
click at [466, 501] on input "number" at bounding box center [473, 515] width 120 height 29
type input "26725"
click at [570, 508] on input "number" at bounding box center [602, 500] width 120 height 29
type input "1"
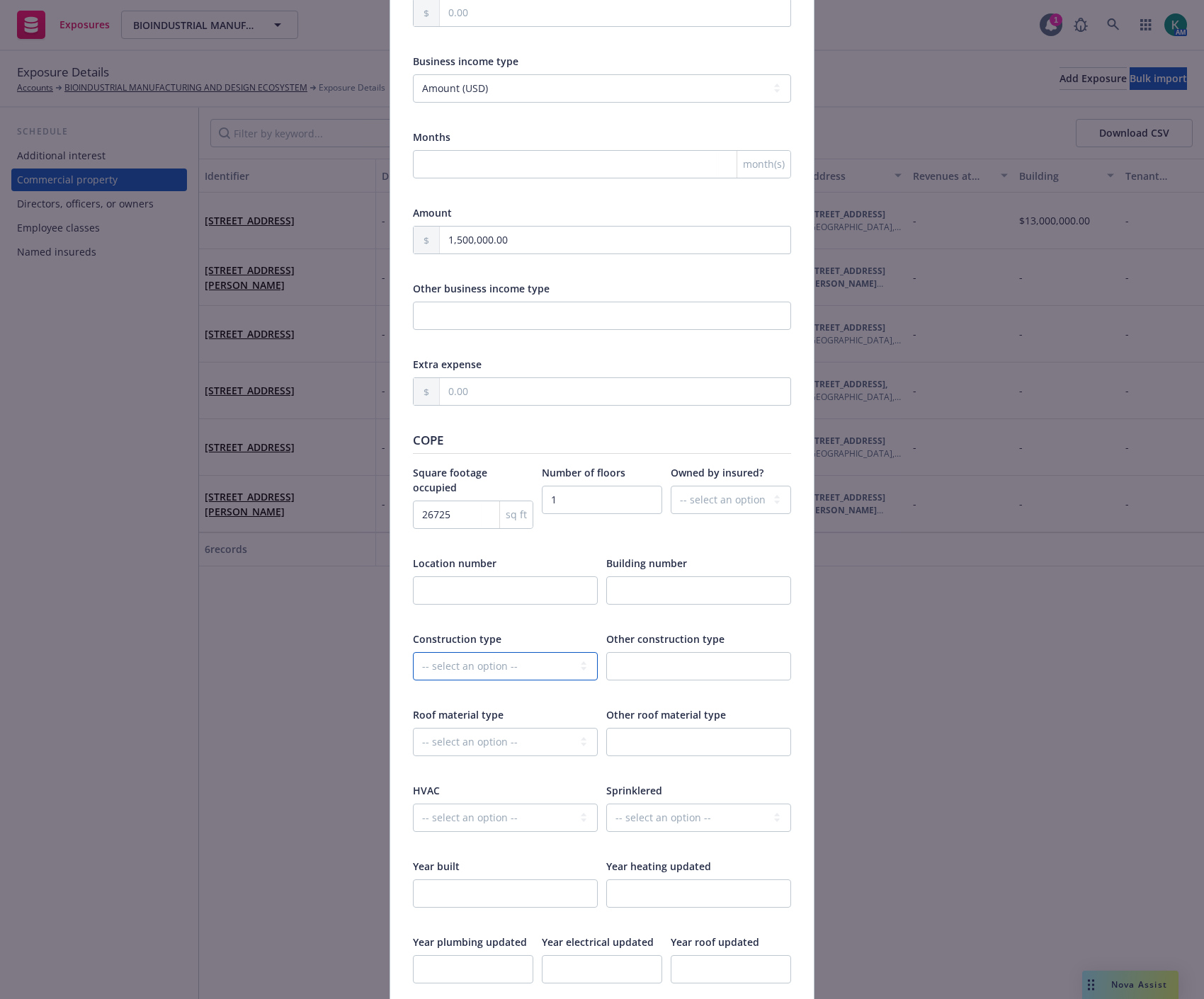
click at [518, 652] on select "-- select an option -- Fire Resistive (Masonry reinforced by structural Steel l…" at bounding box center [505, 666] width 185 height 29
select select "MASONRY_NON_COMBUSTIBLE"
click at [413, 652] on select "-- select an option -- Fire Resistive (Masonry reinforced by structural Steel l…" at bounding box center [505, 666] width 185 height 29
click at [522, 880] on input "number" at bounding box center [505, 894] width 185 height 29
type input "1998"
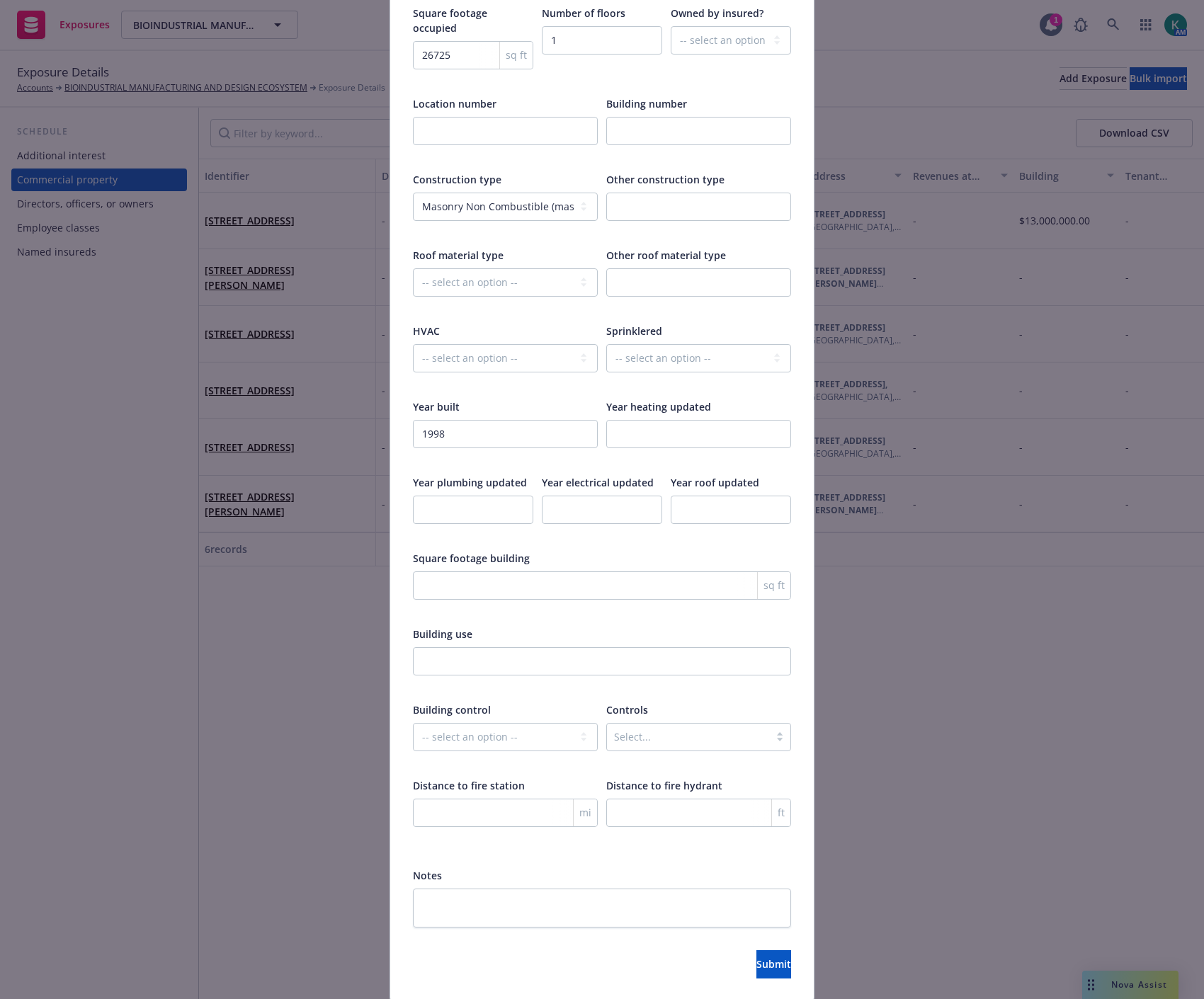
scroll to position [1876, 0]
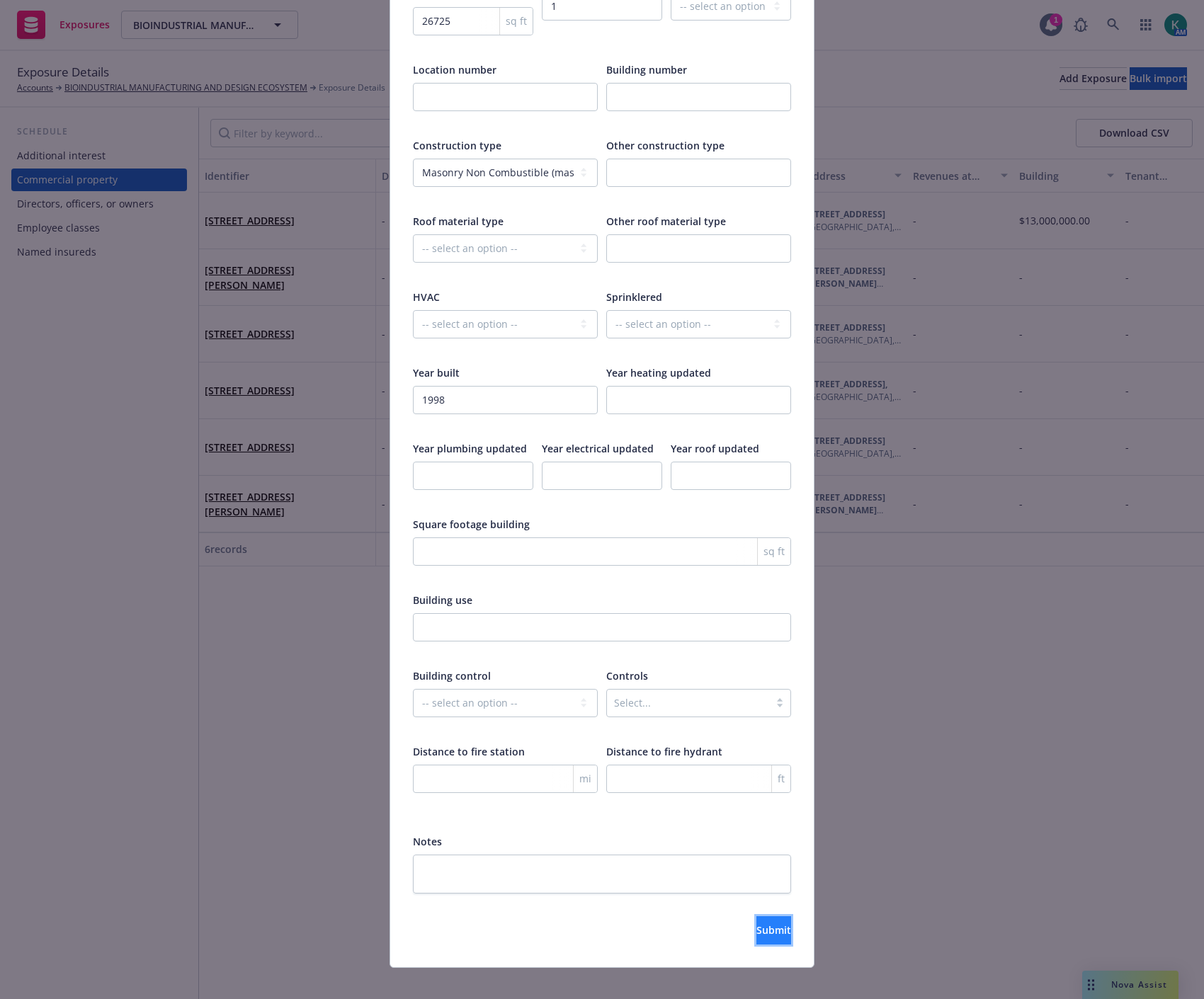
click at [756, 923] on span "Submit" at bounding box center [774, 929] width 35 height 13
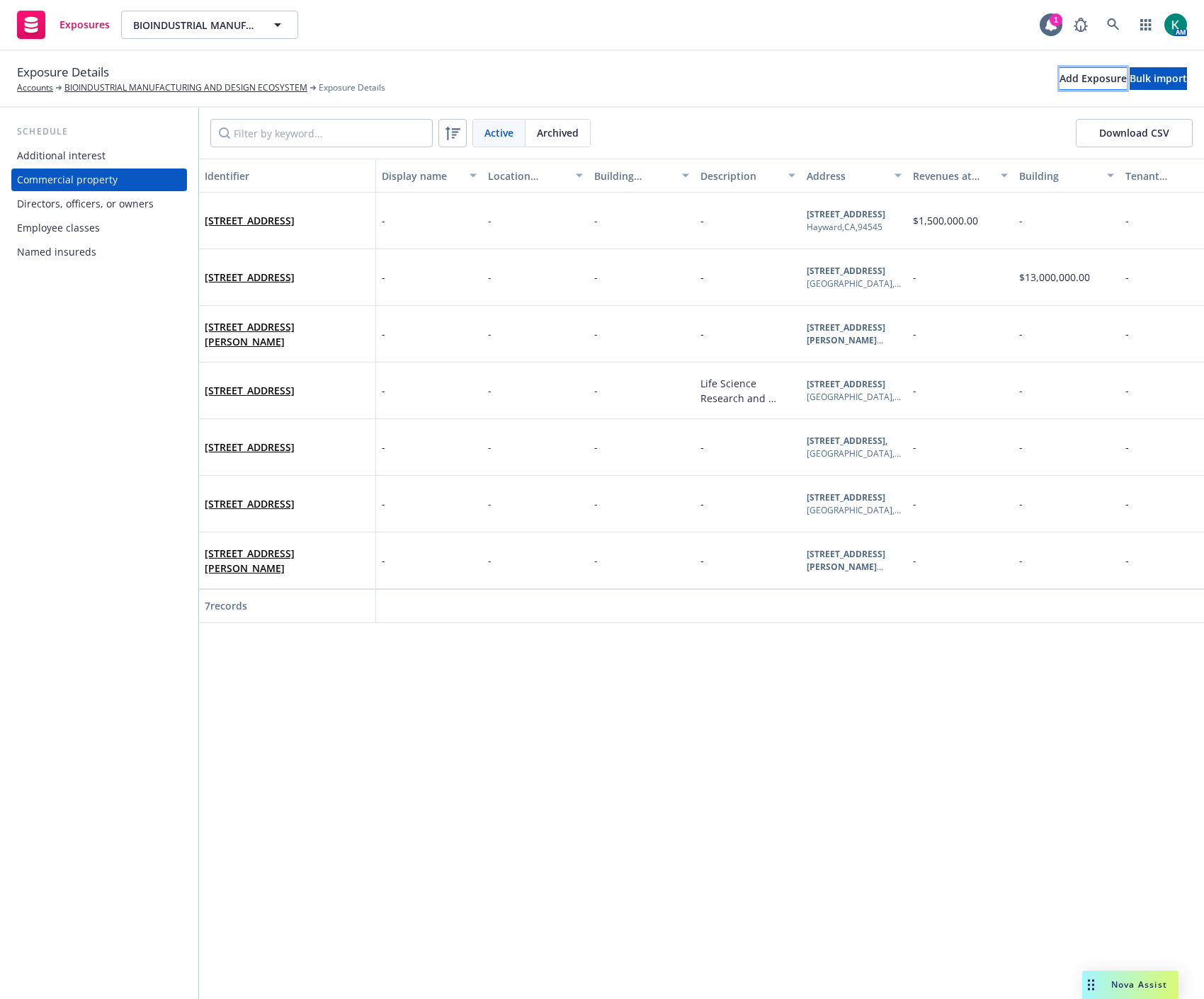
click at [1060, 75] on div "Add Exposure" at bounding box center [1093, 78] width 67 height 21
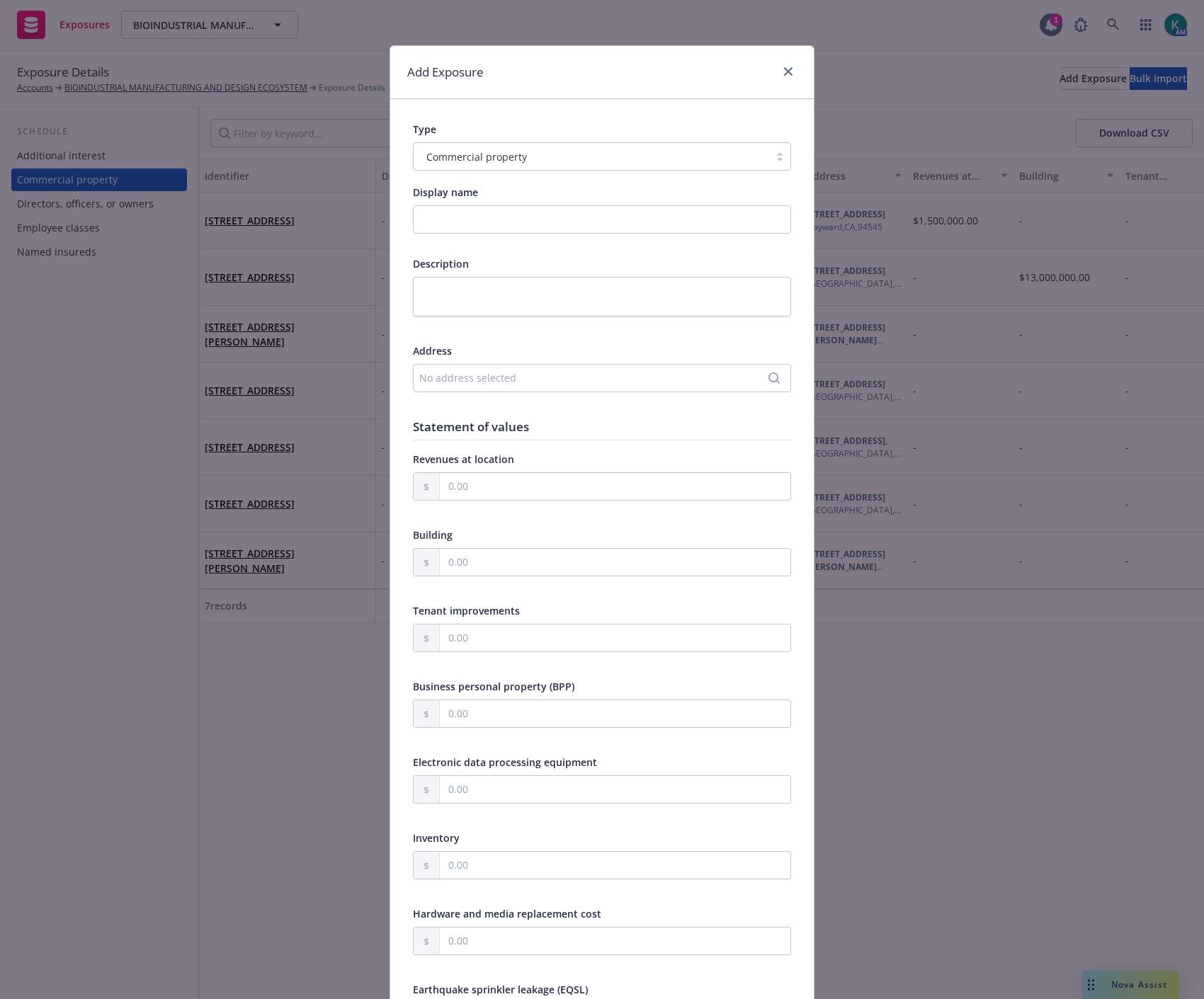
click at [475, 383] on div "No address selected" at bounding box center [595, 377] width 351 height 15
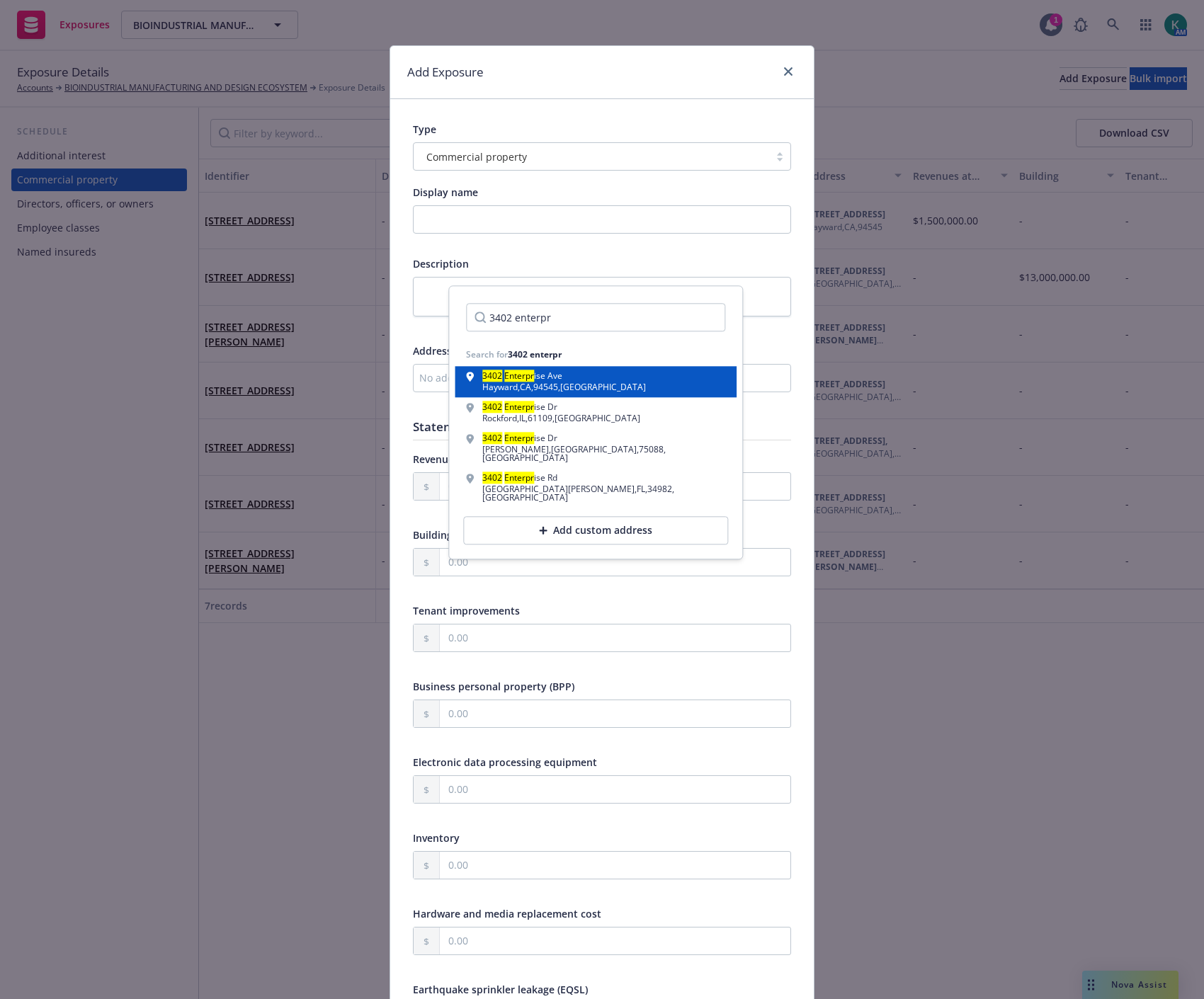
type input "3402 enterpr"
click at [504, 383] on div "Hayward , CA , 94545 , USA" at bounding box center [564, 388] width 163 height 9
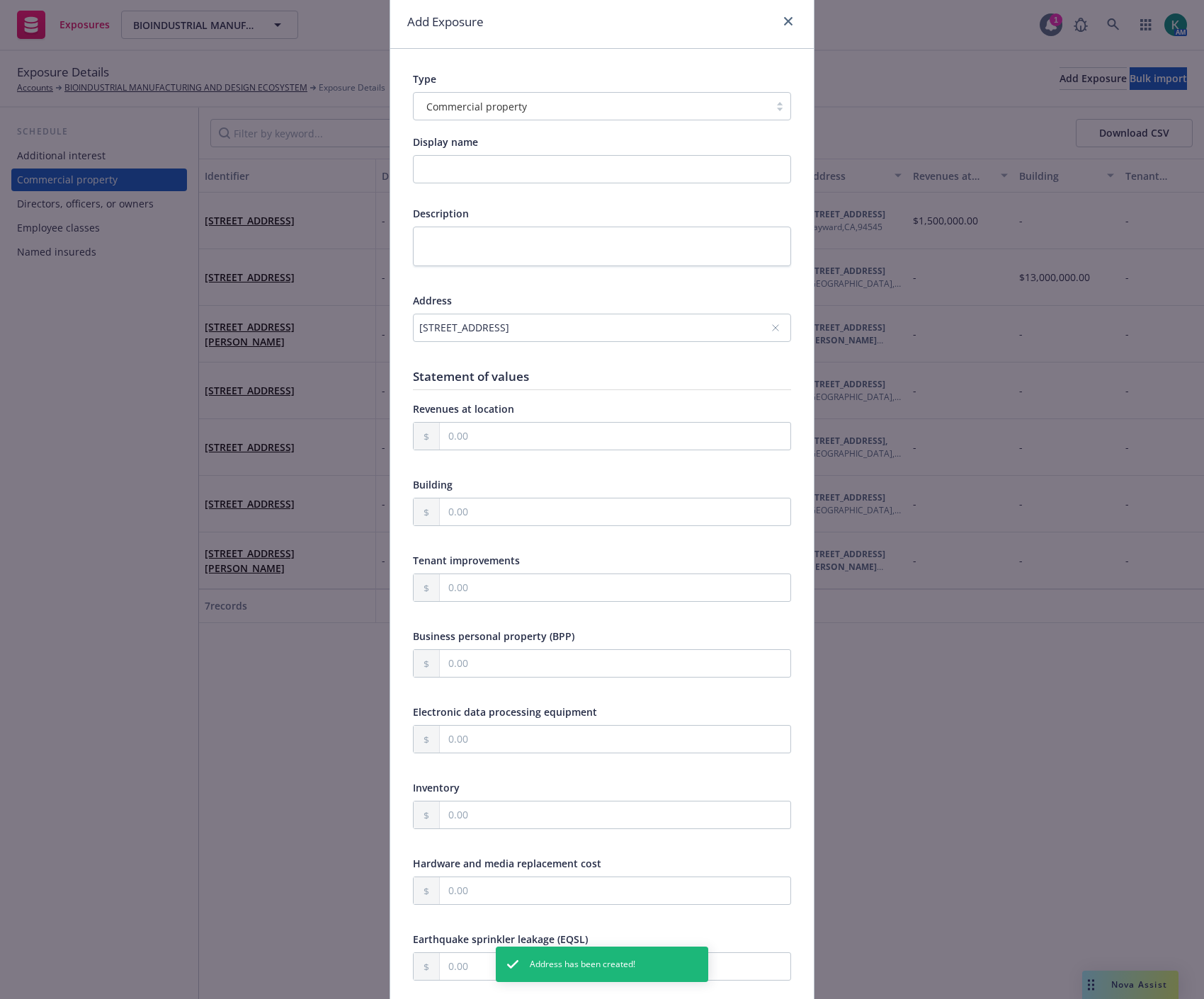
scroll to position [78, 0]
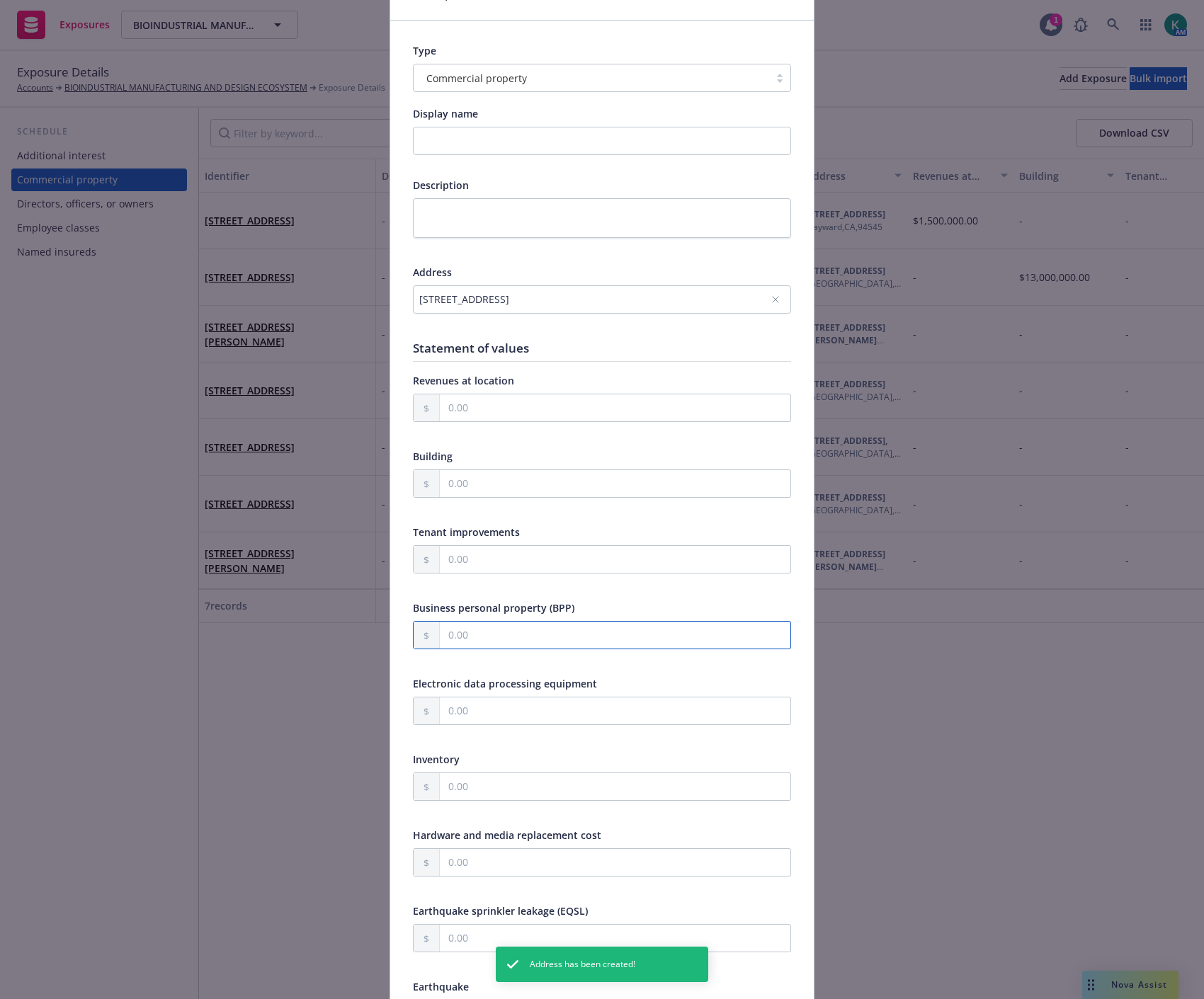
click at [579, 630] on input "text" at bounding box center [615, 635] width 350 height 27
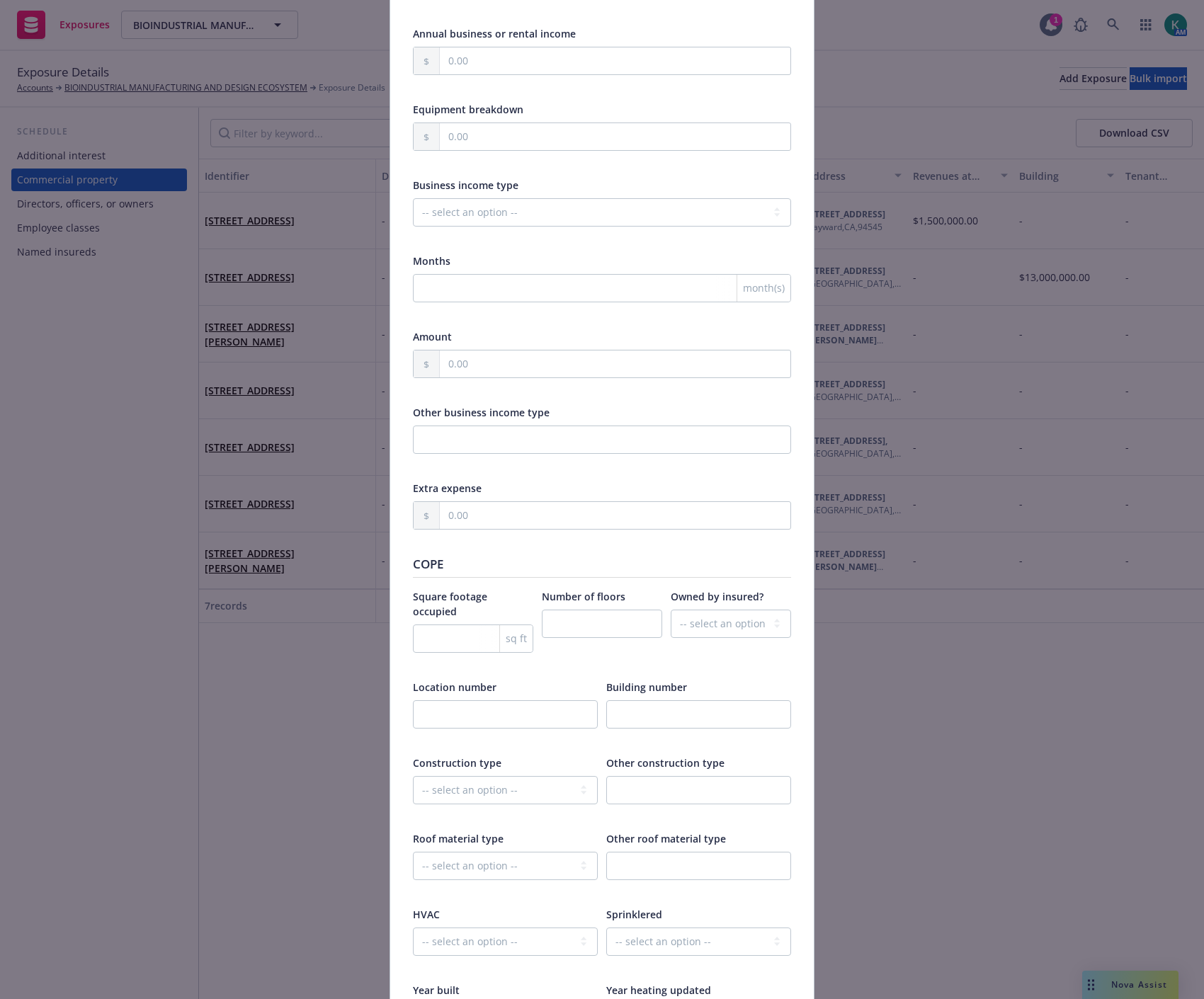
scroll to position [1337, 0]
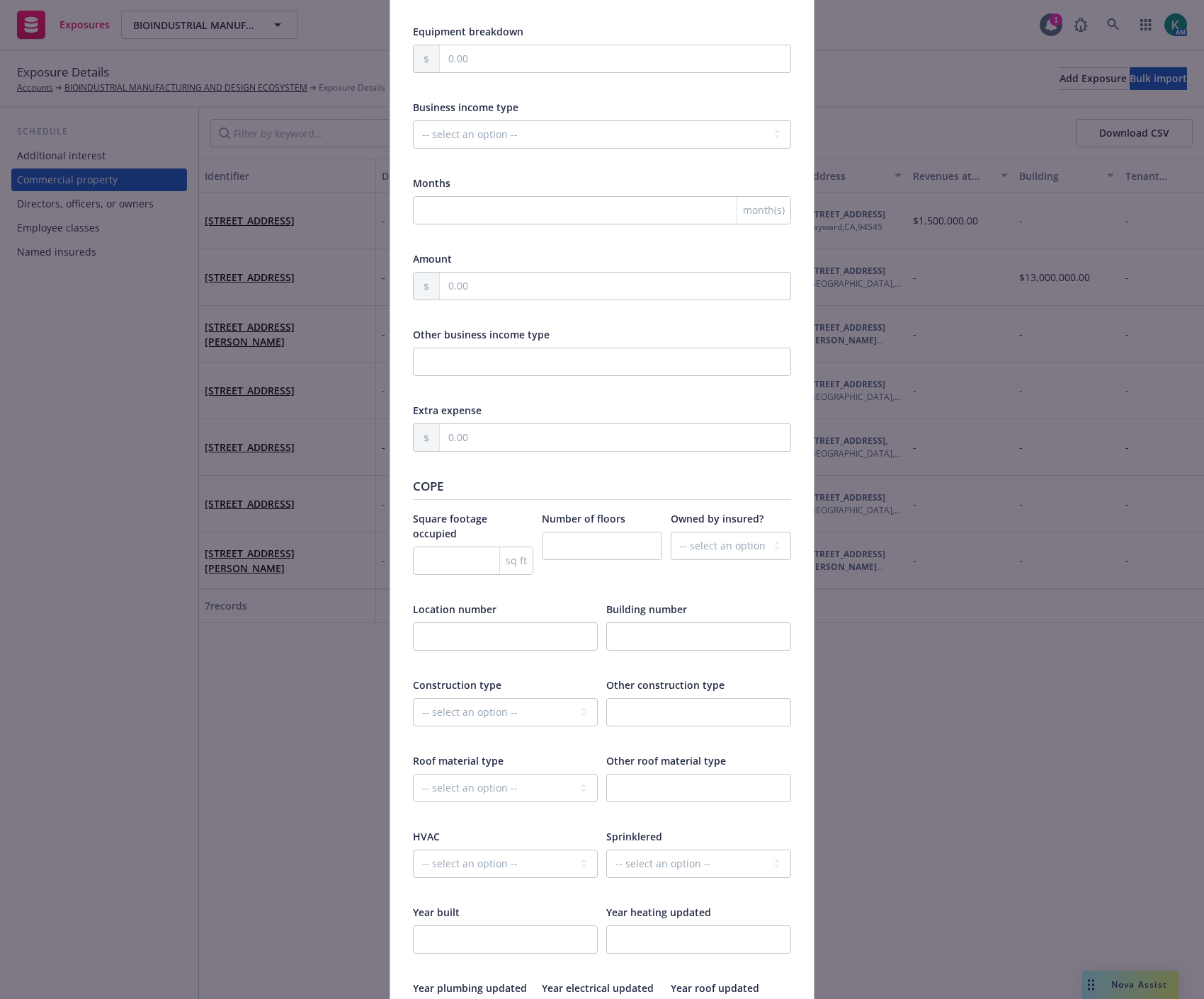
type input "286,724.00"
click at [457, 547] on input "number" at bounding box center [473, 561] width 120 height 29
type input "49128"
click at [576, 550] on input "number" at bounding box center [602, 546] width 120 height 29
type input "1"
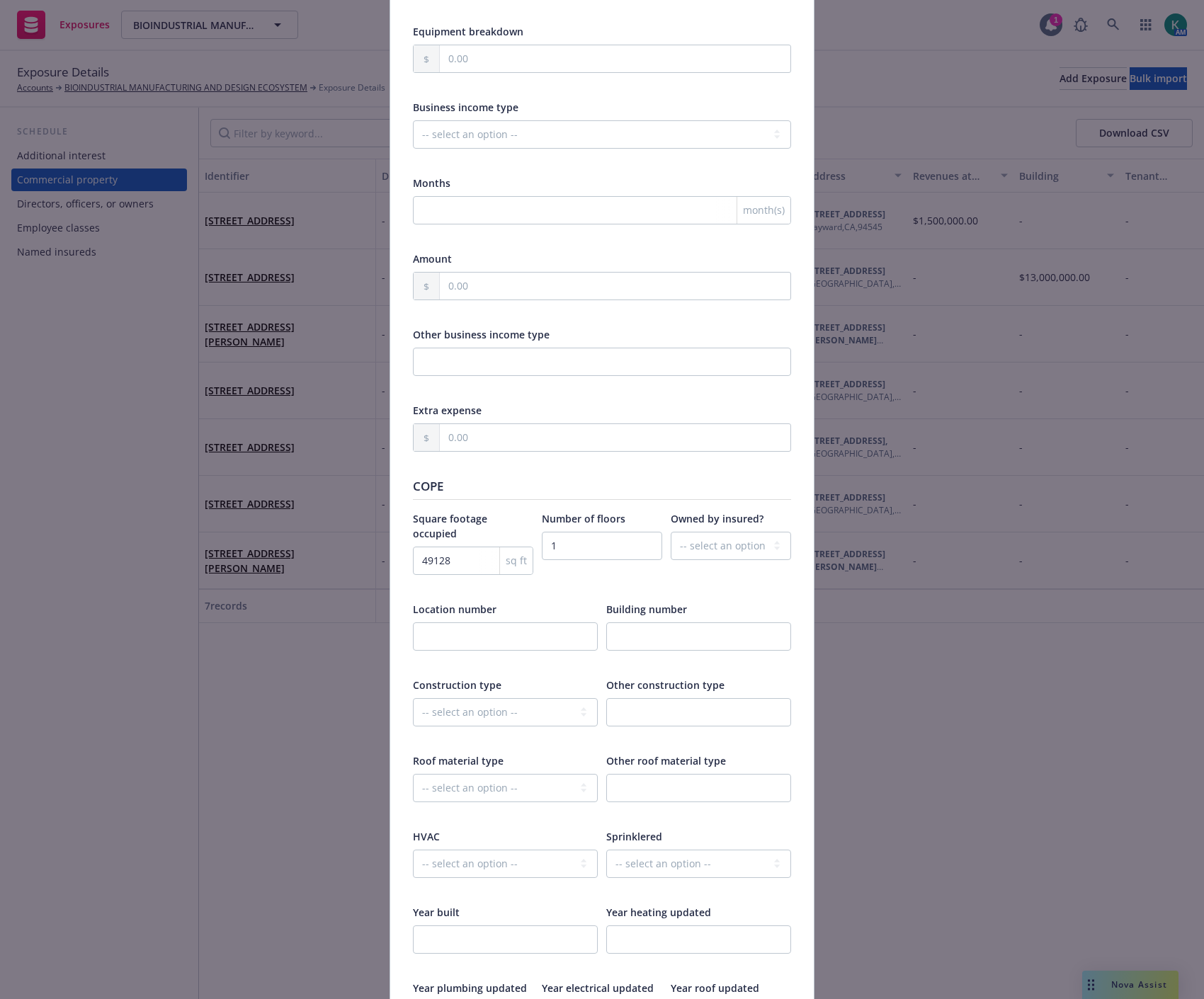
click at [555, 602] on div "Location number" at bounding box center [505, 609] width 185 height 15
click at [517, 706] on select "-- select an option -- Fire Resistive (Masonry reinforced by structural Steel l…" at bounding box center [505, 712] width 185 height 29
select select "JOISTED_MASONRY"
click at [413, 698] on select "-- select an option -- Fire Resistive (Masonry reinforced by structural Steel l…" at bounding box center [505, 712] width 185 height 29
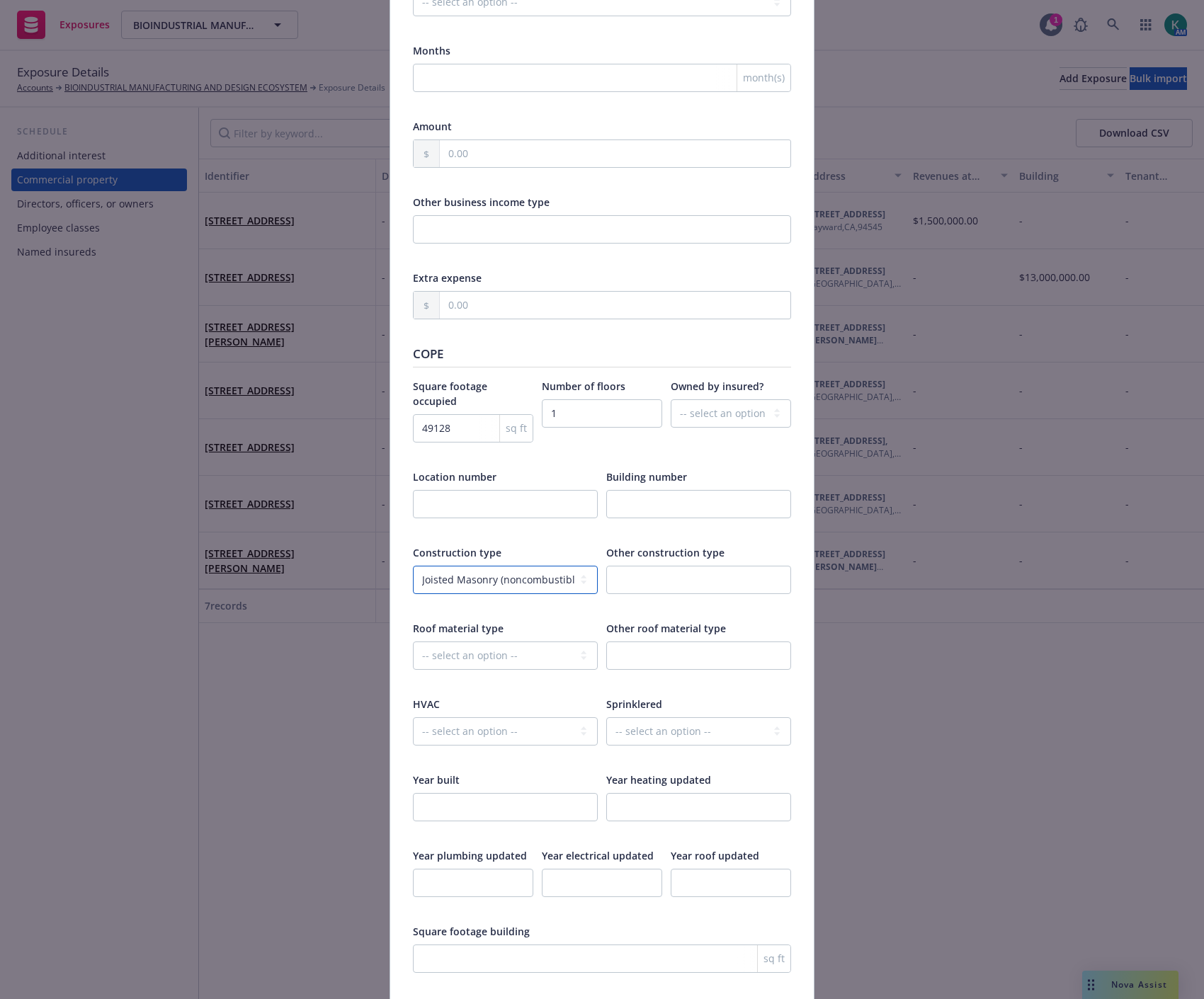
scroll to position [1495, 0]
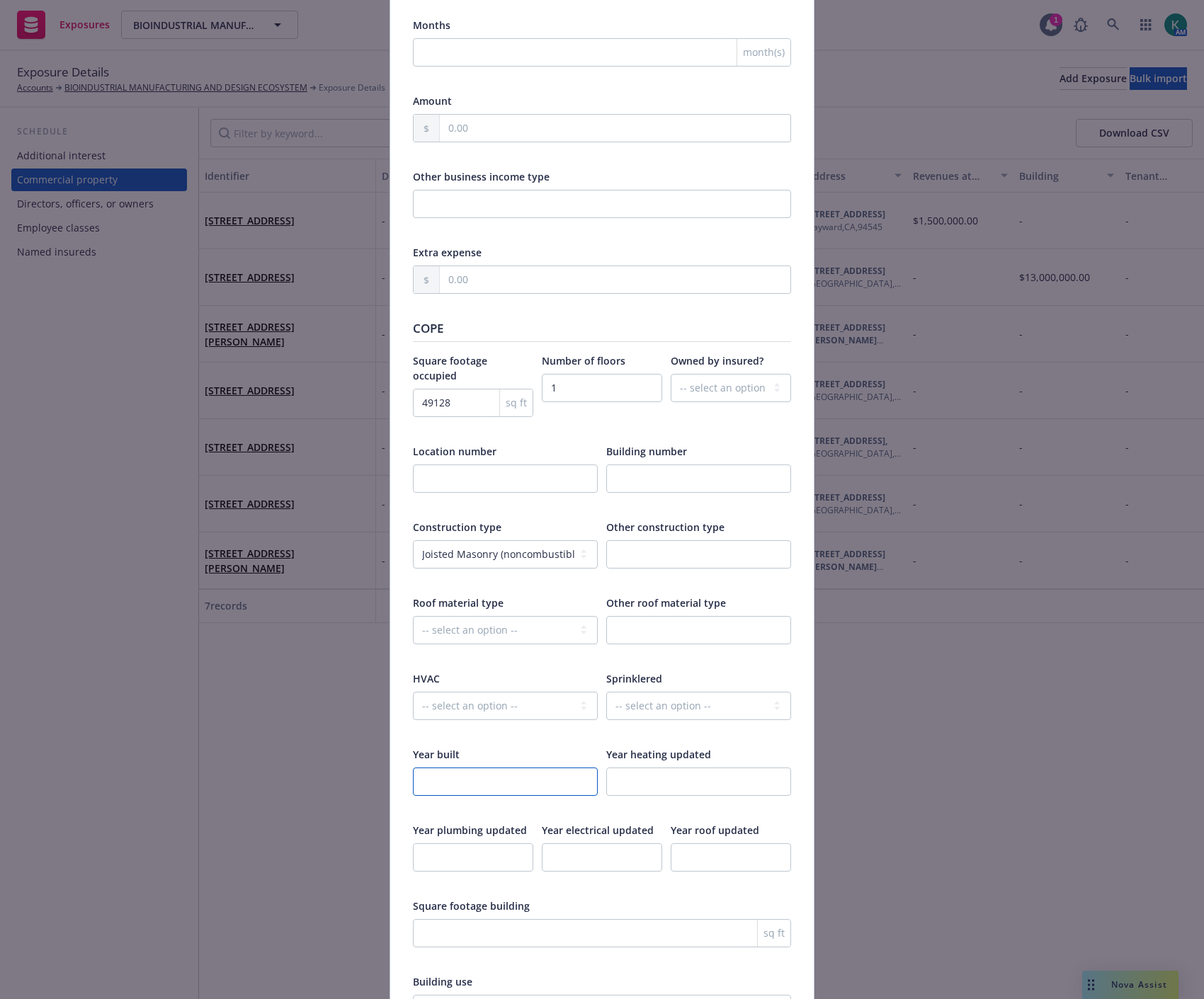
click at [499, 777] on input "number" at bounding box center [505, 782] width 185 height 29
type input "1972"
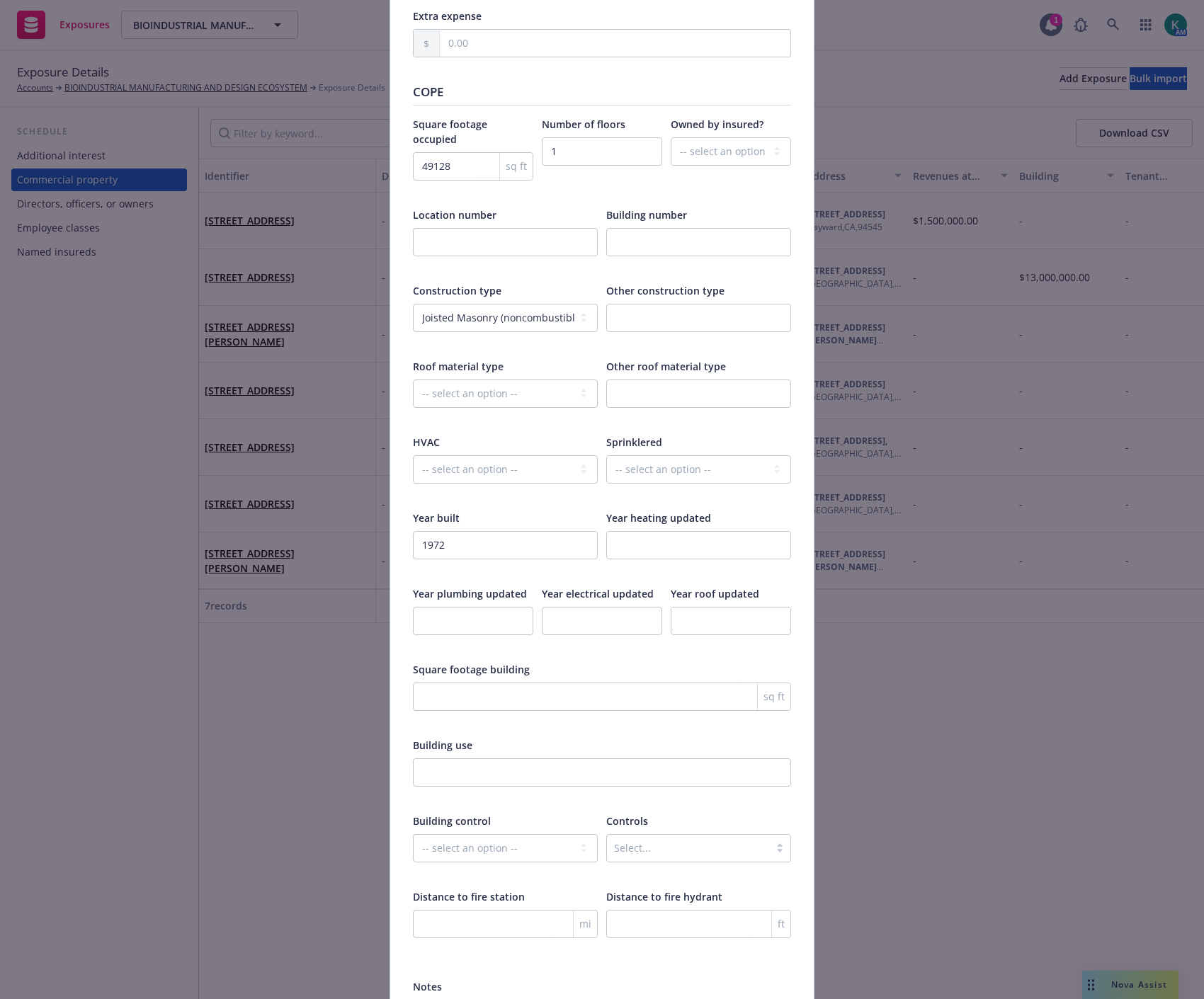
scroll to position [1876, 0]
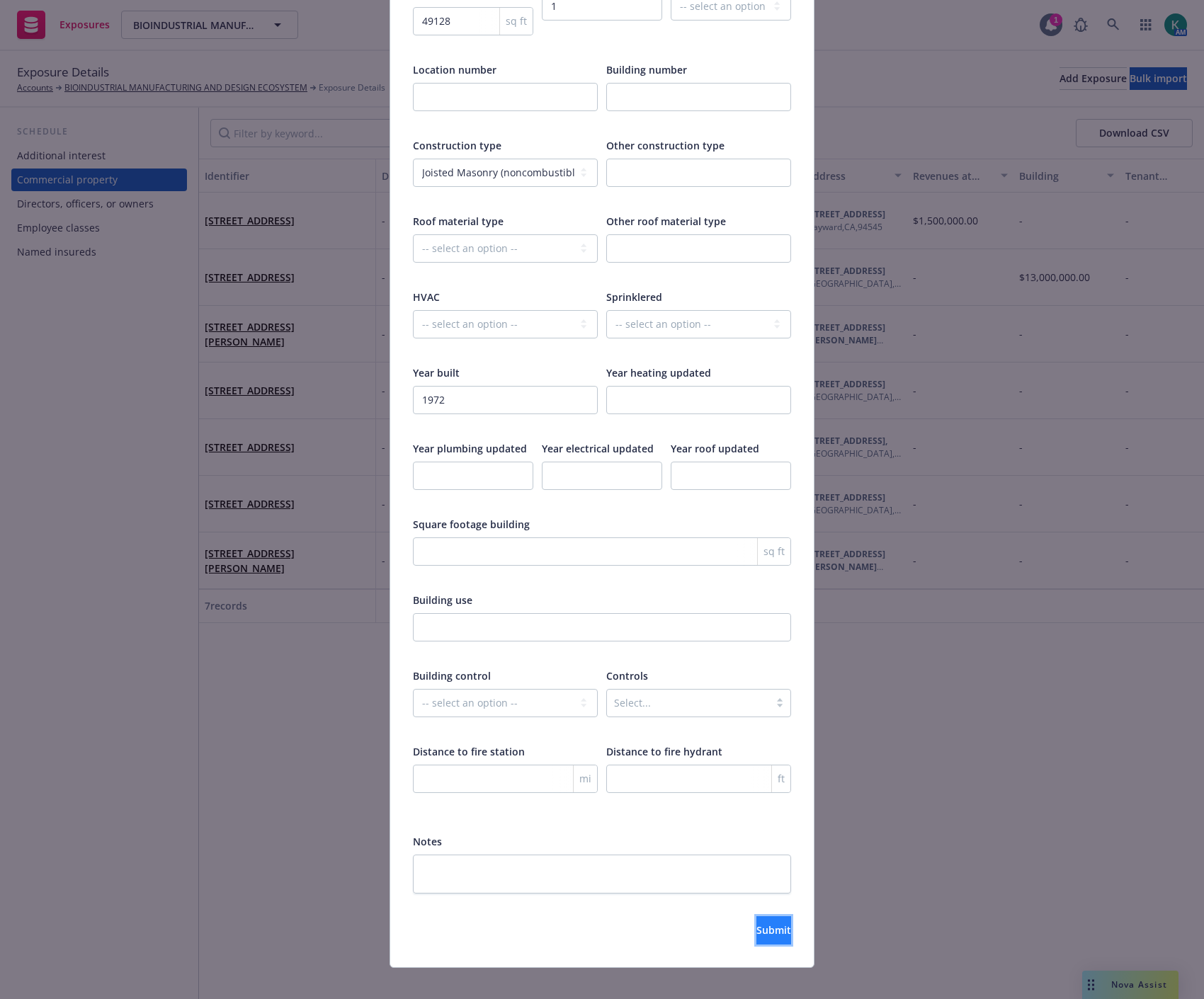
click at [773, 919] on button "Submit" at bounding box center [774, 930] width 35 height 29
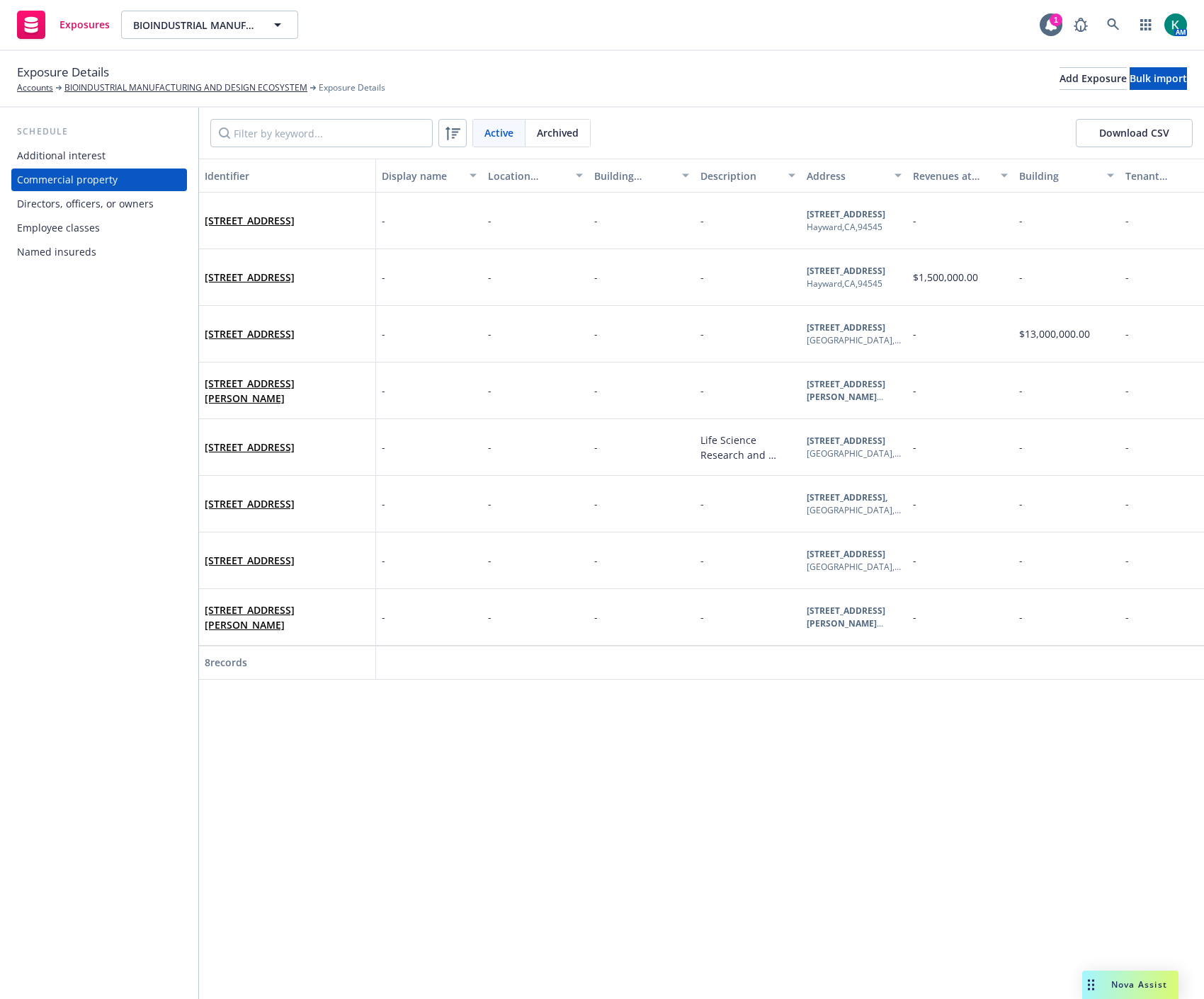
click at [70, 248] on div "Named insureds" at bounding box center [57, 252] width 79 height 23
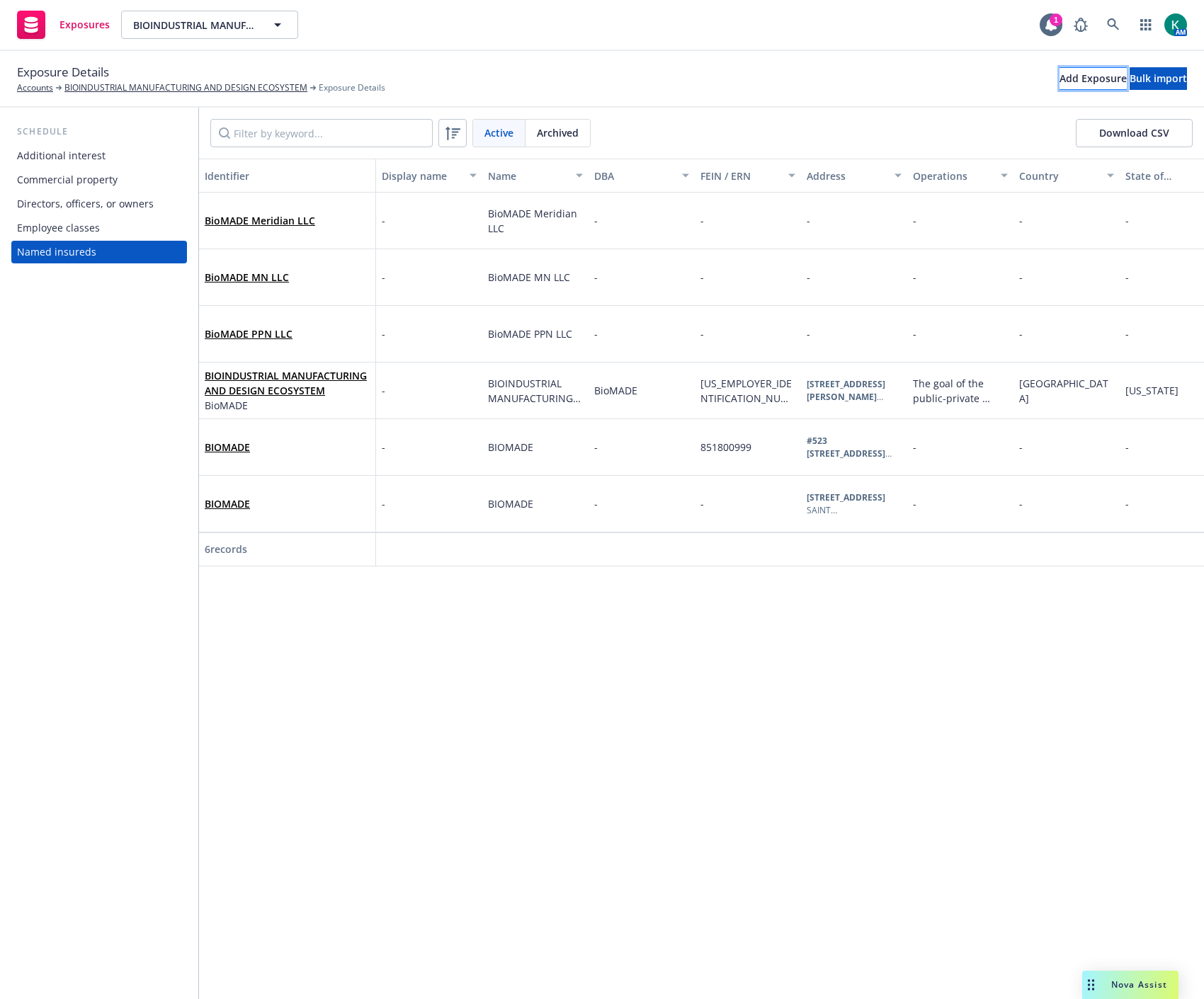
click at [1060, 80] on div "Add Exposure" at bounding box center [1093, 78] width 67 height 21
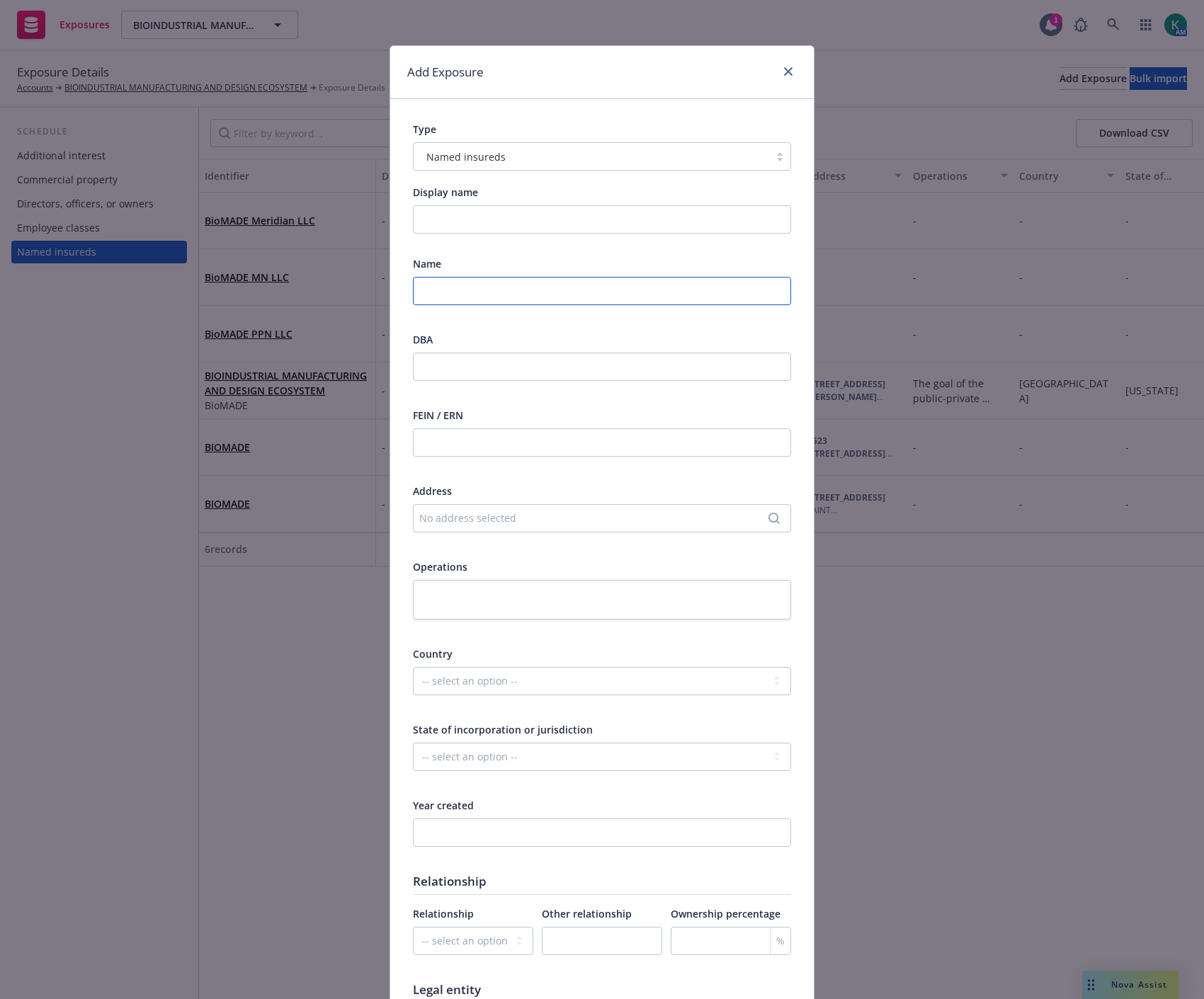
click at [459, 289] on input "text" at bounding box center [602, 290] width 378 height 29
type input "BioMADE CA LLC"
click at [494, 524] on div "No address selected" at bounding box center [595, 517] width 351 height 15
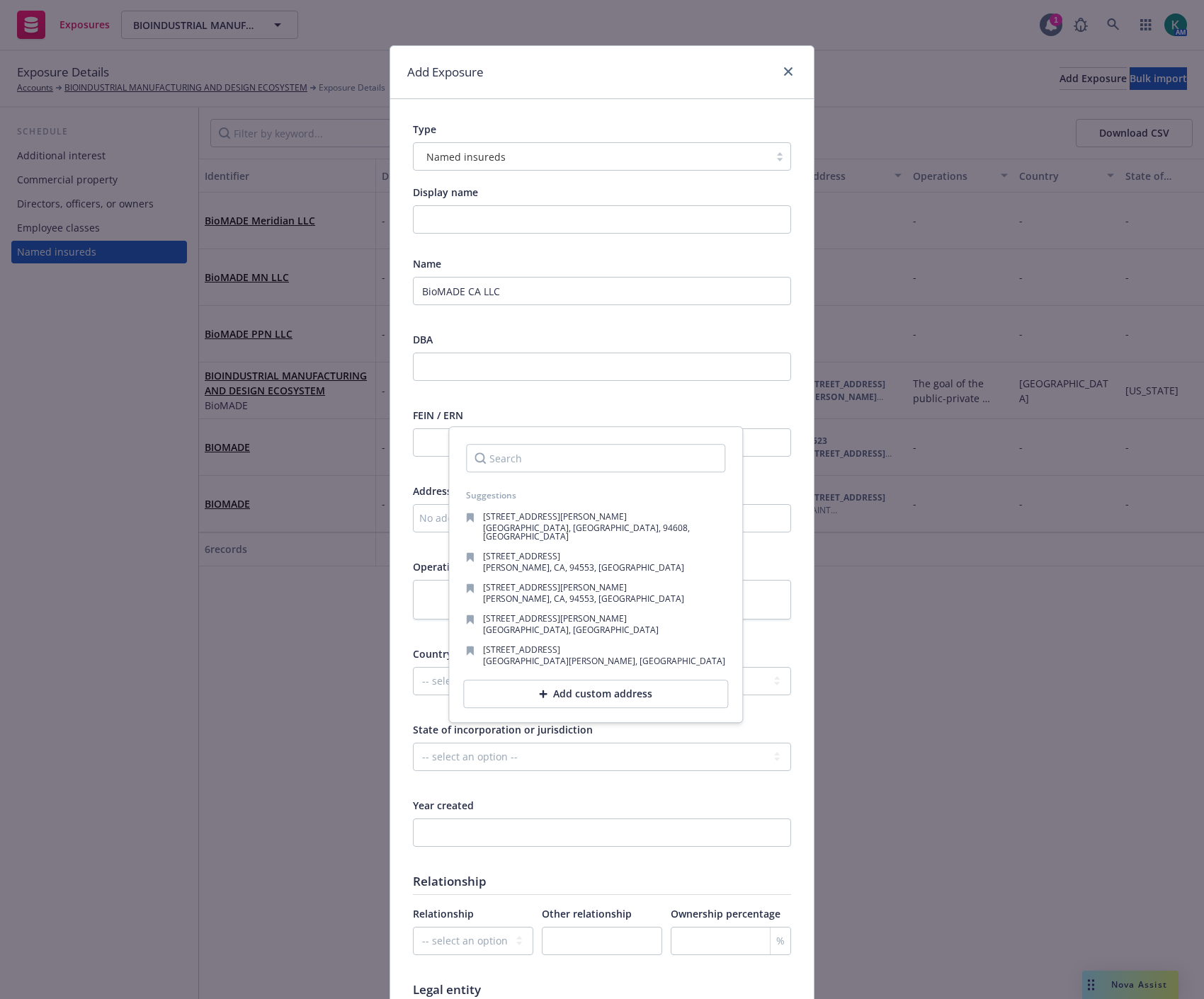
click at [540, 453] on input "Search" at bounding box center [595, 458] width 259 height 29
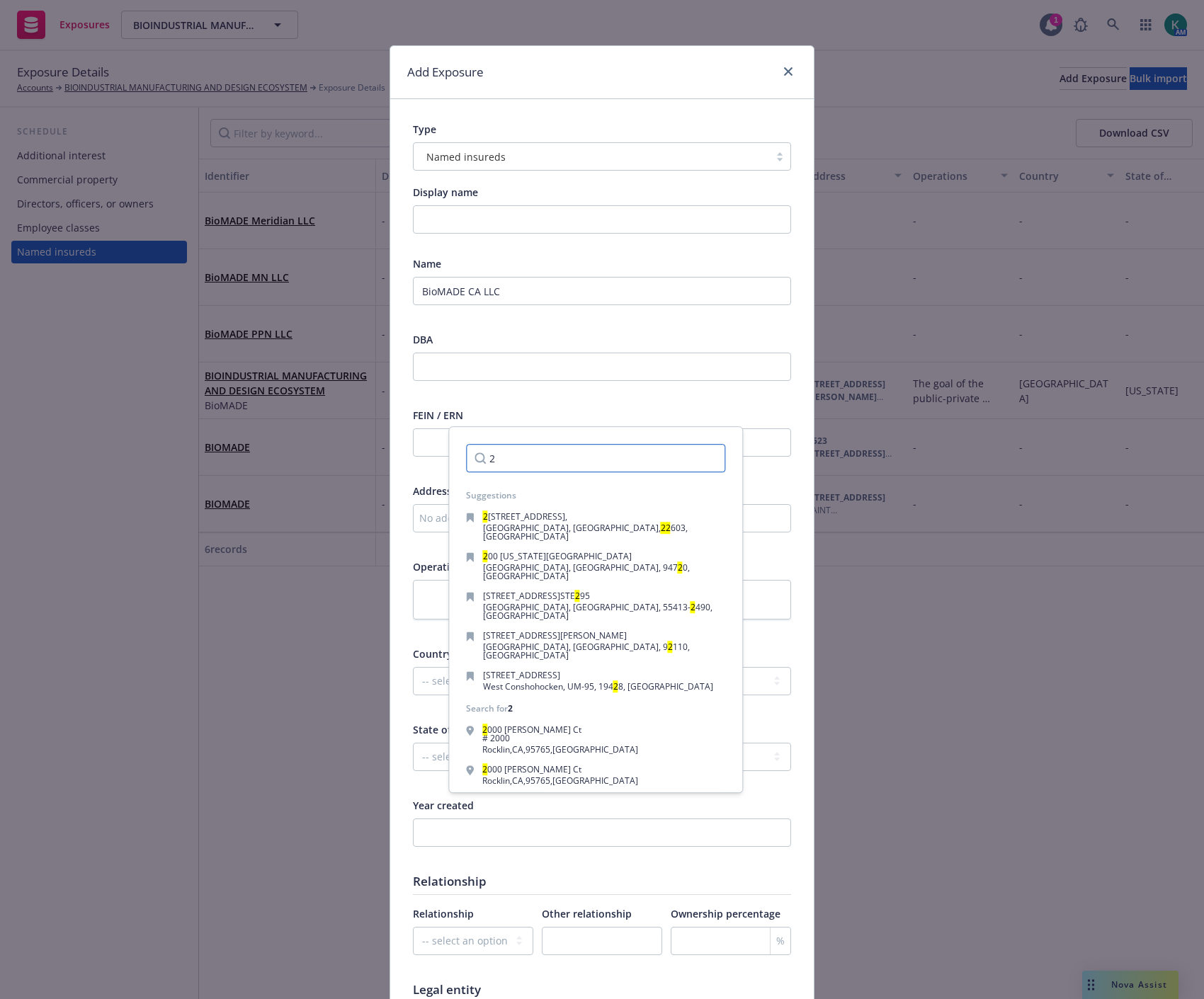
click at [563, 457] on input "2" at bounding box center [595, 458] width 259 height 29
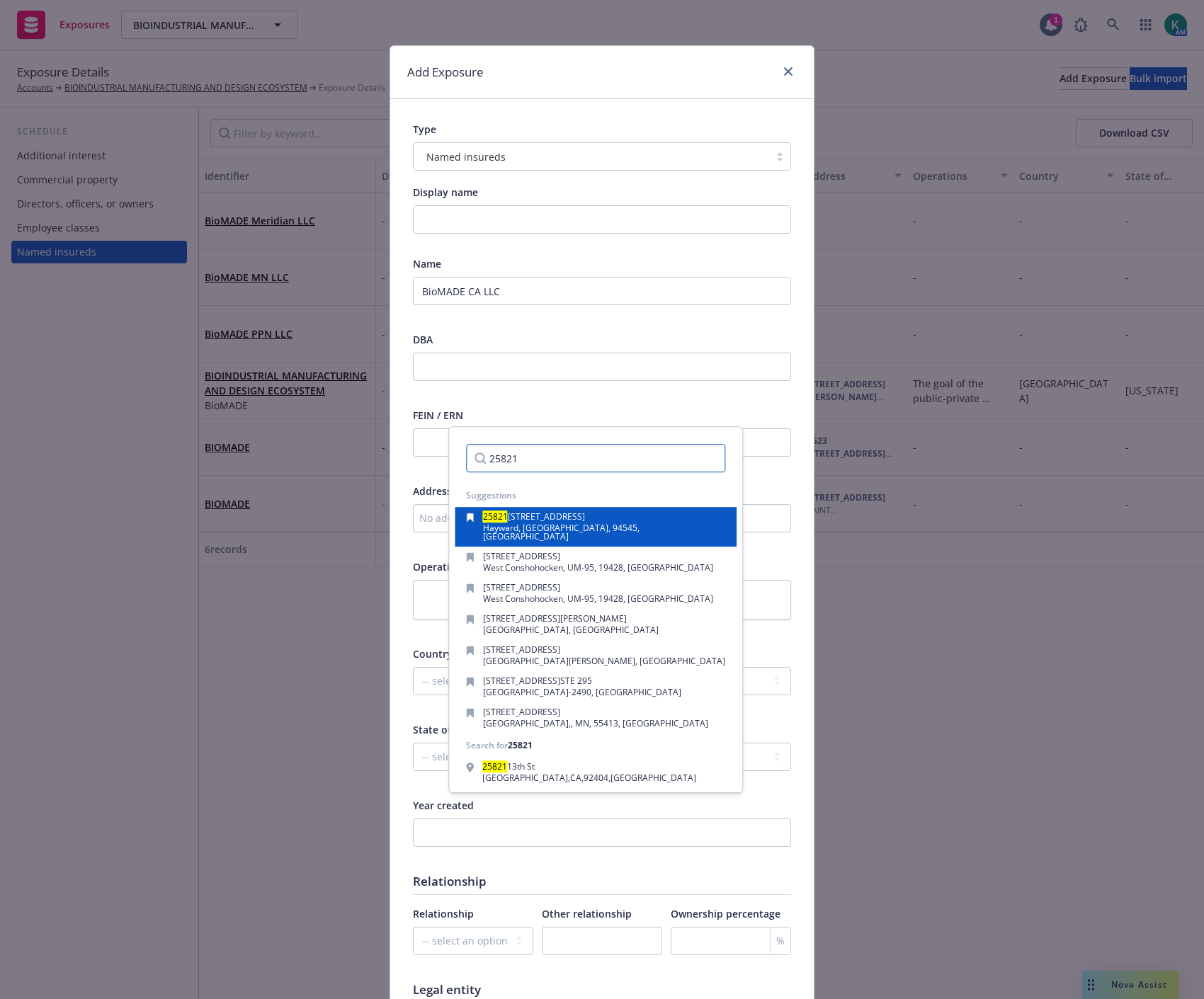
type input "25821"
click at [567, 513] on span "Industrial Blvd Bldg 1" at bounding box center [546, 516] width 77 height 12
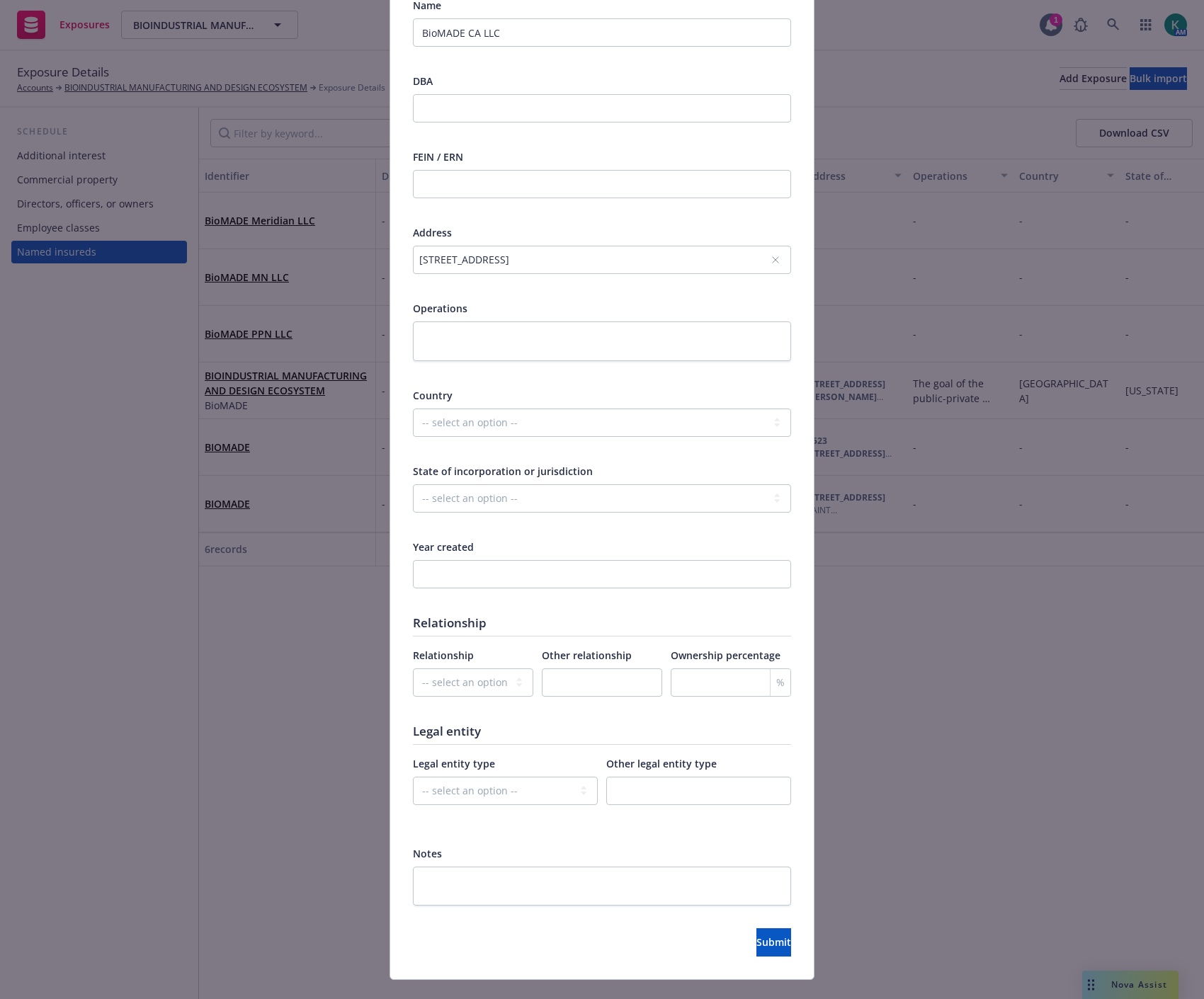
scroll to position [284, 0]
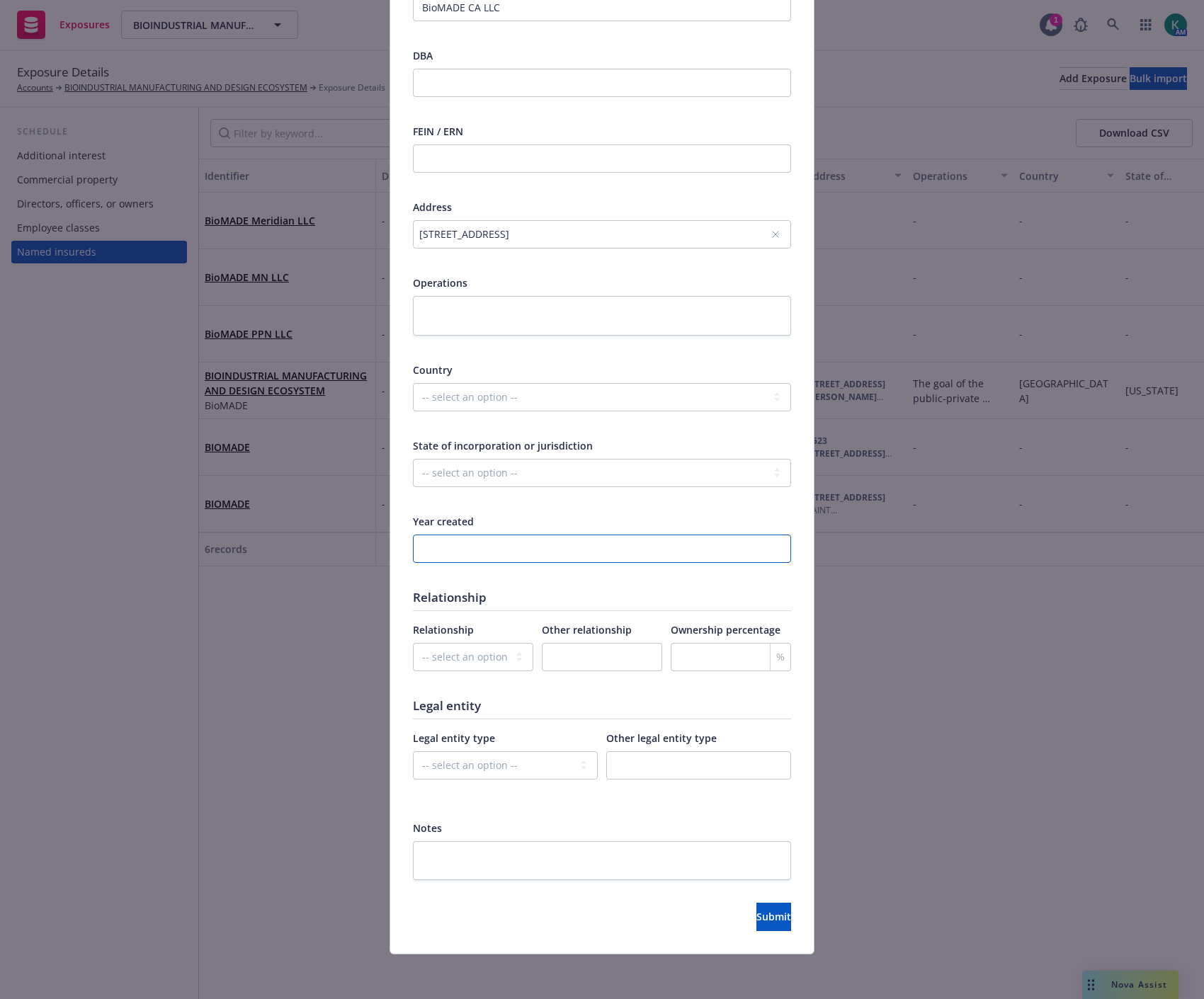
click at [466, 549] on input "number" at bounding box center [602, 549] width 378 height 29
type input "2025"
click at [461, 663] on select "-- select an option -- Parent company Wholly-owned subsidiary Subsidiary not wh…" at bounding box center [473, 657] width 120 height 29
select select "WHOLLY_OWNED_SUBSIDIARY"
click at [413, 643] on select "-- select an option -- Parent company Wholly-owned subsidiary Subsidiary not wh…" at bounding box center [473, 657] width 120 height 29
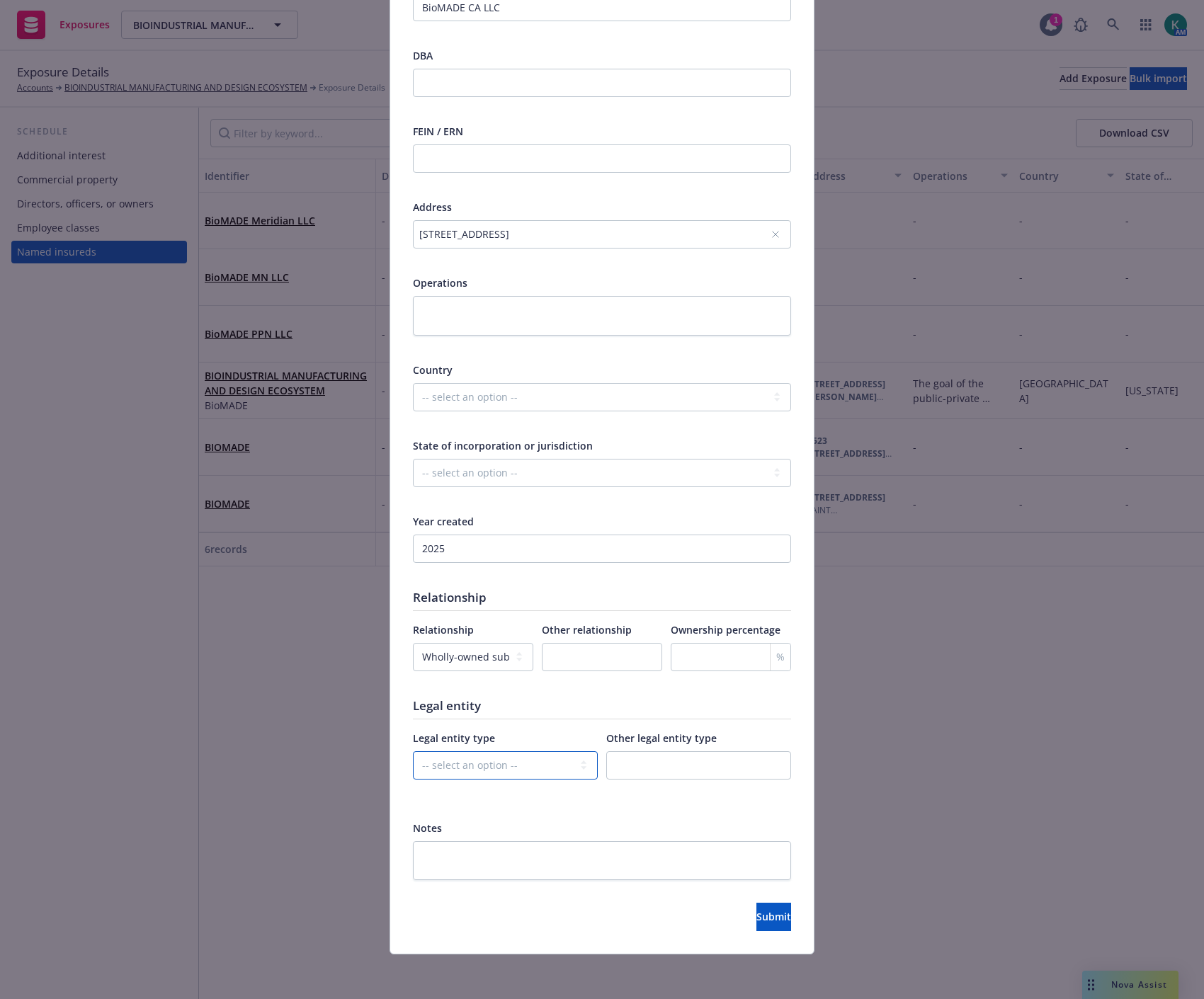
click at [507, 765] on select "-- select an option -- C-corporation S-corporation LLC Partnership Joint ventur…" at bounding box center [505, 765] width 185 height 29
select select "LLC"
click at [413, 751] on select "-- select an option -- C-corporation S-corporation LLC Partnership Joint ventur…" at bounding box center [505, 765] width 185 height 29
click at [761, 932] on div "Type Named insureds Display name Name BioMADE CA LLC DBA FEIN / ERN Address 258…" at bounding box center [602, 383] width 423 height 1138
click at [756, 919] on span "Submit" at bounding box center [774, 916] width 35 height 13
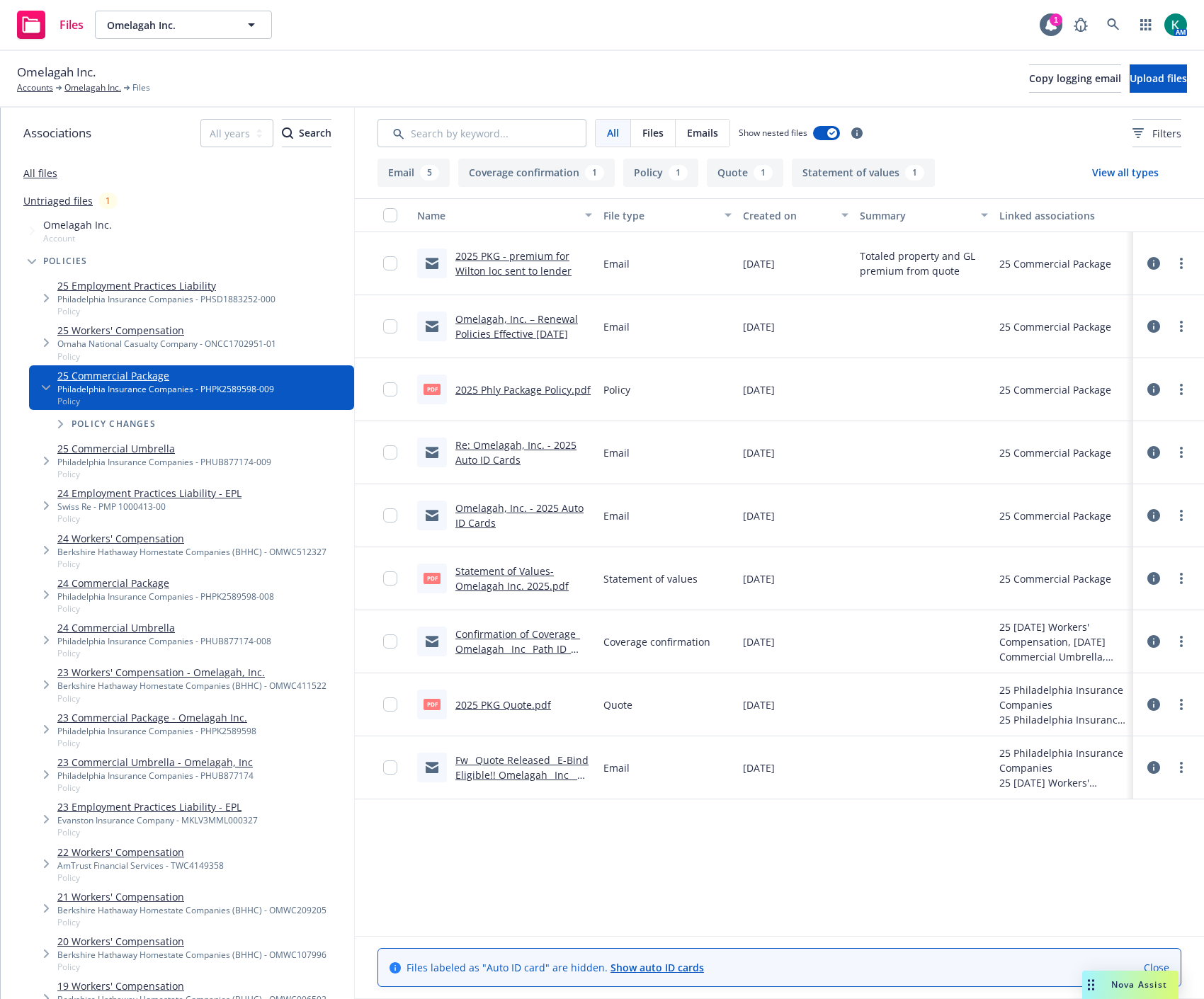
click at [536, 703] on link "2025 PKG Quote.pdf" at bounding box center [503, 704] width 96 height 13
click at [542, 268] on link "2025 PKG - premium for Wilton loc sent to lender" at bounding box center [514, 263] width 116 height 29
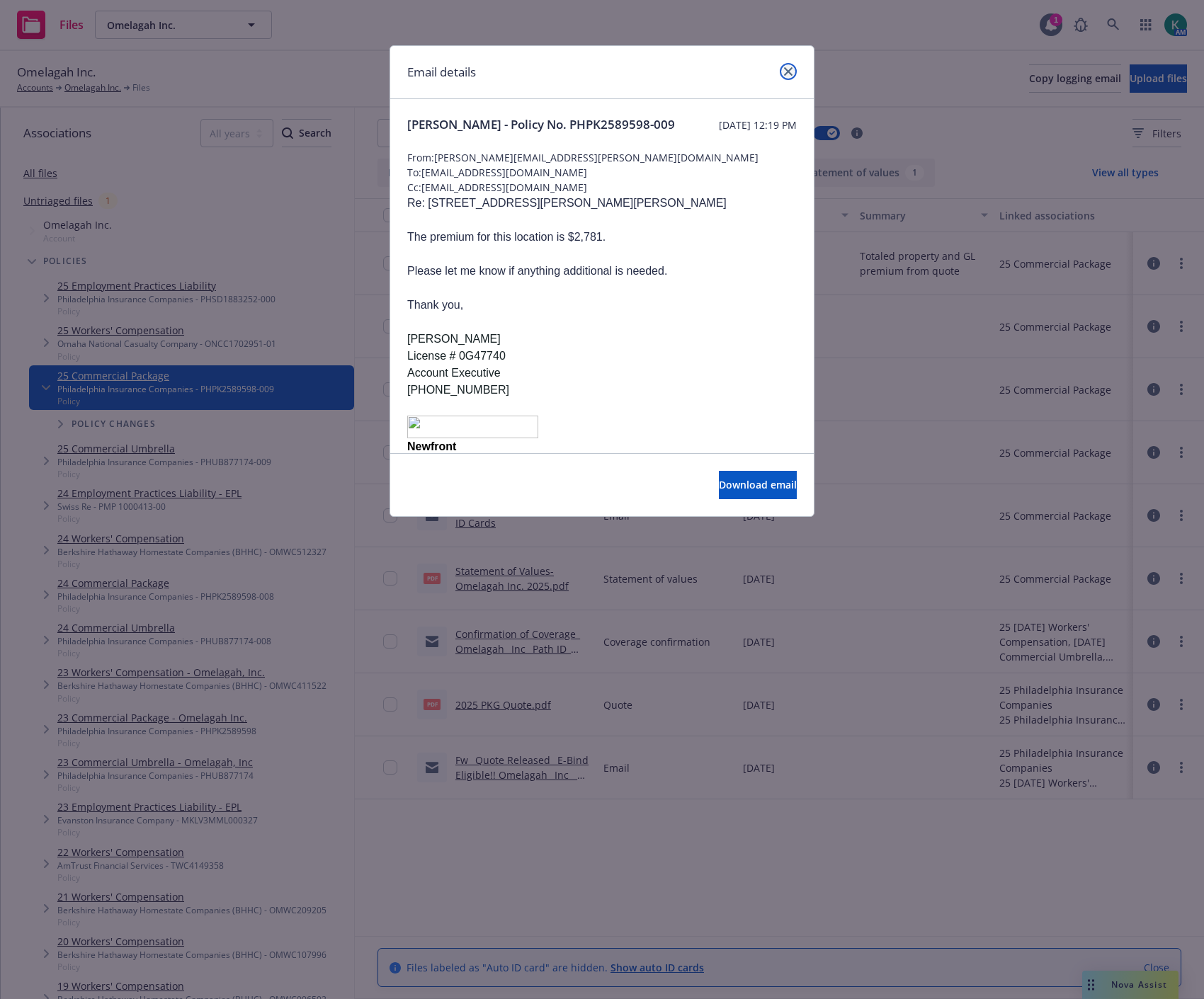
click at [789, 69] on icon "close" at bounding box center [788, 71] width 9 height 9
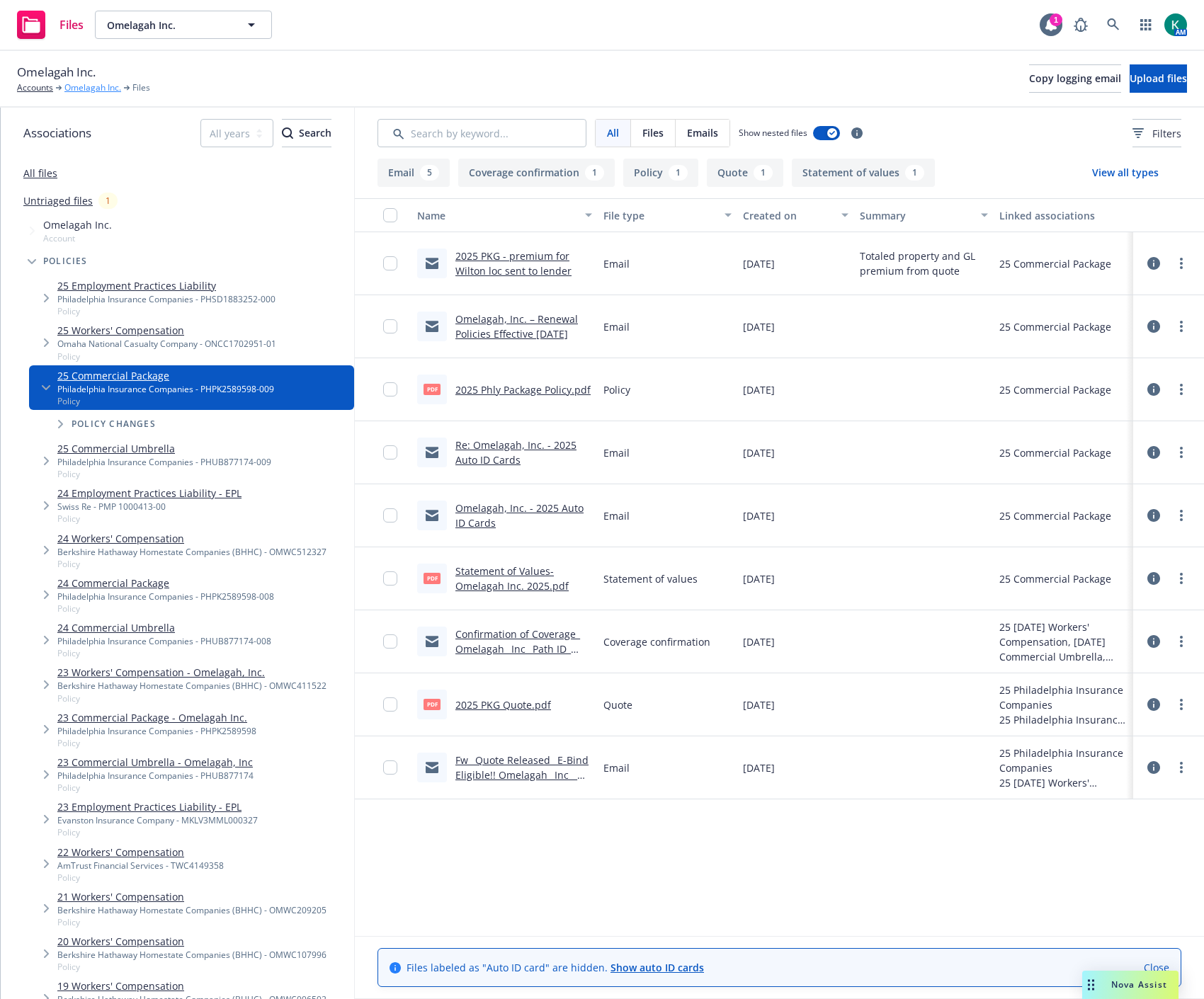
click at [103, 89] on link "Omelagah Inc." at bounding box center [92, 88] width 57 height 13
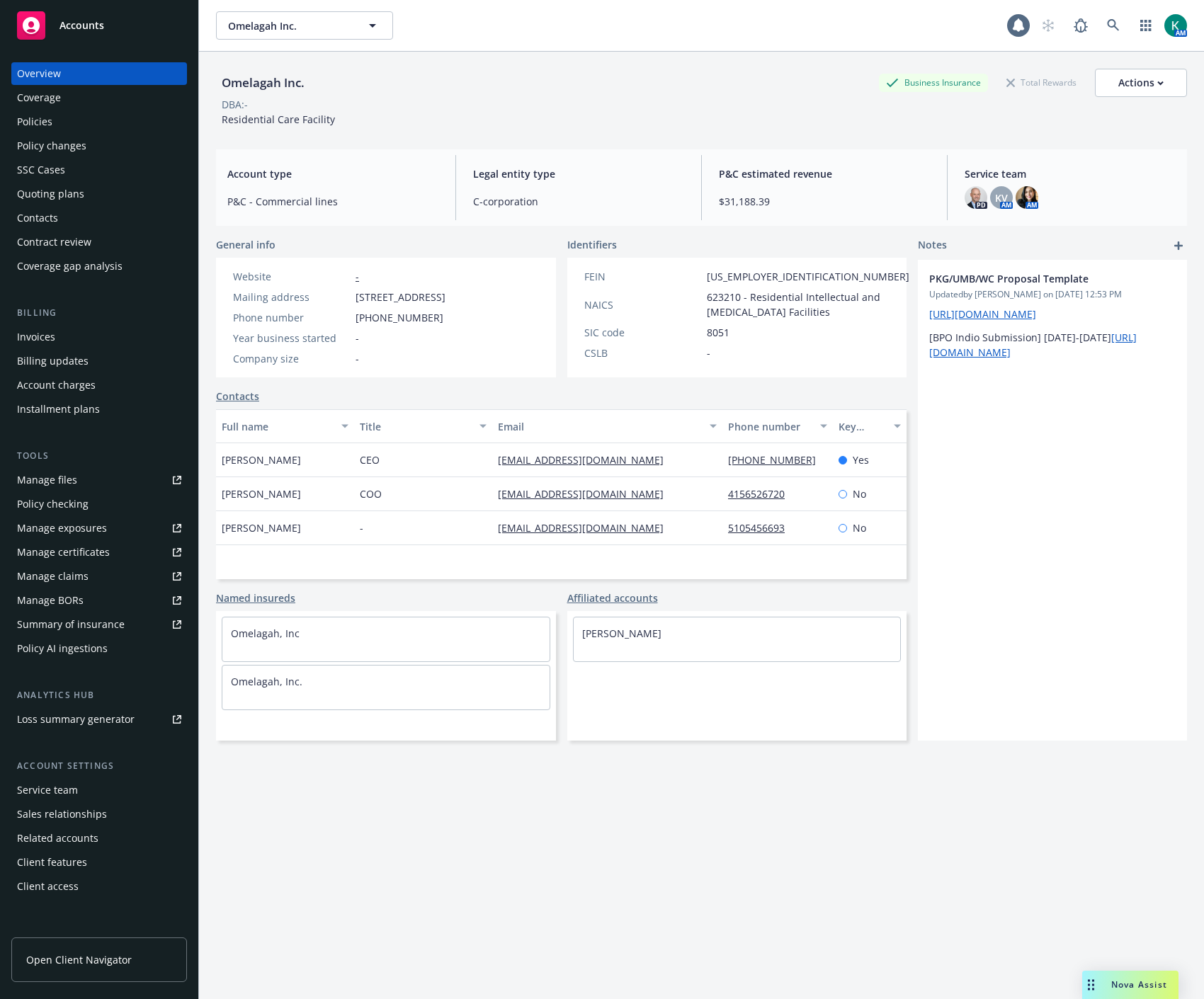
click at [36, 335] on div "Invoices" at bounding box center [37, 337] width 38 height 23
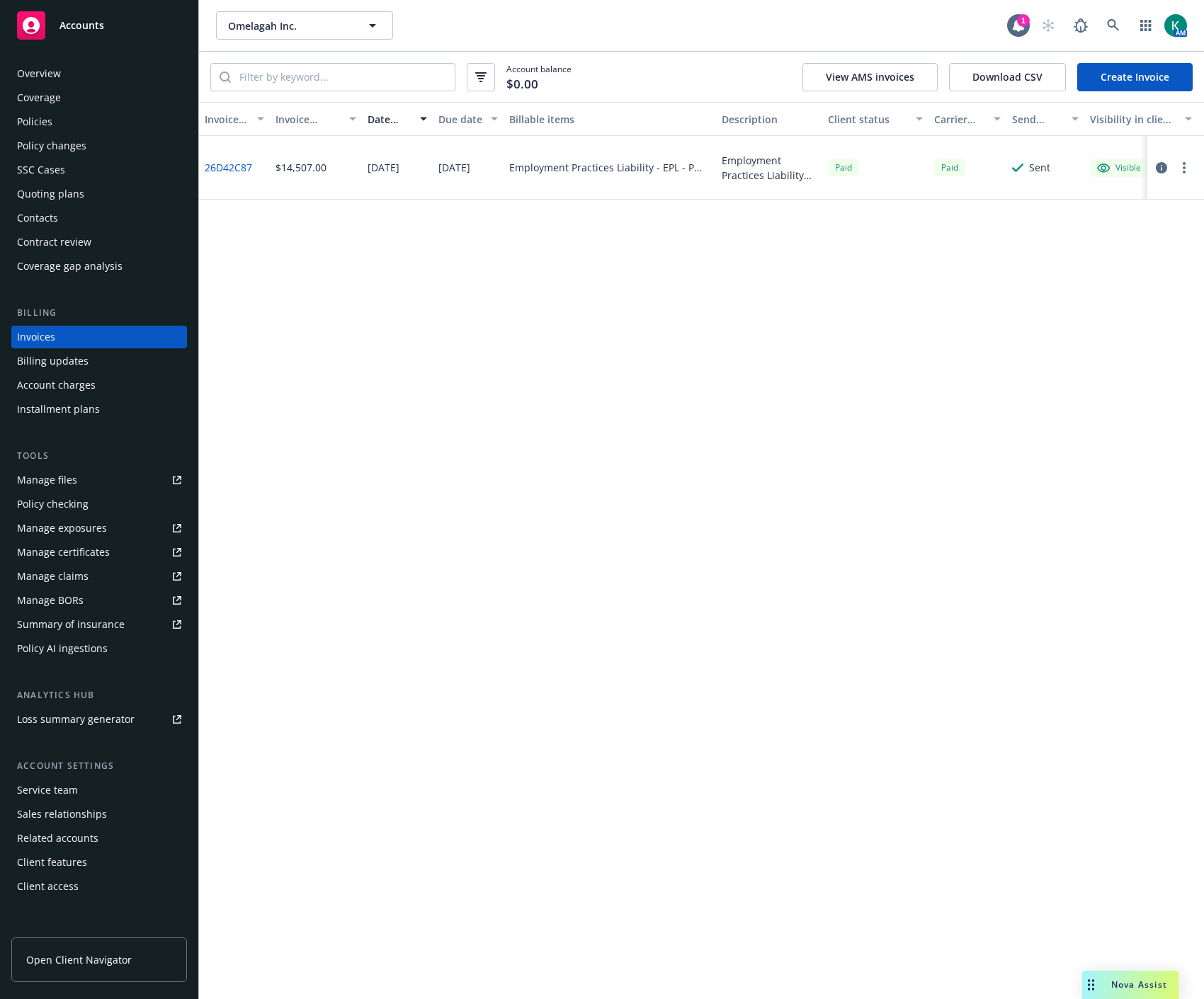
click at [1183, 168] on circle "button" at bounding box center [1183, 167] width 3 height 3
click at [558, 517] on div "Invoice ID Invoice amount Date issued Due date Billable items Description Clien…" at bounding box center [702, 550] width 1005 height 897
click at [38, 128] on div "Policies" at bounding box center [35, 122] width 36 height 23
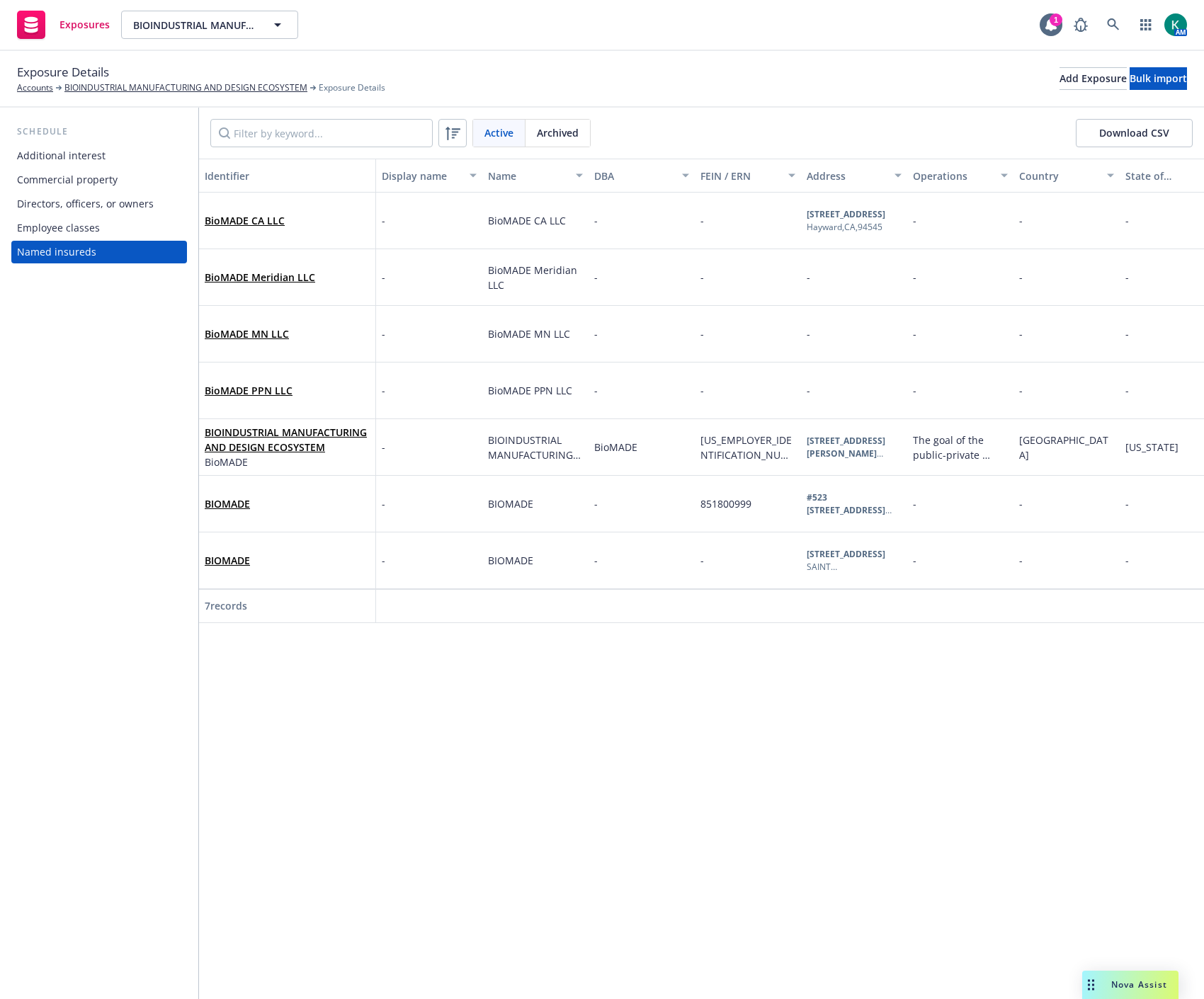
click at [829, 720] on div "Identifier Display name Name DBA FEIN / ERN Address Operations Country State of…" at bounding box center [702, 578] width 1005 height 841
